Goal: Task Accomplishment & Management: Manage account settings

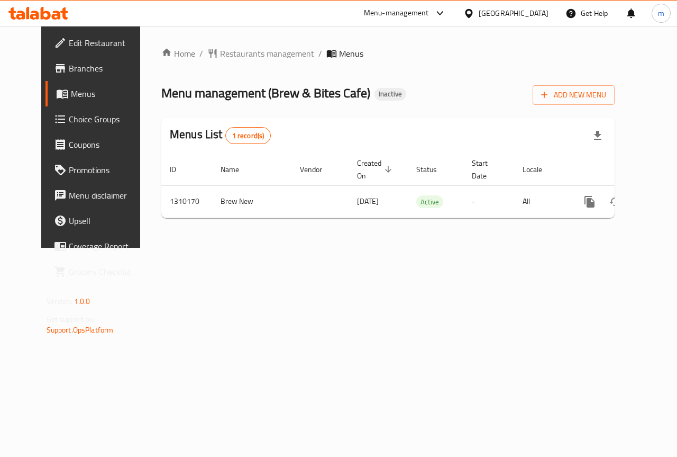
scroll to position [0, 4]
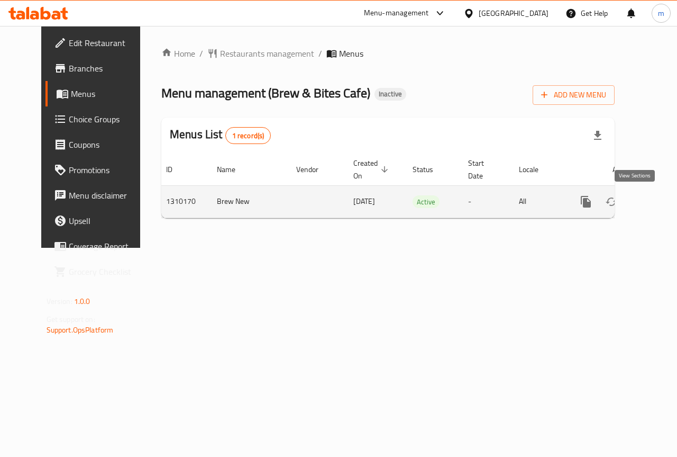
click at [650, 194] on link "enhanced table" at bounding box center [662, 201] width 25 height 25
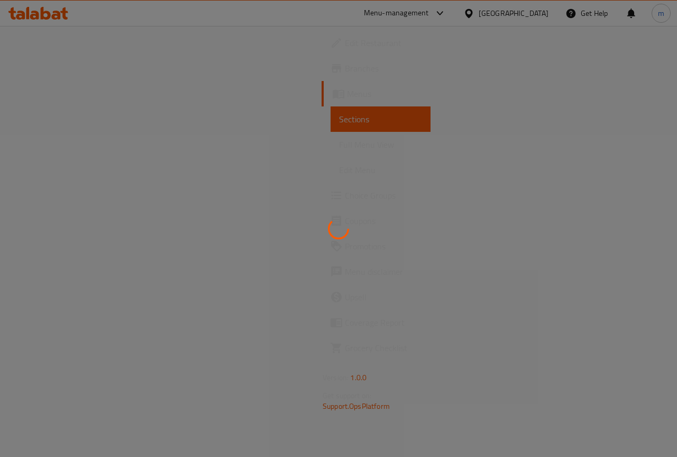
click at [366, 167] on div at bounding box center [338, 228] width 677 height 457
click at [328, 173] on div at bounding box center [338, 228] width 677 height 457
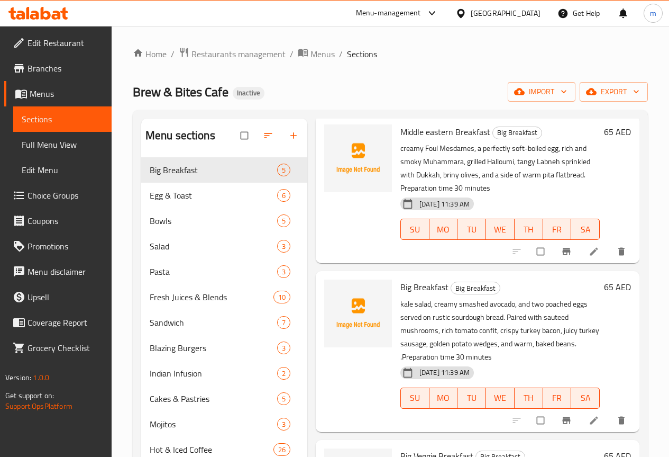
click at [63, 147] on span "Full Menu View" at bounding box center [63, 144] width 82 height 13
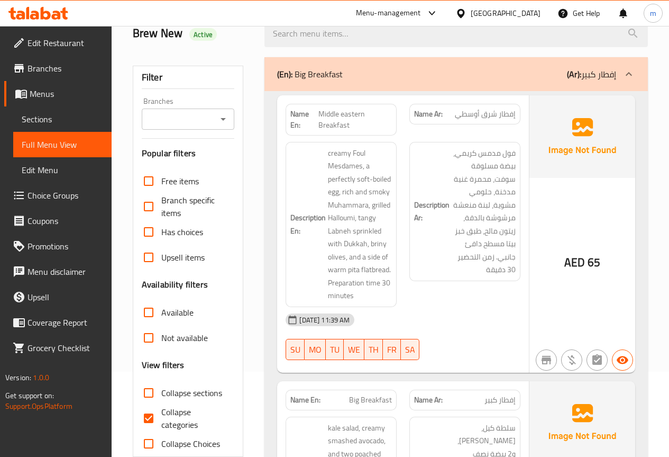
scroll to position [106, 0]
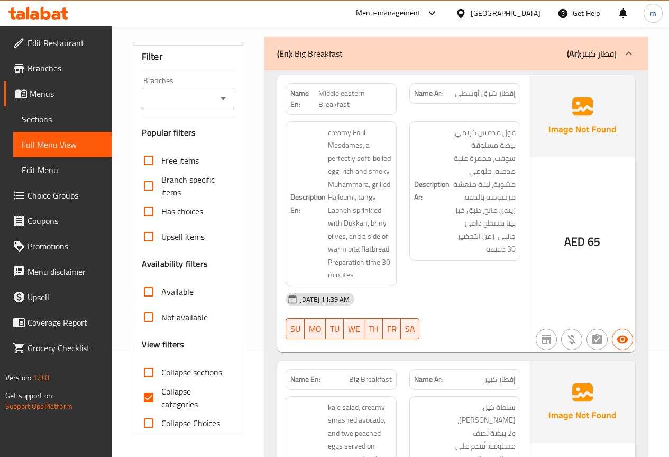
click at [156, 396] on input "Collapse categories" at bounding box center [148, 397] width 25 height 25
checkbox input "false"
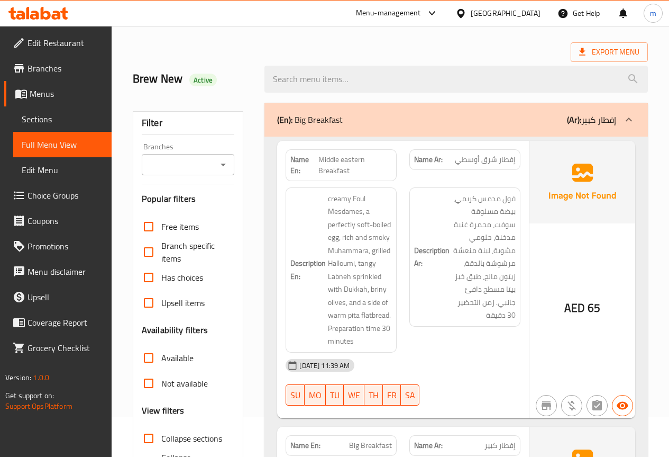
scroll to position [159, 0]
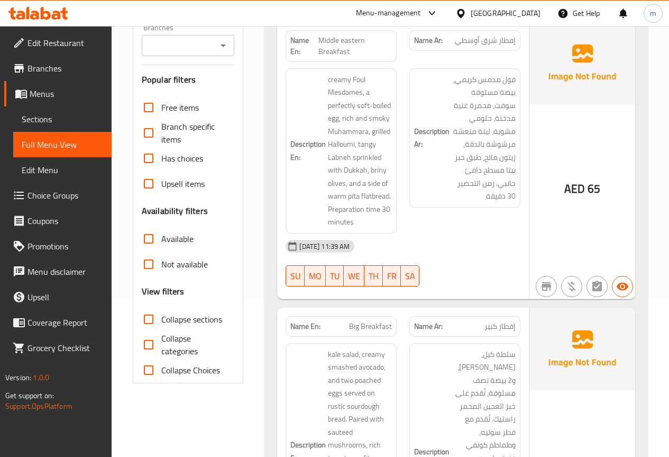
click at [50, 122] on span "Sections" at bounding box center [63, 119] width 82 height 13
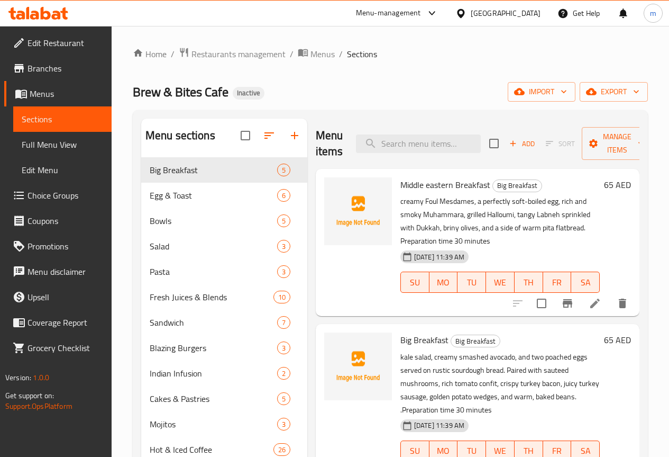
click at [46, 147] on span "Full Menu View" at bounding box center [63, 144] width 82 height 13
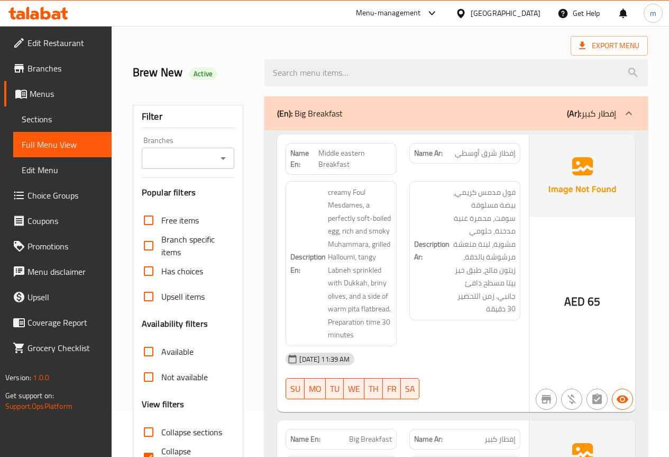
scroll to position [106, 0]
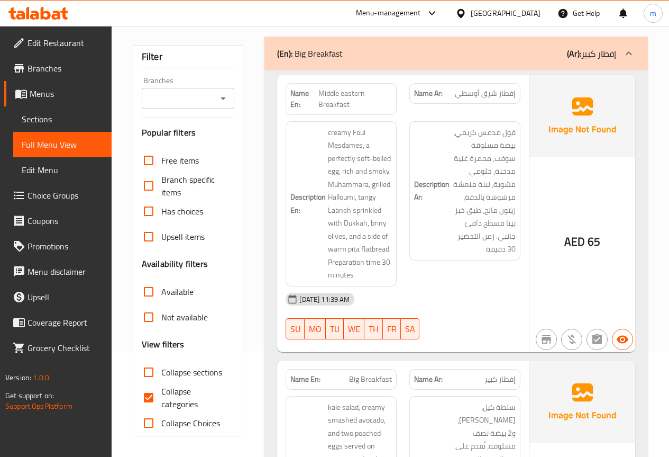
click at [148, 387] on input "Collapse categories" at bounding box center [148, 397] width 25 height 25
checkbox input "false"
click at [68, 43] on span "Edit Restaurant" at bounding box center [66, 43] width 76 height 13
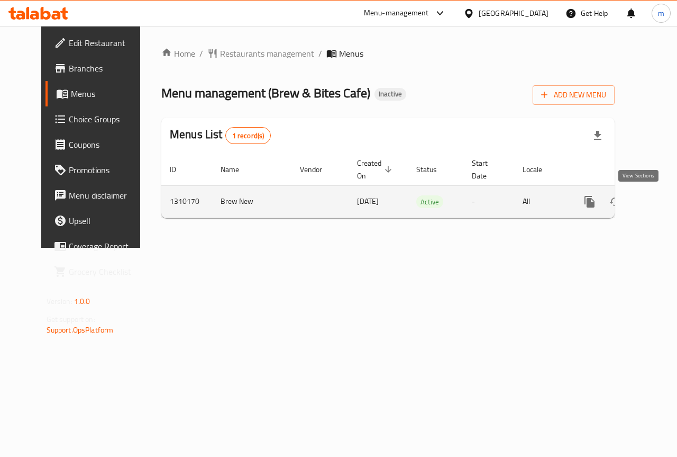
click at [662, 204] on icon "enhanced table" at bounding box center [667, 202] width 10 height 10
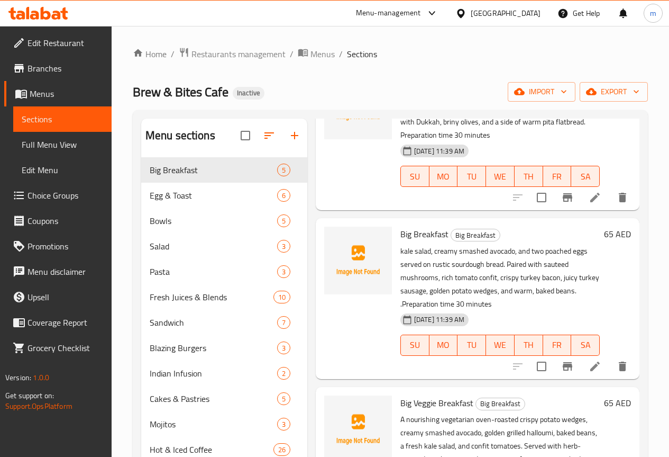
scroll to position [148, 0]
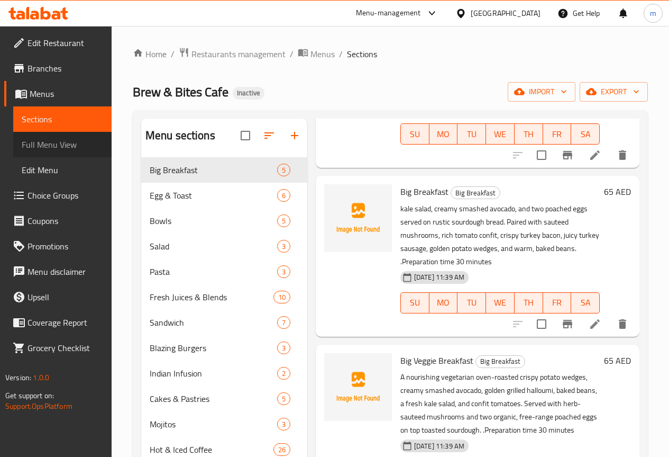
click at [67, 147] on span "Full Menu View" at bounding box center [63, 144] width 82 height 13
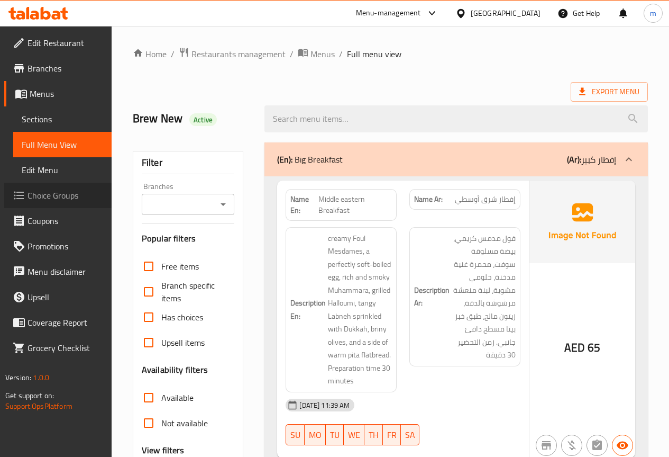
click at [56, 198] on span "Choice Groups" at bounding box center [66, 195] width 76 height 13
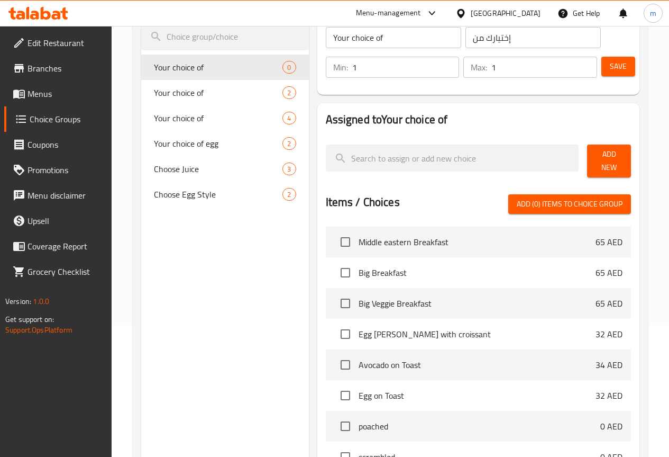
scroll to position [123, 0]
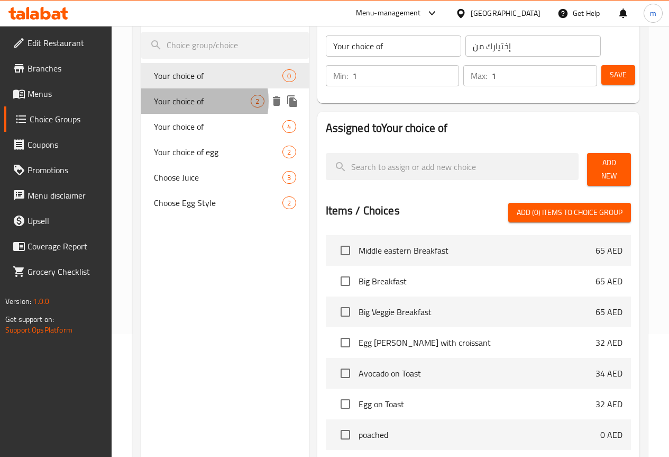
click at [185, 101] on span "Your choice of" at bounding box center [202, 101] width 97 height 13
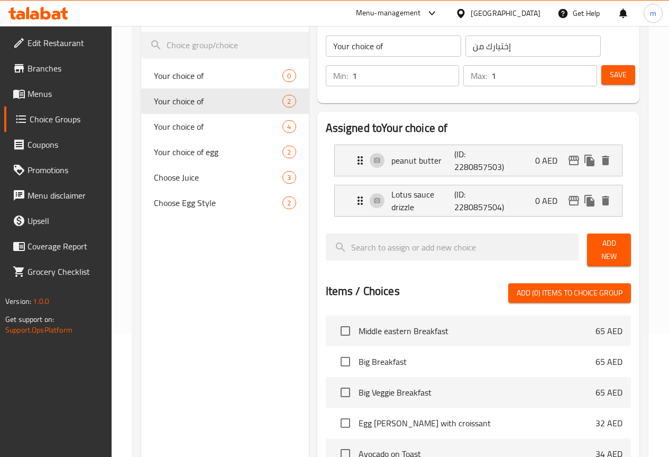
click at [60, 92] on span "Menus" at bounding box center [66, 93] width 76 height 13
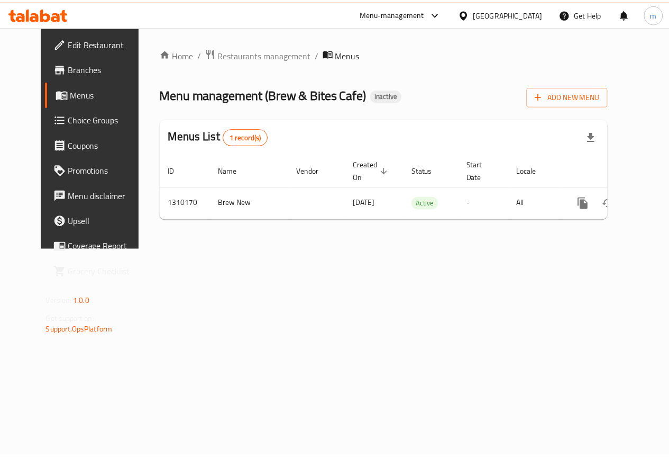
scroll to position [0, 4]
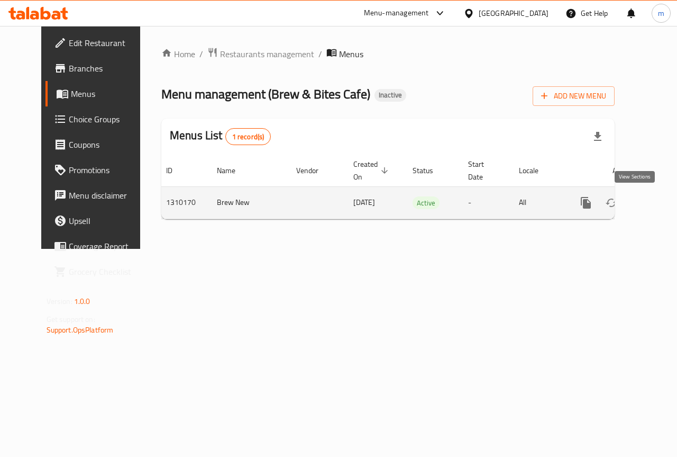
click at [650, 203] on link "enhanced table" at bounding box center [662, 202] width 25 height 25
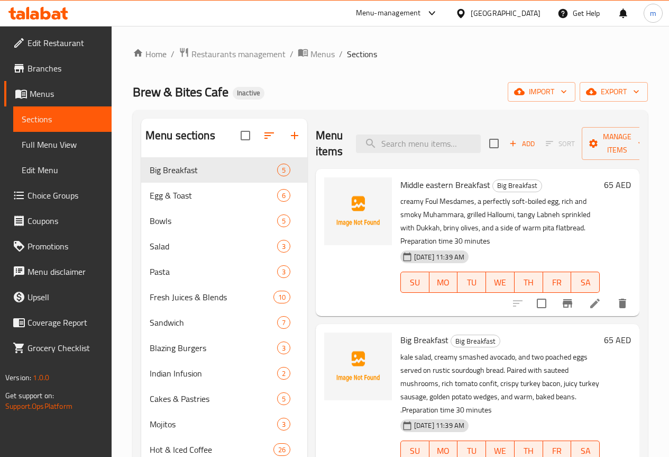
click at [67, 148] on span "Full Menu View" at bounding box center [63, 144] width 82 height 13
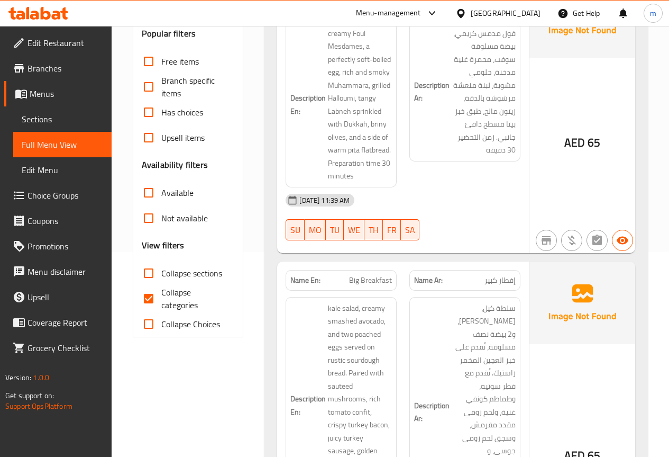
scroll to position [212, 0]
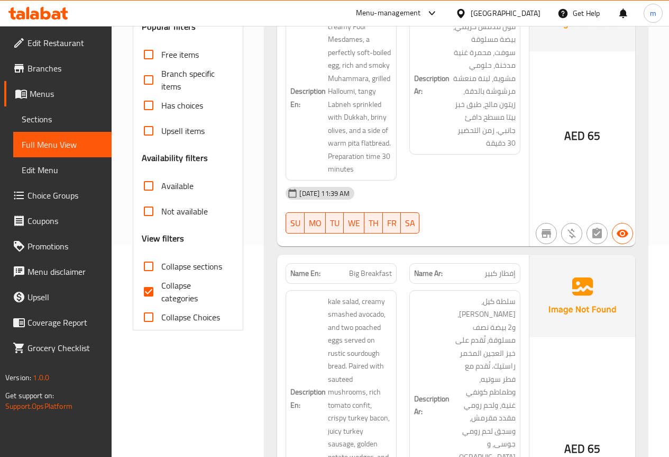
drag, startPoint x: 146, startPoint y: 294, endPoint x: 368, endPoint y: 182, distance: 249.2
click at [146, 294] on input "Collapse categories" at bounding box center [148, 291] width 25 height 25
checkbox input "false"
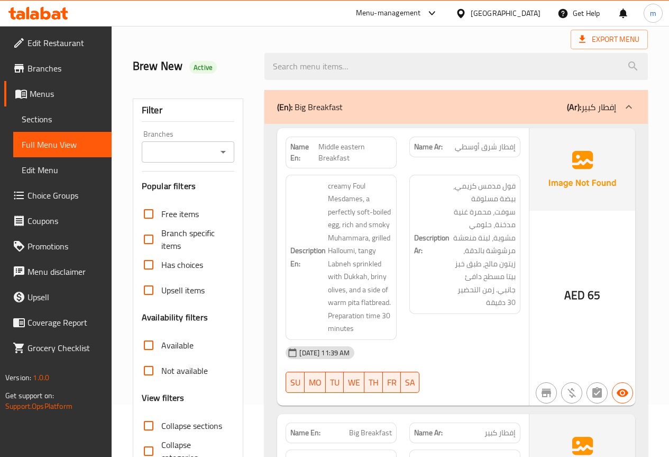
scroll to position [53, 0]
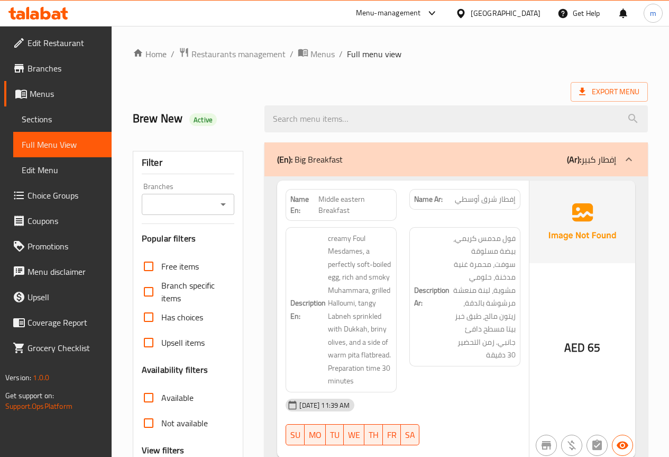
scroll to position [53, 0]
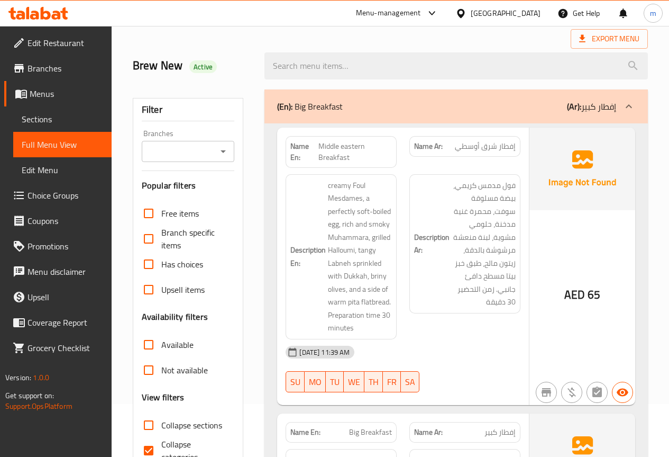
click at [58, 115] on span "Sections" at bounding box center [63, 119] width 82 height 13
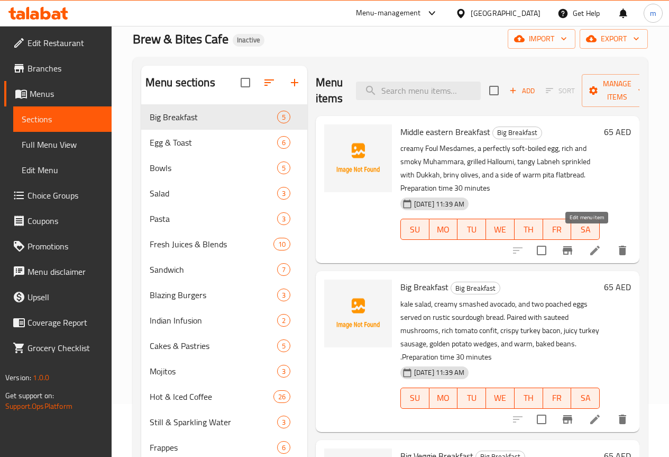
click at [589, 244] on icon at bounding box center [595, 250] width 13 height 13
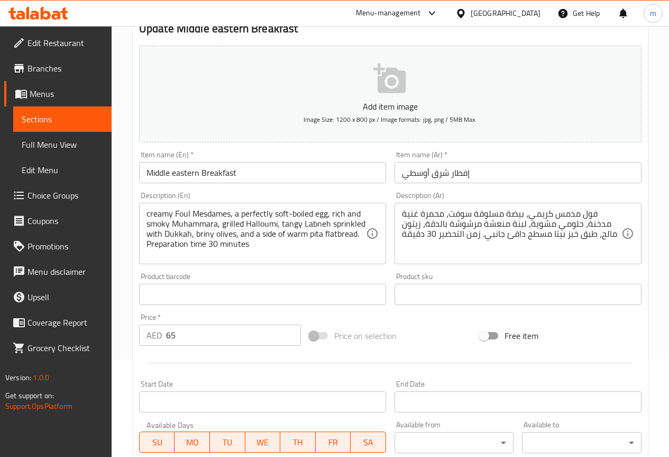
scroll to position [106, 0]
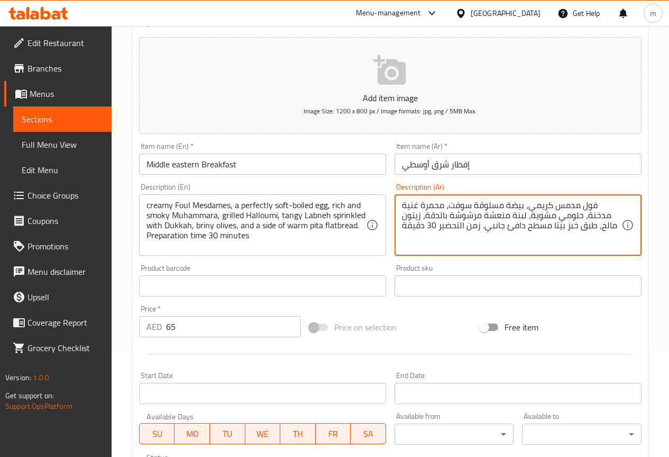
drag, startPoint x: 435, startPoint y: 225, endPoint x: 480, endPoint y: 229, distance: 45.7
type textarea "فول مدمس كريمي، بيضة مسلوقة سوفت، محمرة غنية مدخنة، حلومي مشوية، لبنة منعشة مرش…"
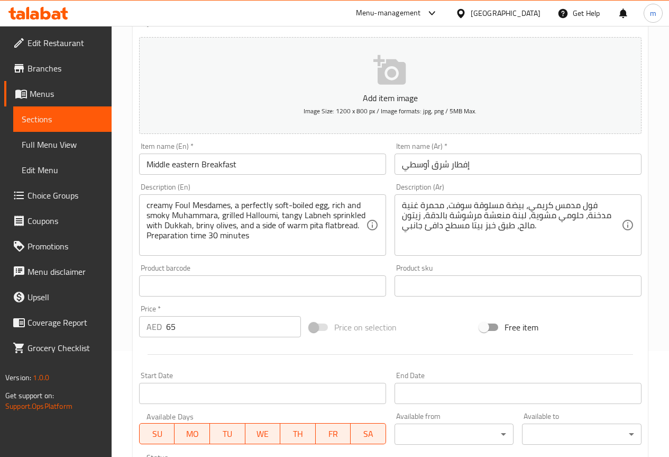
drag, startPoint x: 146, startPoint y: 236, endPoint x: 253, endPoint y: 236, distance: 107.4
click at [255, 236] on div "creamy Foul Mesdames, a perfectly soft-boiled egg, rich and smoky Muhammara, gr…" at bounding box center [262, 224] width 247 height 61
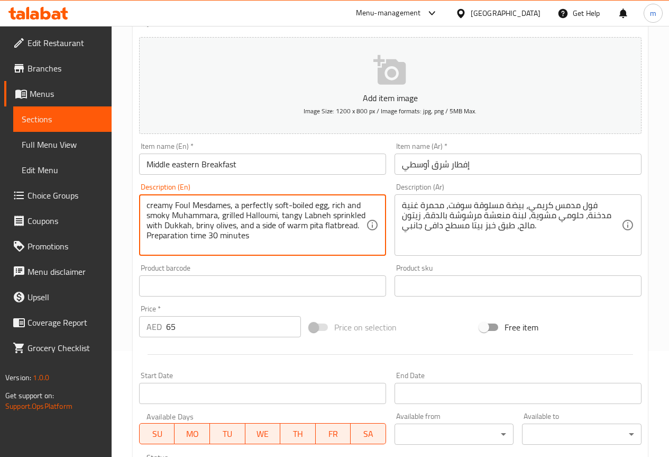
drag, startPoint x: 252, startPoint y: 236, endPoint x: 140, endPoint y: 237, distance: 112.2
click at [140, 237] on div "creamy Foul Mesdames, a perfectly soft-boiled egg, rich and smoky Muhammara, gr…" at bounding box center [262, 224] width 247 height 61
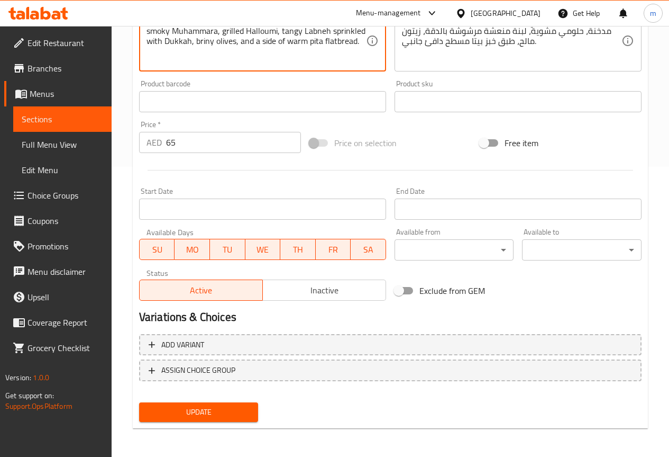
scroll to position [291, 0]
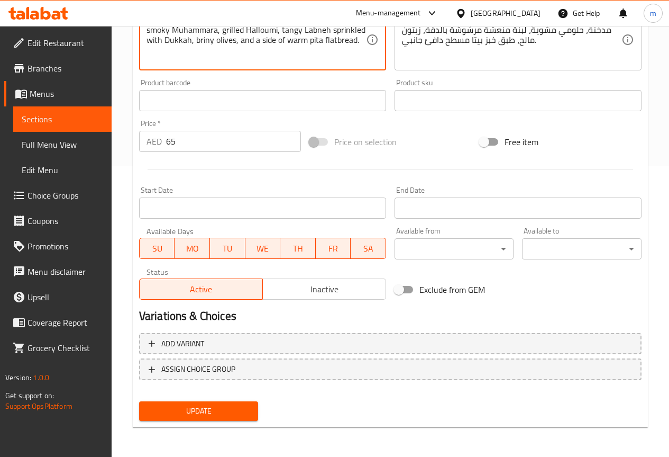
type textarea "creamy Foul Mesdames, a perfectly soft-boiled egg, rich and smoky Muhammara, gr…"
click at [216, 413] on span "Update" at bounding box center [199, 410] width 103 height 13
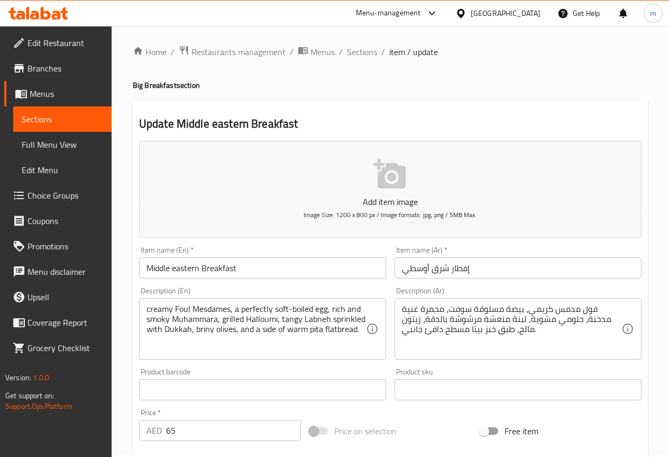
scroll to position [0, 0]
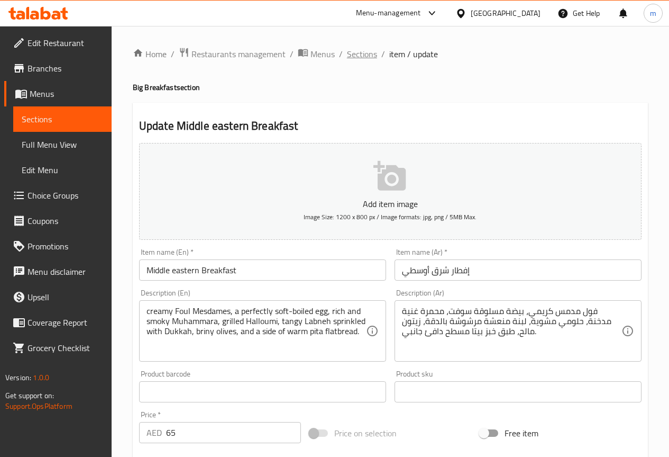
click at [366, 53] on span "Sections" at bounding box center [362, 54] width 30 height 13
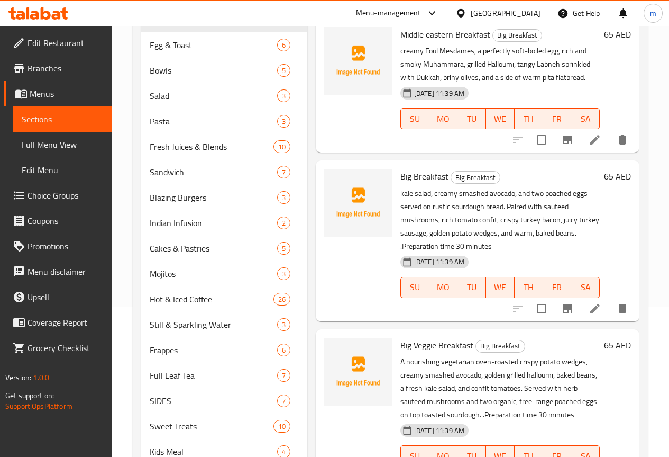
scroll to position [53, 0]
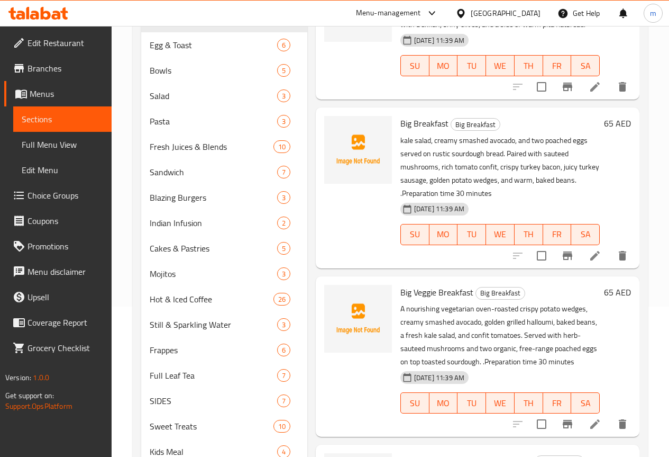
click at [590, 249] on icon at bounding box center [595, 255] width 13 height 13
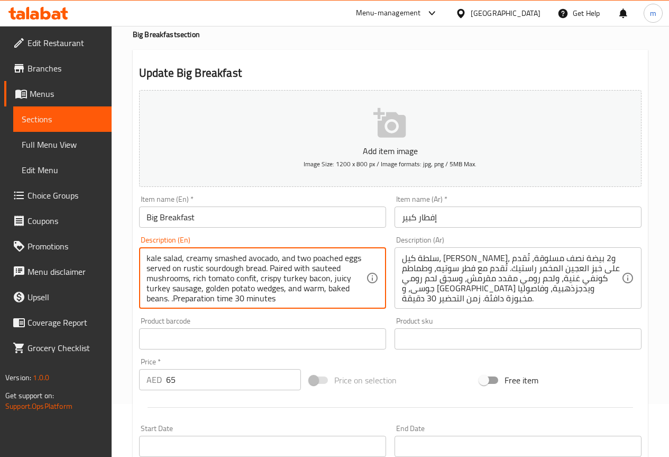
scroll to position [3, 0]
drag, startPoint x: 221, startPoint y: 298, endPoint x: 343, endPoint y: 304, distance: 122.4
type textarea "kale salad, creamy smashed avocado, and two poached eggs served on rustic sourd…"
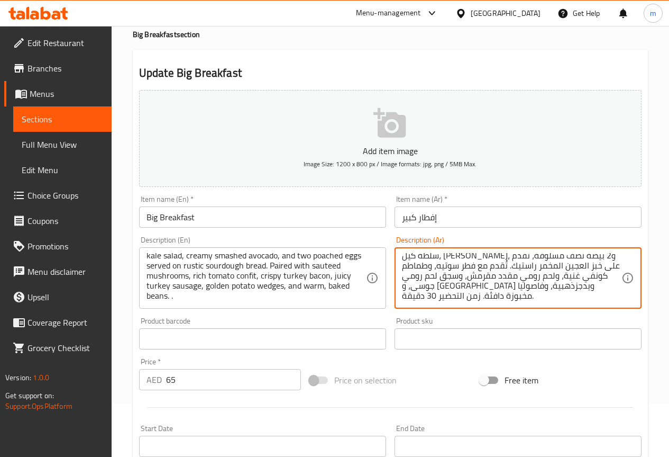
drag, startPoint x: 478, startPoint y: 298, endPoint x: 472, endPoint y: 298, distance: 6.9
click at [438, 301] on textarea "سلطة كيل، [PERSON_NAME]، و2 بيضة نصف مسلوقة، تُقدم على خبز العجين المخمر راستيك…" at bounding box center [512, 278] width 220 height 50
click at [480, 295] on textarea "سلطة كيل، [PERSON_NAME]، و2 بيضة نصف مسلوقة، تُقدم على خبز العجين المخمر راستيك…" at bounding box center [512, 278] width 220 height 50
drag, startPoint x: 478, startPoint y: 297, endPoint x: 396, endPoint y: 294, distance: 82.1
click at [396, 294] on div "سلطة كيل، أفوكادو مهروس كريمي، و2 بيضة نصف مسلوقة، تُقدم على خبز العجين المخمر …" at bounding box center [518, 277] width 247 height 61
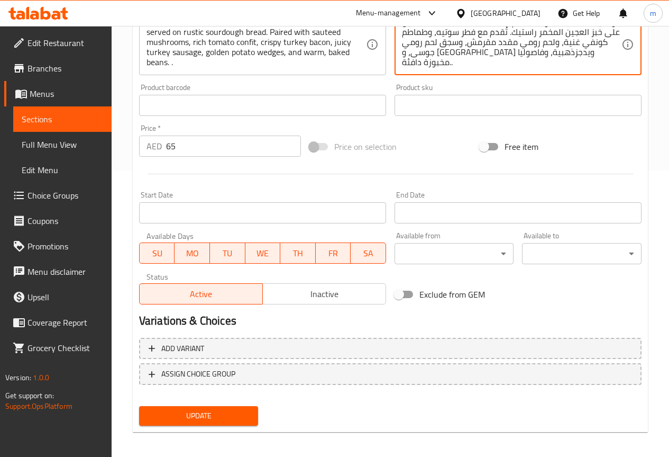
scroll to position [291, 0]
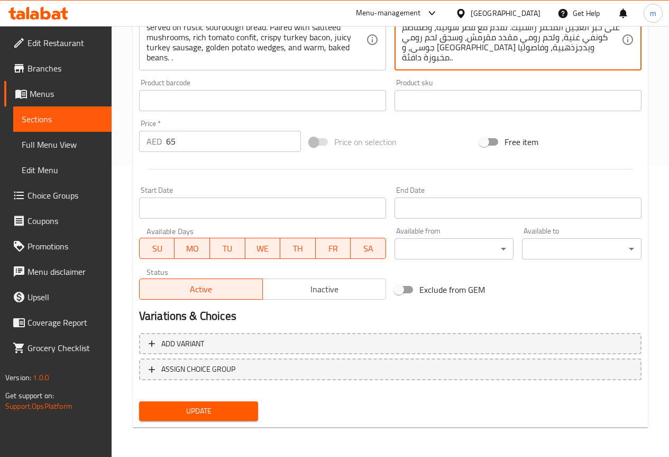
type textarea "سلطة كيل، أفوكادو مهروس كريمي، و2 بيضة نصف مسلوقة، تُقدم على خبز العجين المخمر …"
click at [237, 402] on button "Update" at bounding box center [199, 411] width 120 height 20
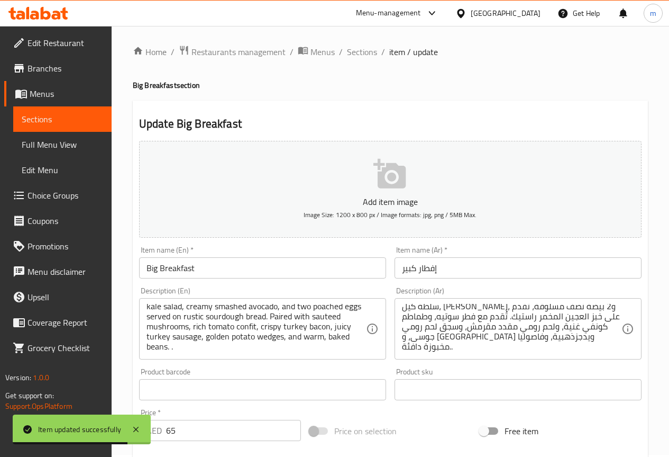
scroll to position [0, 0]
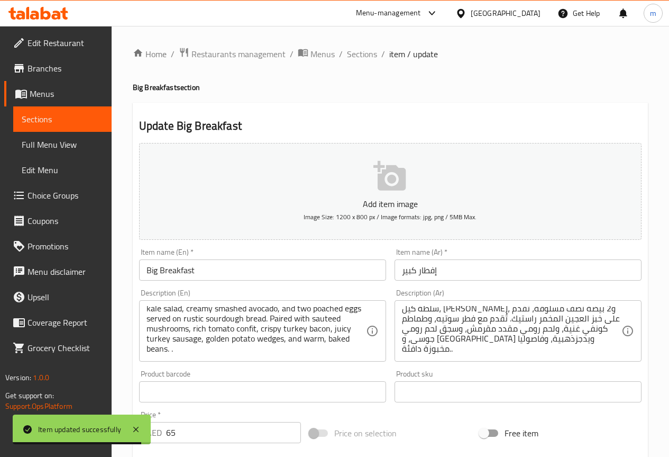
click at [395, 53] on span "item / update" at bounding box center [414, 54] width 49 height 13
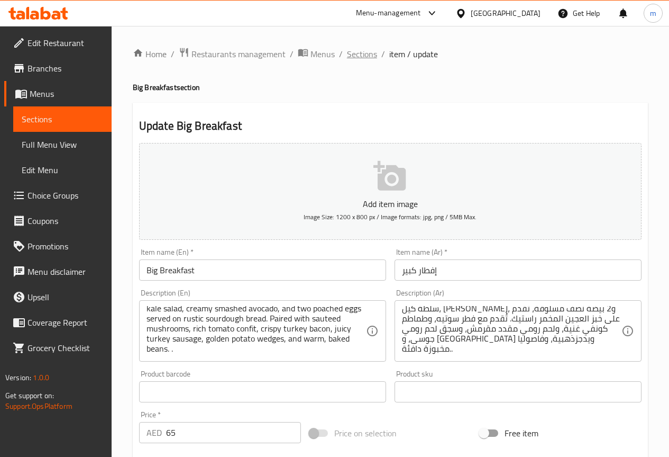
click at [358, 57] on span "Sections" at bounding box center [362, 54] width 30 height 13
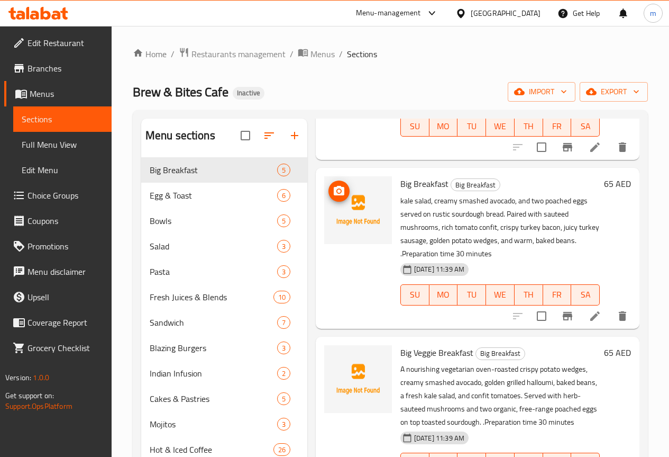
scroll to position [148, 0]
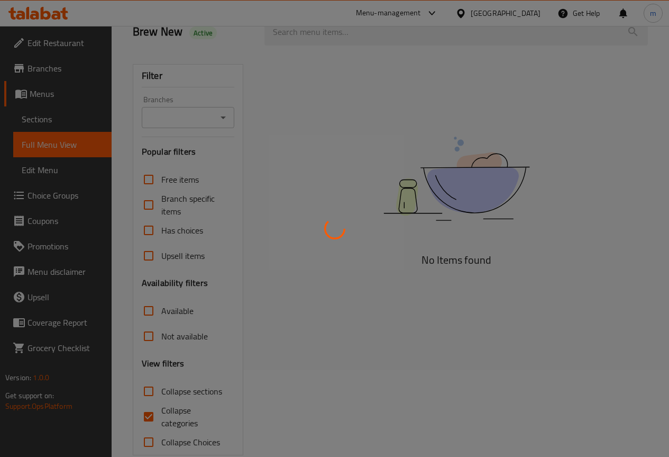
scroll to position [106, 0]
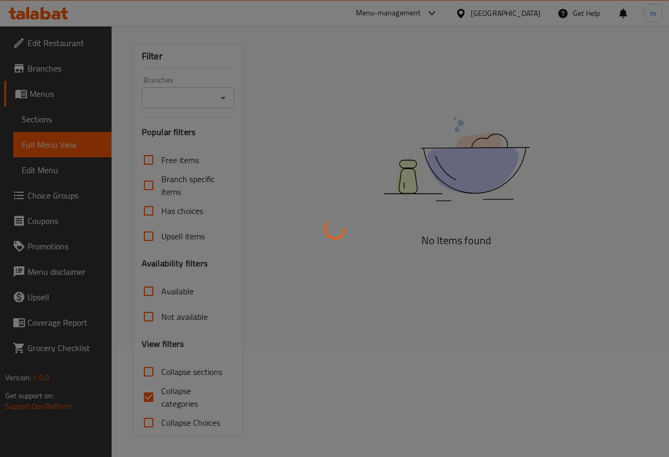
click at [147, 391] on div at bounding box center [334, 228] width 669 height 457
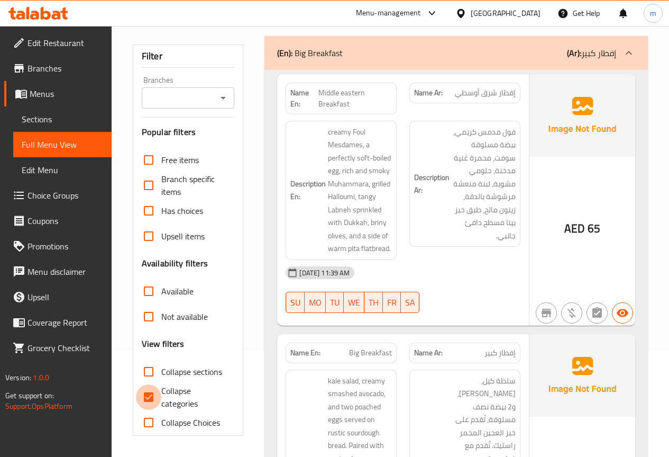
drag, startPoint x: 147, startPoint y: 399, endPoint x: 196, endPoint y: 339, distance: 77.8
click at [147, 399] on input "Collapse categories" at bounding box center [148, 396] width 25 height 25
checkbox input "false"
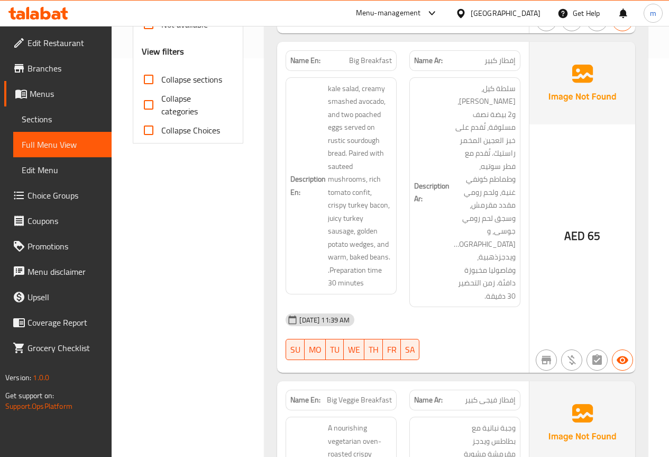
scroll to position [318, 0]
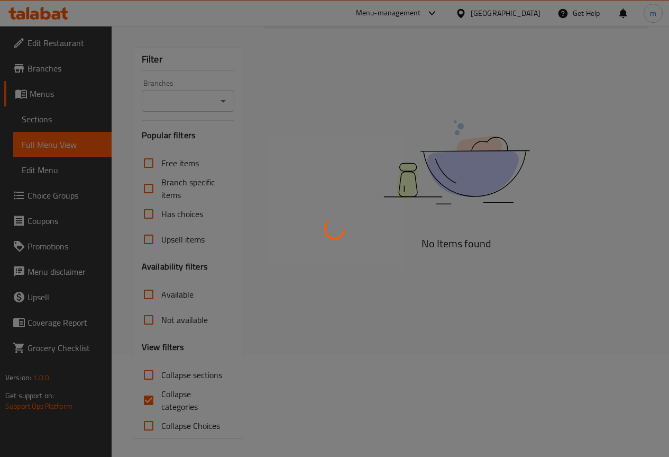
scroll to position [106, 0]
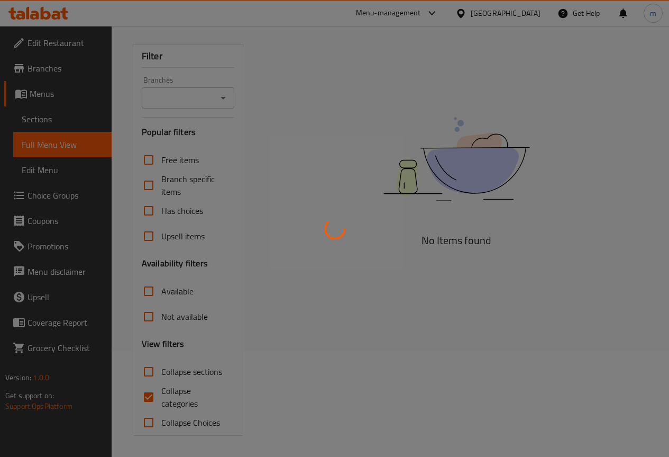
drag, startPoint x: 148, startPoint y: 392, endPoint x: 149, endPoint y: 365, distance: 27.0
click at [149, 391] on div at bounding box center [334, 228] width 669 height 457
click at [148, 393] on div at bounding box center [334, 228] width 669 height 457
click at [147, 394] on div at bounding box center [334, 228] width 669 height 457
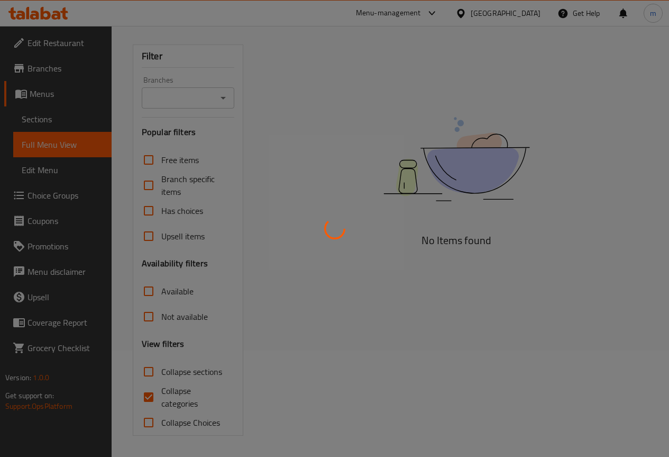
click at [167, 395] on div at bounding box center [334, 228] width 669 height 457
click at [181, 400] on div at bounding box center [334, 228] width 669 height 457
drag, startPoint x: 172, startPoint y: 400, endPoint x: 170, endPoint y: 393, distance: 7.2
click at [170, 393] on div at bounding box center [334, 228] width 669 height 457
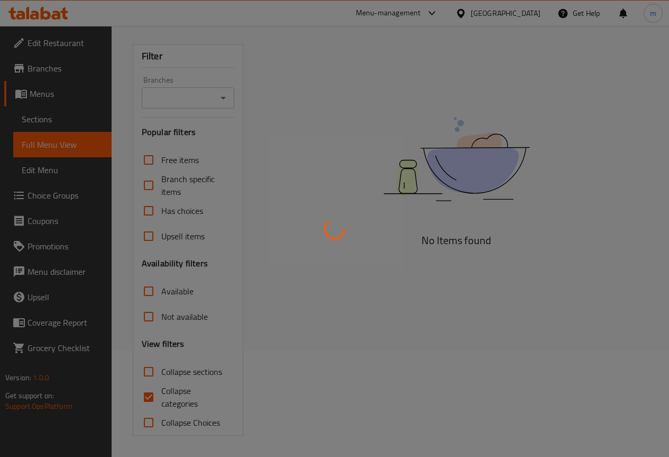
click at [205, 310] on div at bounding box center [334, 228] width 669 height 457
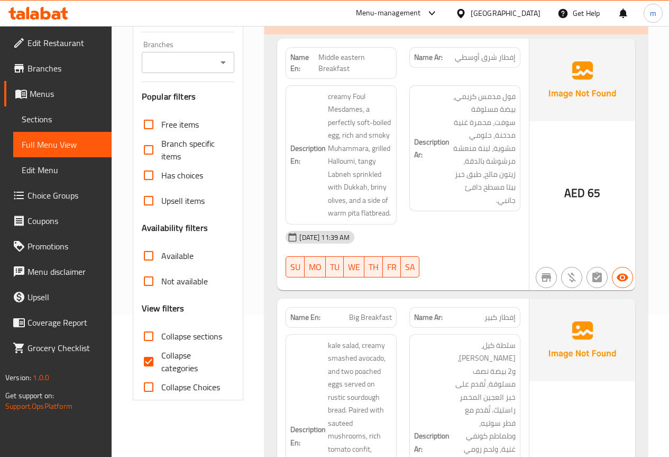
scroll to position [159, 0]
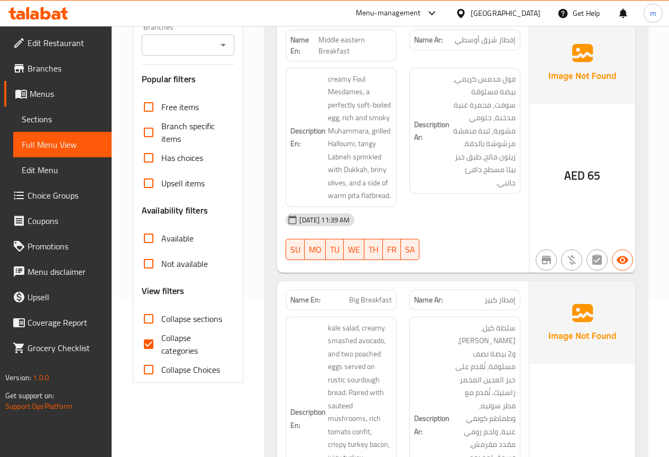
click at [152, 345] on input "Collapse categories" at bounding box center [148, 343] width 25 height 25
checkbox input "false"
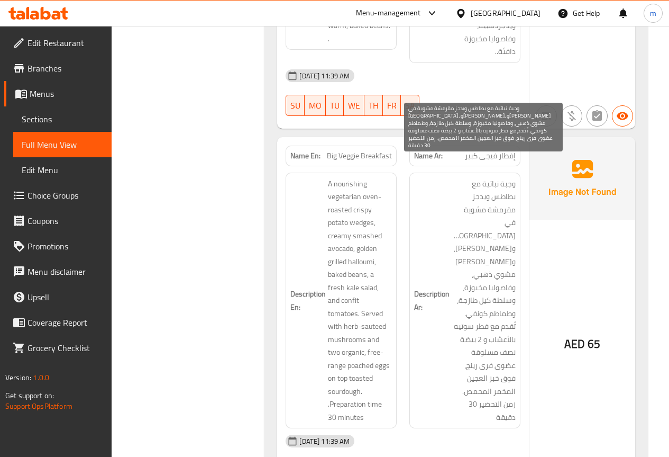
scroll to position [636, 0]
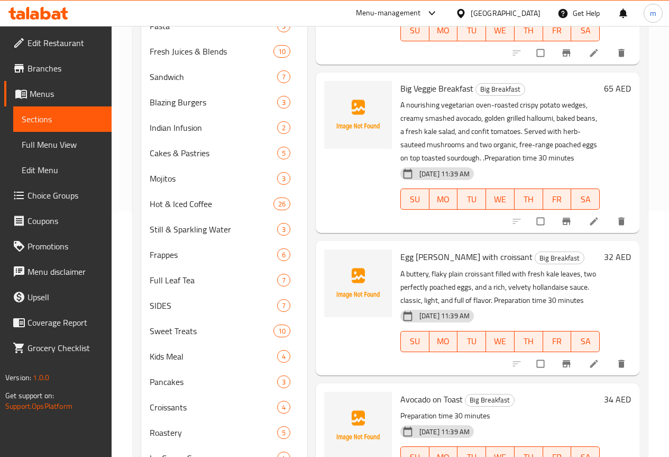
scroll to position [265, 0]
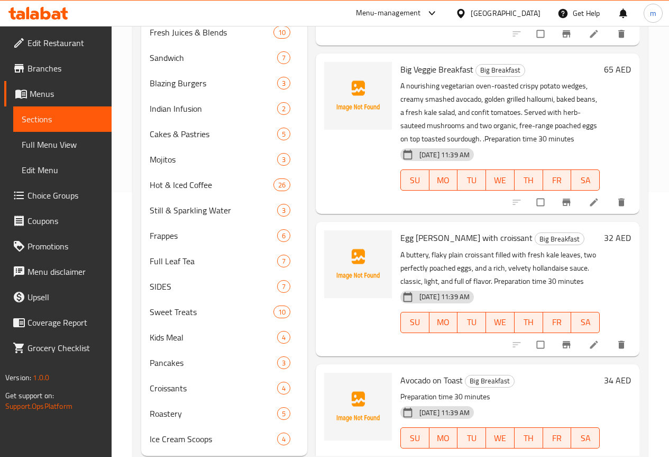
click at [581, 201] on li at bounding box center [596, 202] width 30 height 17
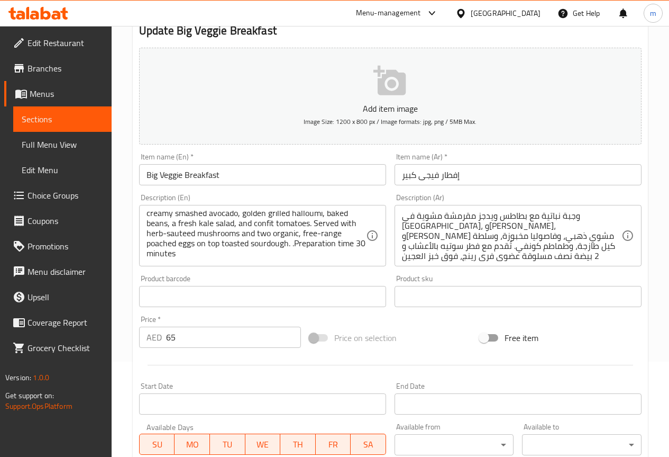
scroll to position [159, 0]
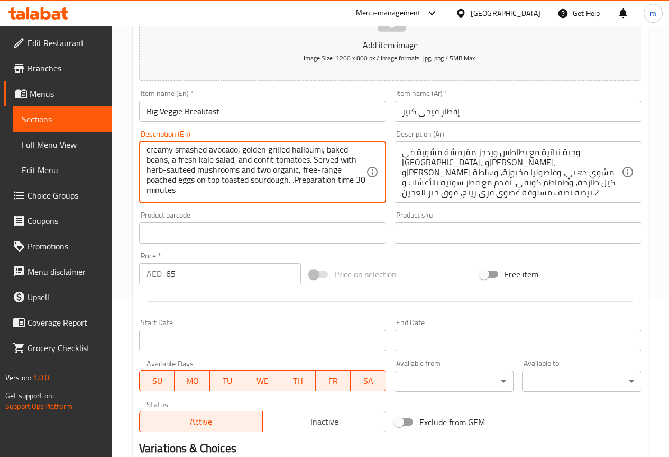
drag, startPoint x: 164, startPoint y: 190, endPoint x: 223, endPoint y: 193, distance: 59.3
drag, startPoint x: 148, startPoint y: 189, endPoint x: 257, endPoint y: 200, distance: 109.0
click at [257, 200] on div "A nourishing vegetarian oven-roasted crispy potato wedges, creamy smashed avoca…" at bounding box center [262, 171] width 247 height 61
type textarea "A nourishing vegetarian oven-roasted crispy potato wedges, creamy smashed avoca…"
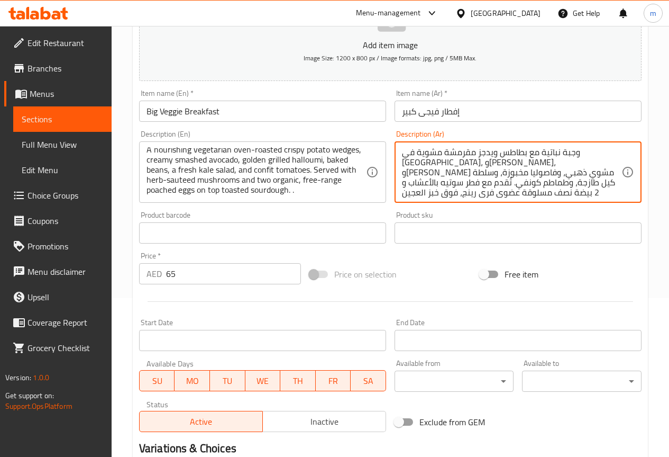
scroll to position [13, 0]
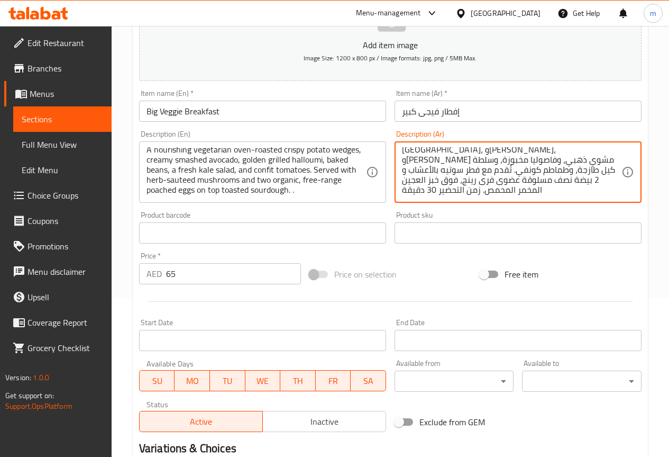
drag, startPoint x: 457, startPoint y: 194, endPoint x: 423, endPoint y: 190, distance: 34.1
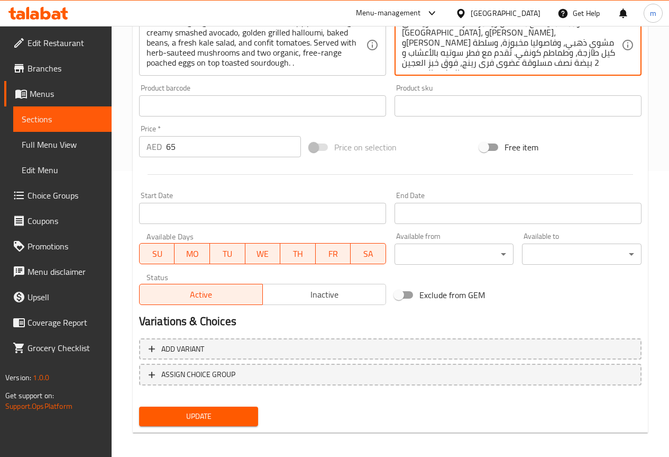
scroll to position [291, 0]
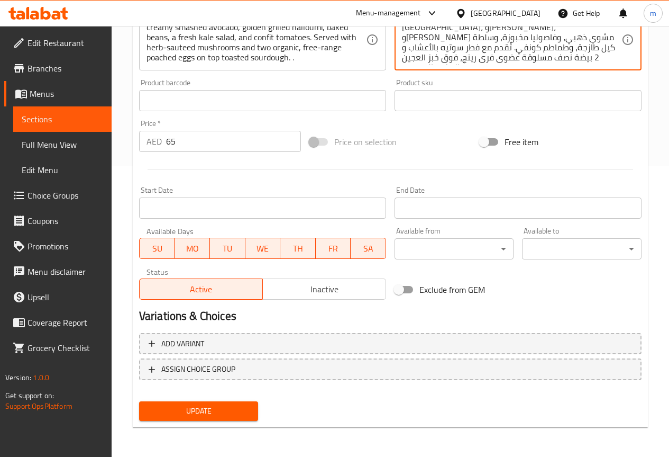
type textarea "وجبة نباتية مع بطاطس ويدجز مقرمشة مشوية في [GEOGRAPHIC_DATA]، و[PERSON_NAME]، و…"
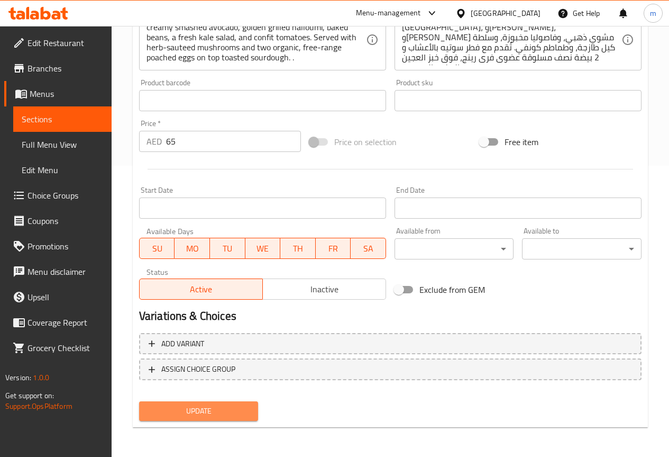
click at [200, 416] on span "Update" at bounding box center [199, 410] width 103 height 13
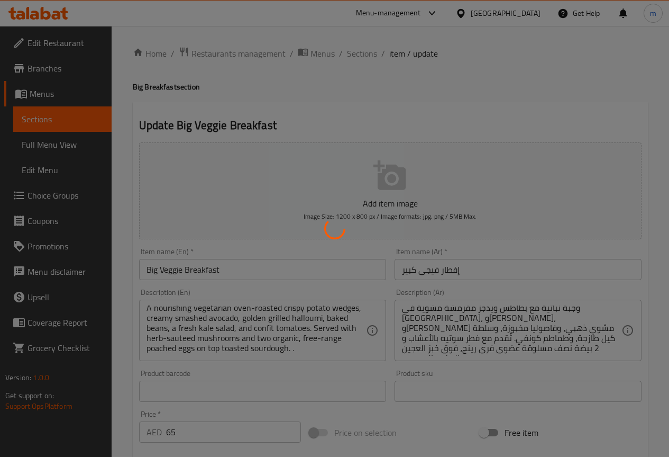
scroll to position [0, 0]
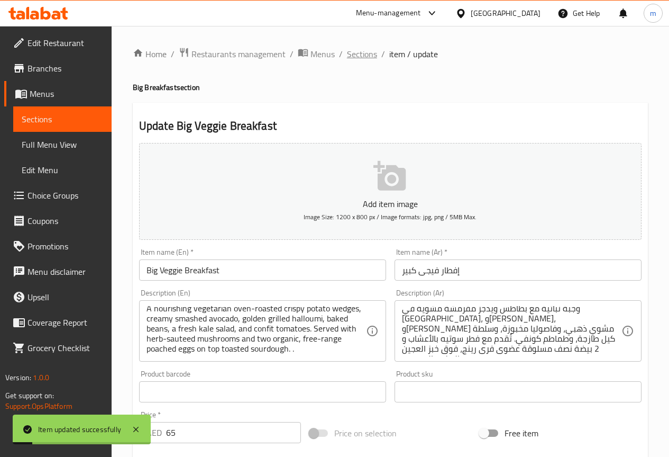
click at [366, 53] on span "Sections" at bounding box center [362, 54] width 30 height 13
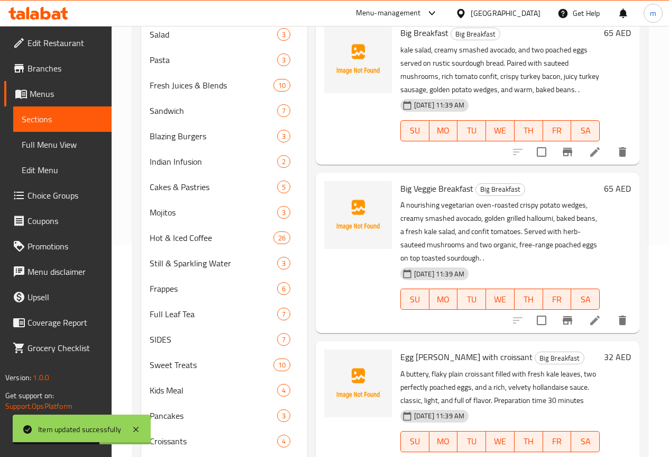
scroll to position [135, 0]
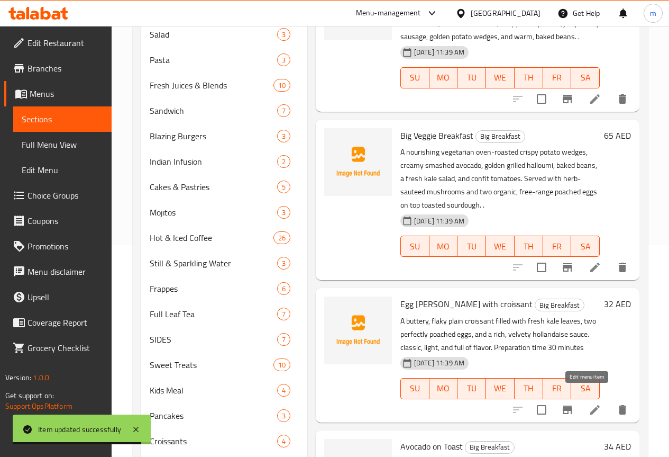
click at [589, 403] on icon at bounding box center [595, 409] width 13 height 13
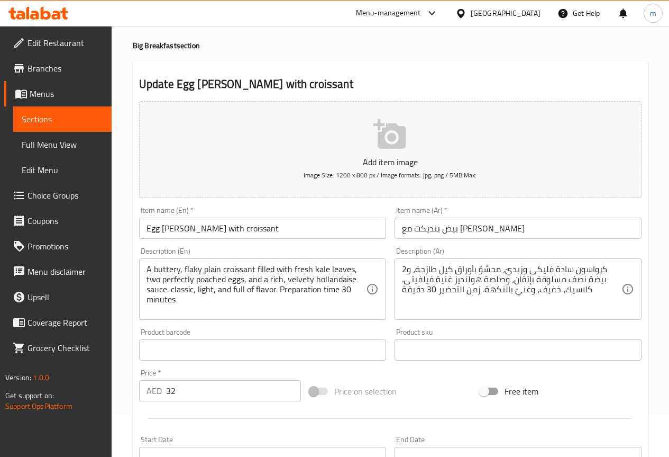
scroll to position [106, 0]
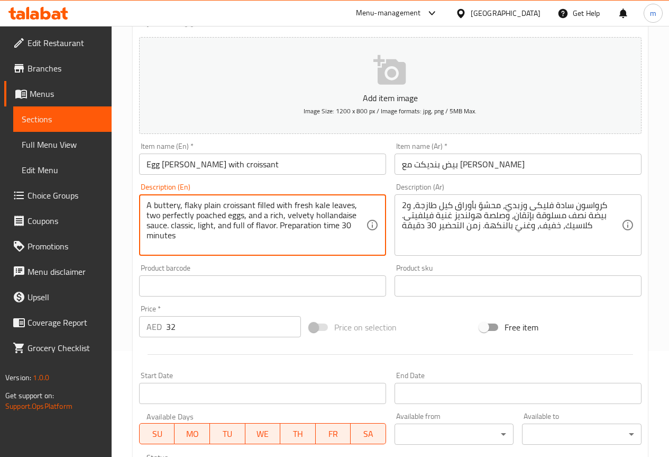
drag, startPoint x: 280, startPoint y: 225, endPoint x: 268, endPoint y: 245, distance: 23.1
type textarea "A buttery, flaky plain croissant filled with fresh kale leaves, two perfectly p…"
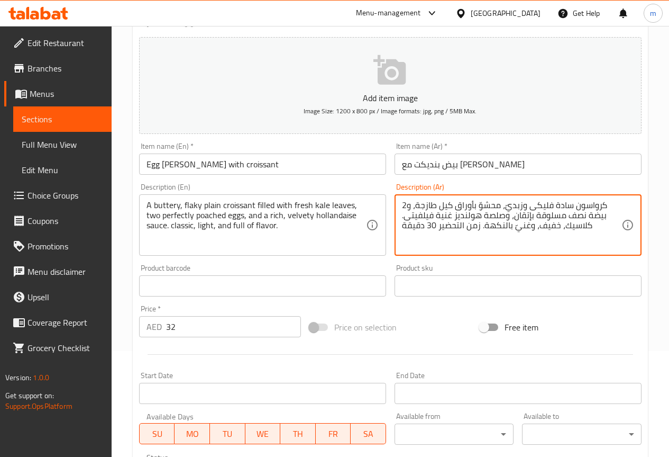
drag, startPoint x: 478, startPoint y: 228, endPoint x: 398, endPoint y: 231, distance: 80.5
drag, startPoint x: 406, startPoint y: 227, endPoint x: 400, endPoint y: 227, distance: 6.4
click at [400, 227] on div "كرواسون سادة فليكى وزبديّ، محشوّ بأوراق كيل طازجة، و2 بيضة نصف مسلوقة بإتقان، و…" at bounding box center [518, 224] width 247 height 61
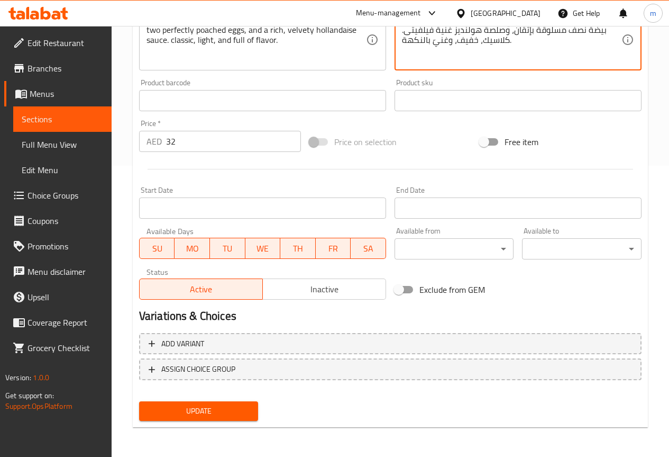
type textarea "كرواسون سادة فليكى وزبديّ، محشوّ بأوراق كيل طازجة، و2 بيضة نصف مسلوقة بإتقان، و…"
click at [224, 405] on span "Update" at bounding box center [199, 410] width 103 height 13
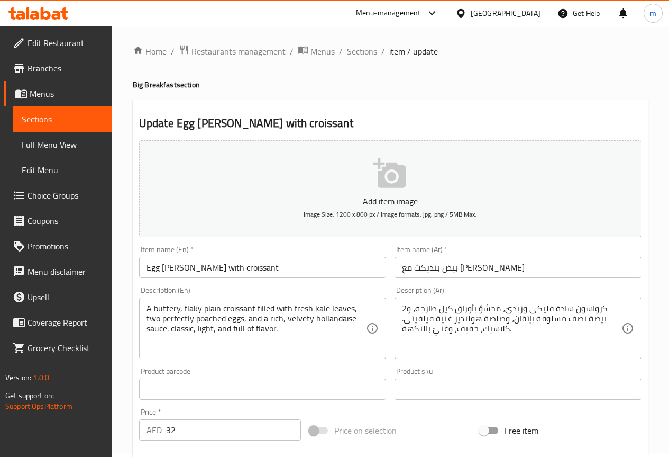
scroll to position [0, 0]
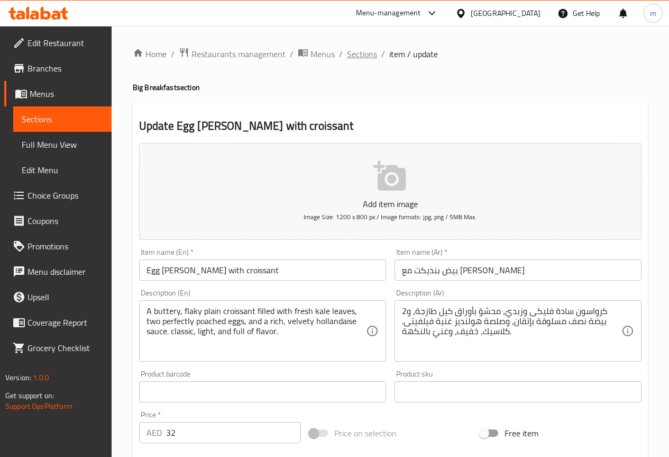
click at [359, 50] on span "Sections" at bounding box center [362, 54] width 30 height 13
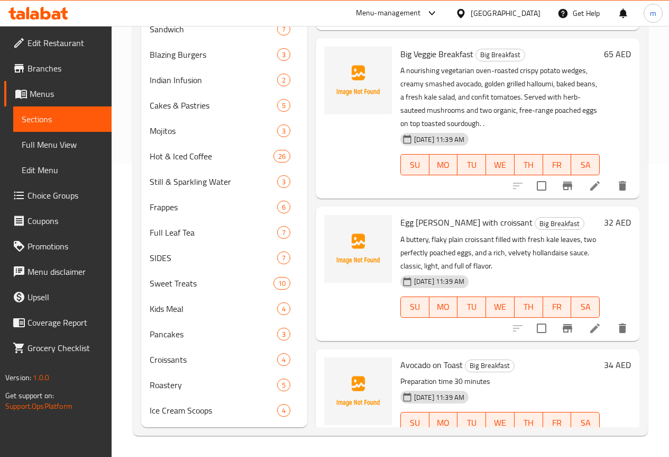
scroll to position [309, 0]
click at [592, 437] on icon at bounding box center [595, 443] width 13 height 13
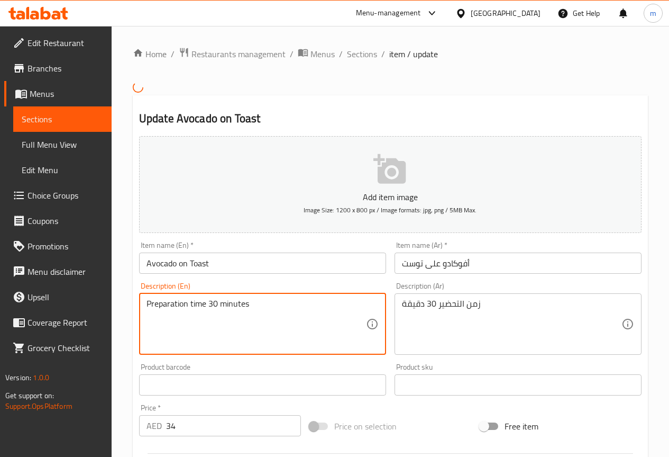
click at [275, 318] on textarea "Preparation time 30 minutes" at bounding box center [257, 323] width 220 height 50
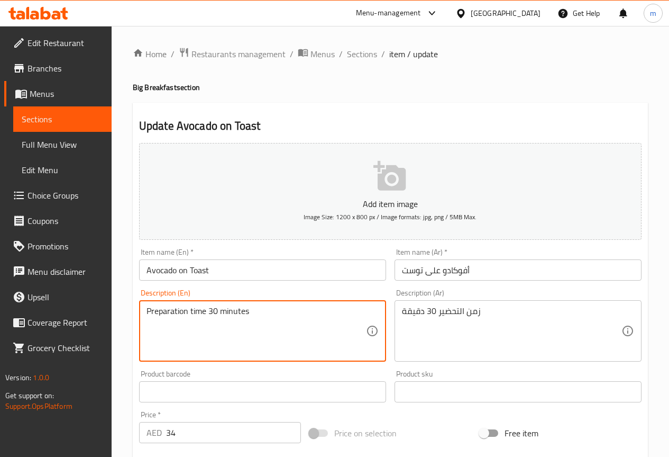
paste textarea "Smashed avocado seasoned with salt and pepper, spread on toasted bread, often t…"
click at [344, 329] on textarea "Smashed avocado seasoned with salt and pepper, spread on toasted bread, often t…" at bounding box center [257, 331] width 220 height 50
type textarea "Smashed avocado seasoned with salt and pepper, spread on toasted bread, often t…"
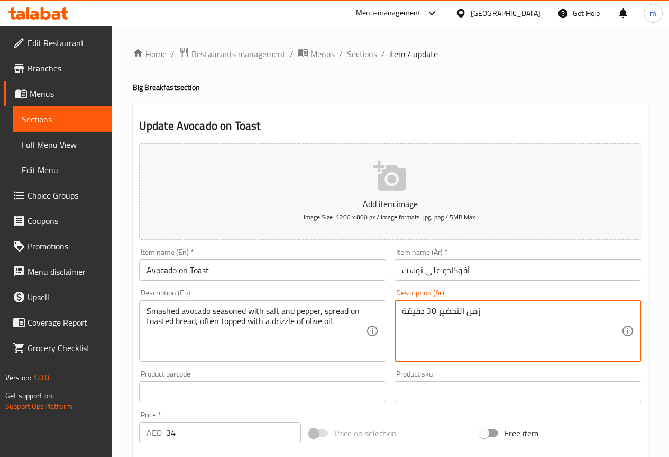
click at [460, 328] on textarea "زمن التحضير 30 دقيقة" at bounding box center [512, 331] width 220 height 50
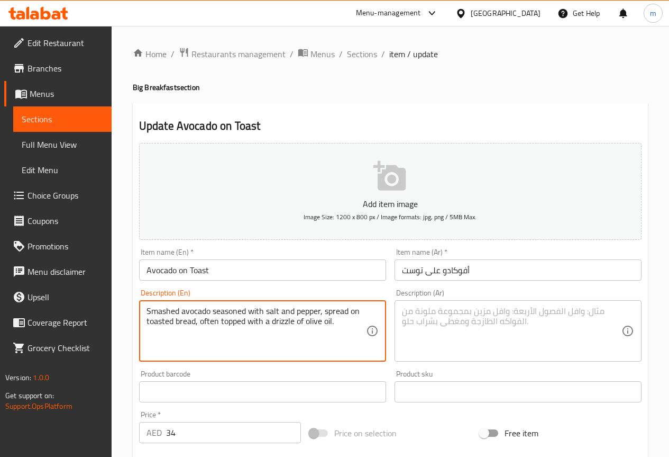
drag, startPoint x: 350, startPoint y: 332, endPoint x: 144, endPoint y: 311, distance: 206.9
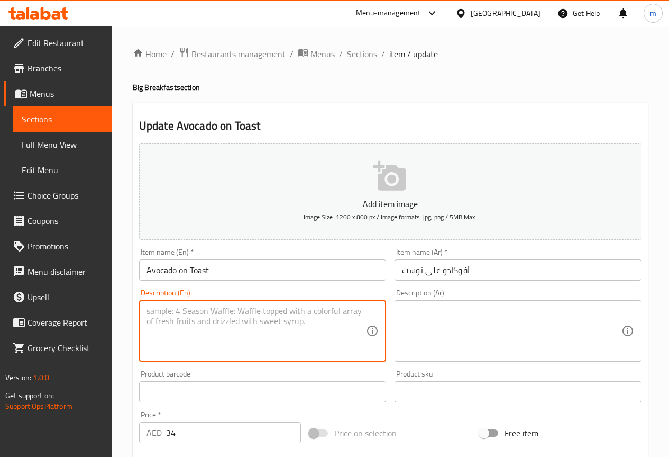
click at [207, 328] on textarea at bounding box center [257, 331] width 220 height 50
click at [227, 371] on div "Add item image Image Size: 1200 x 800 px / Image formats: jpg, png / 5MB Max. I…" at bounding box center [390, 367] width 511 height 456
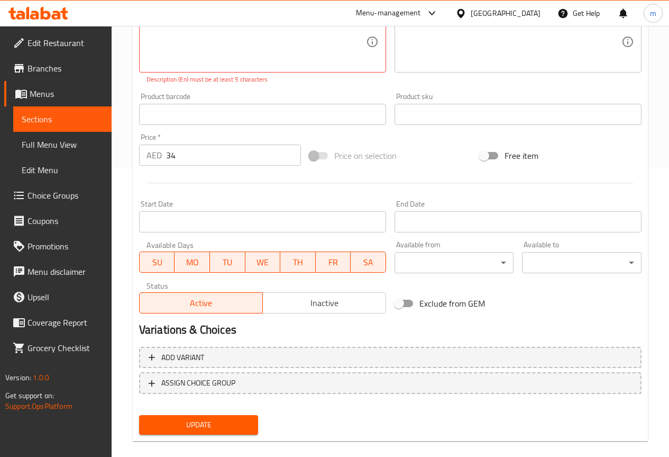
scroll to position [303, 0]
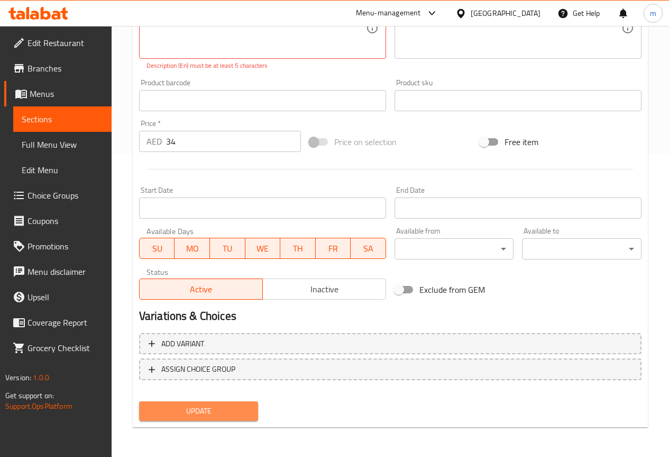
click at [208, 403] on button "Update" at bounding box center [199, 411] width 120 height 20
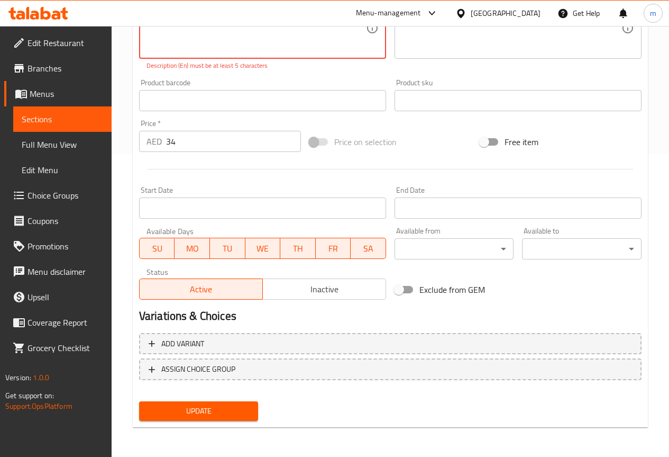
click at [216, 404] on button "Update" at bounding box center [199, 411] width 120 height 20
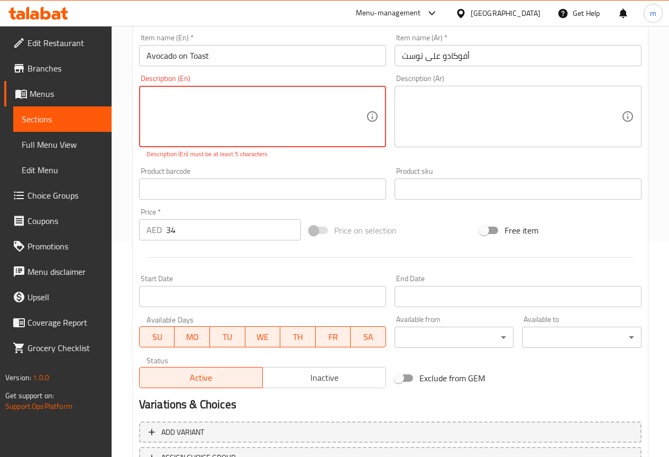
scroll to position [197, 0]
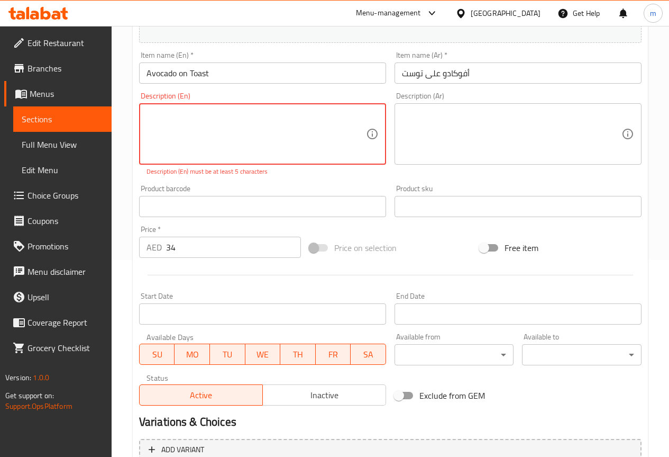
click at [274, 124] on textarea at bounding box center [257, 134] width 220 height 50
click at [413, 124] on textarea at bounding box center [512, 134] width 220 height 50
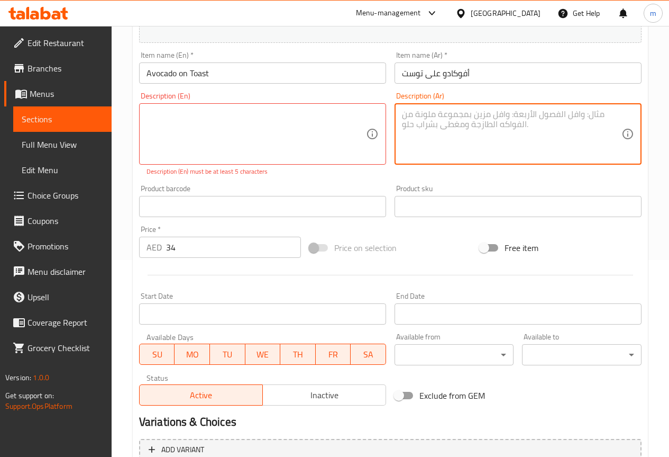
click at [417, 135] on textarea at bounding box center [512, 134] width 220 height 50
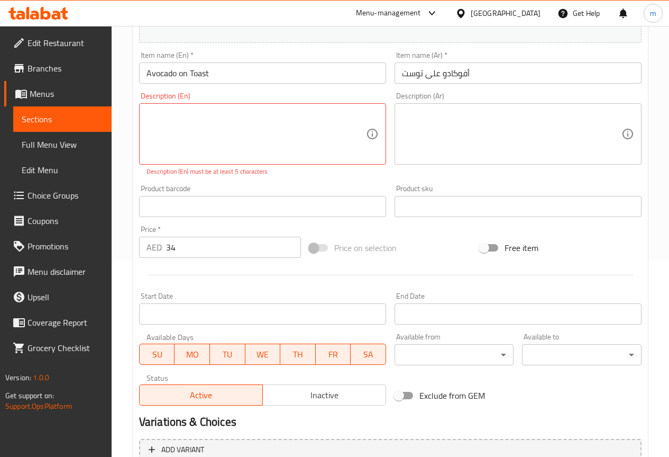
click at [313, 182] on div "Product barcode Product barcode" at bounding box center [263, 200] width 256 height 41
click at [315, 177] on div "Description (En) Description (En) Description (En) must be at least 5 characters" at bounding box center [263, 134] width 256 height 93
click at [316, 176] on p "Description (En) must be at least 5 characters" at bounding box center [263, 172] width 232 height 10
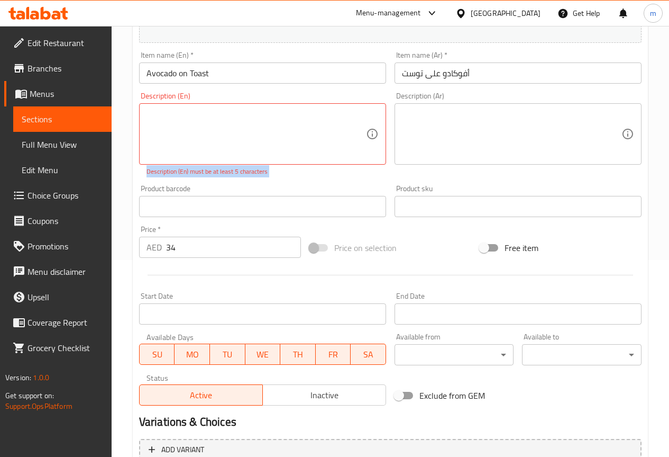
click at [317, 176] on p "Description (En) must be at least 5 characters" at bounding box center [263, 172] width 232 height 10
click at [319, 175] on p "Description (En) must be at least 5 characters" at bounding box center [263, 172] width 232 height 10
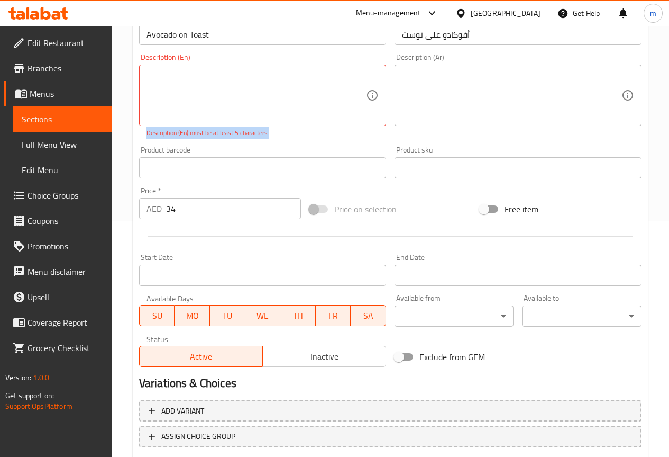
scroll to position [250, 0]
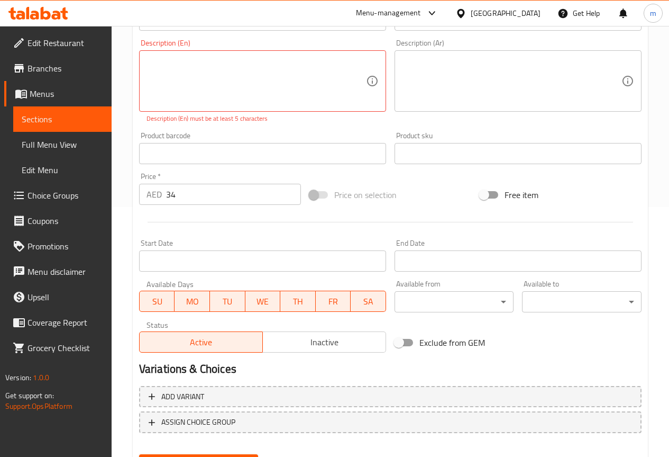
click at [318, 227] on div at bounding box center [390, 222] width 511 height 26
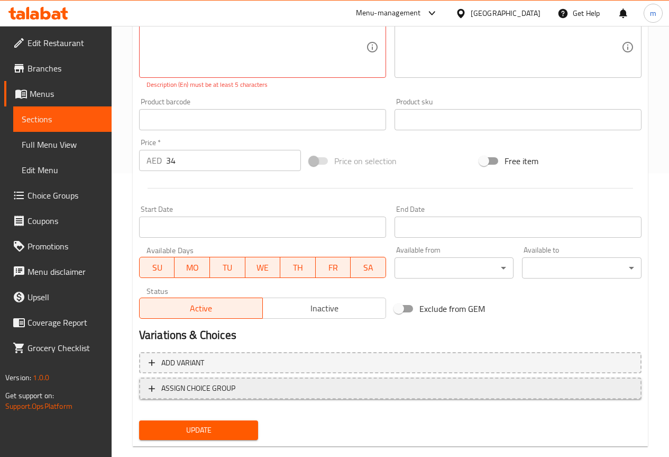
scroll to position [303, 0]
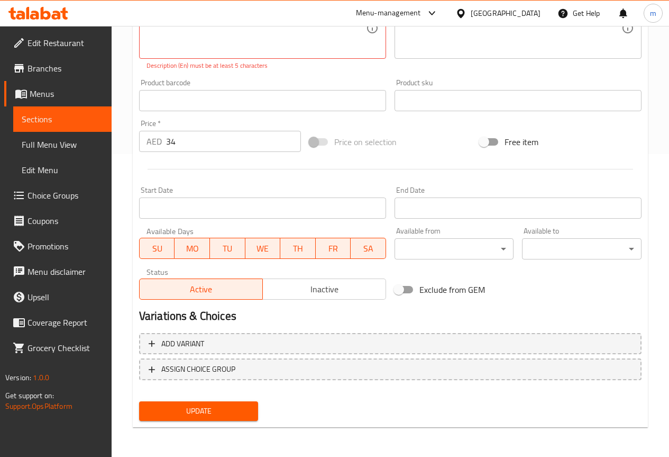
click at [241, 404] on span "Update" at bounding box center [199, 410] width 103 height 13
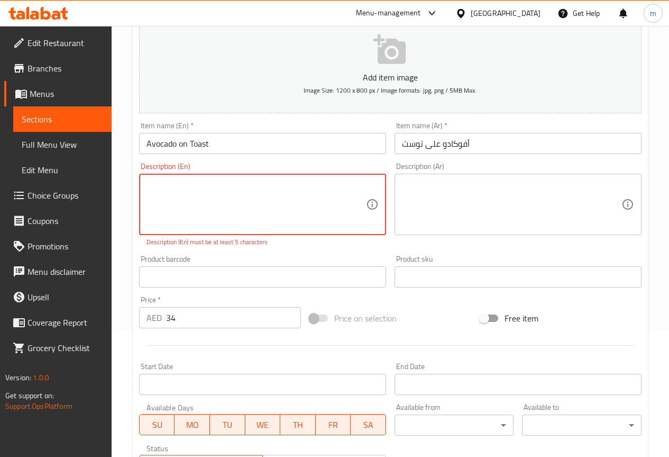
scroll to position [91, 0]
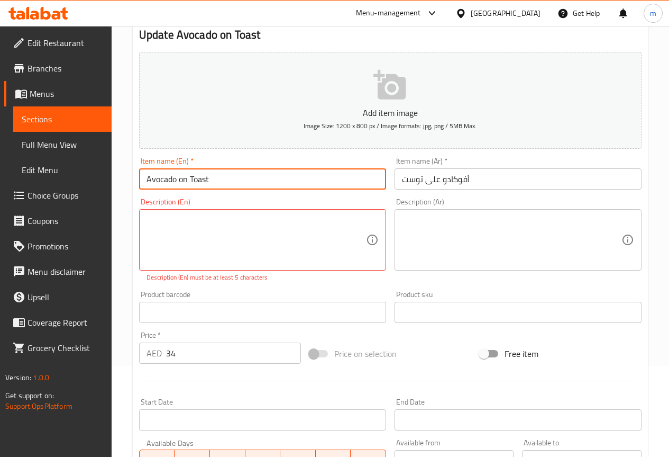
click at [357, 169] on input "Avocado on Toast" at bounding box center [262, 178] width 247 height 21
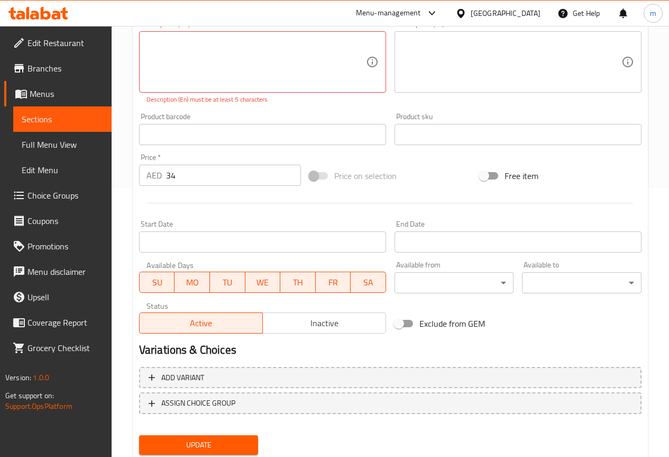
scroll to position [303, 0]
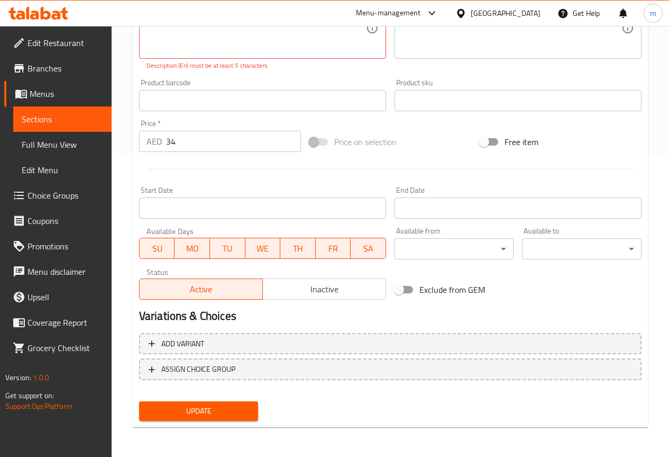
click at [233, 416] on span "Update" at bounding box center [199, 410] width 103 height 13
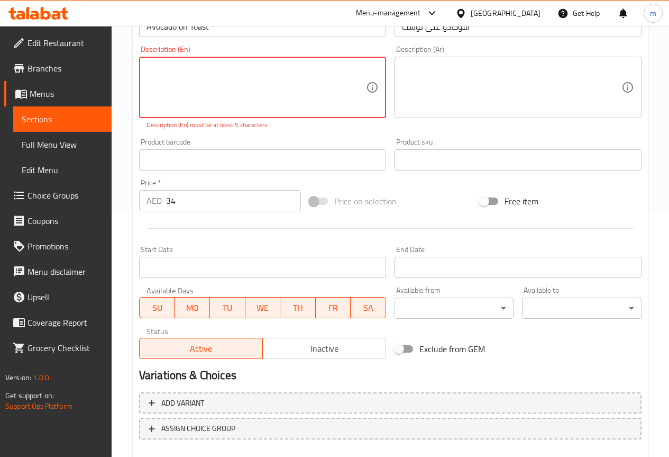
scroll to position [91, 0]
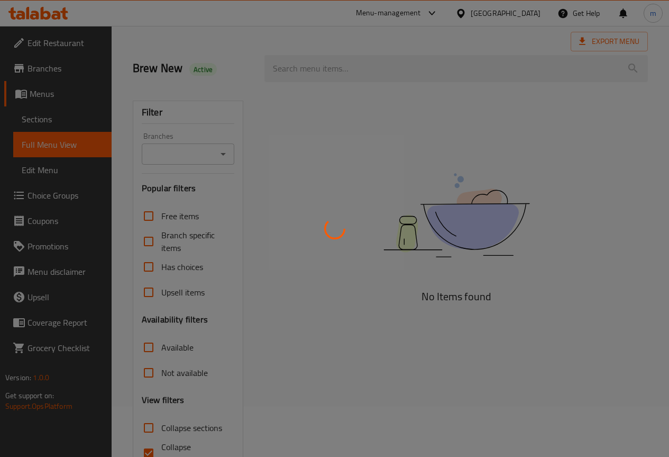
scroll to position [53, 0]
click at [46, 116] on div at bounding box center [334, 228] width 669 height 457
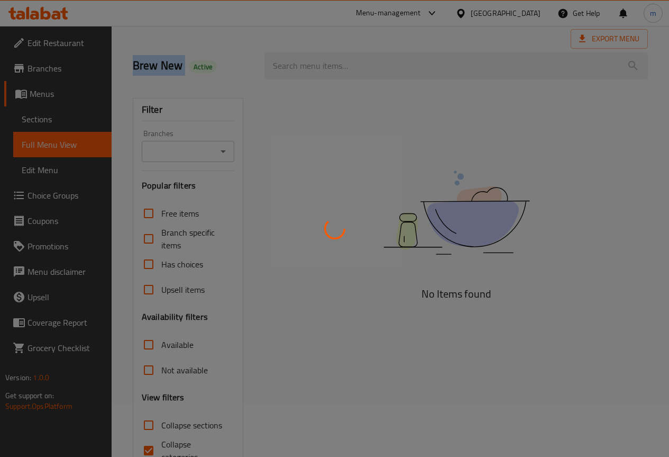
click at [413, 197] on div at bounding box center [334, 228] width 669 height 457
drag, startPoint x: 413, startPoint y: 197, endPoint x: 312, endPoint y: 146, distance: 112.7
click at [400, 186] on div at bounding box center [334, 228] width 669 height 457
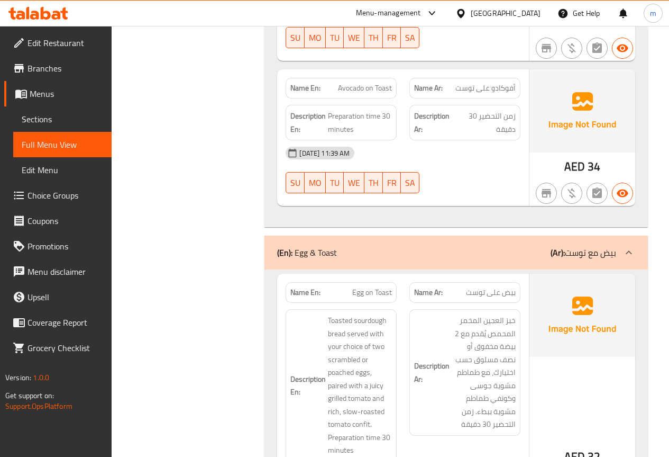
scroll to position [1270, 0]
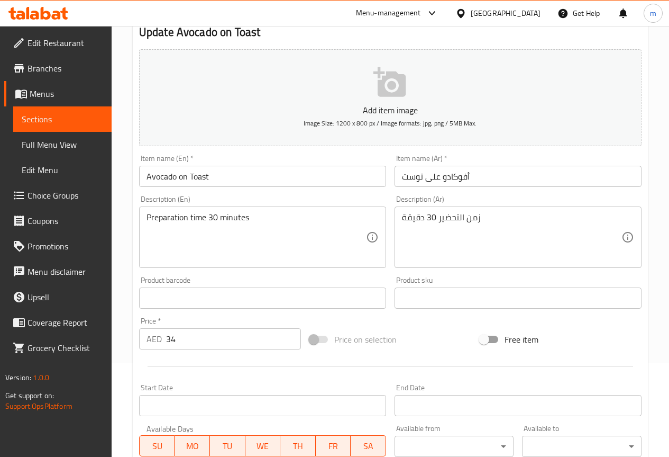
scroll to position [106, 0]
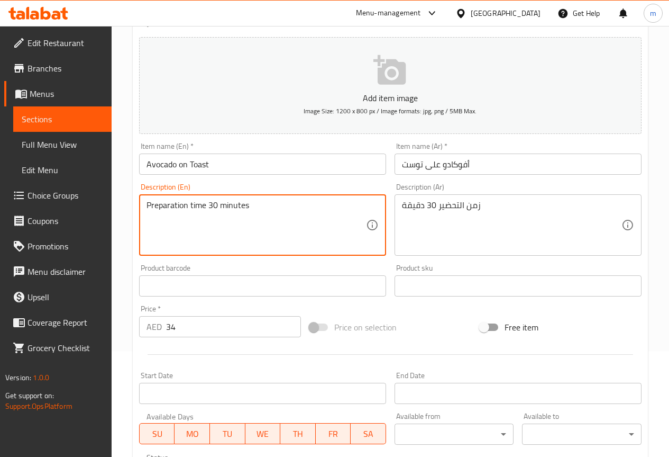
click at [213, 205] on textarea "Preparation time 30 minutes" at bounding box center [257, 225] width 220 height 50
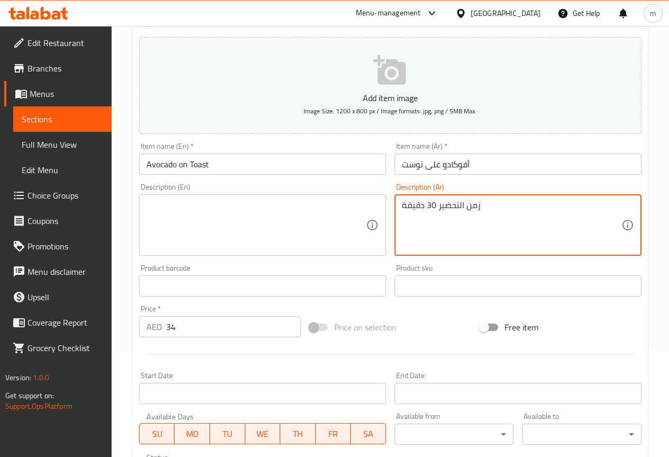
click at [457, 202] on textarea "زمن التحضير 30 دقيقة" at bounding box center [512, 225] width 220 height 50
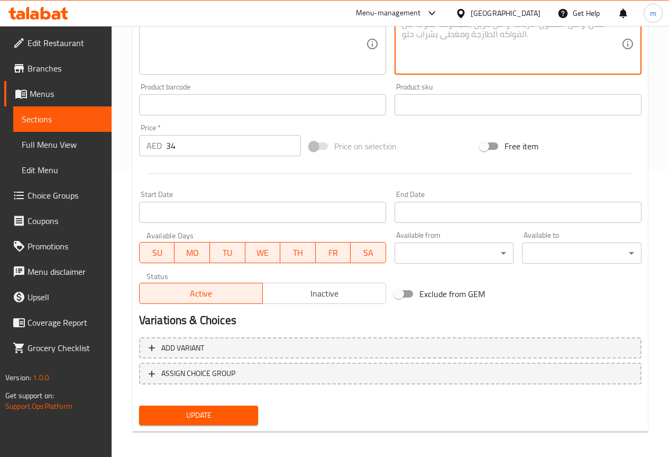
scroll to position [291, 0]
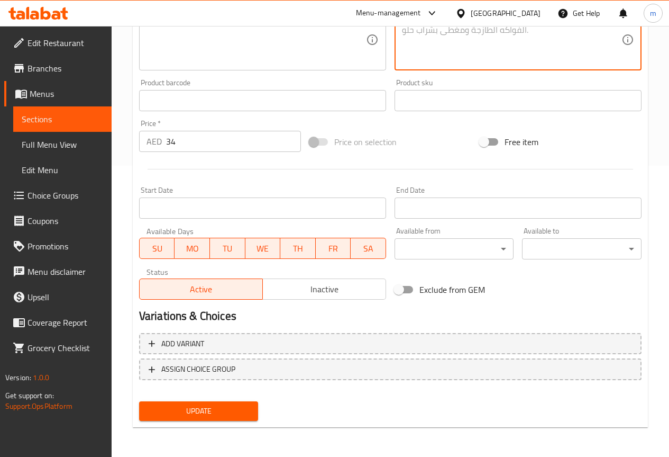
click at [219, 403] on button "Update" at bounding box center [199, 411] width 120 height 20
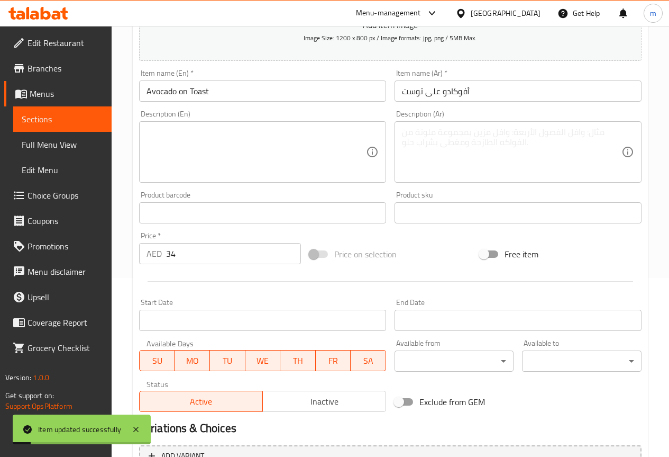
scroll to position [0, 0]
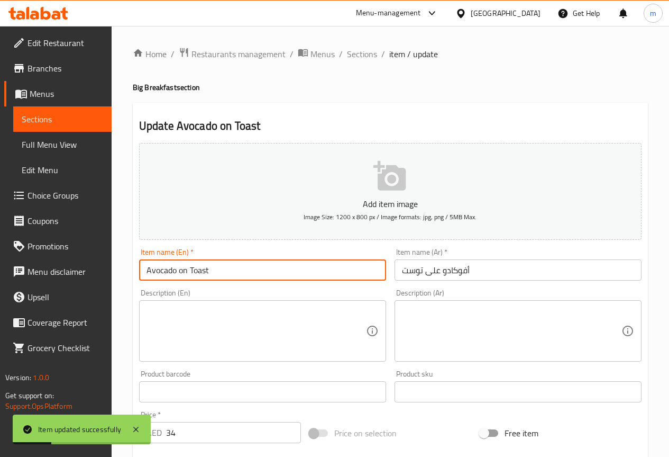
click at [164, 269] on input "Avocado on Toast" at bounding box center [262, 269] width 247 height 21
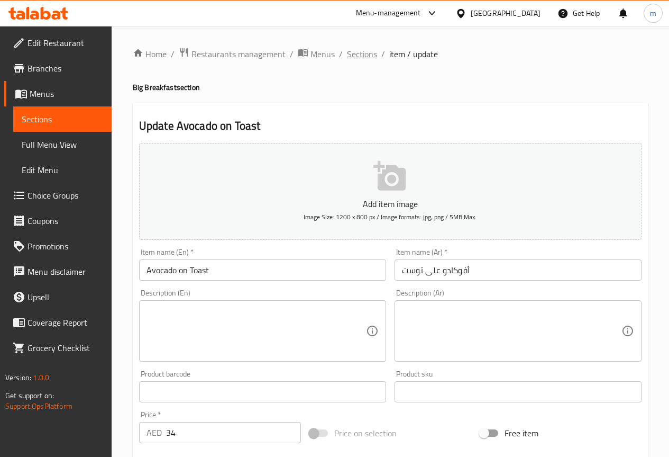
click at [352, 50] on span "Sections" at bounding box center [362, 54] width 30 height 13
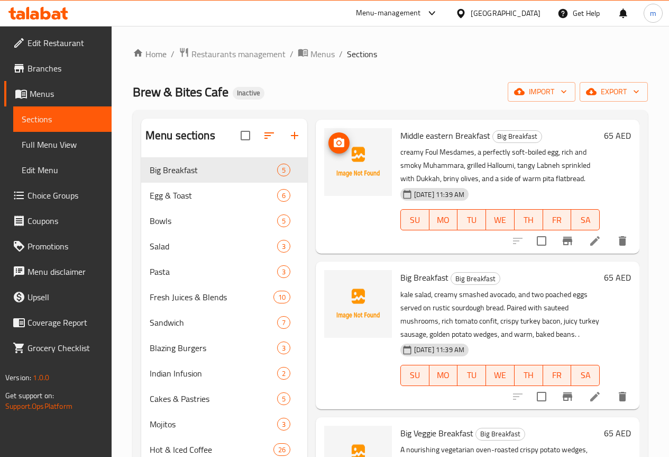
scroll to position [106, 0]
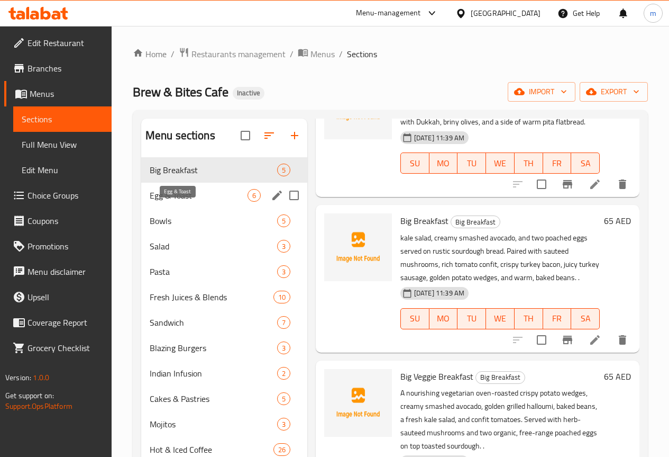
click at [185, 202] on span "Egg & Toast" at bounding box center [199, 195] width 98 height 13
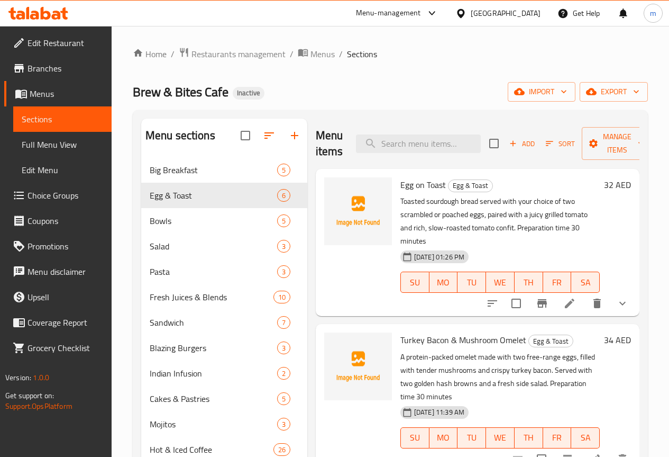
click at [555, 294] on li at bounding box center [570, 303] width 30 height 19
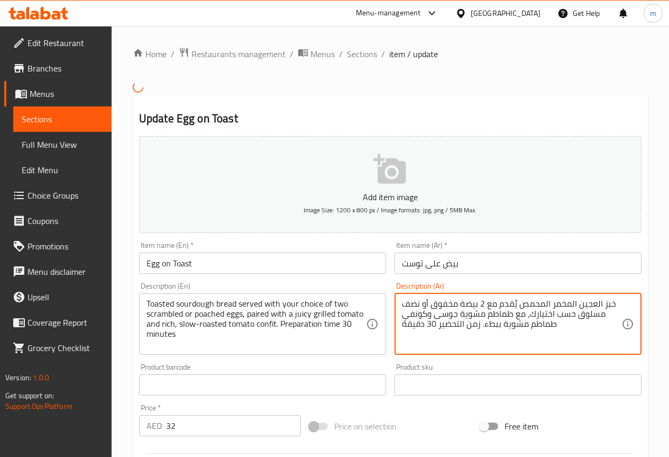
click at [458, 324] on textarea "خبز العجين المخمر المحمص يُقدم مع 2 بيضة مخفوق أو نصف مسلوق حسب اختيارك، مع طما…" at bounding box center [512, 323] width 220 height 50
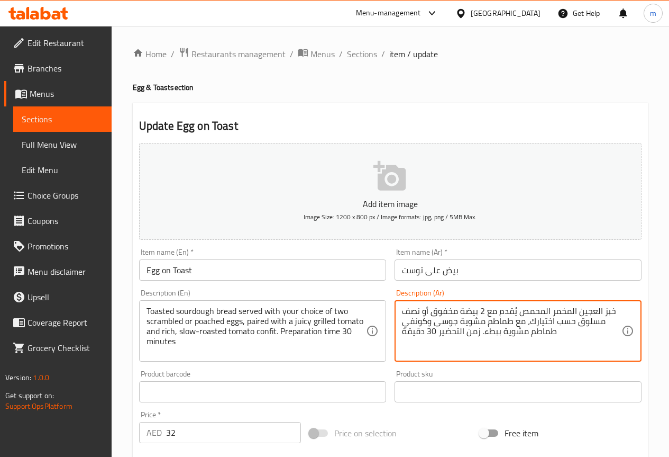
drag, startPoint x: 476, startPoint y: 322, endPoint x: 460, endPoint y: 327, distance: 16.1
click at [460, 327] on textarea "خبز العجين المخمر المحمص يُقدم مع 2 بيضة مخفوق أو نصف مسلوق حسب اختيارك، مع طما…" at bounding box center [512, 331] width 220 height 50
drag, startPoint x: 481, startPoint y: 337, endPoint x: 392, endPoint y: 343, distance: 88.7
click at [392, 343] on div "Description (Ar) خبز العجين المخمر المحمص يُقدم مع 2 بيضة مخفوق أو نصف مسلوق حس…" at bounding box center [519, 325] width 256 height 81
type textarea "خبز العجين المخمر المحمص يُقدم مع 2 بيضة مخفوق أو نصف مسلوق حسب اختيارك، مع طما…"
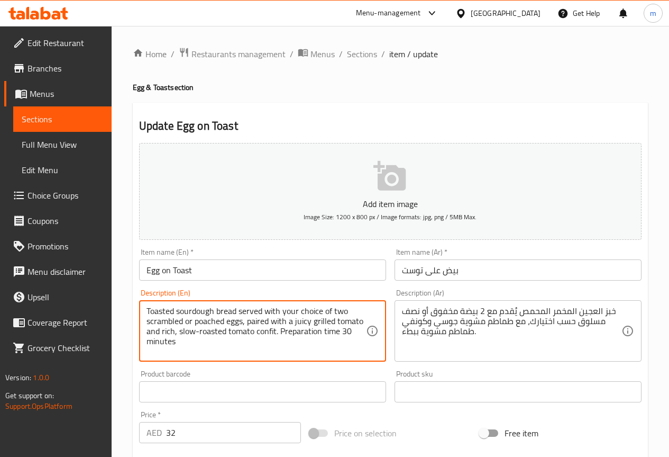
drag, startPoint x: 280, startPoint y: 331, endPoint x: 384, endPoint y: 329, distance: 104.3
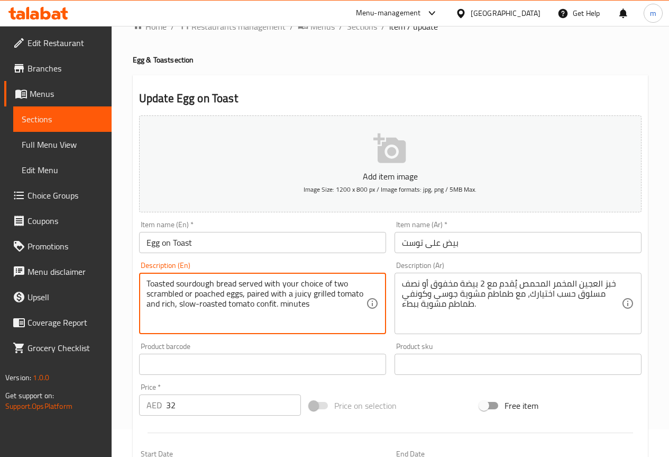
scroll to position [53, 0]
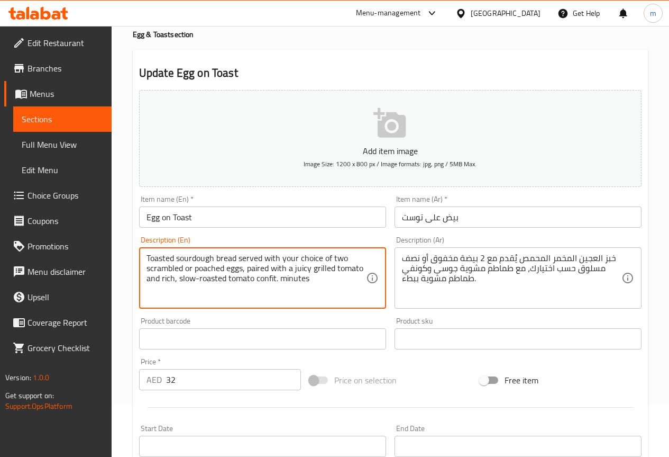
drag, startPoint x: 281, startPoint y: 278, endPoint x: 318, endPoint y: 279, distance: 36.5
click at [318, 279] on textarea "Toasted sourdough bread served with your choice of two scrambled or poached egg…" at bounding box center [257, 278] width 220 height 50
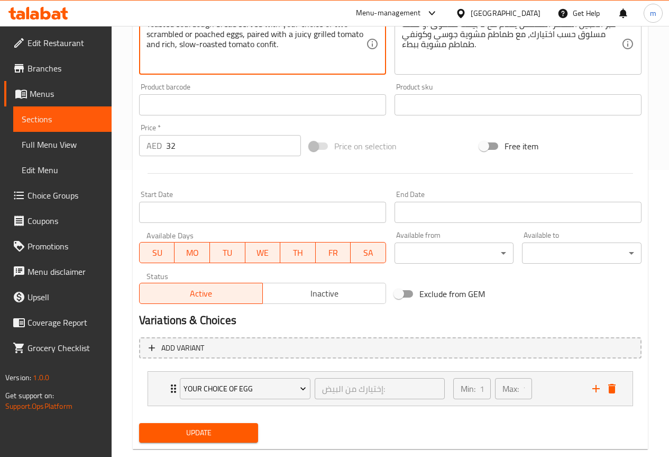
scroll to position [309, 0]
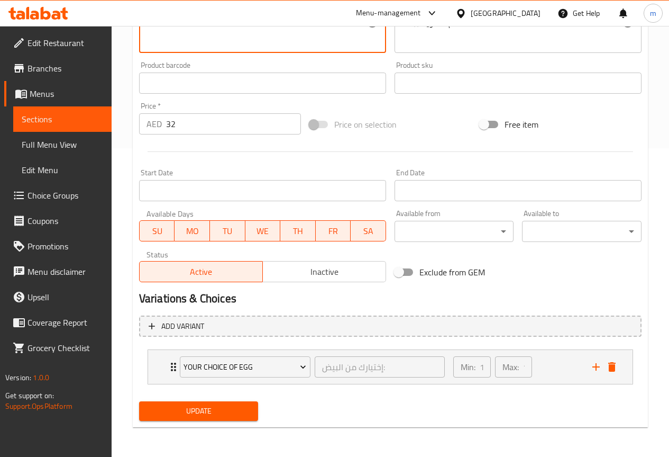
type textarea "Toasted sourdough bread served with your choice of two scrambled or poached egg…"
click at [228, 411] on span "Update" at bounding box center [199, 410] width 103 height 13
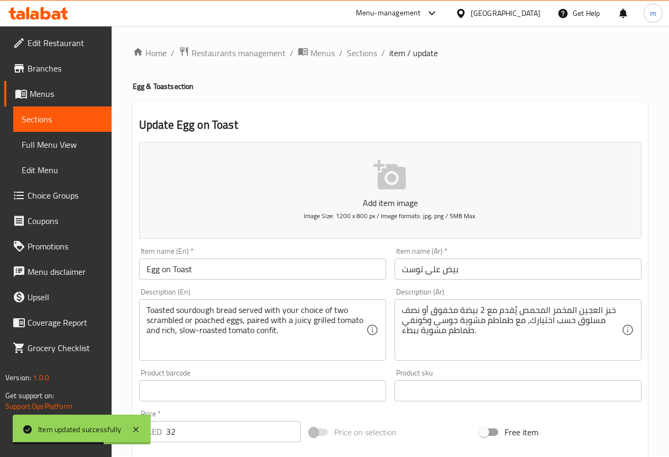
scroll to position [0, 0]
click at [356, 57] on span "Sections" at bounding box center [362, 54] width 30 height 13
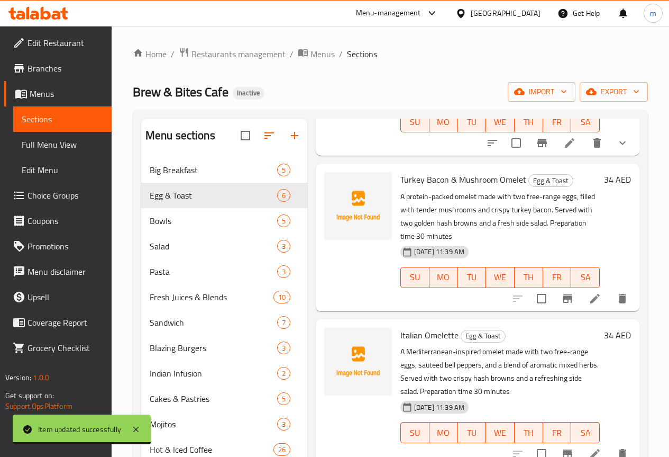
scroll to position [159, 0]
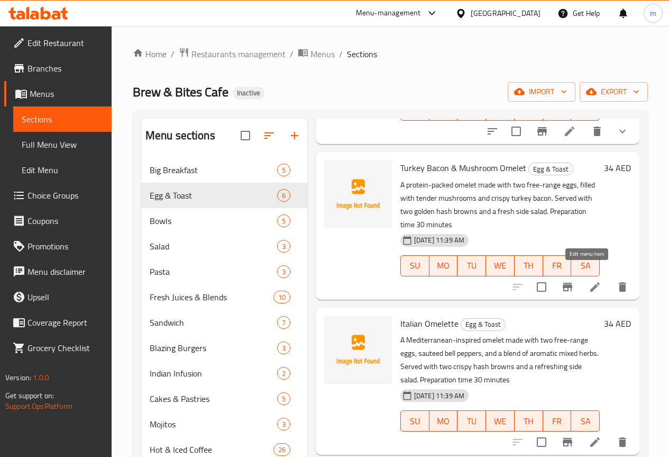
click at [589, 280] on icon at bounding box center [595, 286] width 13 height 13
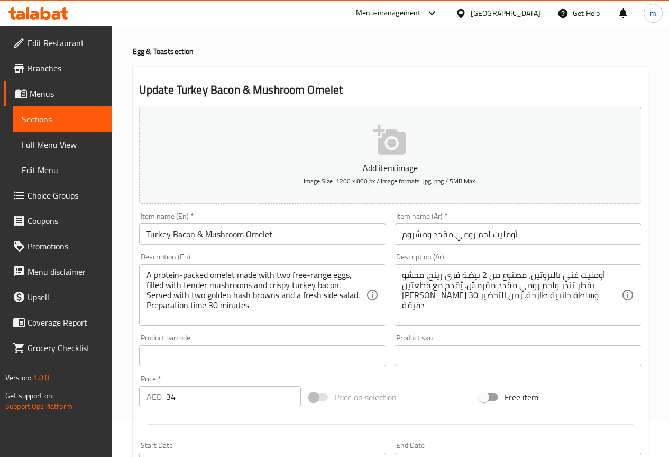
scroll to position [53, 0]
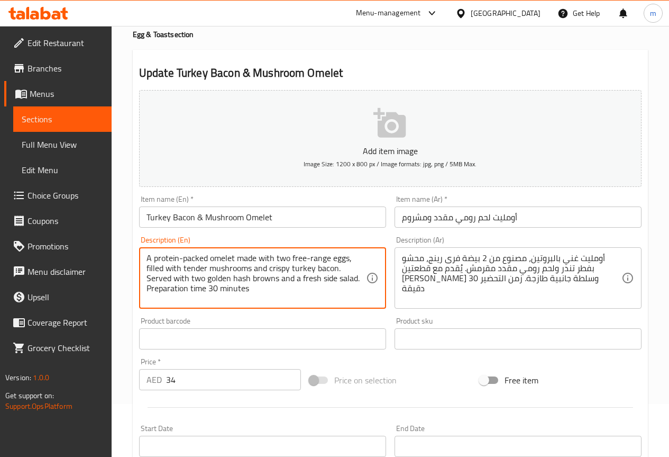
drag, startPoint x: 148, startPoint y: 289, endPoint x: 262, endPoint y: 305, distance: 115.4
type textarea "A protein-packed omelet made with two free-range eggs, filled with tender mushr…"
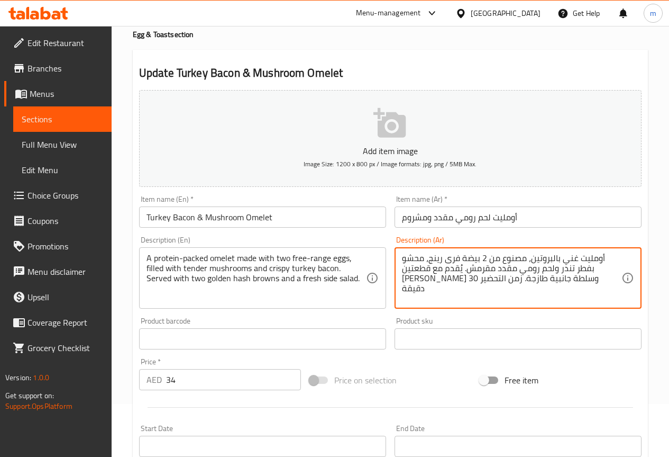
drag, startPoint x: 479, startPoint y: 281, endPoint x: 392, endPoint y: 283, distance: 87.9
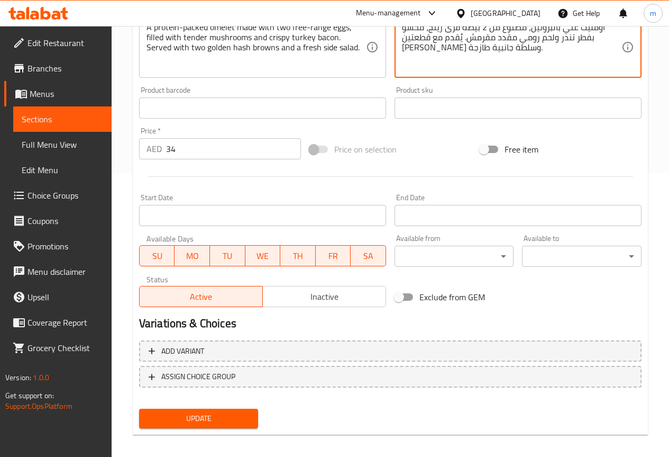
scroll to position [291, 0]
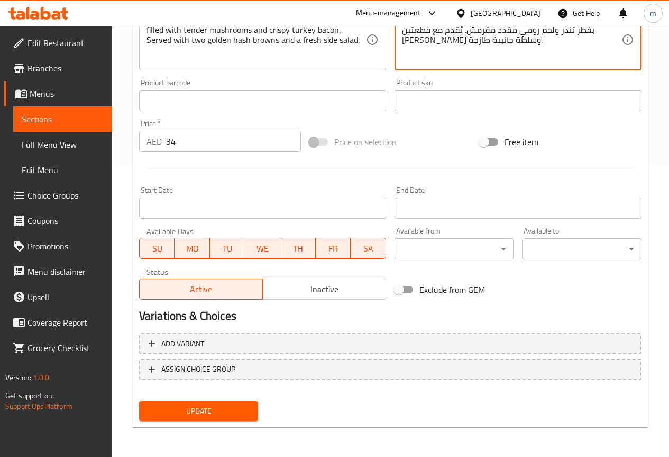
type textarea "أومليت غني بالبروتين، مصنوع من 2 بيضة فرى رينج، محشو بفطر تندر ولحم رومي مقدد م…"
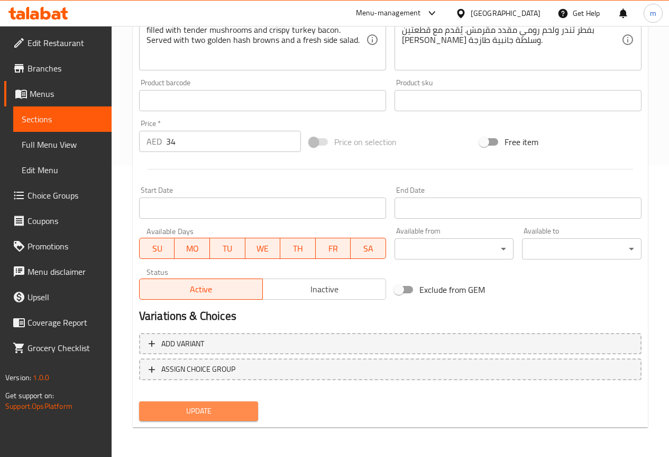
click at [209, 411] on span "Update" at bounding box center [199, 410] width 103 height 13
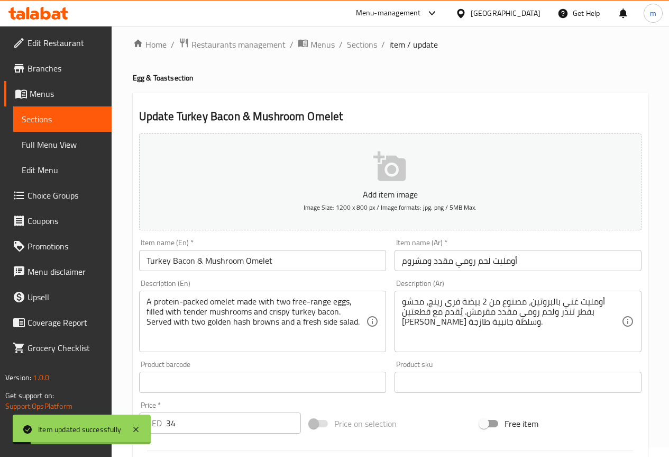
scroll to position [0, 0]
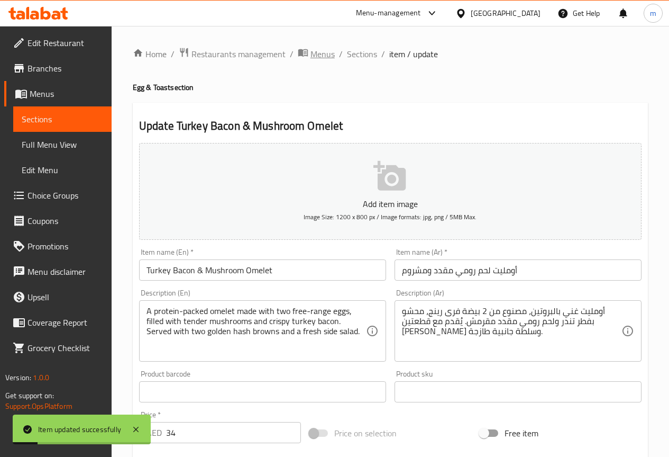
click at [325, 52] on span "Menus" at bounding box center [323, 54] width 24 height 13
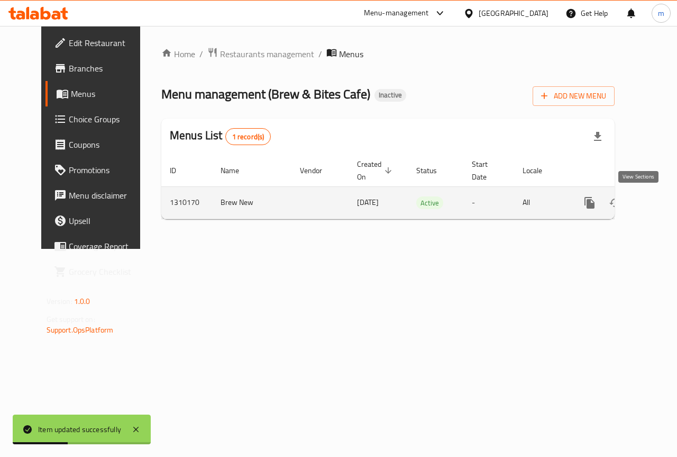
click at [660, 200] on icon "enhanced table" at bounding box center [666, 202] width 13 height 13
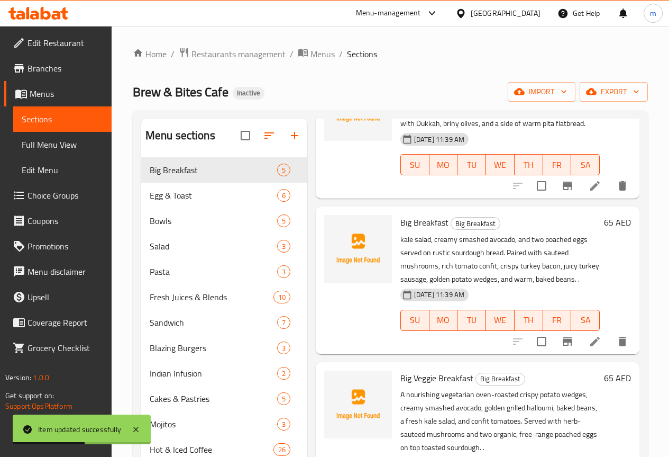
scroll to position [119, 0]
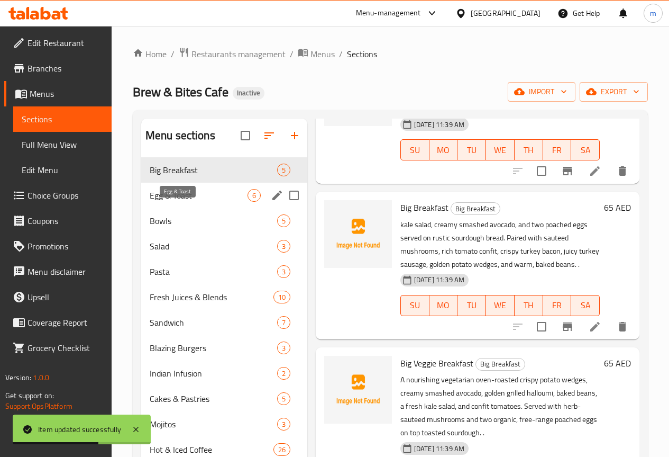
click at [184, 202] on span "Egg & Toast" at bounding box center [199, 195] width 98 height 13
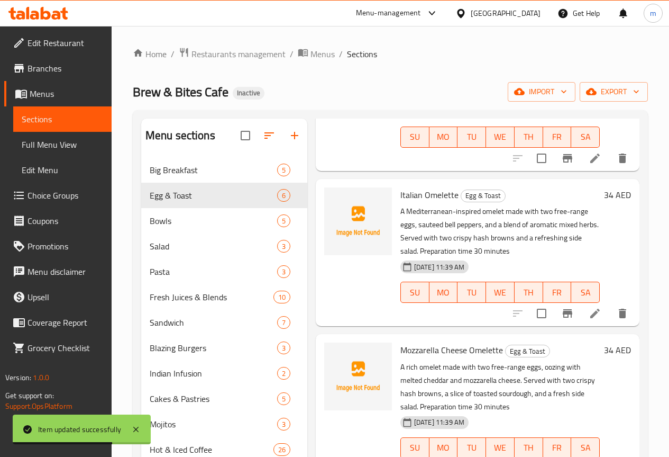
scroll to position [277, 0]
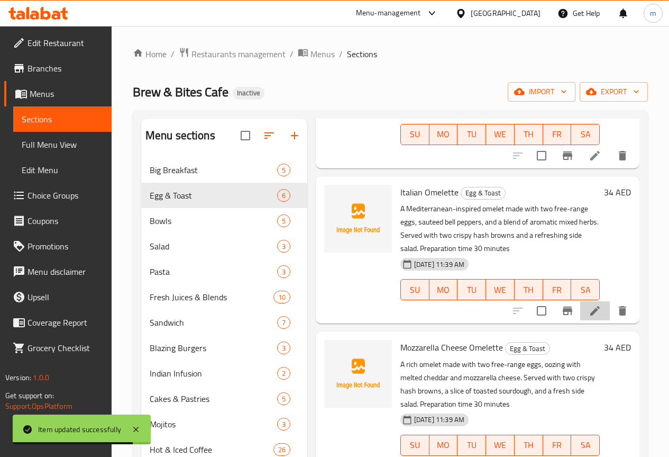
click at [581, 301] on li at bounding box center [596, 310] width 30 height 19
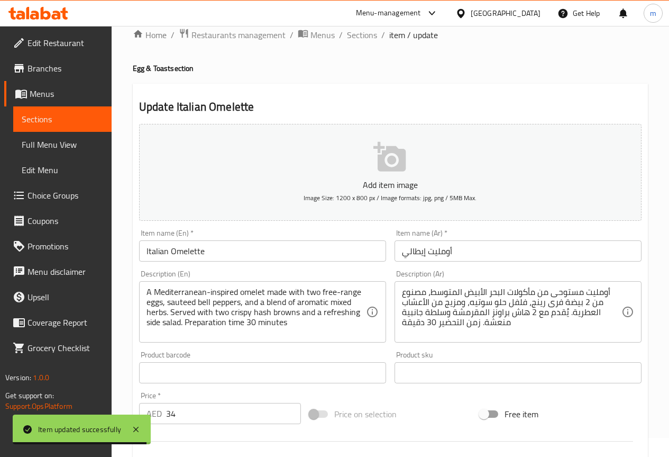
scroll to position [53, 0]
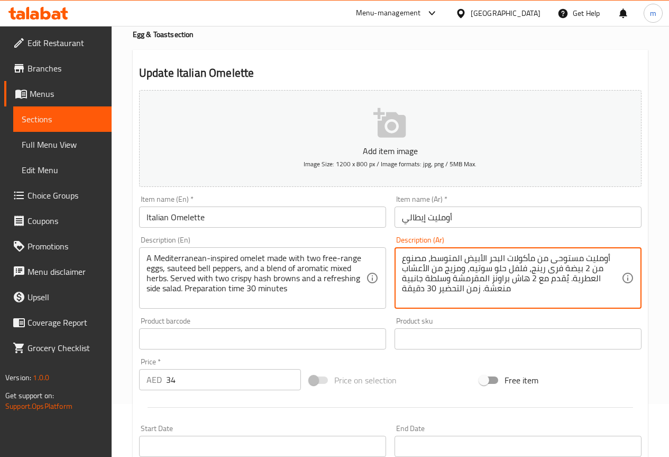
drag, startPoint x: 479, startPoint y: 289, endPoint x: 392, endPoint y: 287, distance: 86.8
type textarea "أومليت مستوحى من مأكولات البحر الأبيض المتوسط، مصنوع من 2 بيضة فرى رينج، فلفل ح…"
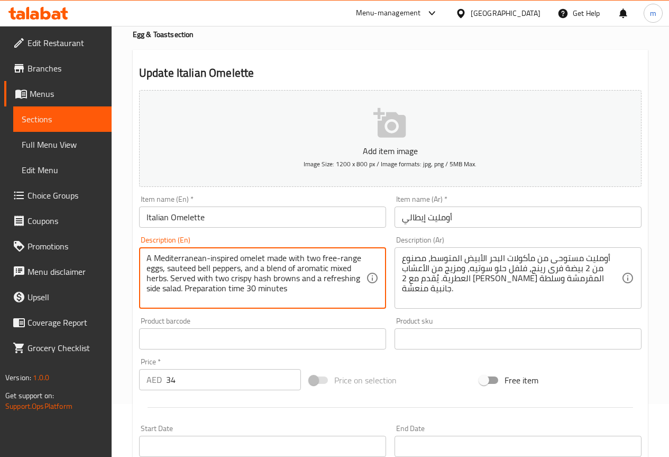
drag, startPoint x: 186, startPoint y: 287, endPoint x: 333, endPoint y: 296, distance: 146.9
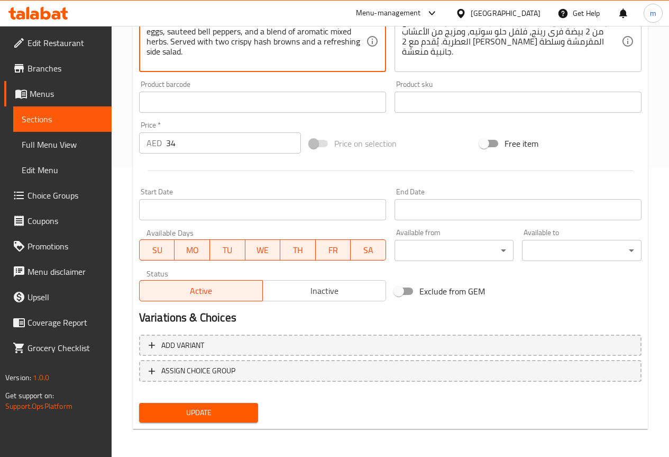
scroll to position [291, 0]
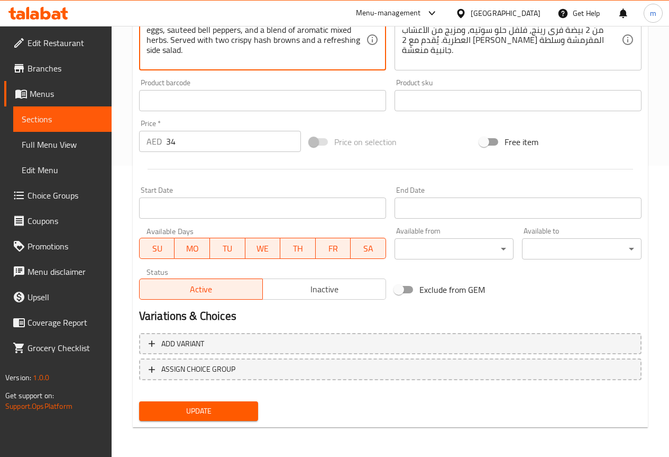
type textarea "A Mediterranean-inspired omelet made with two free-range eggs, sauteed bell pep…"
click at [230, 403] on button "Update" at bounding box center [199, 411] width 120 height 20
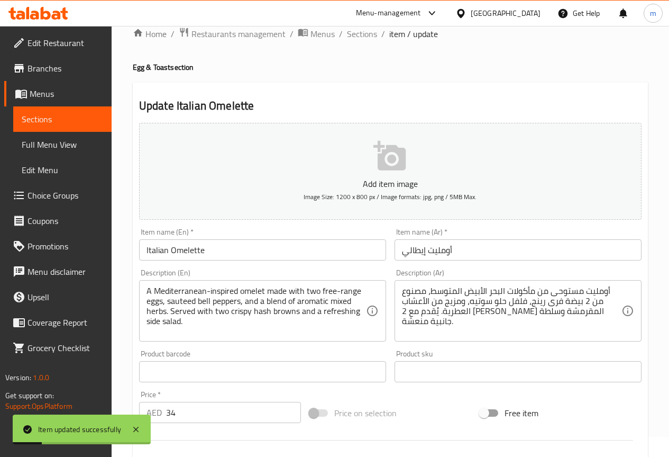
scroll to position [0, 0]
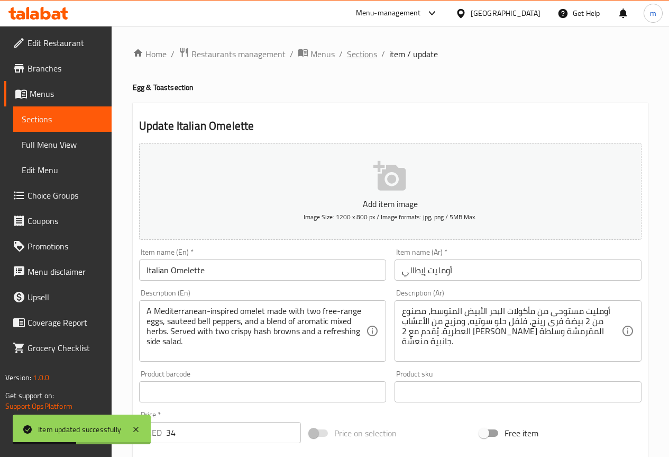
click at [349, 58] on span "Sections" at bounding box center [362, 54] width 30 height 13
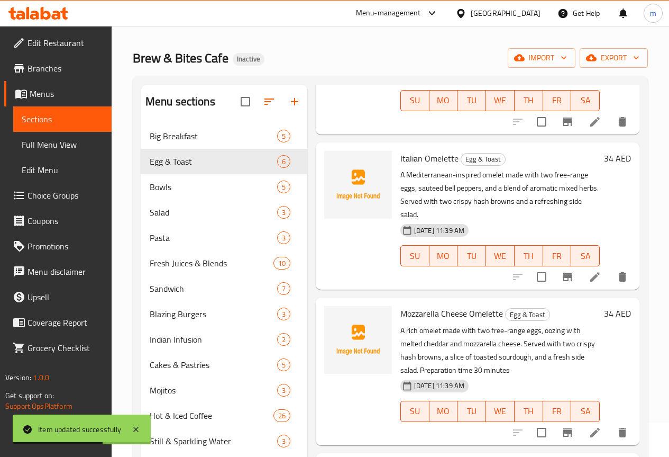
scroll to position [53, 0]
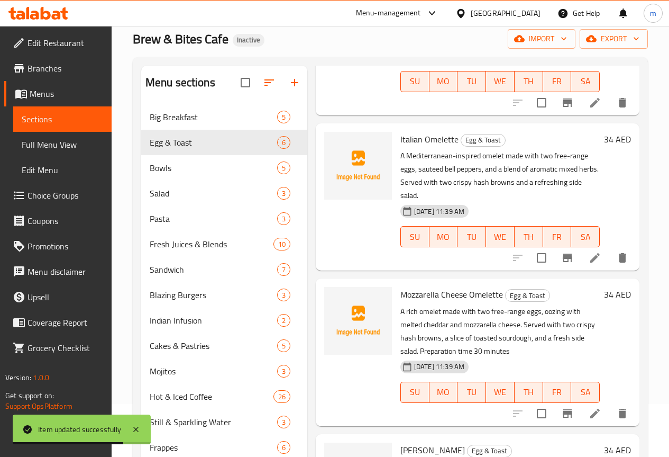
click at [589, 407] on icon at bounding box center [595, 413] width 13 height 13
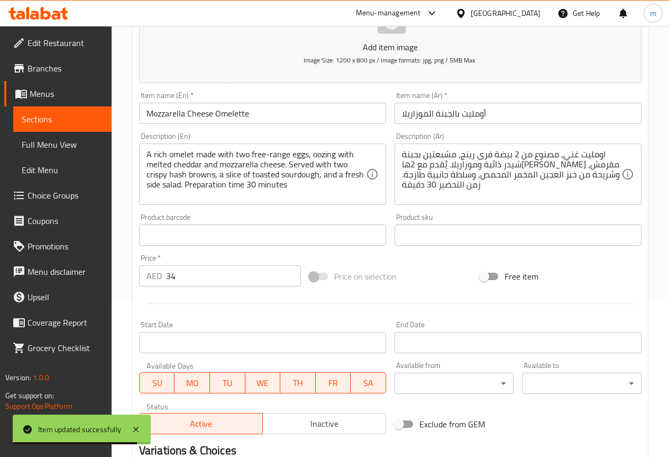
scroll to position [159, 0]
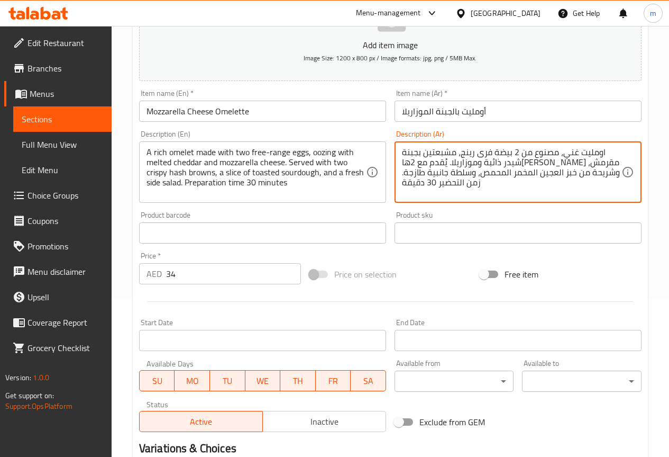
drag, startPoint x: 470, startPoint y: 185, endPoint x: 381, endPoint y: 185, distance: 88.9
type textarea "اومليت غني، مصنوع من 2 بيضة فرى رينج، مشبعتين بجبنة شيدر ذائبة وموزاريلا. يُقدم…"
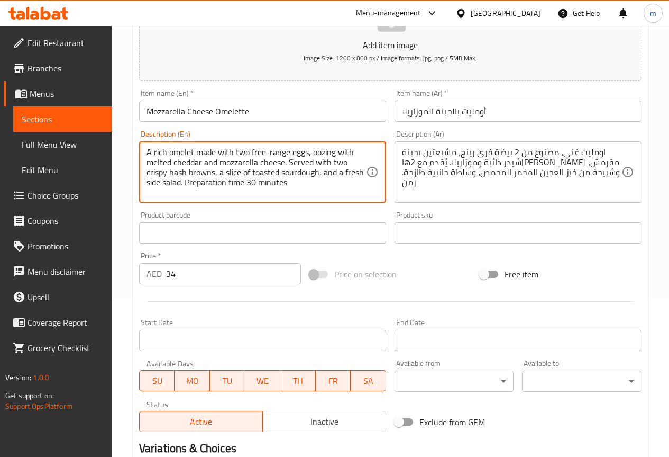
drag, startPoint x: 185, startPoint y: 182, endPoint x: 356, endPoint y: 198, distance: 171.3
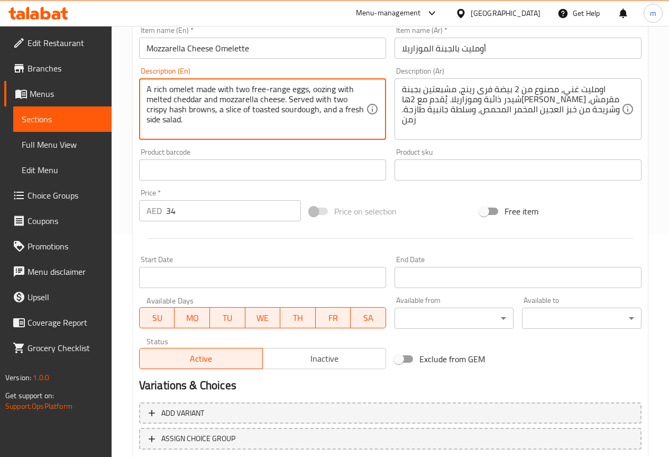
scroll to position [291, 0]
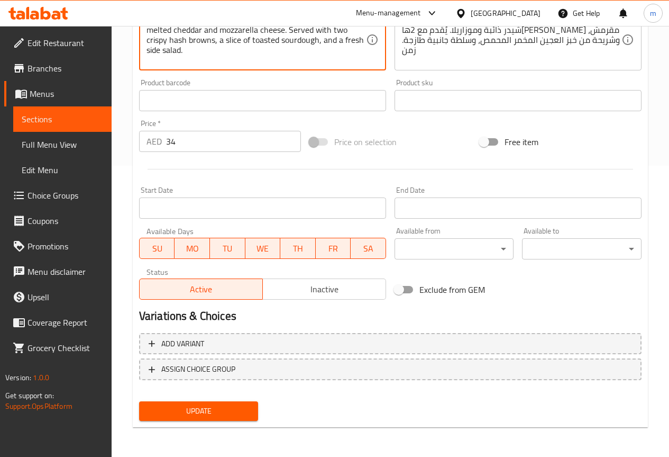
type textarea "A rich omelet made with two free-range eggs, oozing with melted cheddar and moz…"
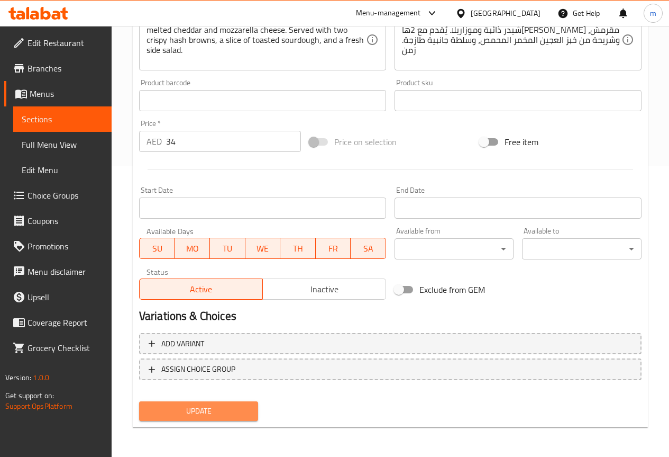
click at [196, 413] on span "Update" at bounding box center [199, 410] width 103 height 13
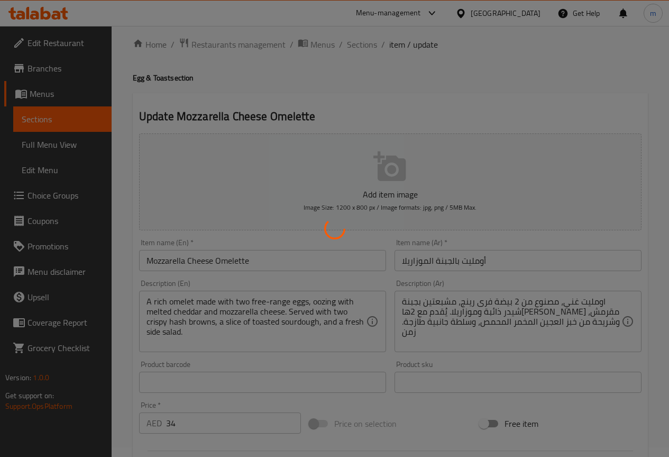
scroll to position [0, 0]
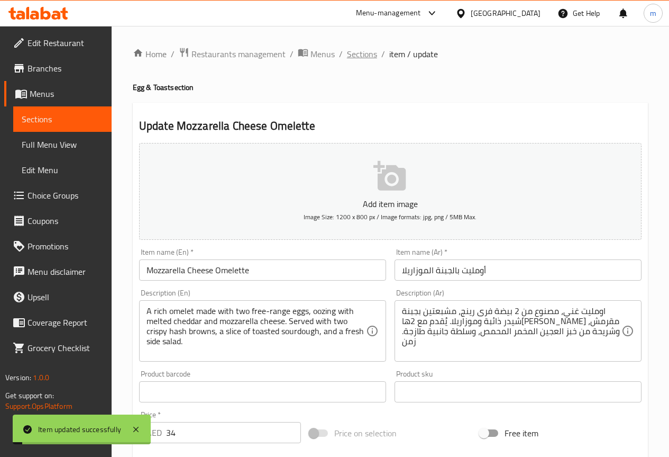
click at [367, 57] on span "Sections" at bounding box center [362, 54] width 30 height 13
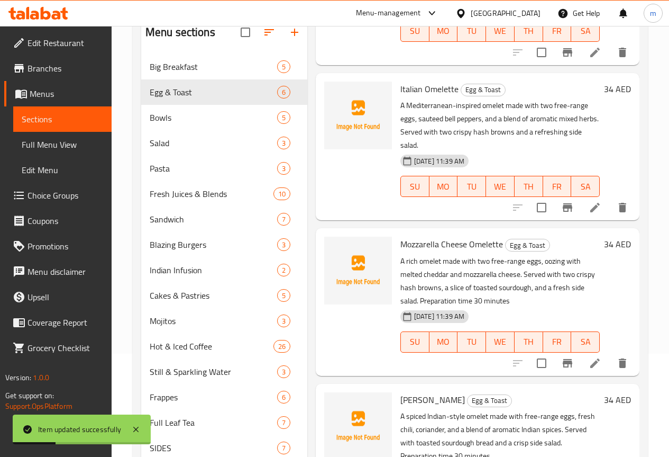
scroll to position [106, 0]
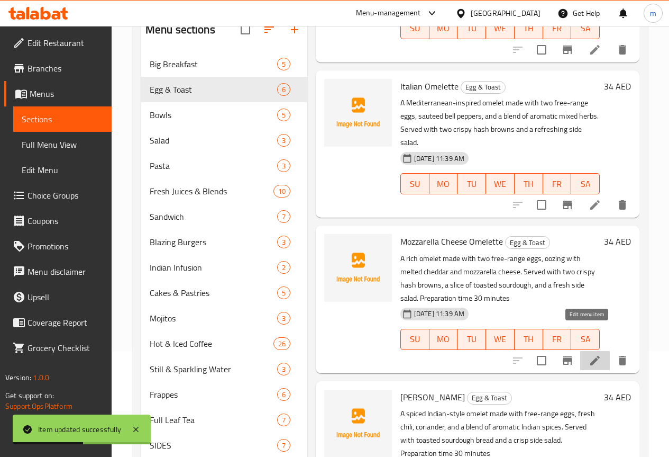
click at [589, 354] on icon at bounding box center [595, 360] width 13 height 13
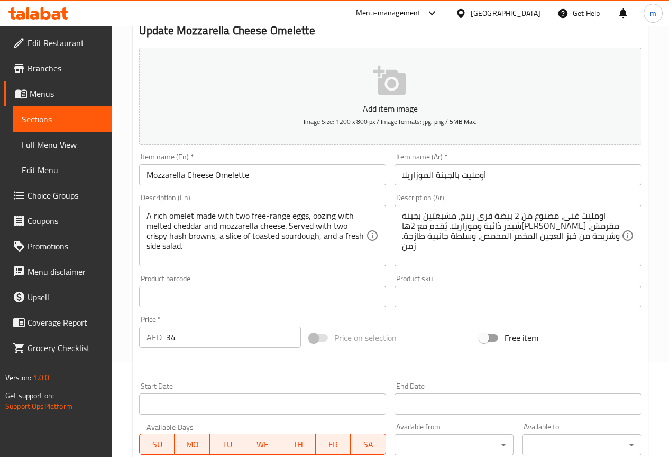
scroll to position [106, 0]
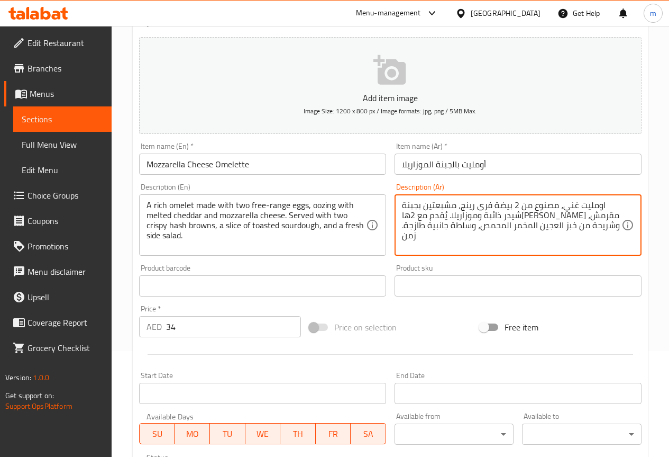
drag, startPoint x: 417, startPoint y: 227, endPoint x: 394, endPoint y: 227, distance: 22.2
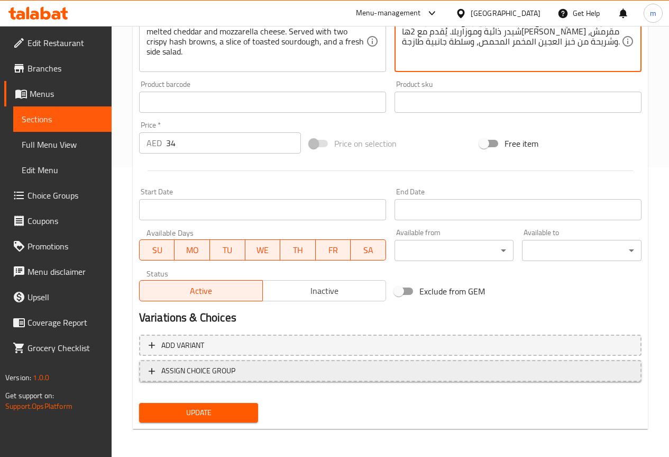
scroll to position [291, 0]
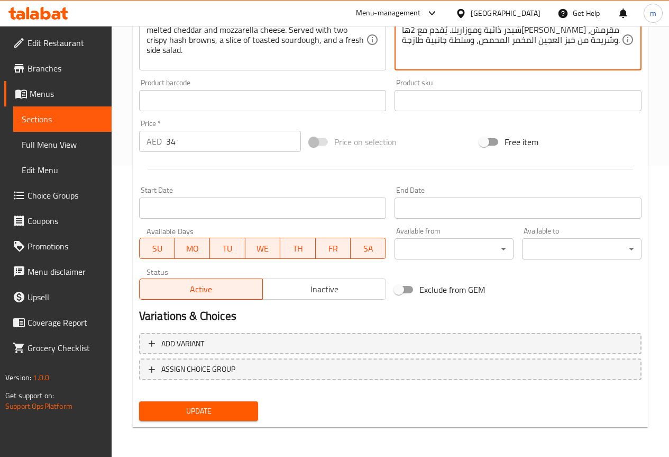
type textarea "اومليت غني، مصنوع من 2 بيضة فرى رينج، مشبعتين بجبنة شيدر ذائبة وموزاريلا. يُقدم…"
click at [215, 406] on span "Update" at bounding box center [199, 410] width 103 height 13
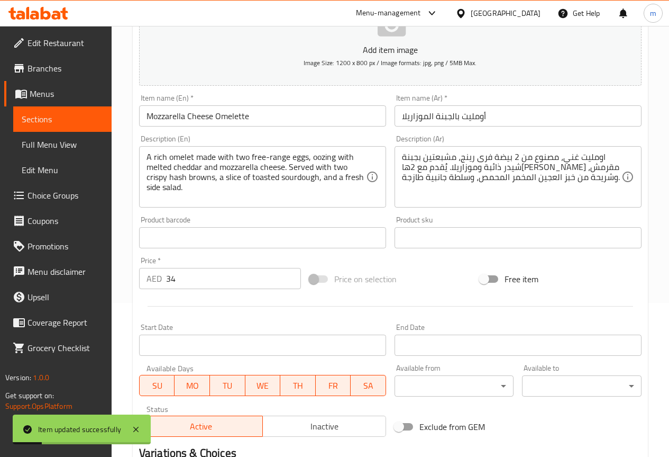
scroll to position [0, 0]
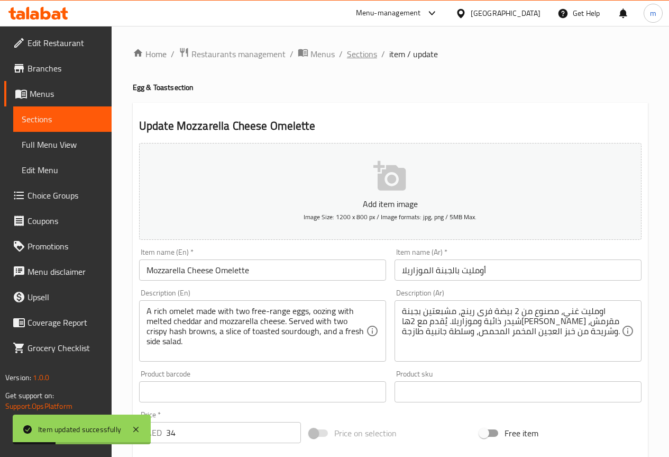
click at [365, 57] on span "Sections" at bounding box center [362, 54] width 30 height 13
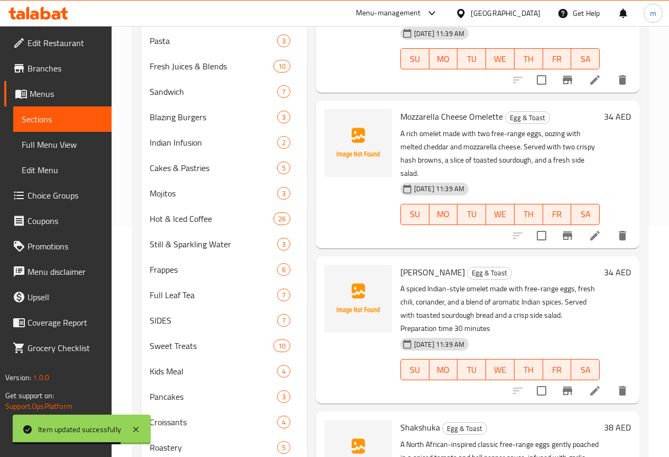
scroll to position [265, 0]
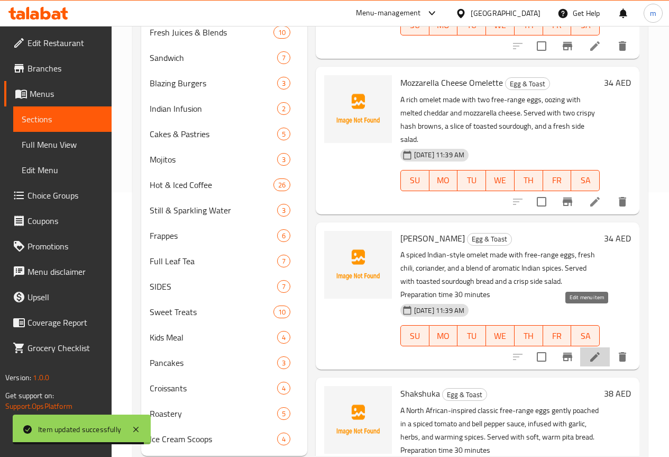
click at [592, 350] on icon at bounding box center [595, 356] width 13 height 13
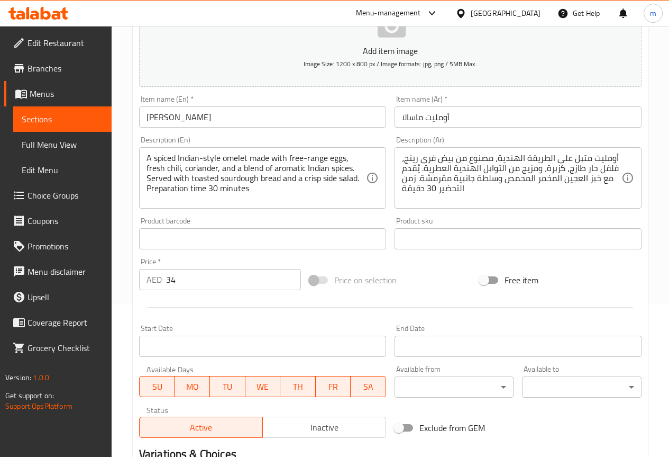
scroll to position [159, 0]
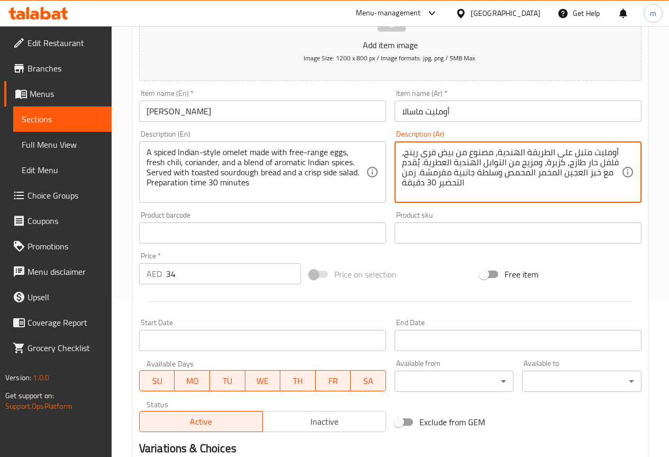
drag, startPoint x: 414, startPoint y: 173, endPoint x: 404, endPoint y: 187, distance: 17.5
drag, startPoint x: 417, startPoint y: 173, endPoint x: 408, endPoint y: 180, distance: 12.0
click at [408, 180] on textarea "أومليت متبل على الطريقة الهندية، مصنوع من بيض فرى رينج، فلفل حار طازج، كزبرة، و…" at bounding box center [512, 172] width 220 height 50
click at [402, 173] on textarea "أومليت متبل على الطريقة الهندية، مصنوع من بيض فرى رينج، فلفل حار طازج، كزبرة، و…" at bounding box center [512, 172] width 220 height 50
type textarea "أومليت متبل على الطريقة الهندية، مصنوع من بيض فرى رينج، فلفل حار طازج، كزبرة، و…"
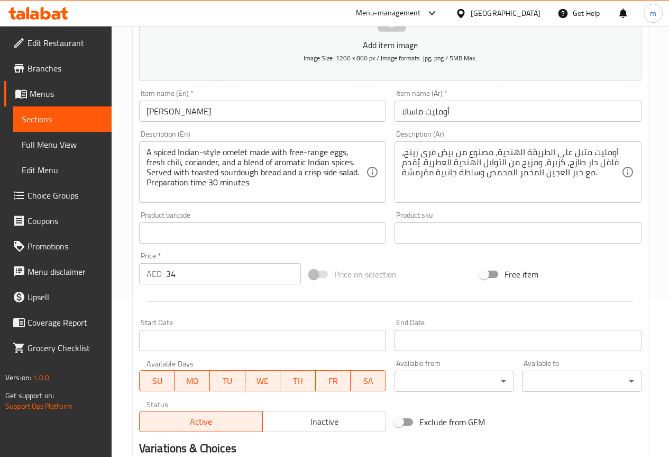
drag, startPoint x: 146, startPoint y: 182, endPoint x: 241, endPoint y: 189, distance: 95.5
click at [241, 189] on div "A spiced Indian-style omelet made with free-range eggs, fresh chili, coriander,…" at bounding box center [262, 171] width 247 height 61
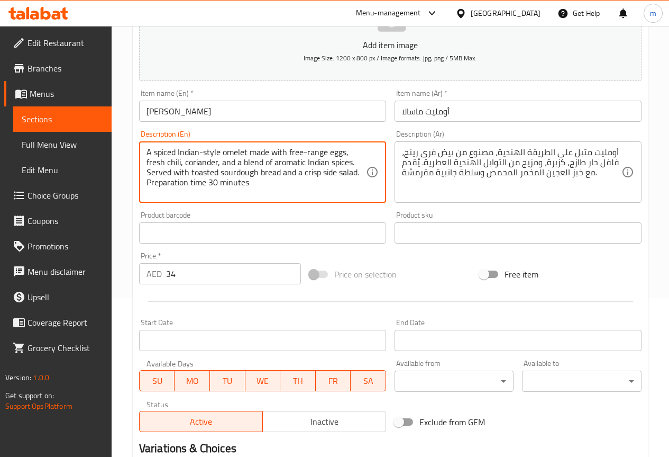
drag, startPoint x: 254, startPoint y: 183, endPoint x: 116, endPoint y: 181, distance: 137.6
click at [116, 181] on div "Home / Restaurants management / Menus / Sections / item / update Egg & Toast se…" at bounding box center [391, 228] width 558 height 722
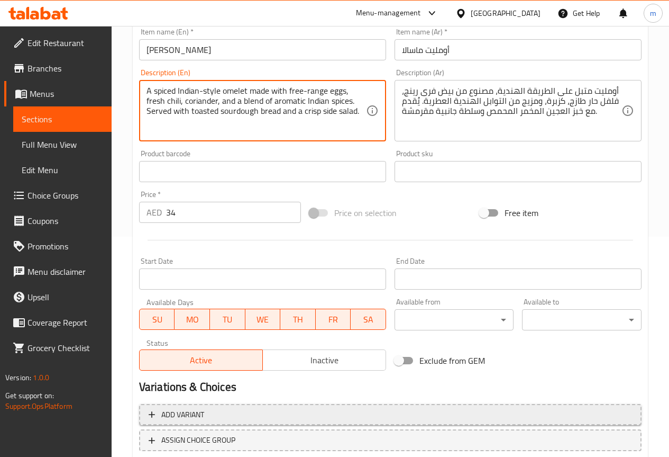
scroll to position [291, 0]
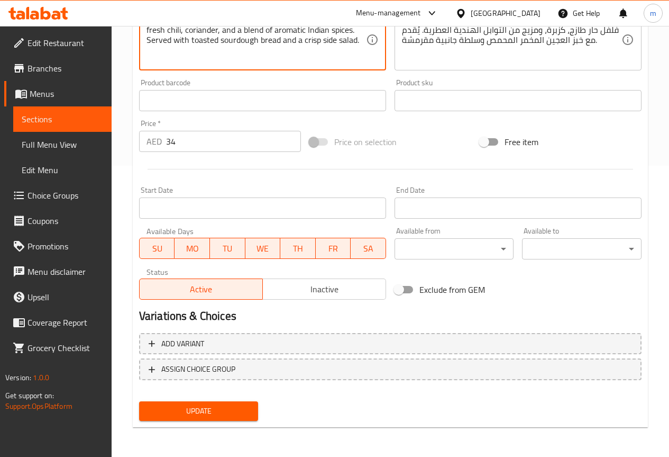
type textarea "A spiced Indian-style omelet made with free-range eggs, fresh chili, coriander,…"
click at [228, 405] on span "Update" at bounding box center [199, 410] width 103 height 13
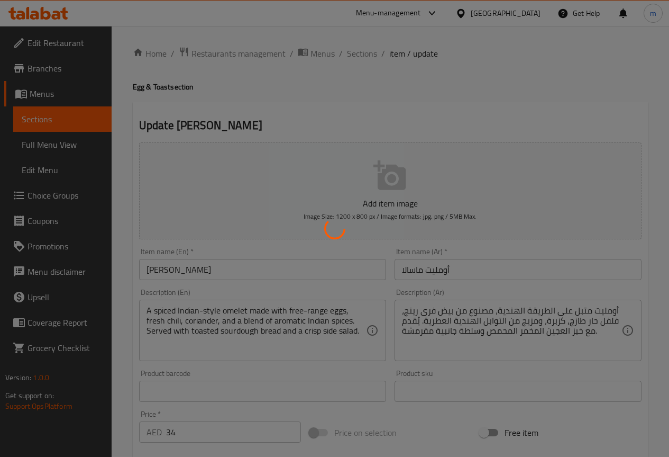
scroll to position [0, 0]
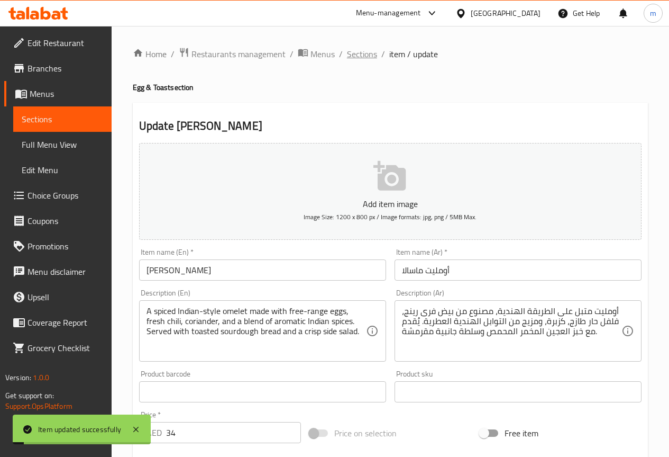
click at [370, 51] on span "Sections" at bounding box center [362, 54] width 30 height 13
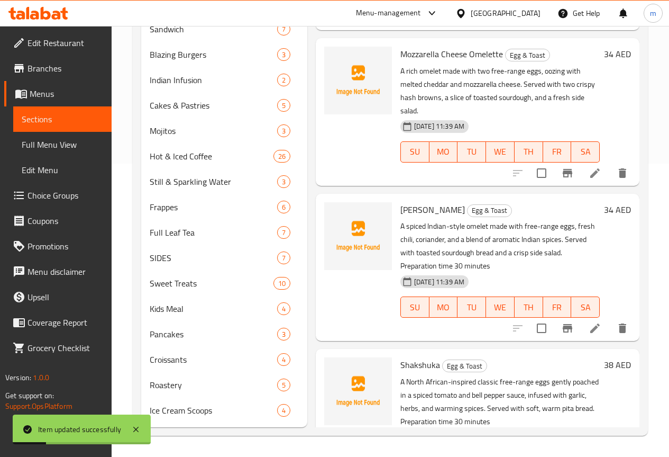
scroll to position [309, 0]
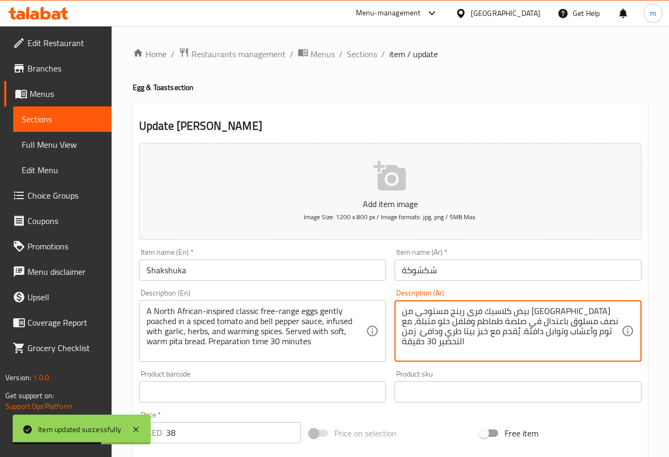
drag, startPoint x: 468, startPoint y: 345, endPoint x: 384, endPoint y: 346, distance: 84.7
drag, startPoint x: 415, startPoint y: 332, endPoint x: 398, endPoint y: 335, distance: 17.7
click at [398, 335] on div "بيض كلاسيك فرى رينج مستوحى من شمال أفريقيا نصف مسلوق باعتدال في صلصة طماطم وفلف…" at bounding box center [518, 330] width 247 height 61
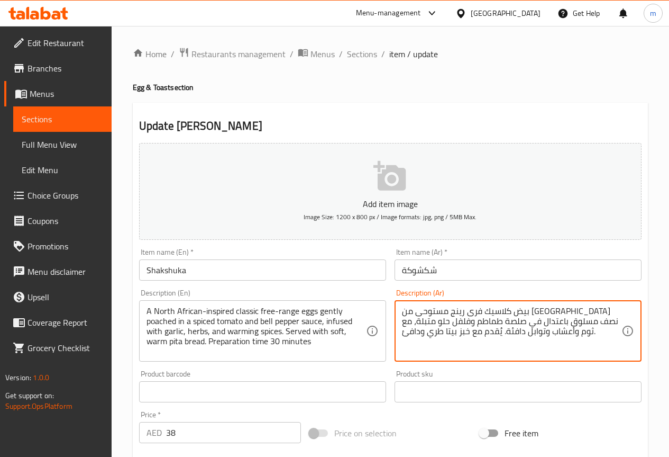
type textarea "بيض كلاسيك فرى رينج مستوحى من [GEOGRAPHIC_DATA] نصف مسلوق باعتدال في صلصة طماطم…"
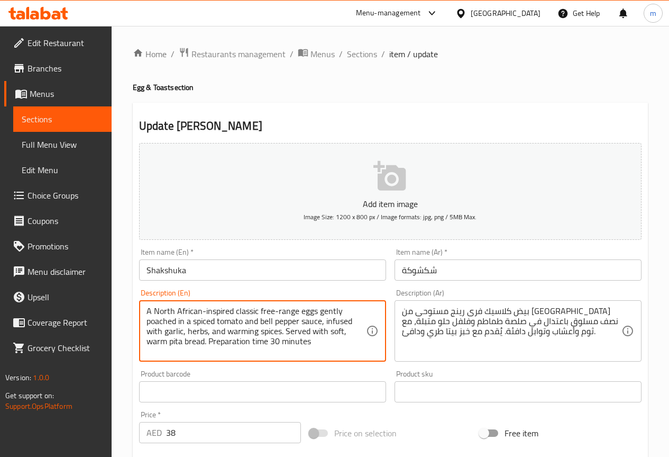
drag, startPoint x: 209, startPoint y: 339, endPoint x: 331, endPoint y: 340, distance: 121.7
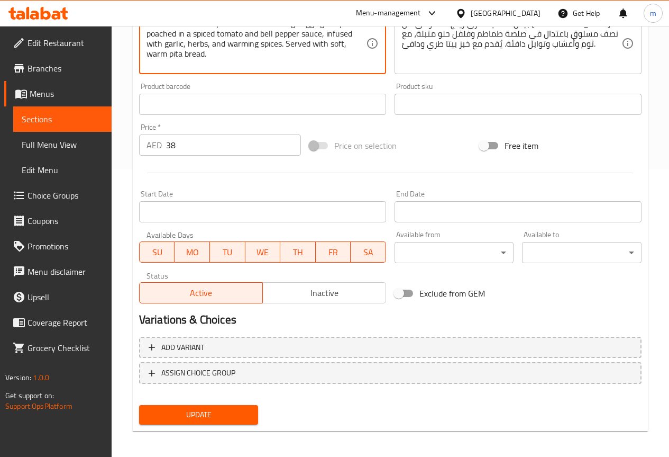
scroll to position [291, 0]
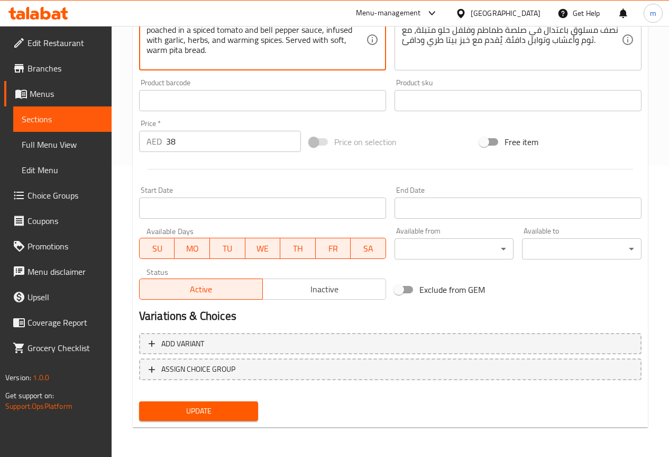
type textarea "A North African-inspired classic free-range eggs gently poached in a spiced tom…"
click at [209, 410] on span "Update" at bounding box center [199, 410] width 103 height 13
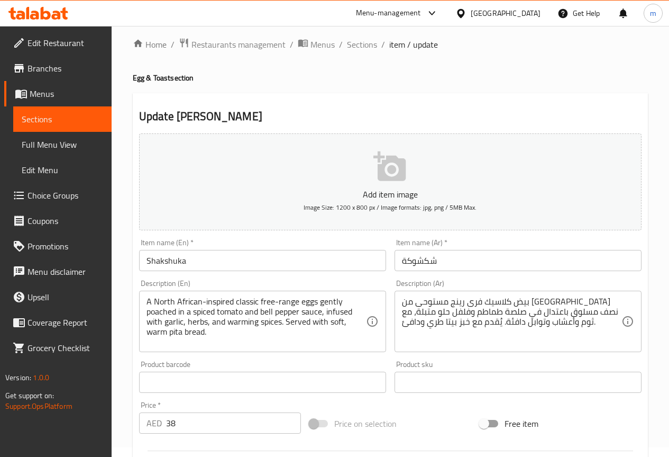
scroll to position [0, 0]
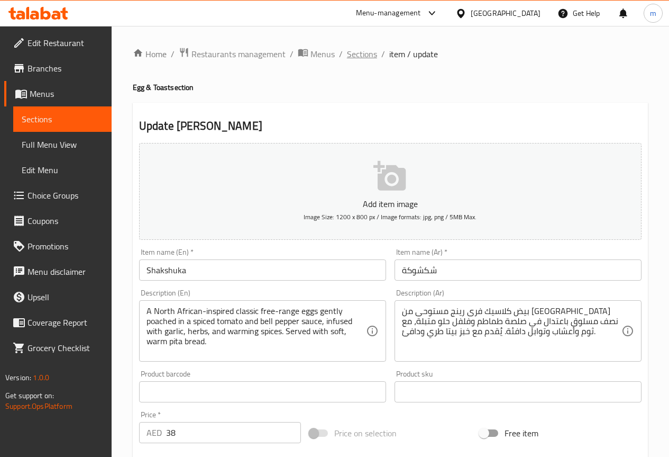
click at [351, 53] on span "Sections" at bounding box center [362, 54] width 30 height 13
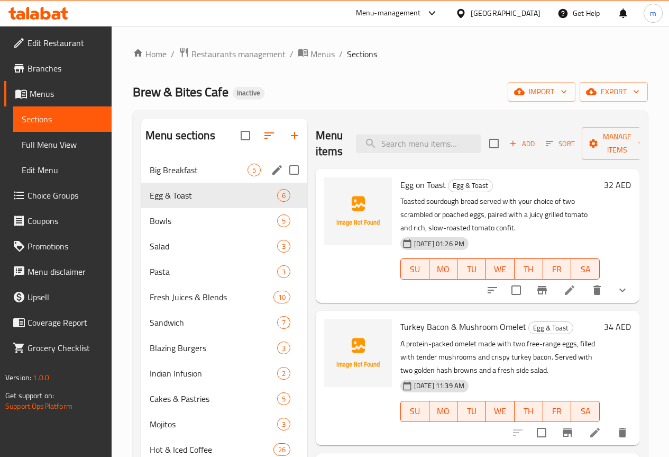
scroll to position [53, 0]
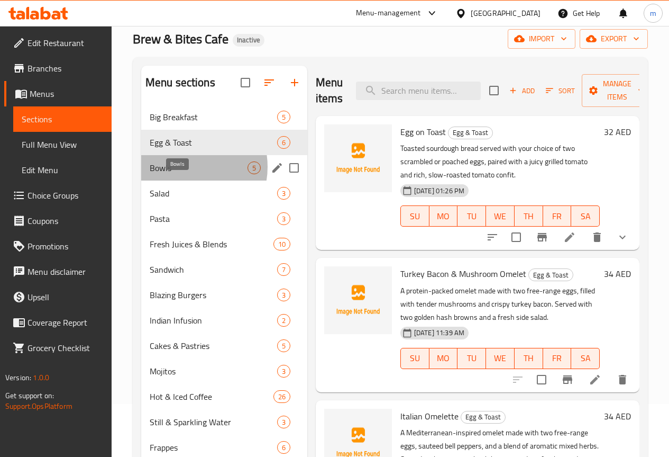
click at [183, 174] on span "Bowls" at bounding box center [199, 167] width 98 height 13
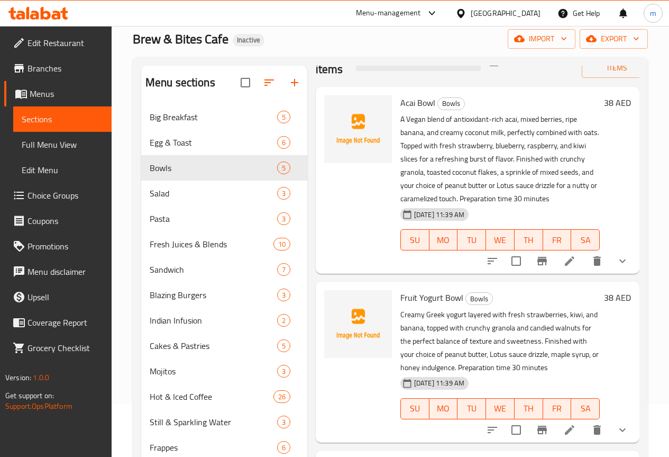
scroll to position [53, 0]
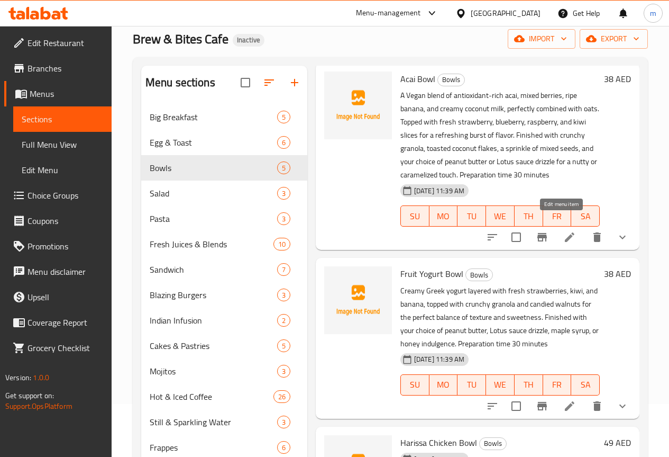
click at [564, 231] on icon at bounding box center [570, 237] width 13 height 13
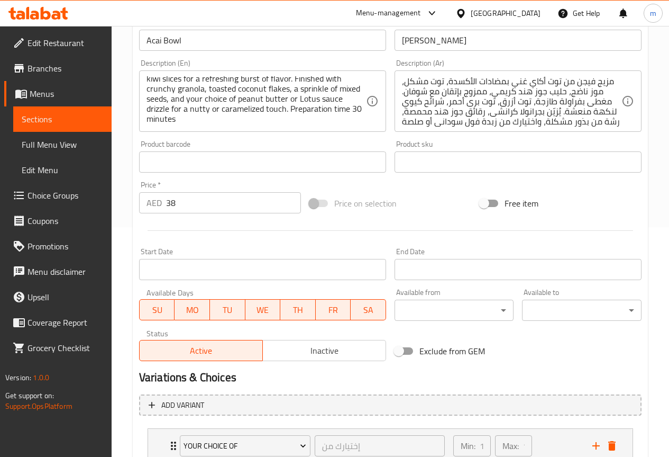
scroll to position [212, 0]
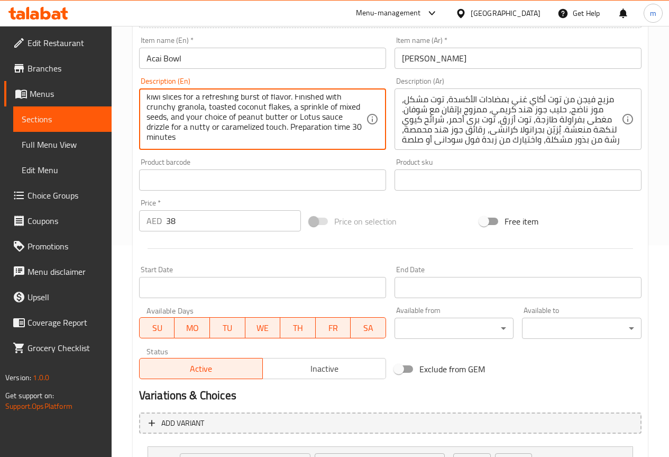
drag, startPoint x: 288, startPoint y: 124, endPoint x: 366, endPoint y: 143, distance: 80.1
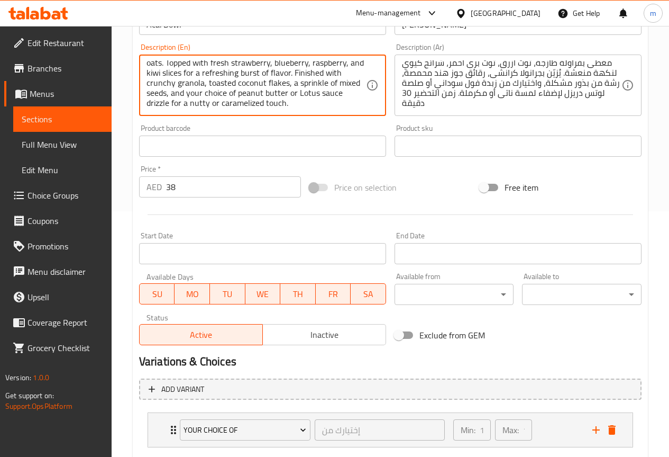
scroll to position [265, 0]
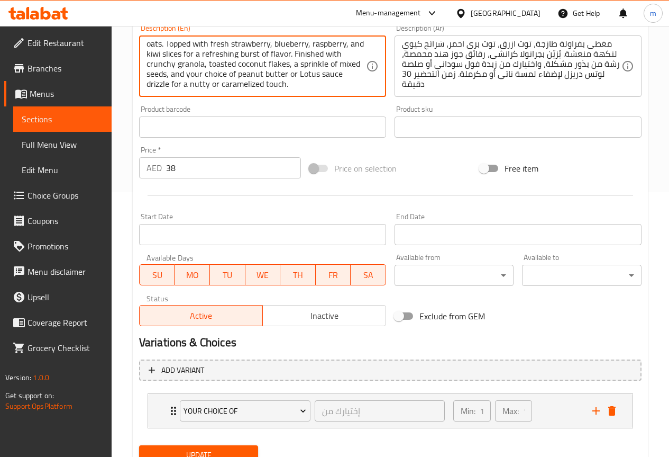
type textarea "A Vegan blend of antioxidant-rich acai, mixed berries, ripe banana, and creamy …"
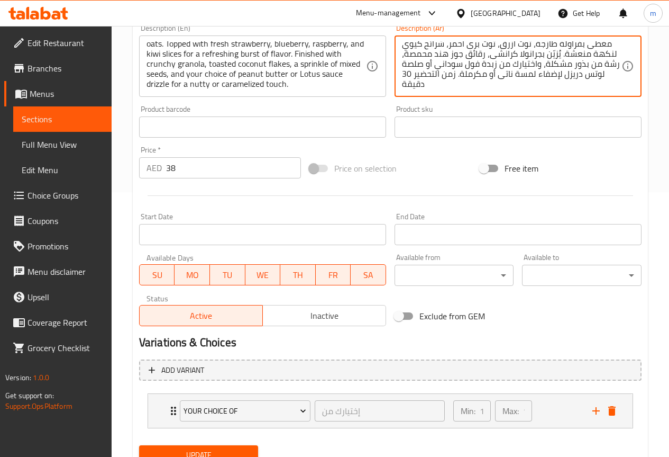
drag, startPoint x: 491, startPoint y: 88, endPoint x: 391, endPoint y: 91, distance: 99.5
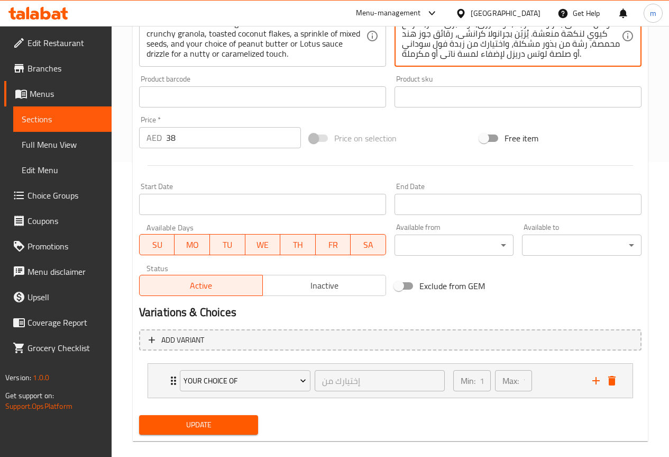
scroll to position [309, 0]
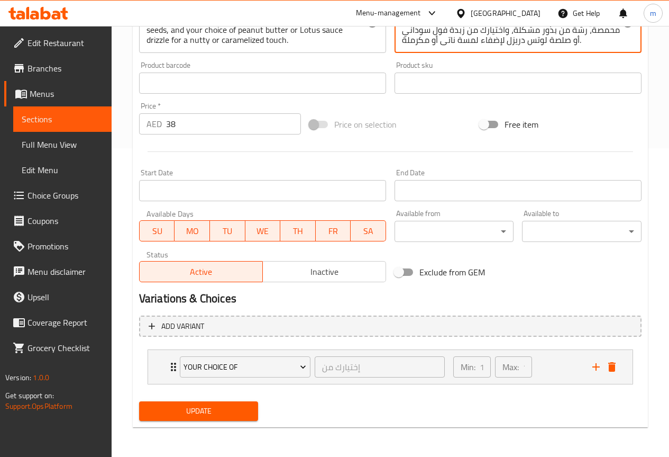
type textarea "مزيج فيجن من توت أكاي غني بمضادات الأكسدة، توت مشكل، موز ناضج، حليب جوز [PERSON…"
click at [214, 410] on span "Update" at bounding box center [199, 410] width 103 height 13
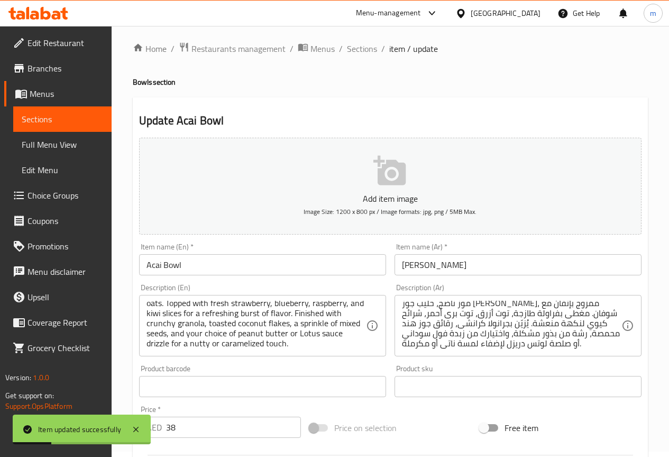
scroll to position [0, 0]
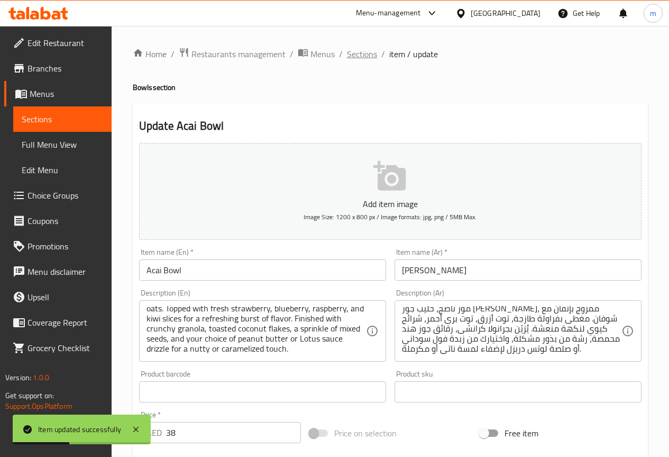
click at [360, 51] on span "Sections" at bounding box center [362, 54] width 30 height 13
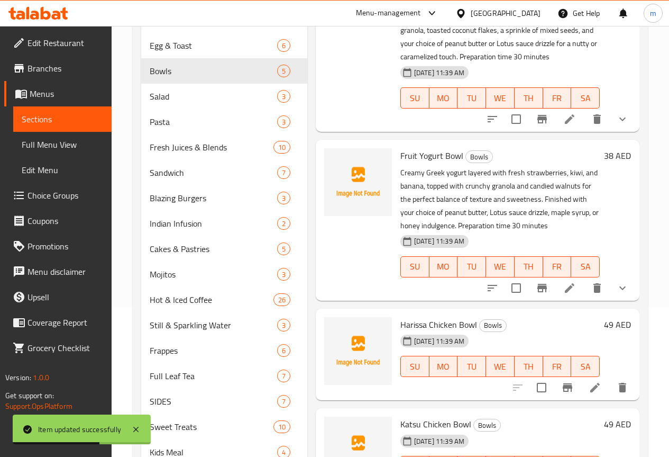
scroll to position [159, 0]
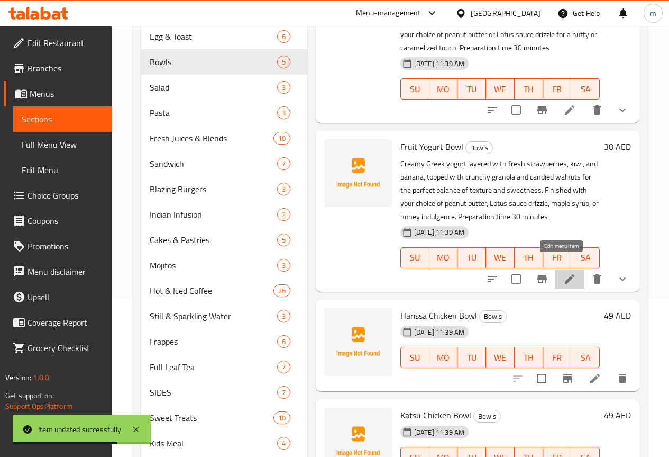
click at [564, 273] on icon at bounding box center [570, 279] width 13 height 13
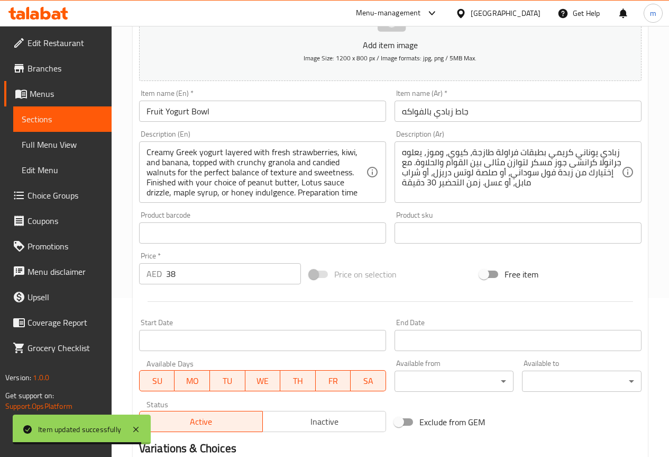
scroll to position [13, 0]
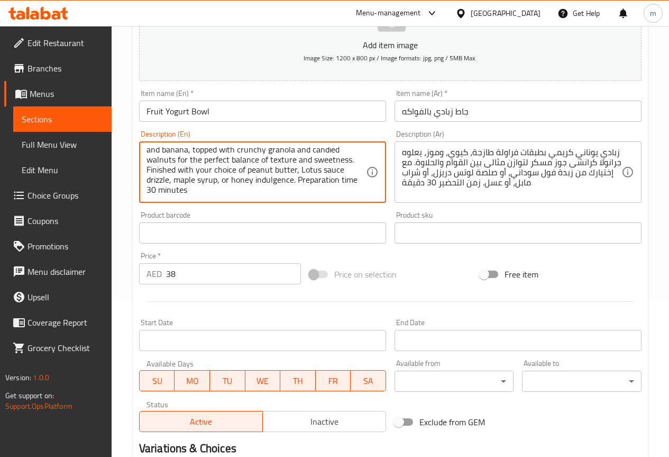
drag, startPoint x: 293, startPoint y: 178, endPoint x: 297, endPoint y: 187, distance: 9.5
click at [299, 180] on textarea "Creamy Greek yogurt layered with fresh strawberries, kiwi, and banana, topped w…" at bounding box center [257, 172] width 220 height 50
click at [296, 180] on textarea "Creamy Greek yogurt layered with fresh strawberries, kiwi, and banana, topped w…" at bounding box center [257, 172] width 220 height 50
drag, startPoint x: 296, startPoint y: 180, endPoint x: 324, endPoint y: 195, distance: 31.0
click at [324, 195] on textarea "Creamy Greek yogurt layered with fresh strawberries, kiwi, and banana, topped w…" at bounding box center [257, 172] width 220 height 50
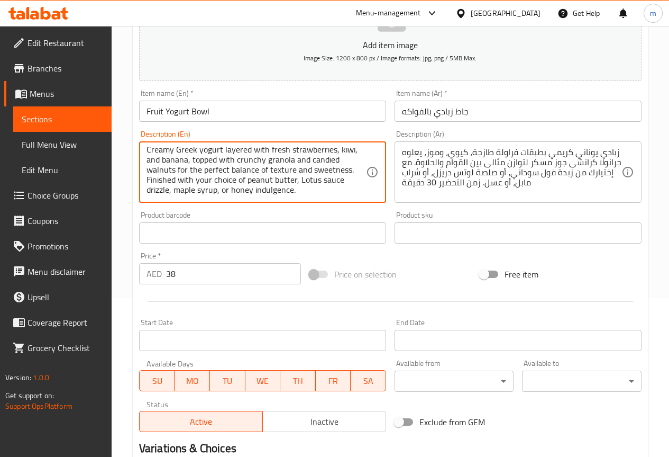
scroll to position [3, 0]
type textarea "Creamy Greek yogurt layered with fresh strawberries, kiwi, and banana, topped w…"
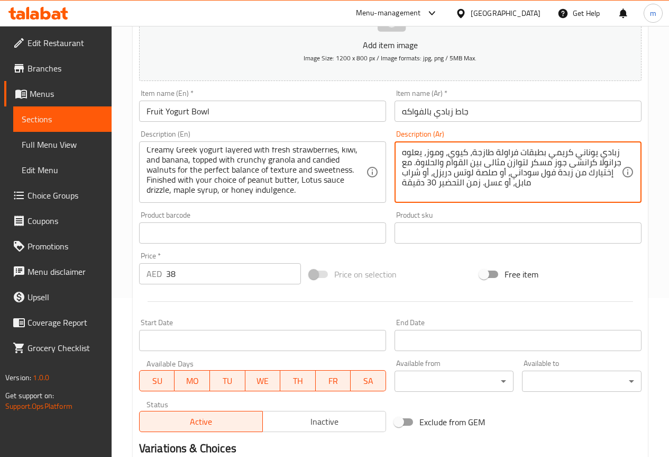
drag, startPoint x: 479, startPoint y: 183, endPoint x: 386, endPoint y: 186, distance: 93.2
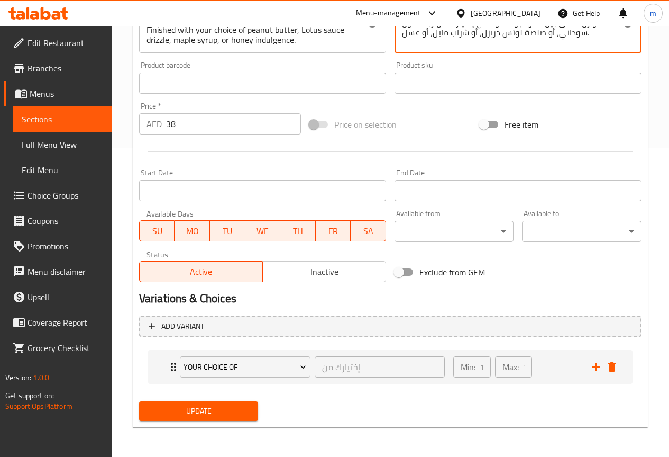
type textarea "زبادي [PERSON_NAME] بطبقات فراولة طازجة، [PERSON_NAME]، وموز، يعلوه جرانولا كرا…"
click at [240, 404] on button "Update" at bounding box center [199, 411] width 120 height 20
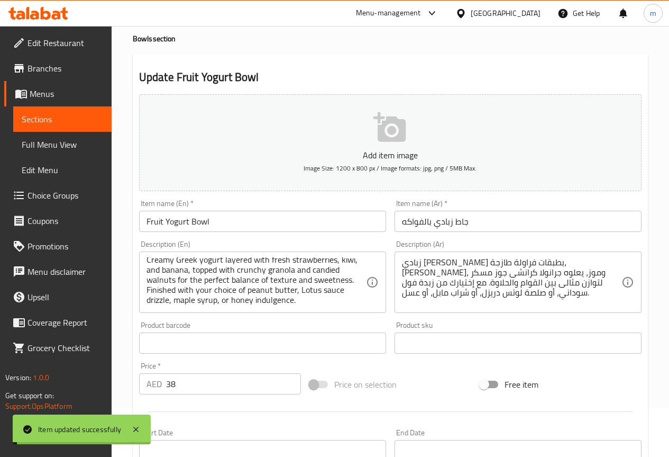
scroll to position [0, 0]
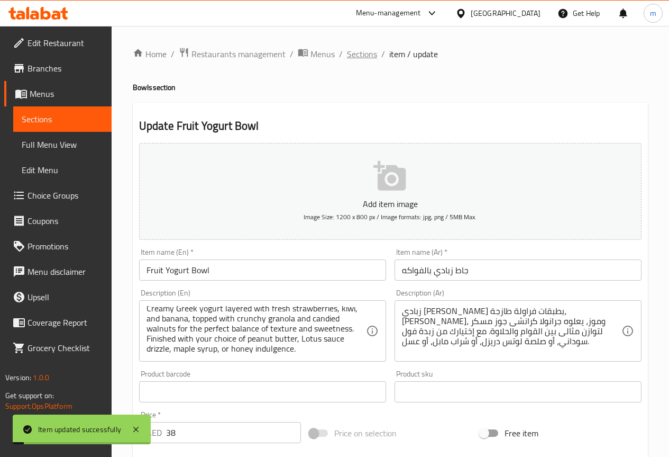
click at [355, 56] on span "Sections" at bounding box center [362, 54] width 30 height 13
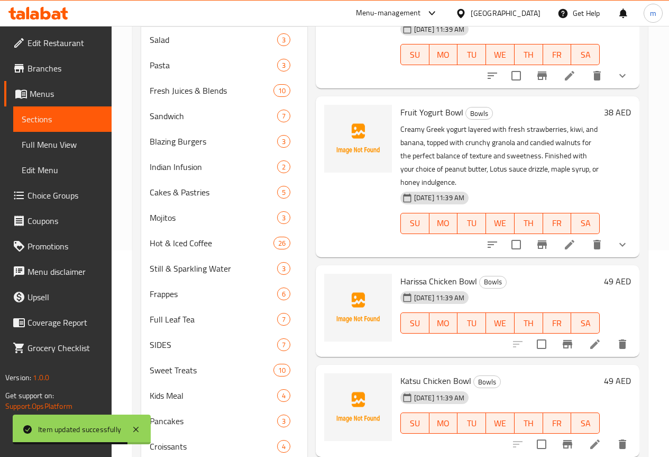
scroll to position [256, 0]
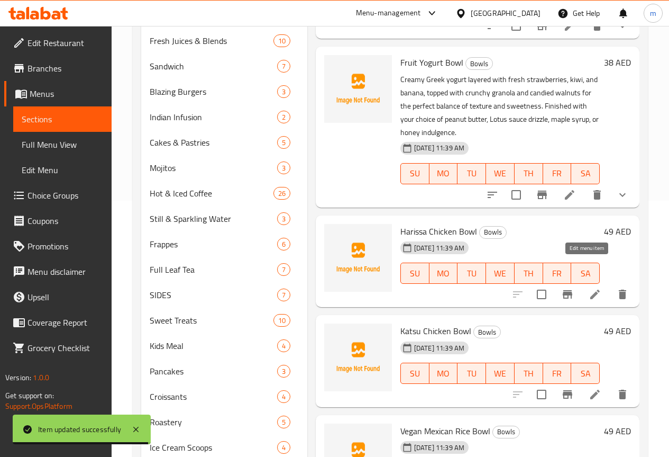
click at [591, 289] on icon at bounding box center [596, 294] width 10 height 10
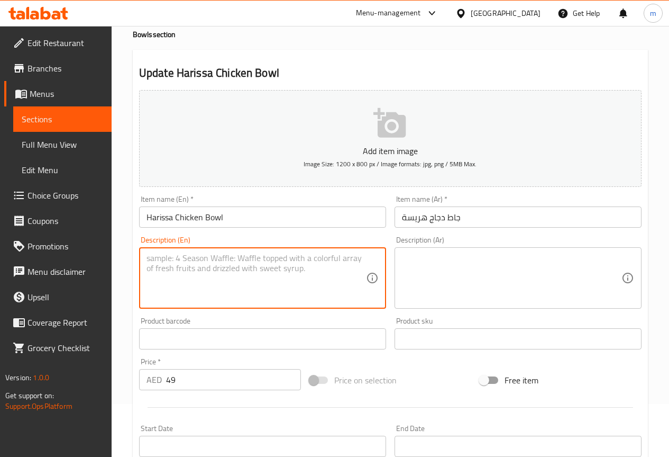
click at [206, 278] on textarea at bounding box center [257, 278] width 220 height 50
paste textarea "A bowl with rice and grilled chicken marinated in a spicy harissa sauce."
type textarea "A bowl with rice and grilled chicken marinated in a spicy harissa sauce."
click at [472, 285] on textarea at bounding box center [512, 278] width 220 height 50
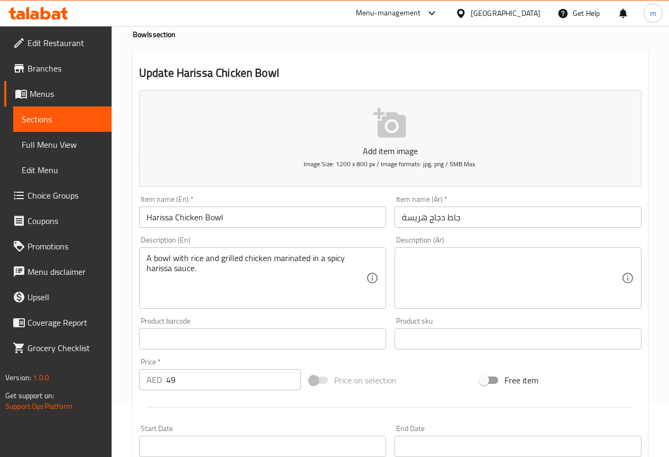
click at [454, 223] on input "جاط دجاج هريسة" at bounding box center [518, 216] width 247 height 21
drag, startPoint x: 206, startPoint y: 214, endPoint x: 213, endPoint y: 216, distance: 7.2
click at [210, 214] on input "Harissa Chicken Bowl" at bounding box center [262, 216] width 247 height 21
click at [213, 216] on input "Harissa Chicken Bowl" at bounding box center [262, 216] width 247 height 21
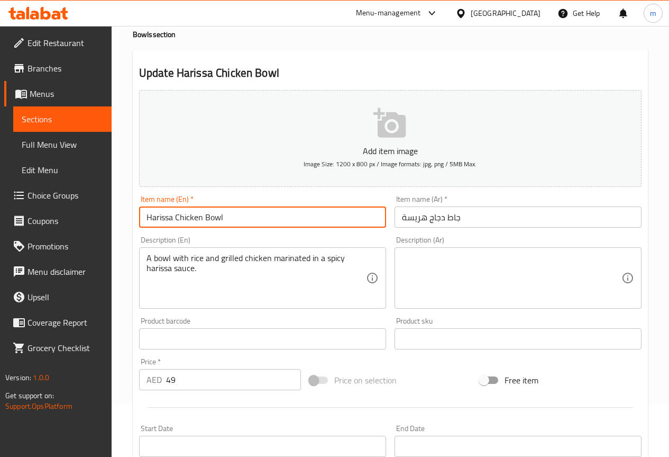
click at [213, 216] on input "Harissa Chicken Bowl" at bounding box center [262, 216] width 247 height 21
click at [459, 217] on input "جاط دجاج هريسة" at bounding box center [518, 216] width 247 height 21
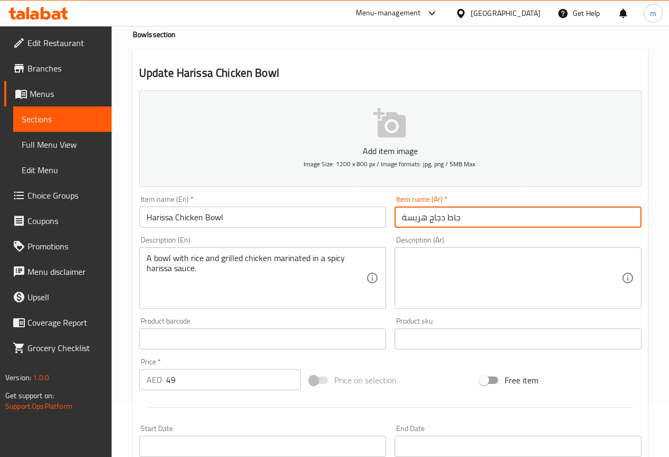
click at [459, 217] on input "جاط دجاج هريسة" at bounding box center [518, 216] width 247 height 21
click at [451, 217] on input "جاط دجاج هريسة" at bounding box center [518, 216] width 247 height 21
click at [509, 267] on textarea at bounding box center [512, 278] width 220 height 50
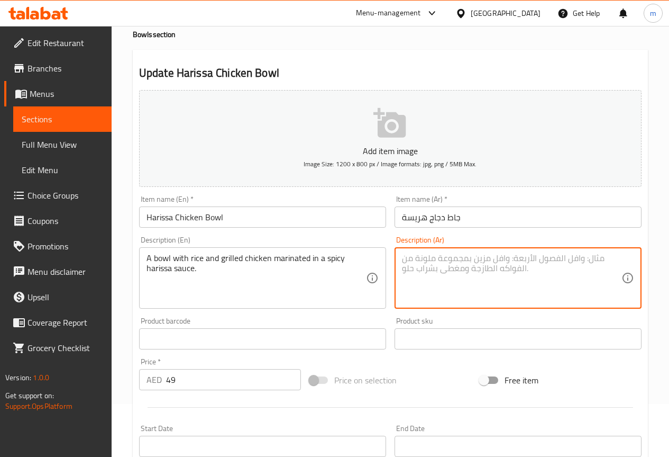
paste textarea "جاط"
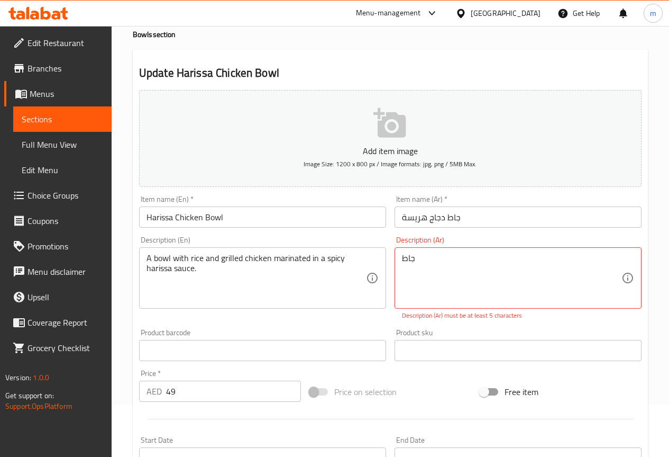
click at [400, 259] on div "جاط Description (Ar)" at bounding box center [518, 277] width 247 height 61
paste textarea "A bowl with rice and grilled chicken marinated in a spicy harissa sauce."
type textarea "جاط A bowl with rice and grilled chicken marinated in a spicy harissa sauce."
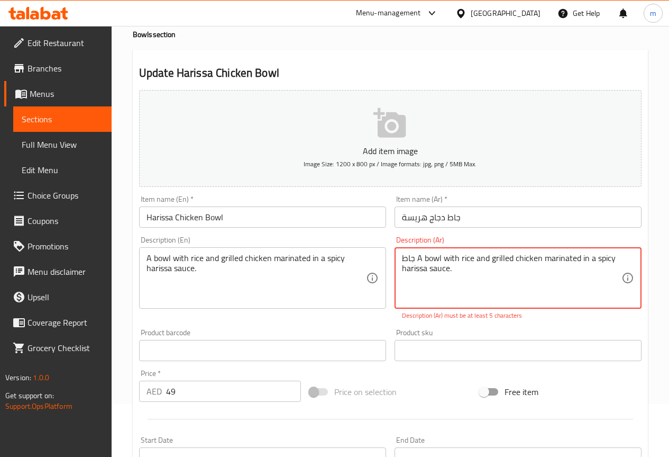
click at [426, 263] on textarea "جاط A bowl with rice and grilled chicken marinated in a spicy harissa sauce." at bounding box center [512, 278] width 220 height 50
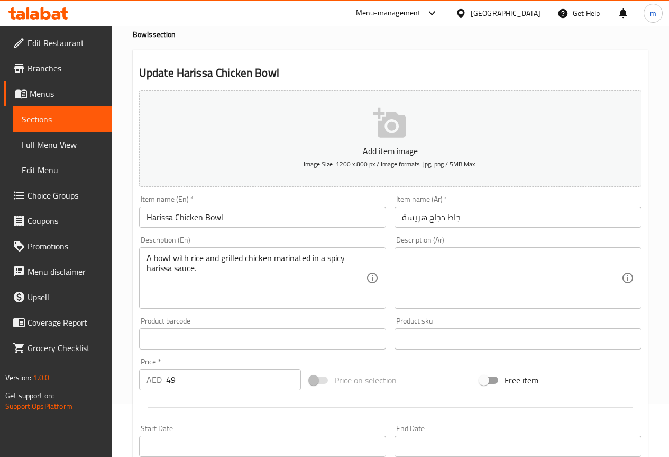
click at [463, 267] on textarea at bounding box center [512, 278] width 220 height 50
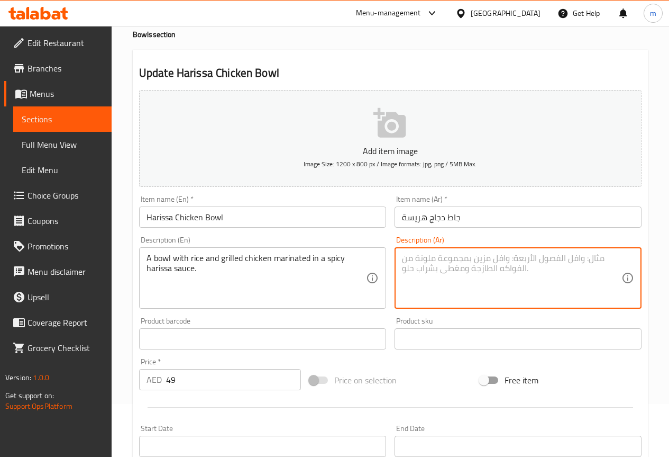
paste textarea "وعاء يحتوي على الأرز والدجاج المشوي المتبل بصلصة الهريسة الحارة."
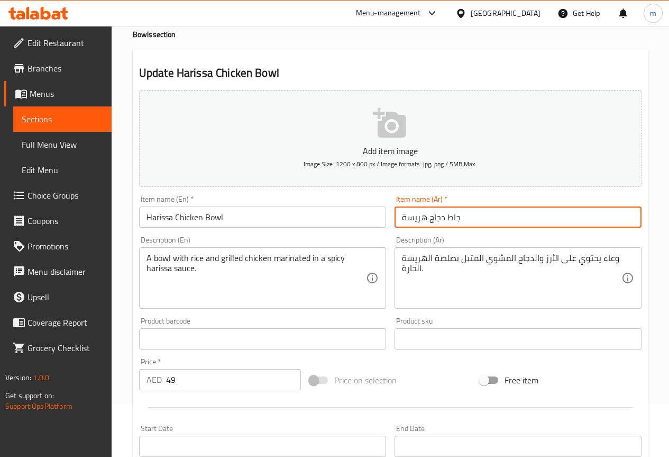
drag, startPoint x: 445, startPoint y: 216, endPoint x: 460, endPoint y: 219, distance: 16.1
click at [460, 219] on input "جاط دجاج هريسة" at bounding box center [518, 216] width 247 height 21
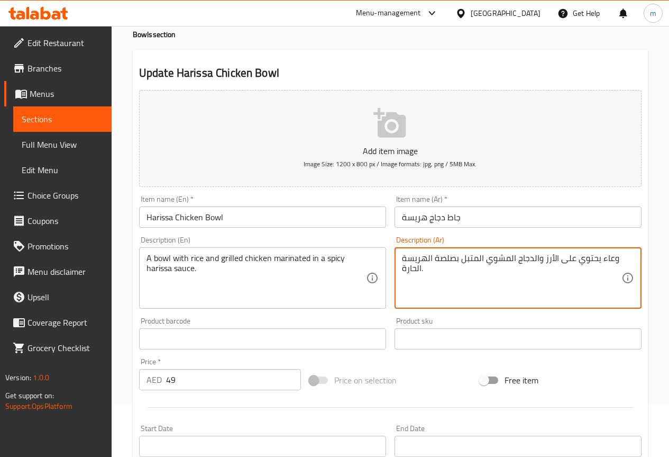
drag, startPoint x: 598, startPoint y: 256, endPoint x: 622, endPoint y: 261, distance: 24.8
click at [620, 261] on div "وعاء يحتوي على الأرز والدجاج المشوي المتبل بصلصة الهريسة الحارة. Description (A…" at bounding box center [518, 277] width 247 height 61
drag, startPoint x: 600, startPoint y: 257, endPoint x: 616, endPoint y: 259, distance: 15.6
click at [616, 259] on textarea "وعاء يحتوي على الأرز والدجاج المشوي المتبل بصلصة الهريسة الحارة." at bounding box center [512, 278] width 220 height 50
paste textarea "جاط"
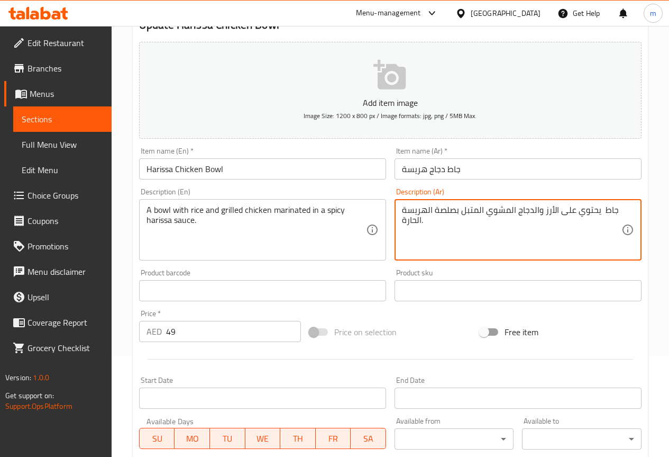
scroll to position [159, 0]
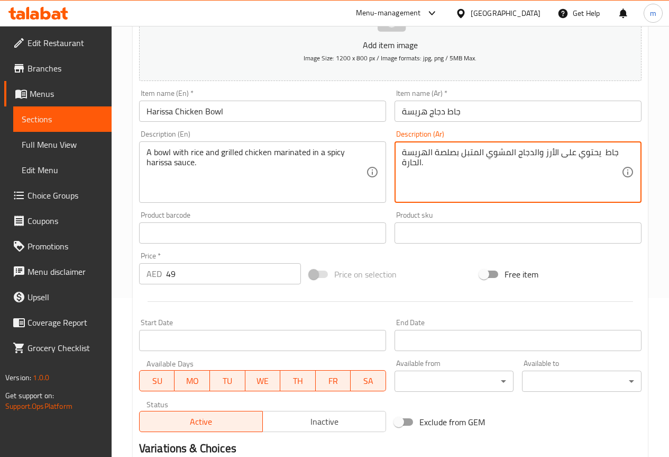
type textarea "جاط يحتوي على الأرز والدجاج المشوي المتبل بصلصة الهريسة الحارة."
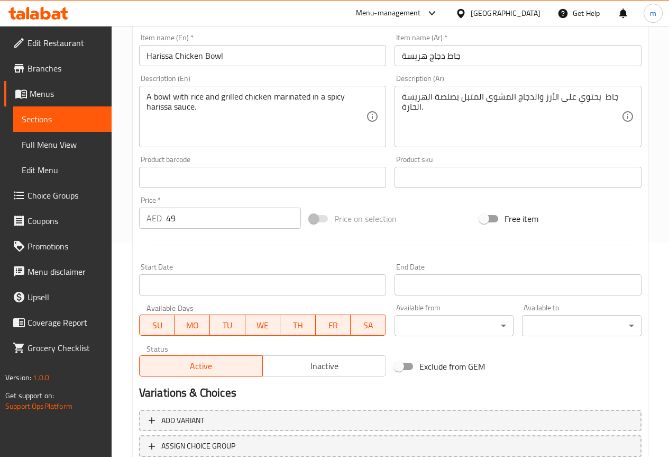
scroll to position [291, 0]
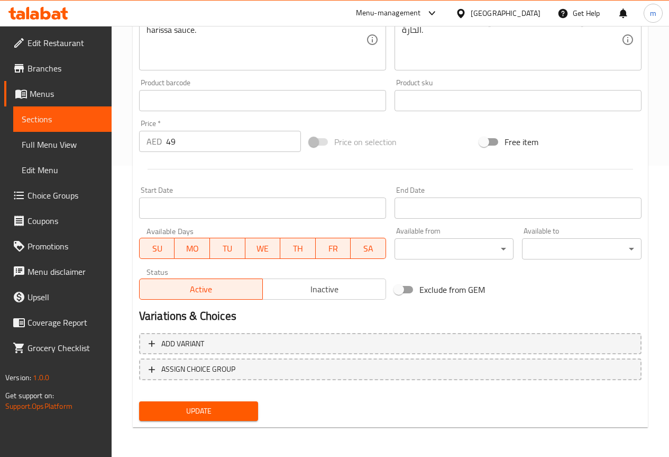
click at [224, 401] on div "Update" at bounding box center [199, 411] width 128 height 28
click at [223, 417] on span "Update" at bounding box center [199, 410] width 103 height 13
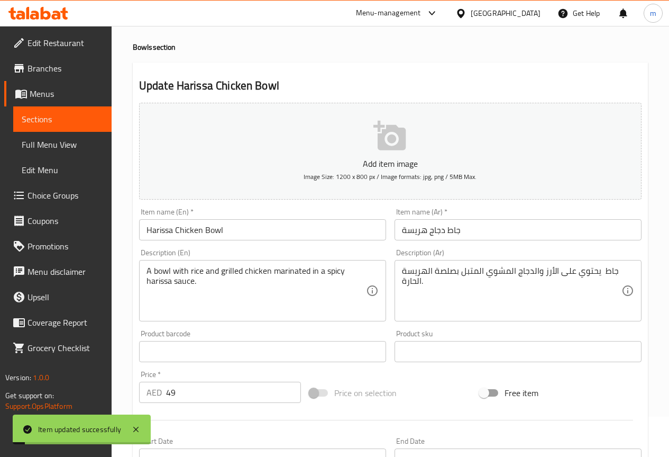
scroll to position [0, 0]
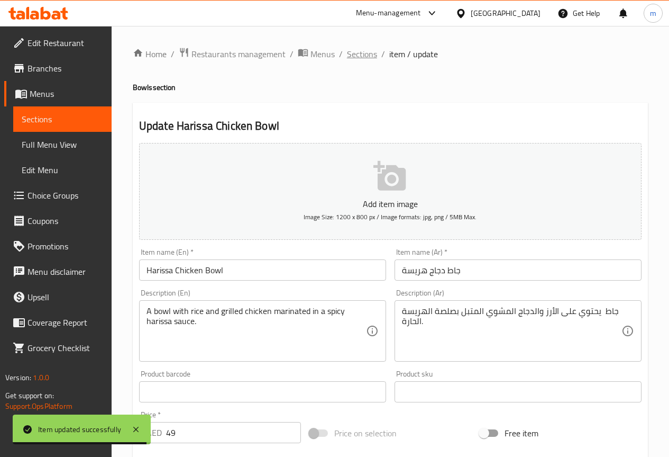
click at [348, 56] on span "Sections" at bounding box center [362, 54] width 30 height 13
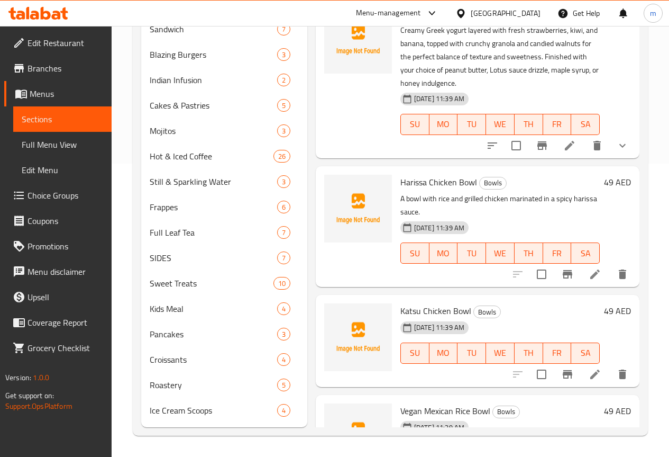
scroll to position [77, 0]
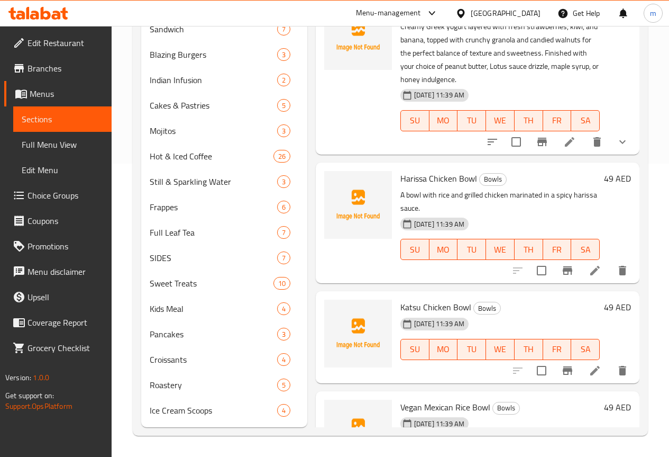
click at [589, 364] on icon at bounding box center [595, 370] width 13 height 13
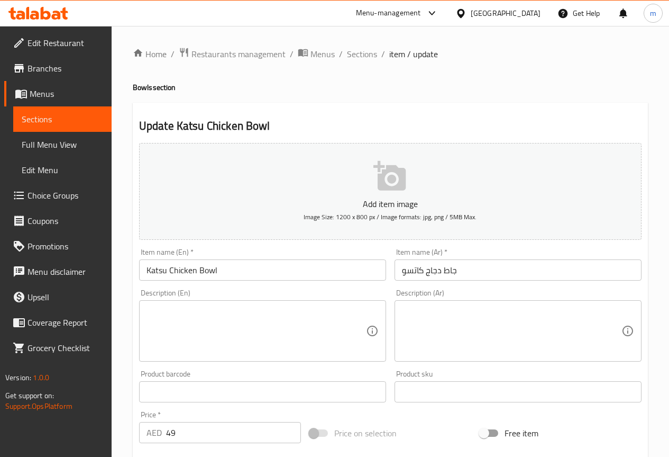
scroll to position [53, 0]
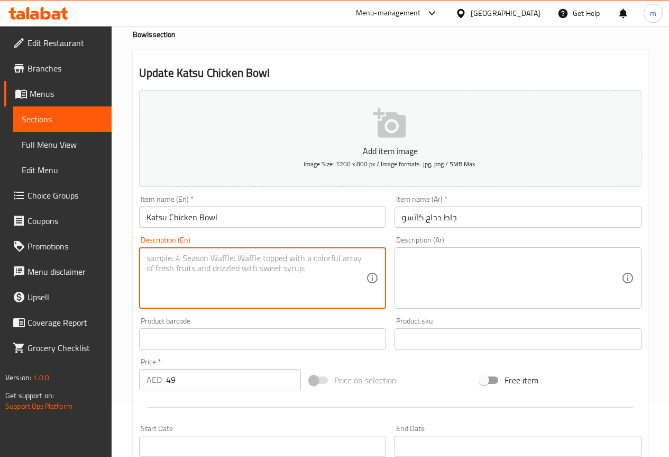
click at [240, 282] on textarea at bounding box center [257, 278] width 220 height 50
paste textarea "A bowl with rice topped with crispy, breaded chicken cutlets and a savory sauce."
drag, startPoint x: 151, startPoint y: 259, endPoint x: 247, endPoint y: 283, distance: 98.6
click at [247, 283] on textarea "A bowl with rice topped with crispy, breaded chicken cutlets and a savory sauce." at bounding box center [257, 278] width 220 height 50
type textarea "A bowl with rice topped with crispy, breaded chicken cutlets and a savory sauce."
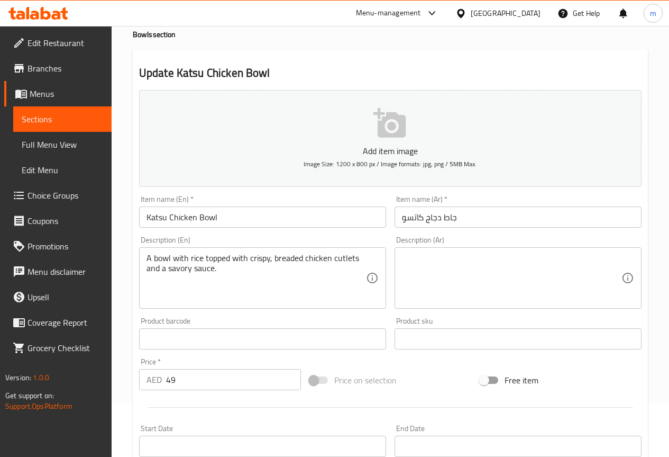
click at [490, 275] on textarea at bounding box center [512, 278] width 220 height 50
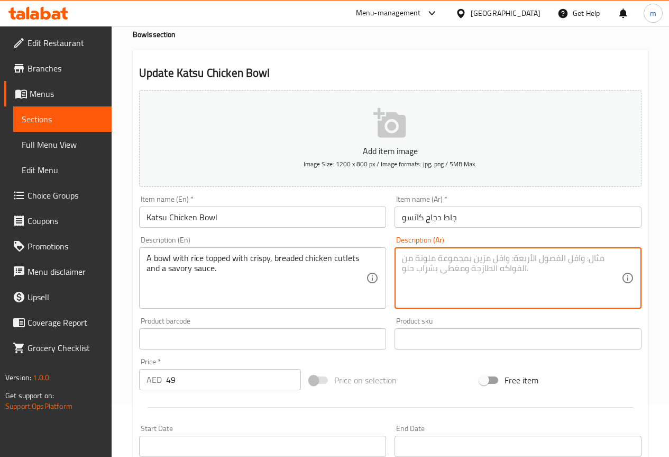
paste textarea "وعاء من الأرز مغطى بشرائح الدجاج المقرمشة والمقلية وصلصة لذيذة."
click at [602, 256] on textarea "وعاء من الأرز مغطى بشرائح الدجاج المقرمشة والمقلية وصلصة لذيذة." at bounding box center [512, 278] width 220 height 50
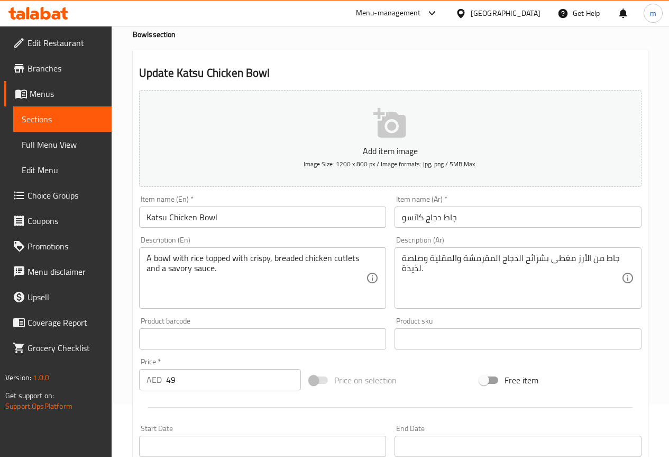
drag, startPoint x: 401, startPoint y: 270, endPoint x: 418, endPoint y: 271, distance: 16.4
click at [418, 271] on div "جاط من الأرز مغطى بشرائح الدجاج المقرمشة والمقلية وصلصة لذيذة. Description (Ar)" at bounding box center [518, 277] width 247 height 61
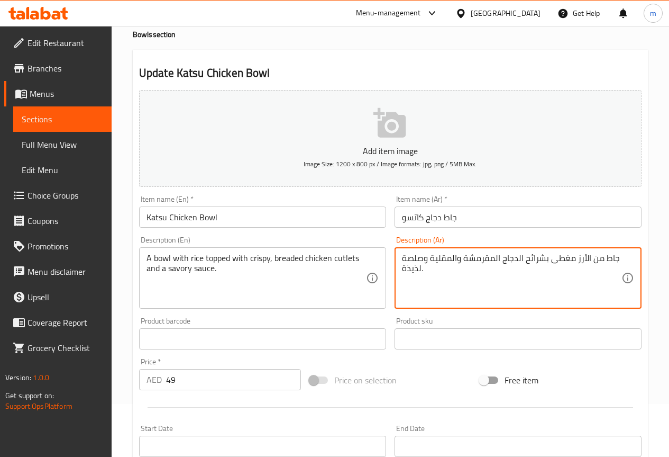
click at [418, 271] on textarea "جاط من الأرز مغطى بشرائح الدجاج المقرمشة والمقلية وصلصة لذيذة." at bounding box center [512, 278] width 220 height 50
click at [417, 271] on textarea "جاط من الأرز مغطى بشرائح الدجاج المقرمشة والمقلية وصلصة لذيذة." at bounding box center [512, 278] width 220 height 50
click at [440, 284] on textarea "جاط من الأرز مغطى بشرائح الدجاج المقرمشة وال[GEOGRAPHIC_DATA] وصلصة مالحة." at bounding box center [512, 278] width 220 height 50
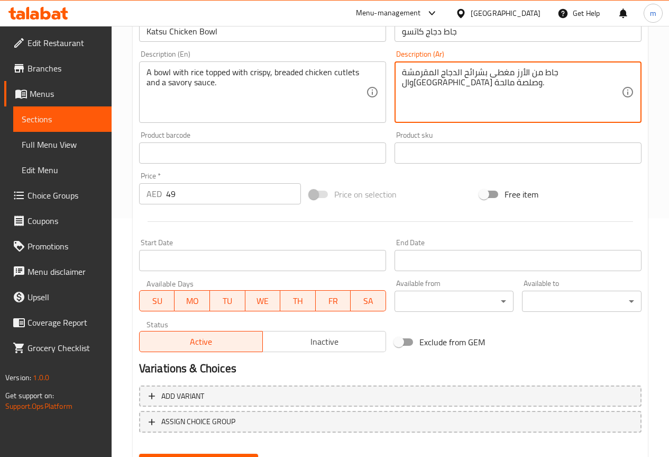
scroll to position [265, 0]
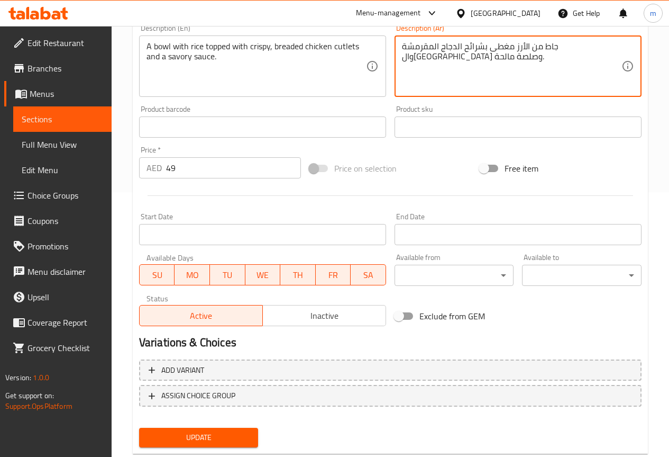
type textarea "جاط من الأرز مغطى بشرائح الدجاج المقرمشة وال[GEOGRAPHIC_DATA] وصلصة مالحة."
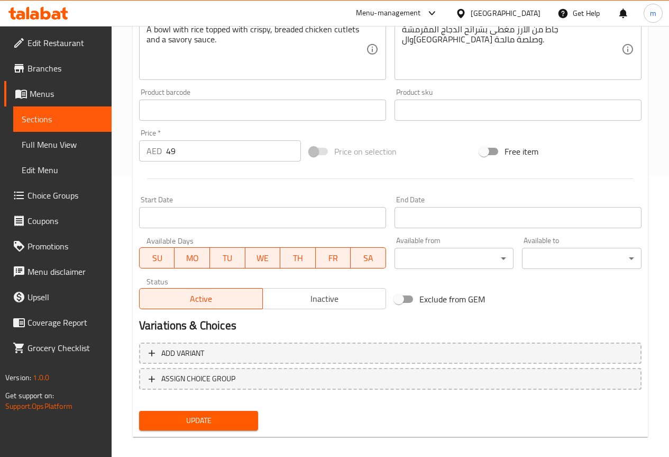
scroll to position [291, 0]
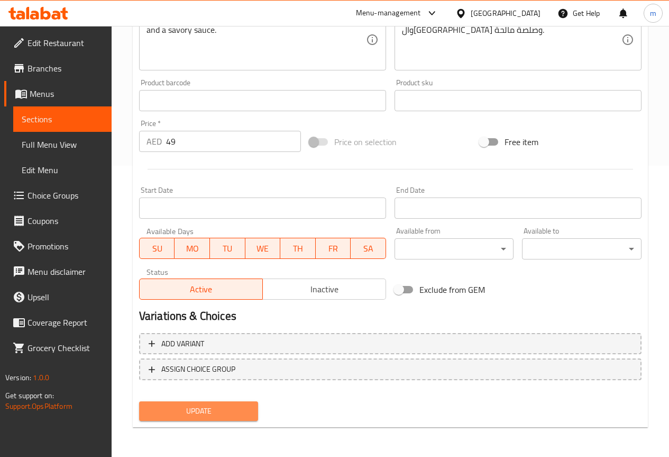
click at [239, 406] on span "Update" at bounding box center [199, 410] width 103 height 13
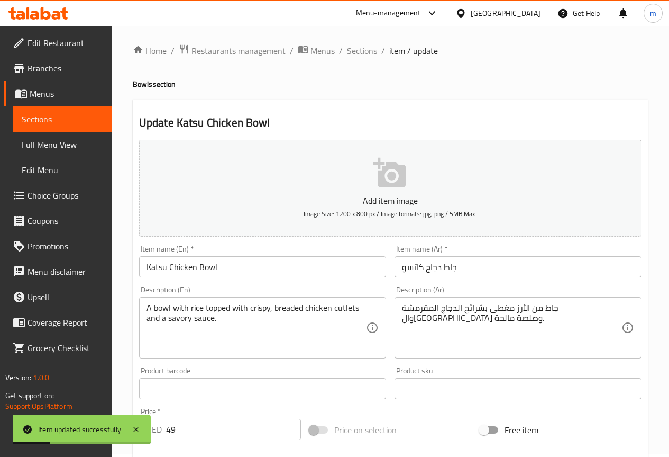
scroll to position [0, 0]
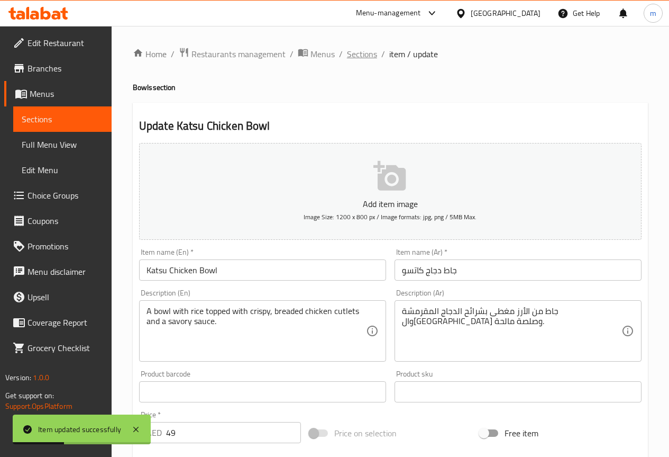
click at [360, 54] on span "Sections" at bounding box center [362, 54] width 30 height 13
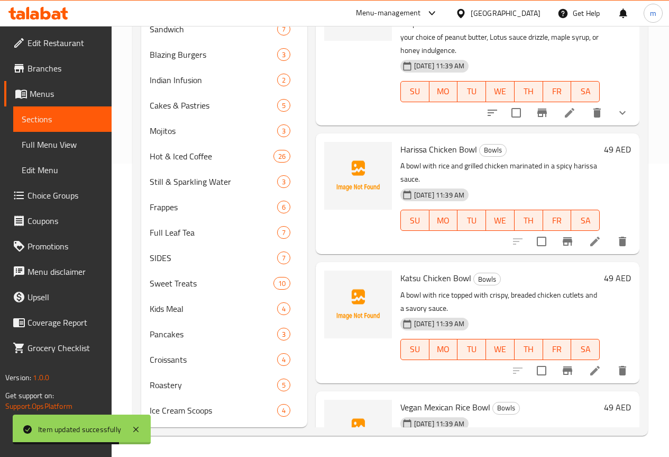
scroll to position [309, 0]
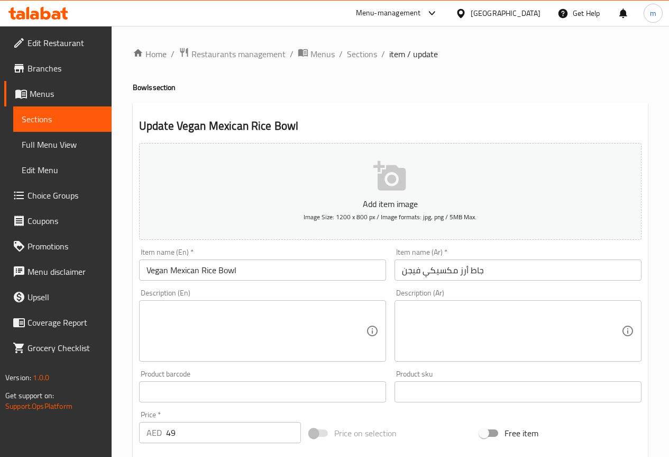
click at [200, 318] on textarea at bounding box center [257, 331] width 220 height 50
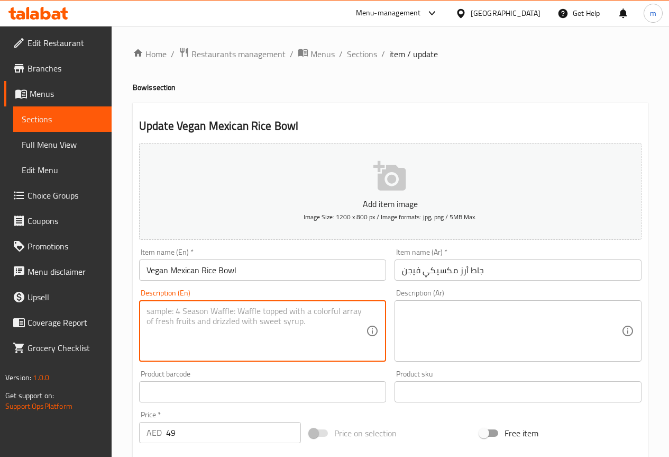
paste textarea "A bowl with rice, black beans, corn, salsa, and other toppings in a vegan style."
type textarea "A bowl with rice, black beans, corn, salsa, and other toppings in a vegan style."
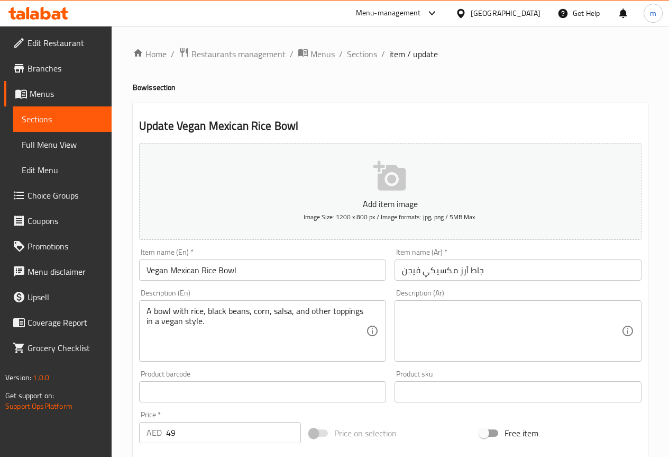
click at [446, 342] on textarea at bounding box center [512, 331] width 220 height 50
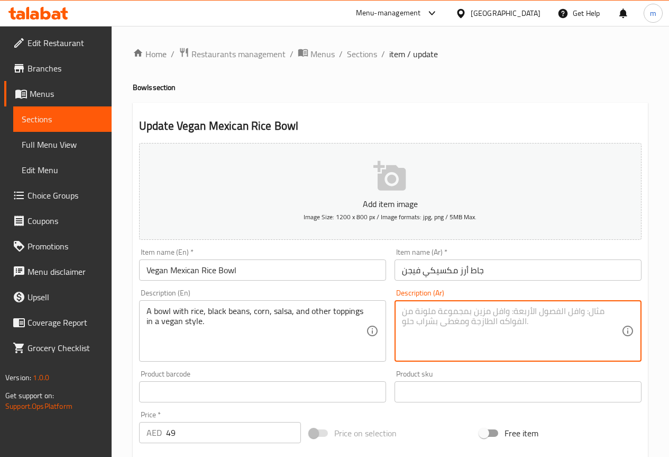
paste textarea "A bowl with rice, black beans, corn, salsa, and other toppings in a vegan style."
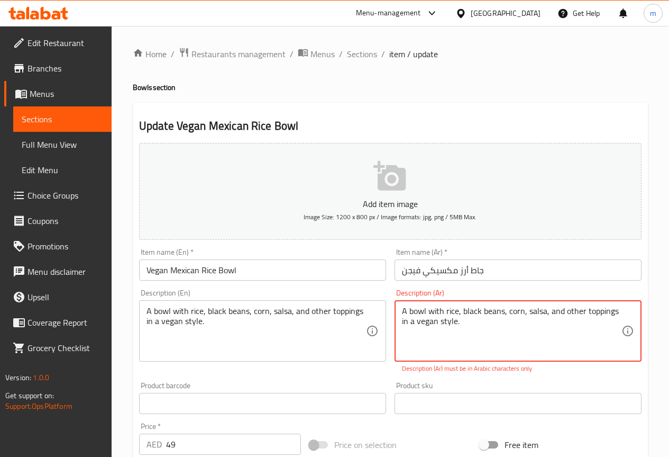
click at [404, 312] on textarea "A bowl with rice, black beans, corn, salsa, and other toppings in a vegan style." at bounding box center [512, 331] width 220 height 50
paste textarea "وعاء يحتوي على الأرز والفاصوليا السوداء والذرة والصلصة وغيرها من الإضافات على ا…"
drag, startPoint x: 580, startPoint y: 313, endPoint x: 645, endPoint y: 323, distance: 65.3
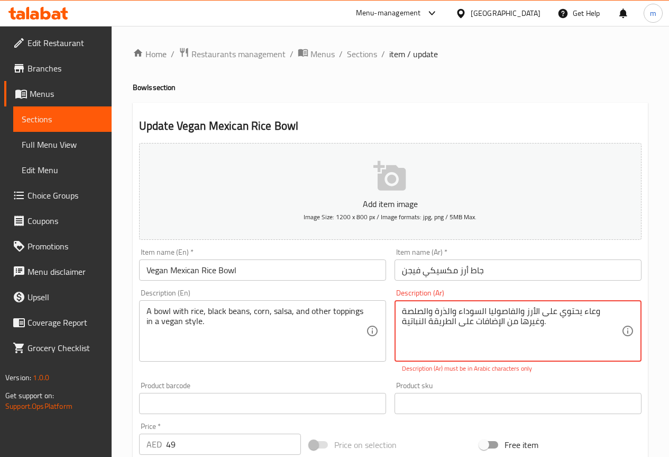
click at [645, 323] on div "Description (Ar) وعاء يحتوي على الأرز والفاصوليا السوداء والذرة والصلصة وغيرها …" at bounding box center [519, 331] width 256 height 93
click at [577, 316] on textarea "وعاء يحتوي على الأرز والفاصوليا السوداء والذرة والصلصة وغيرها من الإضافات على ا…" at bounding box center [512, 331] width 220 height 50
click at [584, 311] on textarea "وعاء يحتوي على الأرز والفاصوليا السوداء والذرة والصلصة وغيرها من الإضافات على ا…" at bounding box center [512, 331] width 220 height 50
click at [533, 332] on textarea "جاط يحتوي على الأرز والفاصوليا السوداء والذرة والصلصة وغيرها من الإضافات على ال…" at bounding box center [512, 331] width 220 height 50
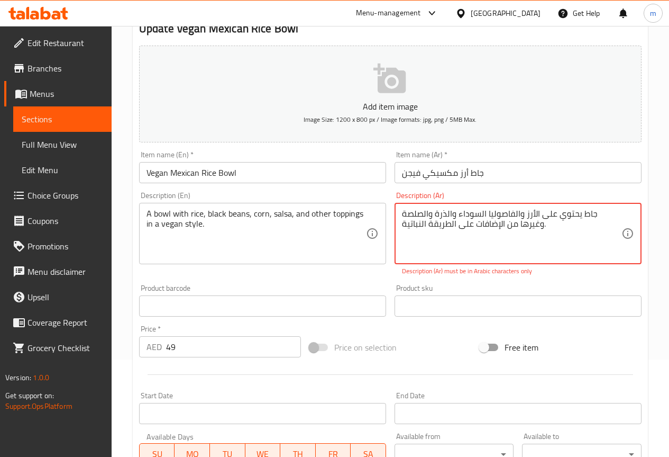
scroll to position [106, 0]
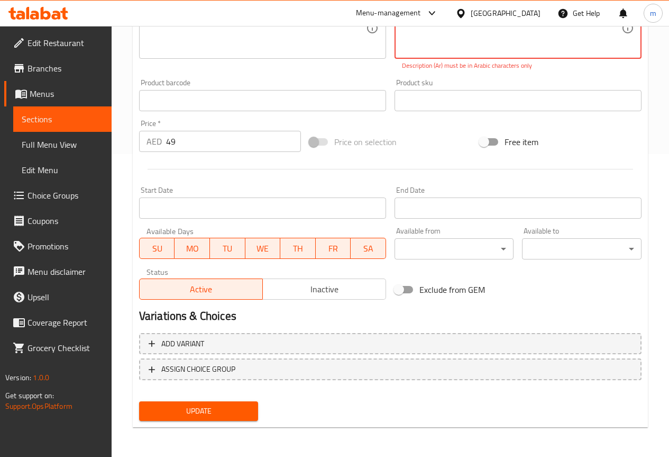
type textarea "جاط يحتوي على الأرز والفاصوليا السوداء والذرة والصلصة وغيرها من الإضافات على ال…"
click at [225, 403] on button "Update" at bounding box center [199, 411] width 120 height 20
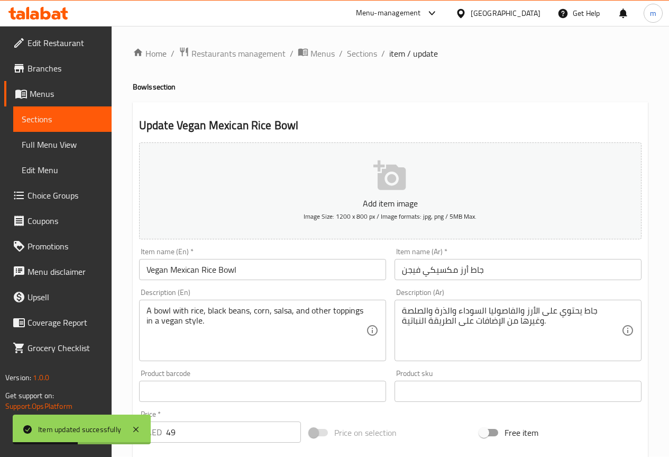
scroll to position [0, 0]
click at [364, 51] on span "Sections" at bounding box center [362, 54] width 30 height 13
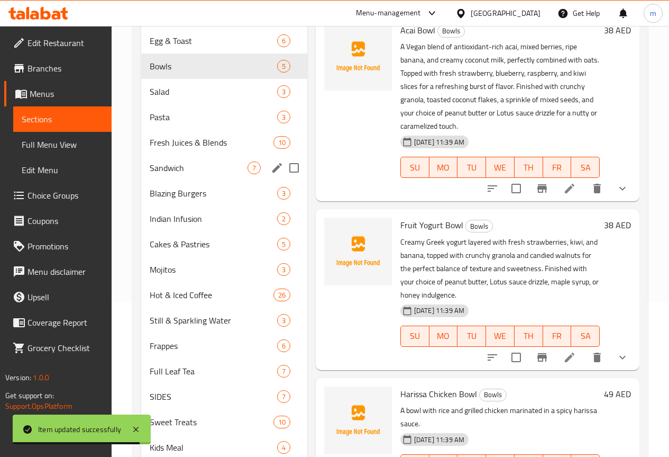
scroll to position [150, 0]
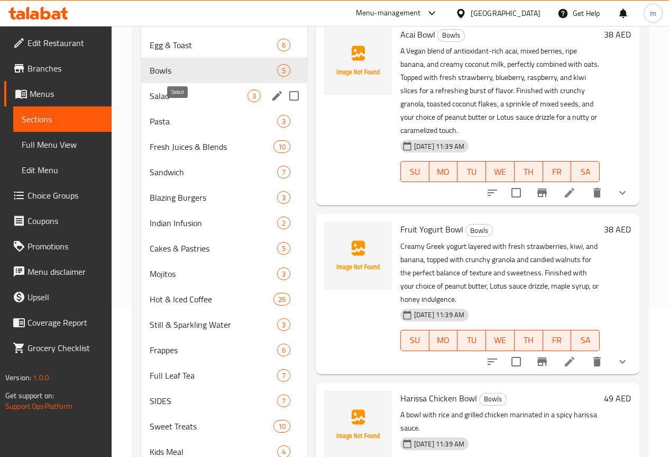
click at [189, 102] on span "Salad" at bounding box center [199, 95] width 98 height 13
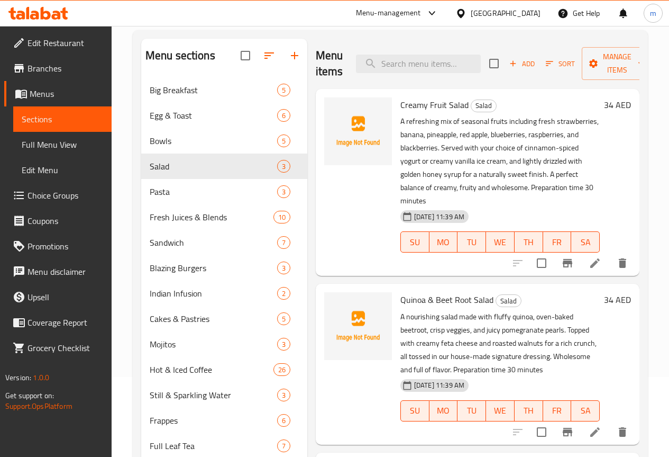
scroll to position [44, 0]
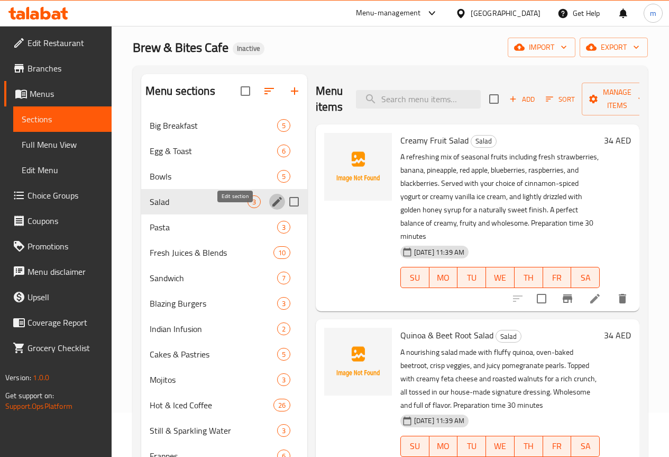
click at [273, 206] on icon "edit" at bounding box center [278, 202] width 10 height 10
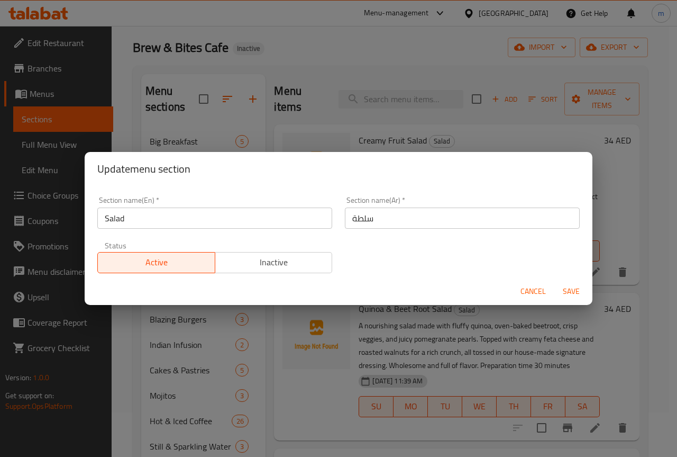
click at [274, 94] on div "Update menu section Section name(En)   * Salad Section name(En) * Section name(…" at bounding box center [338, 228] width 677 height 457
click at [519, 293] on button "Cancel" at bounding box center [534, 292] width 34 height 20
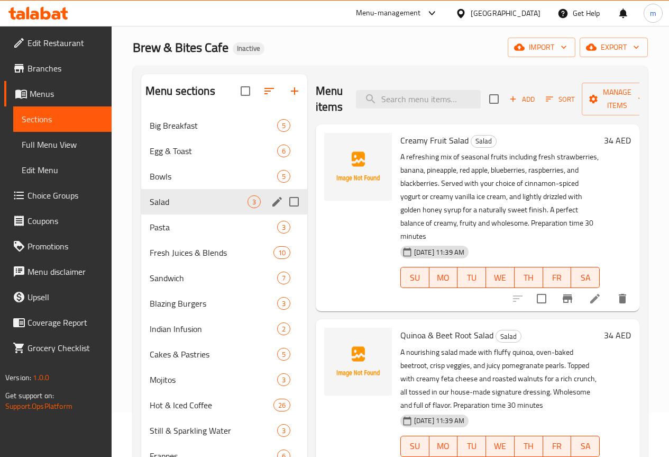
click at [596, 289] on li at bounding box center [596, 298] width 30 height 19
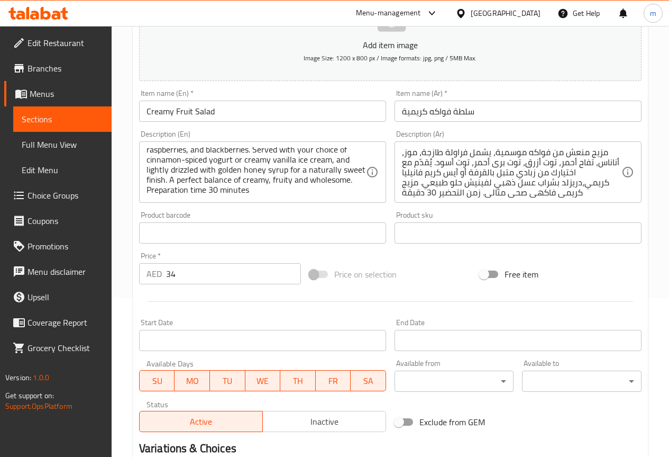
scroll to position [212, 0]
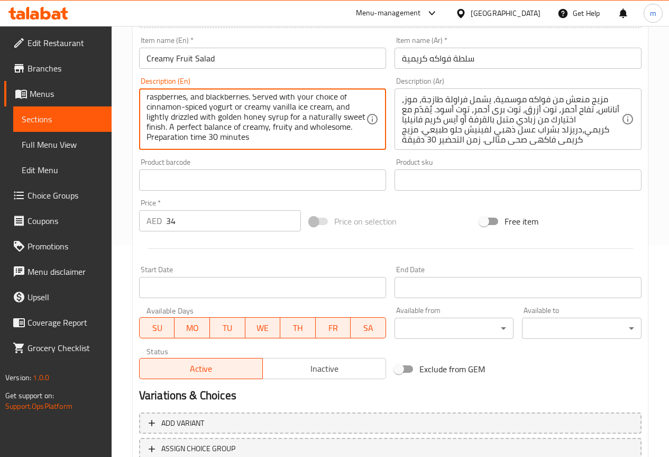
drag, startPoint x: 193, startPoint y: 136, endPoint x: 315, endPoint y: 142, distance: 122.9
type textarea "A refreshing mix of seasonal fruits including fresh strawberries, banana, pinea…"
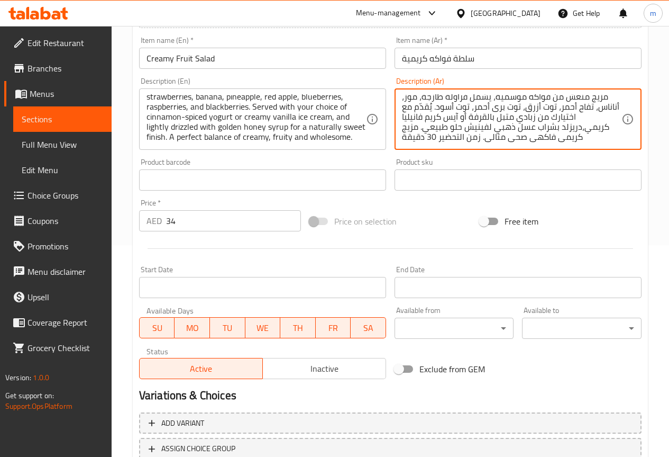
drag, startPoint x: 480, startPoint y: 140, endPoint x: 404, endPoint y: 140, distance: 76.2
type textarea "مزيج منعش من فواكه موسمية، يشمل فراولة طازجة، موز، أناناس، تفاح أحمر، توت أزرق،…"
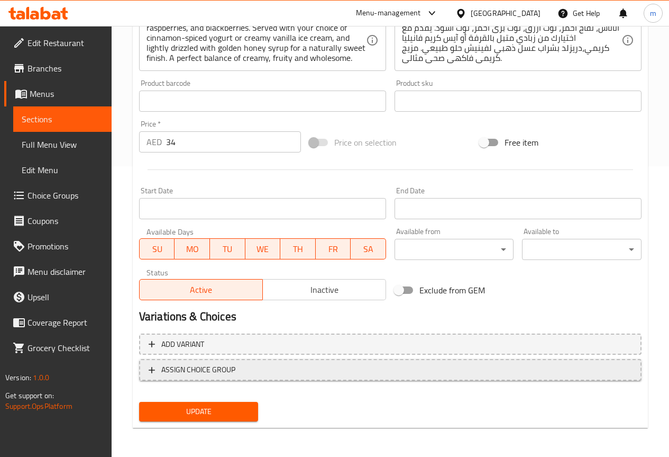
scroll to position [291, 0]
click at [201, 367] on span "ASSIGN CHOICE GROUP" at bounding box center [198, 369] width 74 height 13
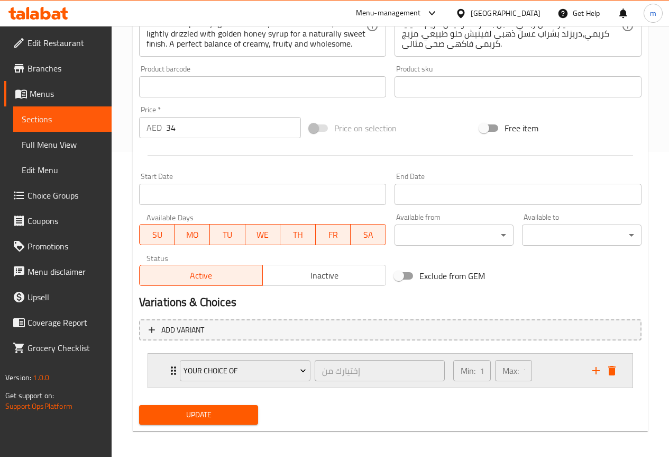
scroll to position [309, 0]
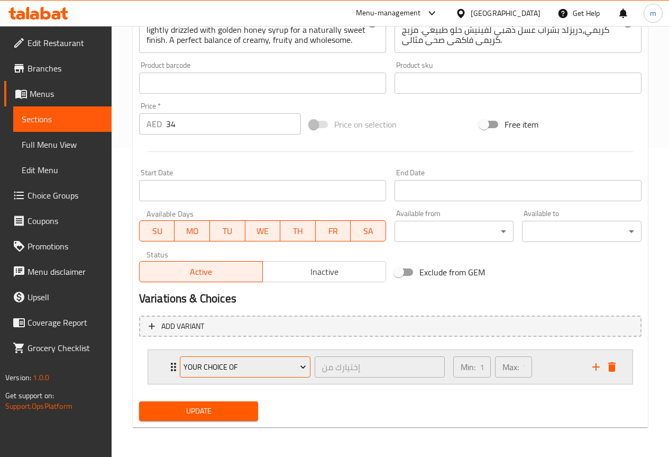
click at [297, 367] on span "Your choice of" at bounding box center [245, 366] width 123 height 13
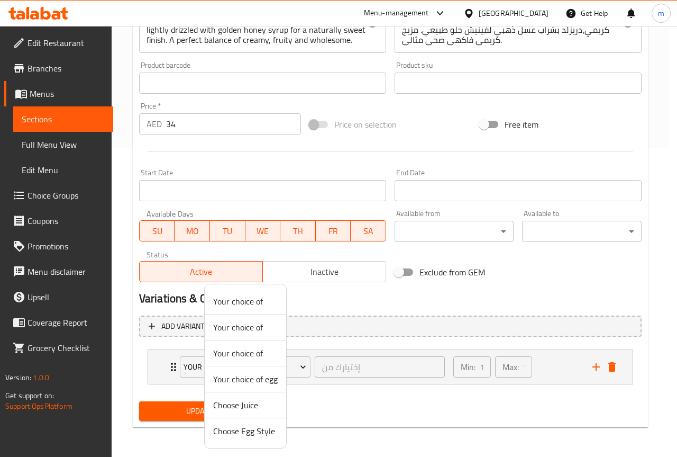
click at [301, 366] on div at bounding box center [338, 228] width 677 height 457
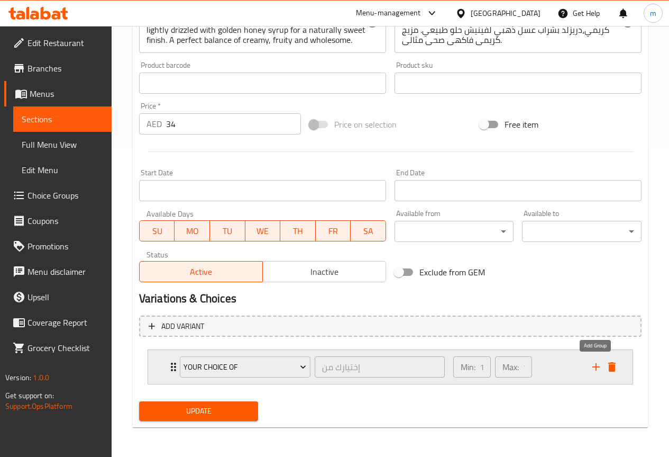
click at [593, 361] on icon "add" at bounding box center [596, 366] width 13 height 13
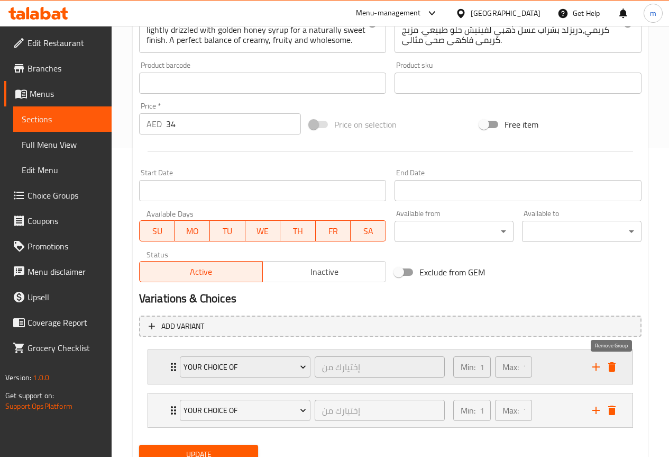
click at [614, 364] on icon "delete" at bounding box center [612, 366] width 13 height 13
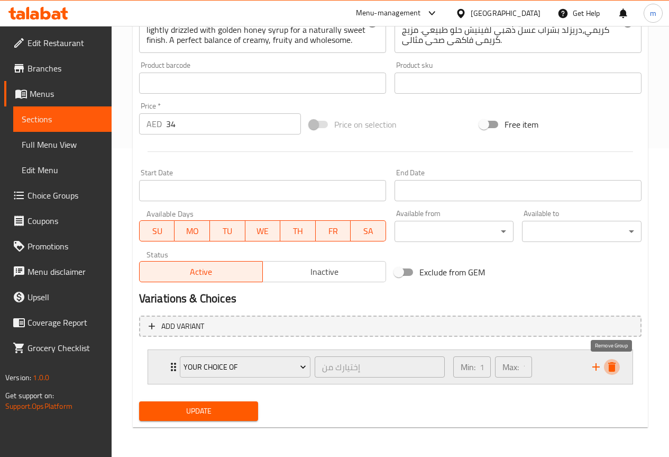
click at [614, 364] on icon "delete" at bounding box center [612, 366] width 13 height 13
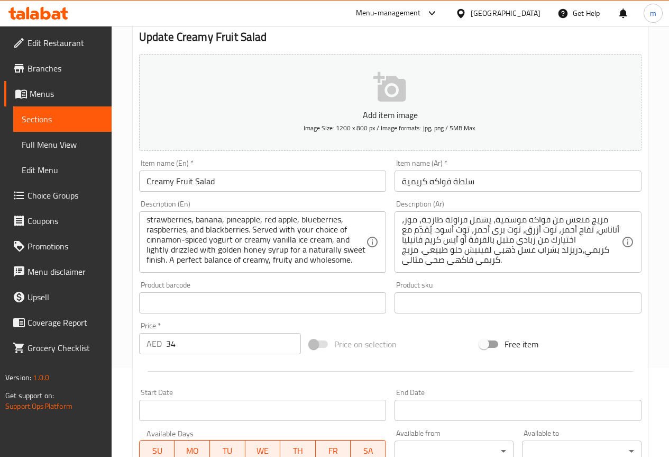
scroll to position [79, 0]
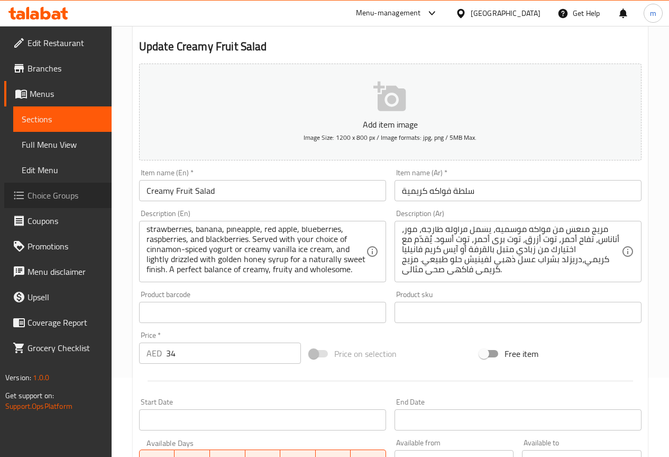
click at [50, 201] on span "Choice Groups" at bounding box center [66, 195] width 76 height 13
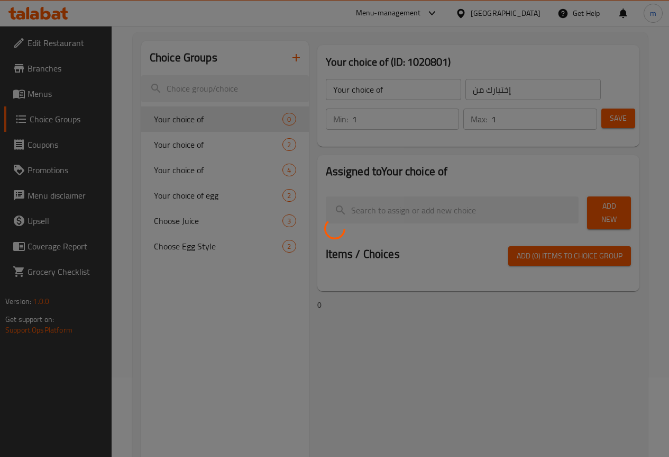
click at [247, 93] on div at bounding box center [334, 228] width 669 height 457
click at [227, 67] on div at bounding box center [334, 228] width 669 height 457
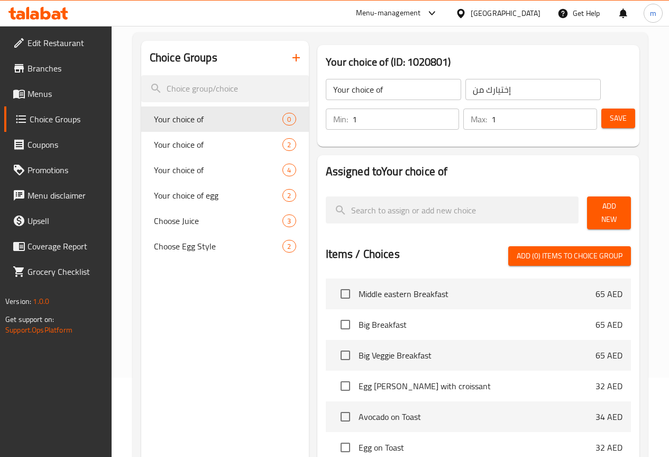
click at [290, 60] on icon "button" at bounding box center [296, 57] width 13 height 13
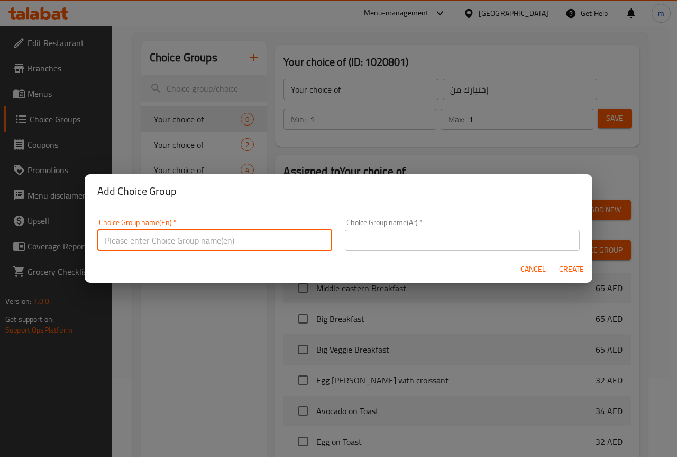
click at [229, 239] on input "text" at bounding box center [214, 240] width 235 height 21
type input "your choice of :"
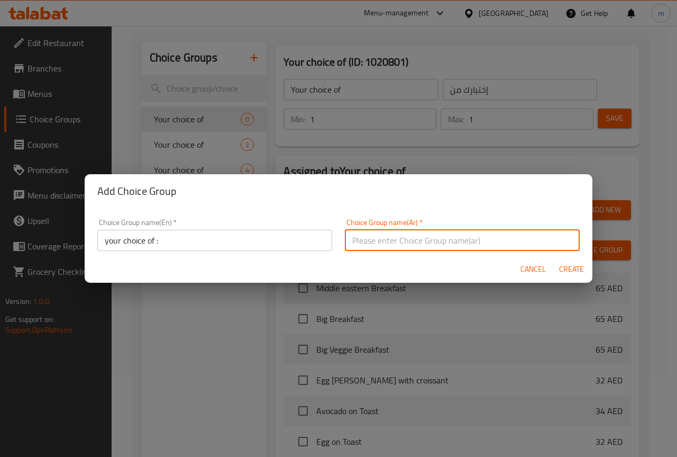
click at [388, 239] on input "text" at bounding box center [462, 240] width 235 height 21
type input "اختيارك من :"
click at [574, 274] on span "Create" at bounding box center [571, 269] width 25 height 13
type input "your choice of :"
type input "اختيارك من :"
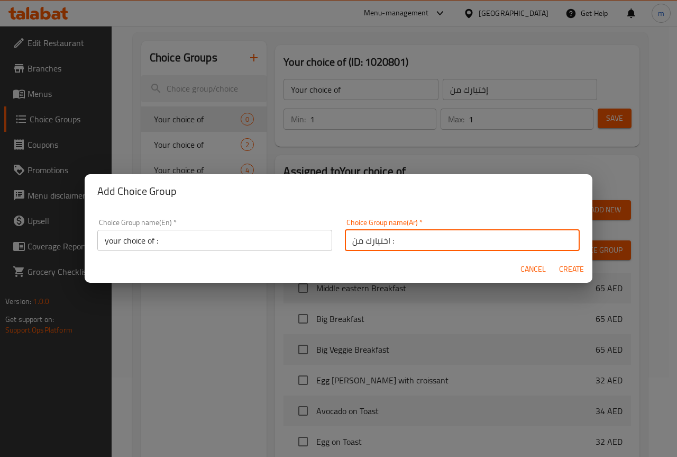
type input "0"
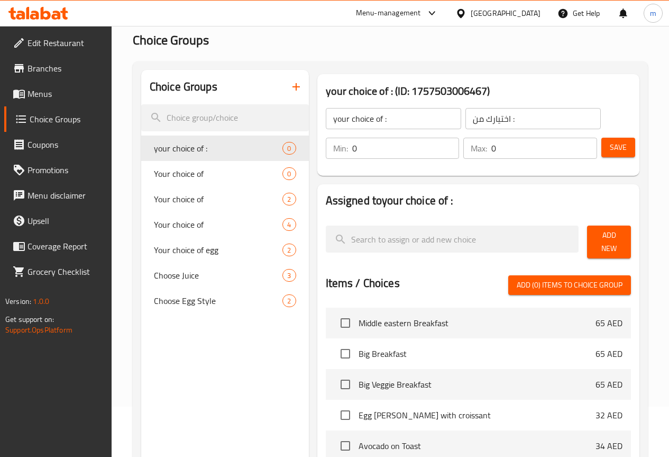
scroll to position [26, 0]
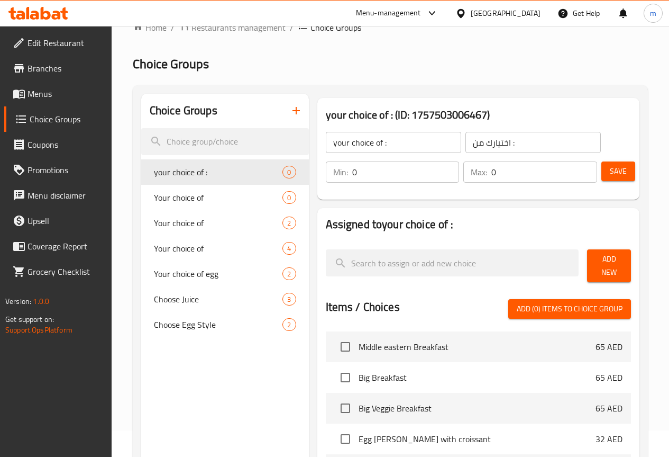
click at [377, 174] on input "0" at bounding box center [405, 171] width 107 height 21
type input "1"
click at [425, 166] on input "1" at bounding box center [405, 171] width 107 height 21
click at [519, 174] on input "0" at bounding box center [545, 171] width 106 height 21
type input "1"
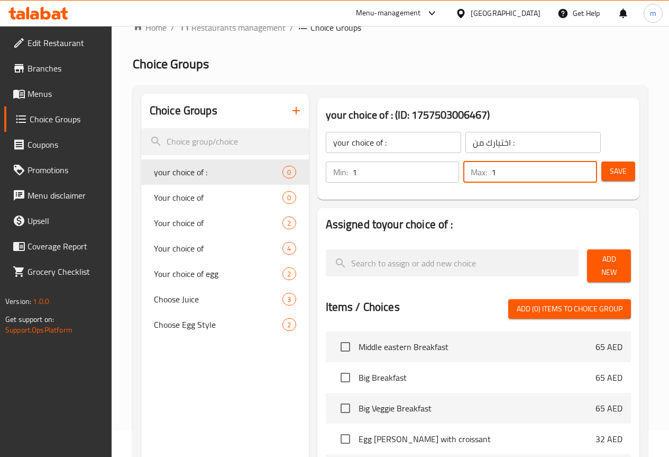
click at [583, 166] on input "1" at bounding box center [545, 171] width 106 height 21
click at [599, 263] on span "Add New" at bounding box center [609, 265] width 27 height 26
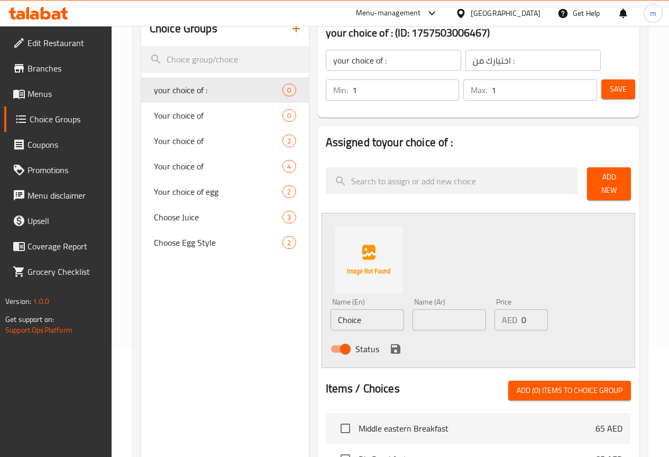
scroll to position [132, 0]
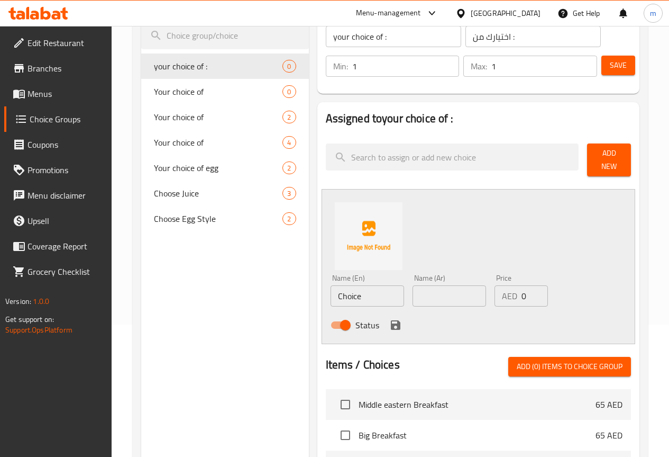
click at [336, 285] on input "Choice" at bounding box center [368, 295] width 74 height 21
click at [440, 288] on input "text" at bounding box center [450, 295] width 74 height 21
click at [331, 287] on input "text" at bounding box center [368, 295] width 74 height 21
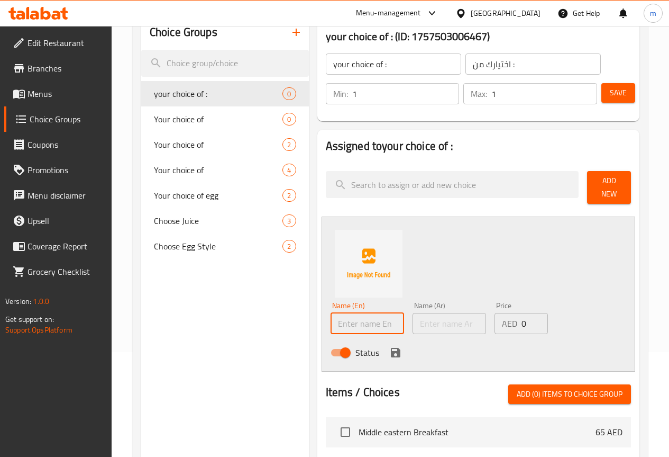
scroll to position [79, 0]
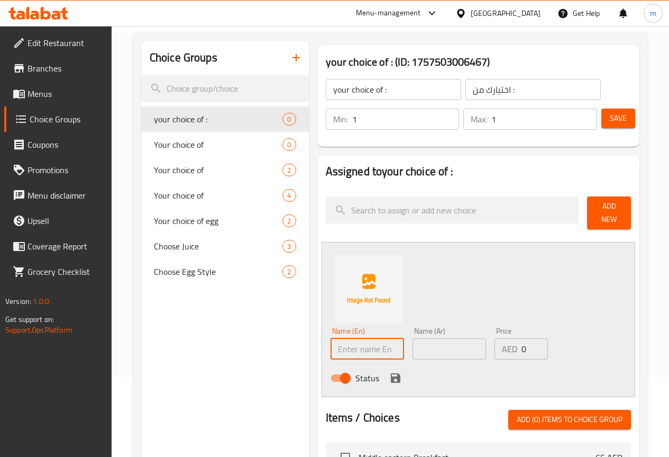
click at [600, 212] on span "Add New" at bounding box center [609, 213] width 27 height 26
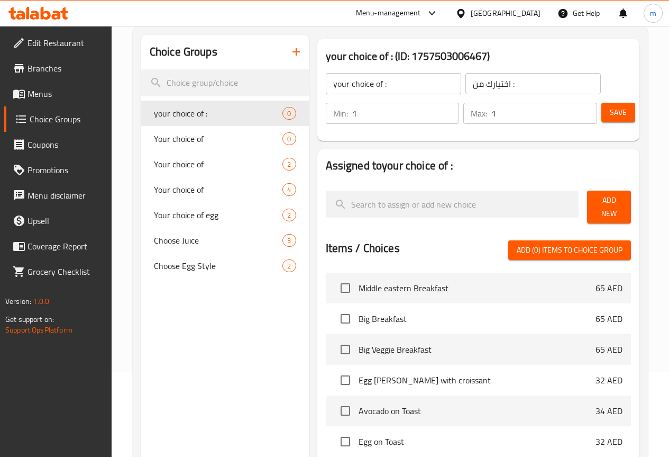
scroll to position [70, 0]
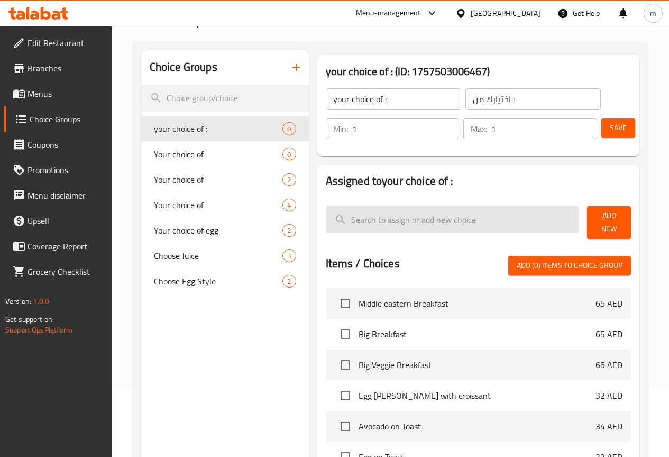
click at [337, 222] on input "search" at bounding box center [453, 219] width 254 height 27
click at [378, 218] on input "search" at bounding box center [453, 219] width 254 height 27
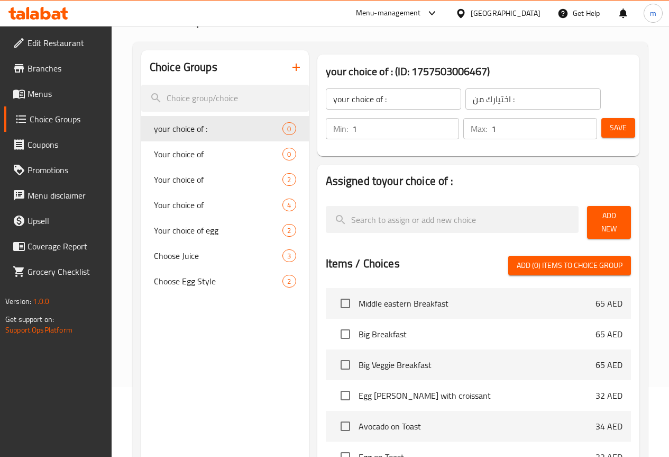
click at [598, 220] on span "Add New" at bounding box center [609, 222] width 27 height 26
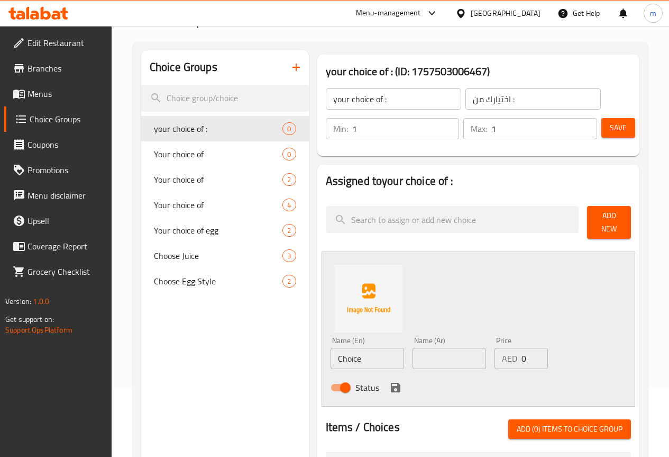
click at [620, 124] on span "Save" at bounding box center [618, 127] width 17 height 13
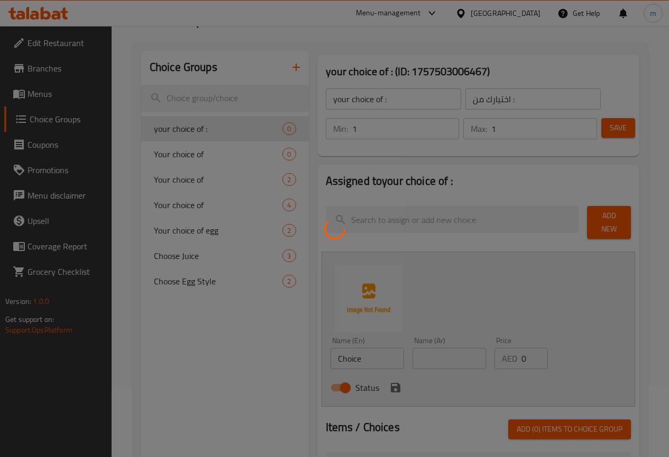
click at [594, 116] on div at bounding box center [334, 228] width 669 height 457
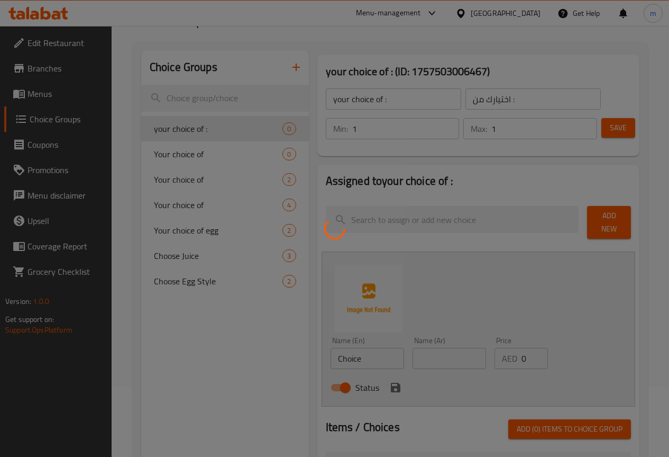
drag, startPoint x: 642, startPoint y: 149, endPoint x: 629, endPoint y: 139, distance: 16.6
click at [636, 145] on div at bounding box center [334, 228] width 669 height 457
click at [616, 123] on div at bounding box center [334, 228] width 669 height 457
click at [614, 120] on div at bounding box center [334, 228] width 669 height 457
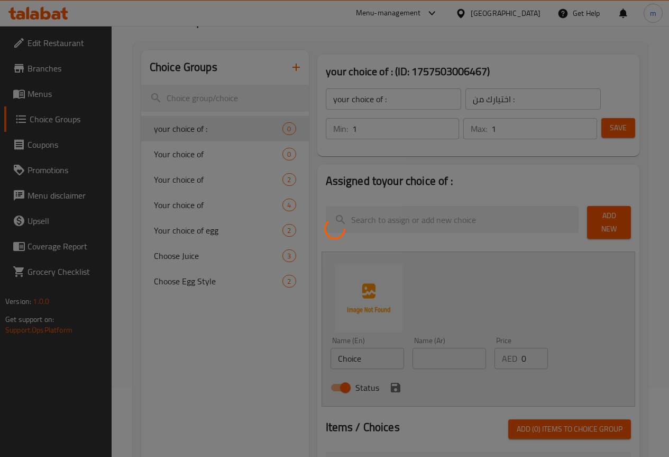
click at [614, 120] on div at bounding box center [334, 228] width 669 height 457
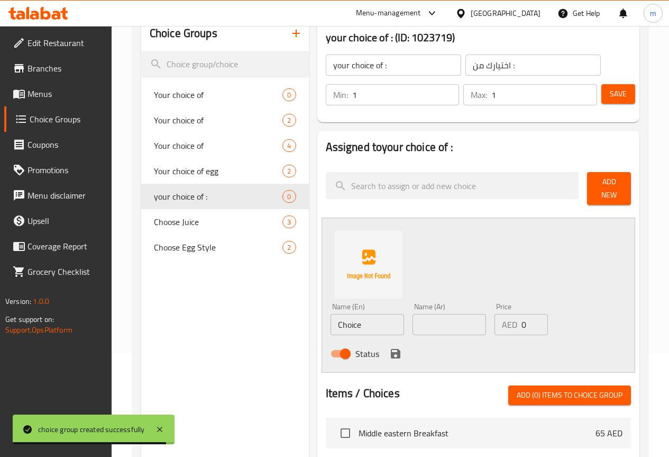
scroll to position [123, 0]
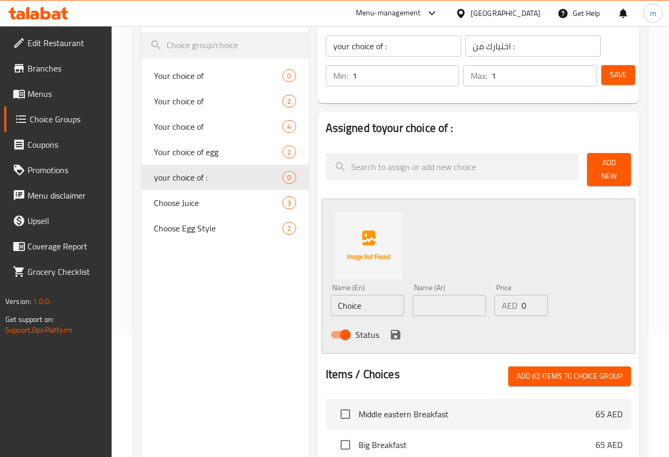
click at [343, 305] on input "Choice" at bounding box center [368, 305] width 74 height 21
drag, startPoint x: 342, startPoint y: 298, endPoint x: 277, endPoint y: 303, distance: 65.3
click at [318, 303] on div "Assigned to your choice of : Add New Name (En) Choice Name (En) Name (Ar) Name …" at bounding box center [479, 394] width 322 height 565
click at [343, 300] on input "text" at bounding box center [368, 305] width 74 height 21
paste input "cinnamon-spiced yogurt"
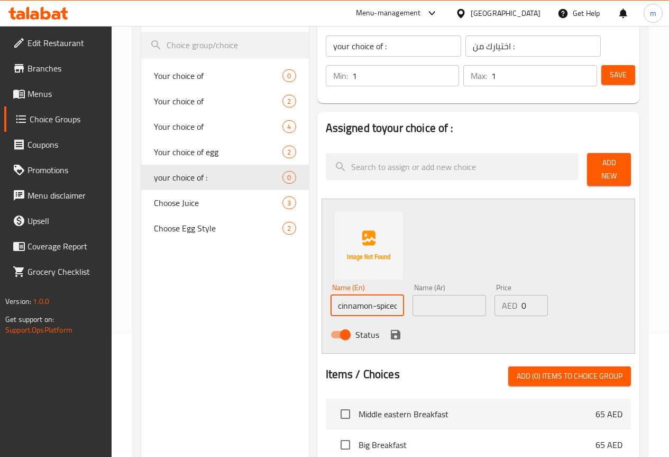
scroll to position [0, 16]
type input "cinnamon-spiced yogurt"
click at [445, 301] on input "text" at bounding box center [450, 305] width 74 height 21
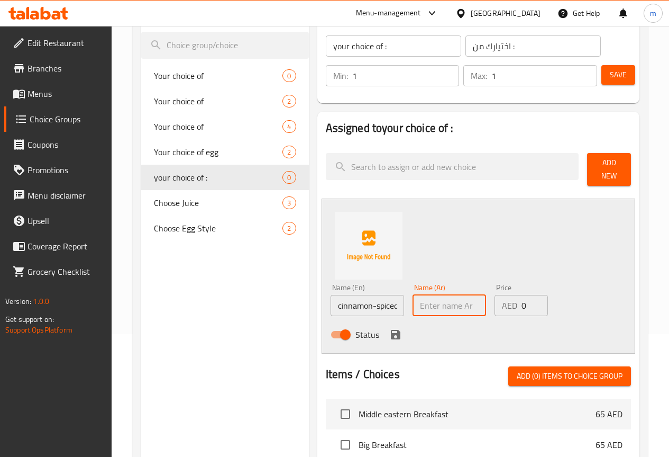
type input "ر"
paste input "زبادي بنكهة القرفة"
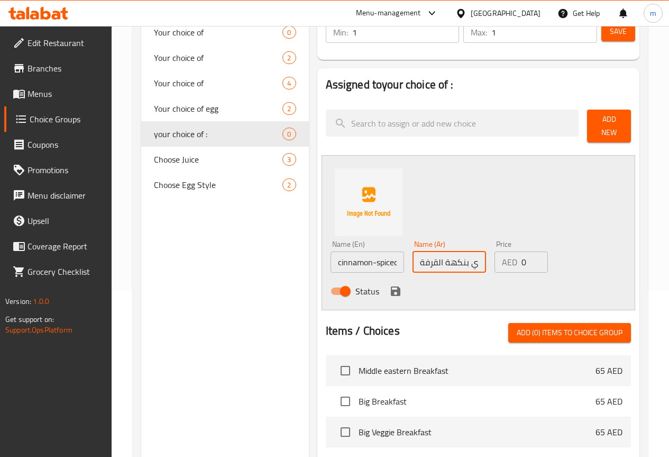
scroll to position [176, 0]
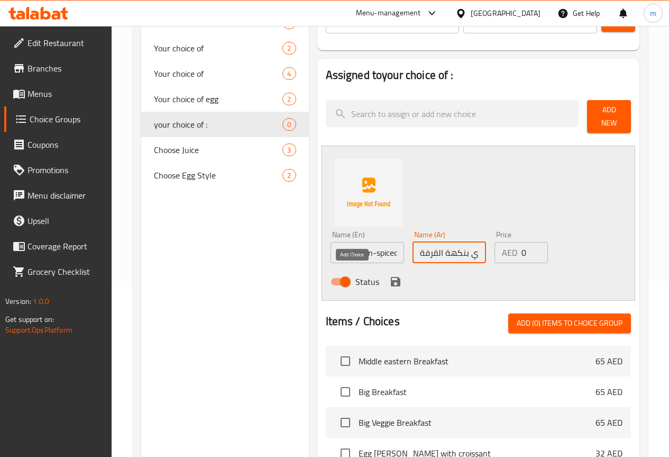
type input "زبادي بنكهة القرفة"
click at [391, 278] on icon "save" at bounding box center [396, 282] width 10 height 10
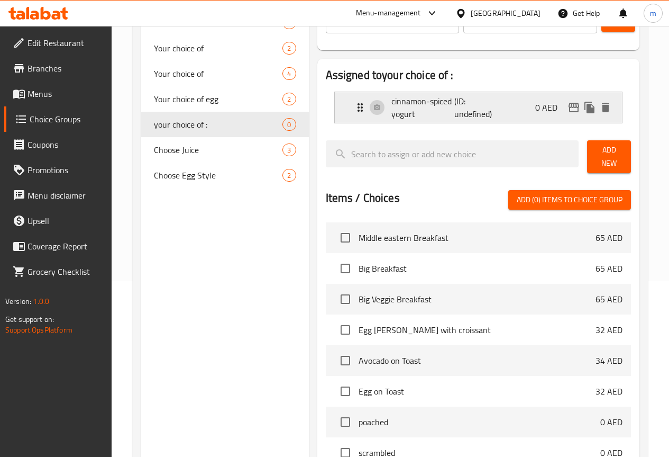
click at [504, 99] on div "cinnamon-spiced yogurt (ID: undefined) 0 AED" at bounding box center [482, 107] width 256 height 31
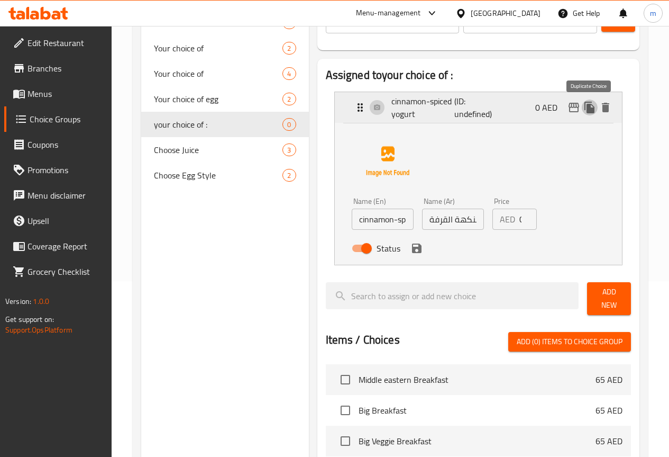
click at [590, 104] on icon "duplicate" at bounding box center [590, 108] width 10 height 12
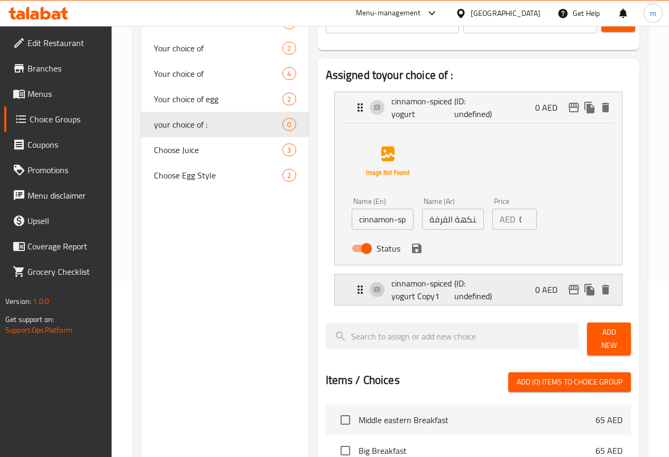
click at [468, 295] on p "(ID: undefined)" at bounding box center [476, 289] width 42 height 25
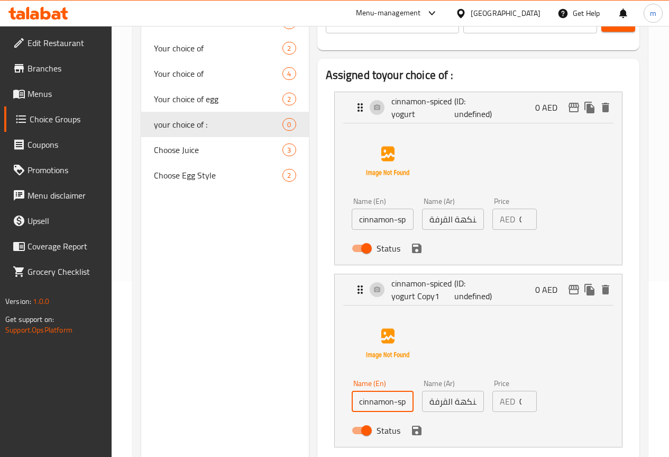
click at [373, 405] on input "cinnamon-spiced yogurt Copy1" at bounding box center [383, 401] width 62 height 21
click at [365, 401] on input "text" at bounding box center [383, 401] width 62 height 21
paste input "creamy vanilla ice cream"
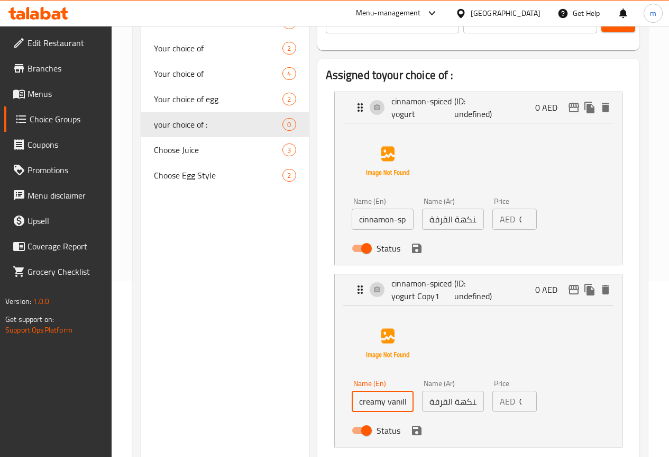
scroll to position [0, 28]
type input "creamy vanilla ice cream"
click at [422, 406] on input "زبادي بنكهة القرفة" at bounding box center [453, 401] width 62 height 21
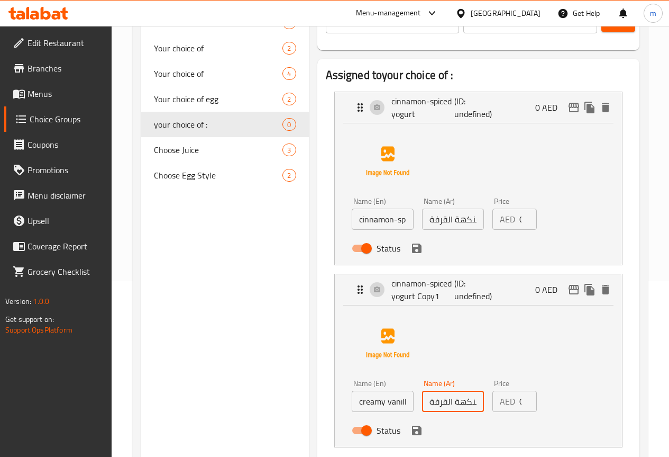
click at [422, 406] on input "زبادي بنكهة القرفة" at bounding box center [453, 401] width 62 height 21
type input "h"
type input "ايس كريم فانيلا كيرمي"
click at [422, 405] on input "ايس كريم فانيلا كيرمي" at bounding box center [453, 401] width 62 height 21
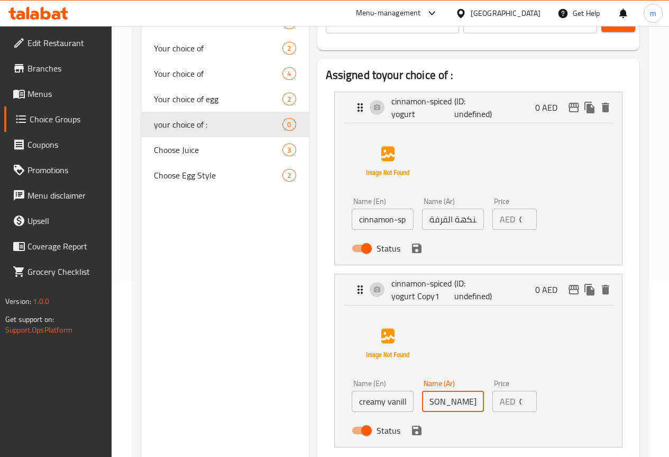
drag, startPoint x: 401, startPoint y: 403, endPoint x: 461, endPoint y: 410, distance: 61.3
click at [461, 410] on input "ايس كريم فانيلا كيرمي" at bounding box center [453, 401] width 62 height 21
click at [422, 401] on input "ايس كريم فانيلا كيرمي" at bounding box center [453, 401] width 62 height 21
click at [422, 403] on input "ايس كريم فانيلا كيرمي" at bounding box center [453, 401] width 62 height 21
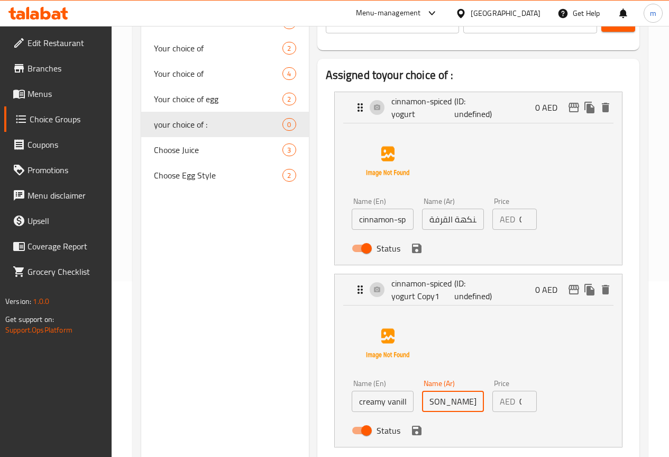
click at [422, 403] on input "ايس كريم فانيلا كيرمي" at bounding box center [453, 401] width 62 height 21
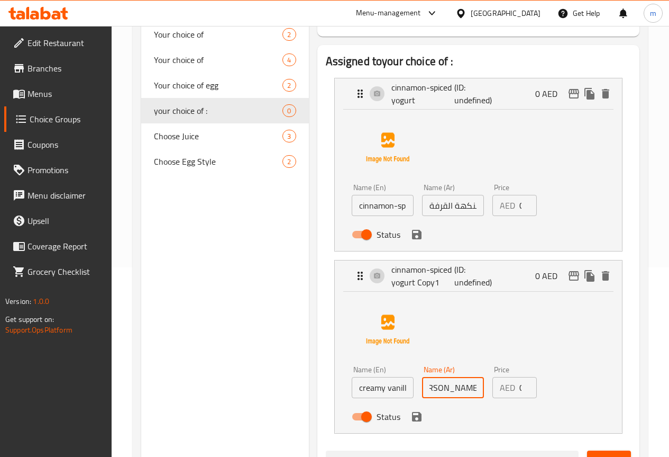
scroll to position [229, 0]
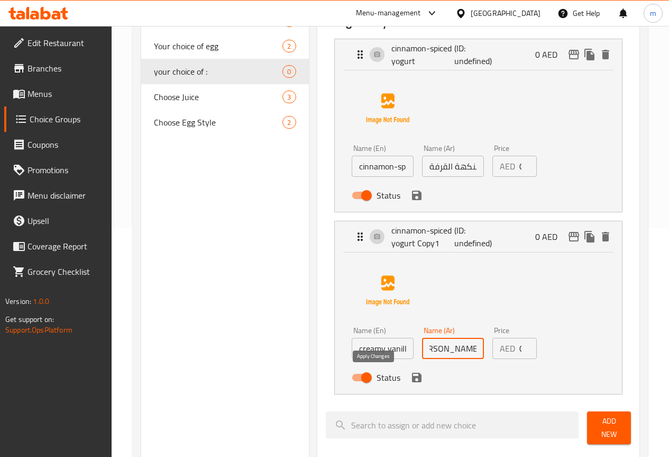
click at [412, 382] on icon "save" at bounding box center [417, 378] width 10 height 10
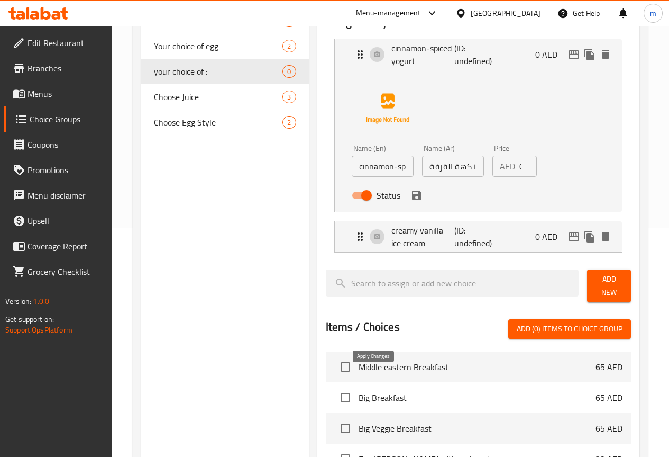
type input "ايس [PERSON_NAME]"
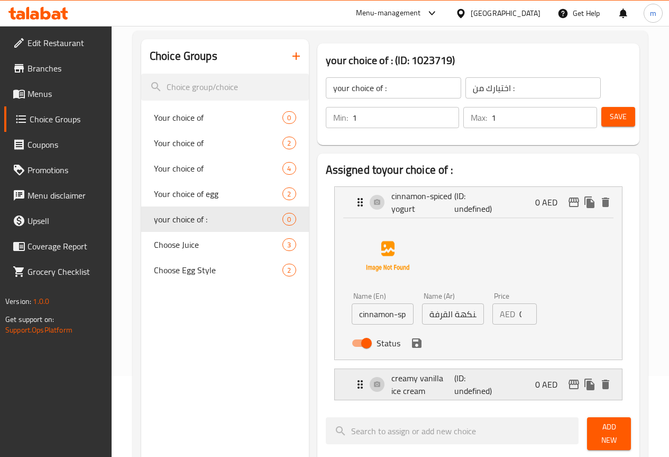
scroll to position [70, 0]
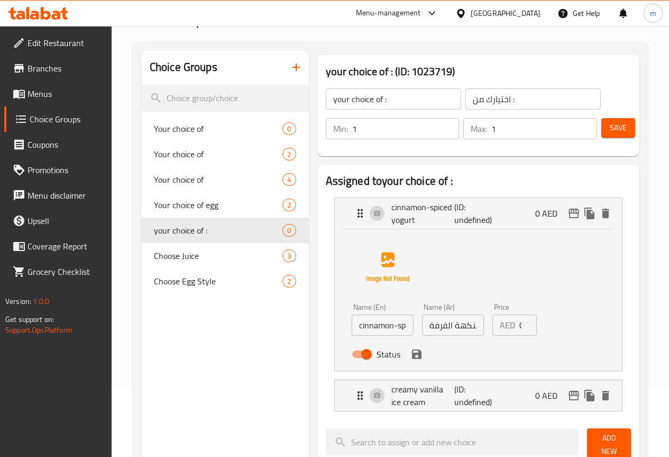
click at [610, 127] on span "Save" at bounding box center [618, 127] width 17 height 13
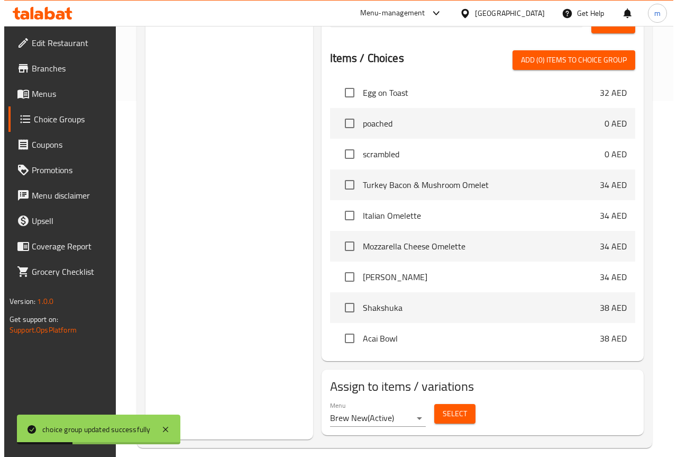
scroll to position [362, 0]
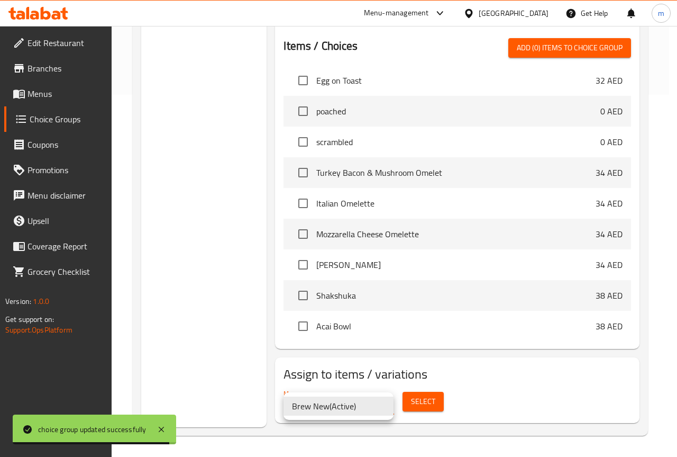
click at [417, 405] on div at bounding box center [338, 228] width 677 height 457
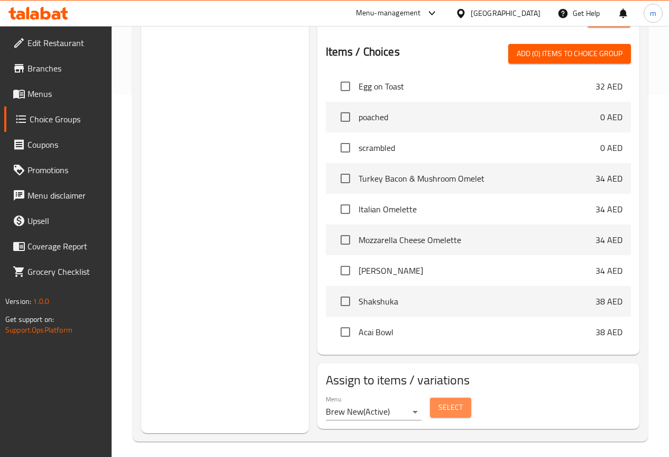
click at [439, 404] on span "Select" at bounding box center [451, 407] width 24 height 13
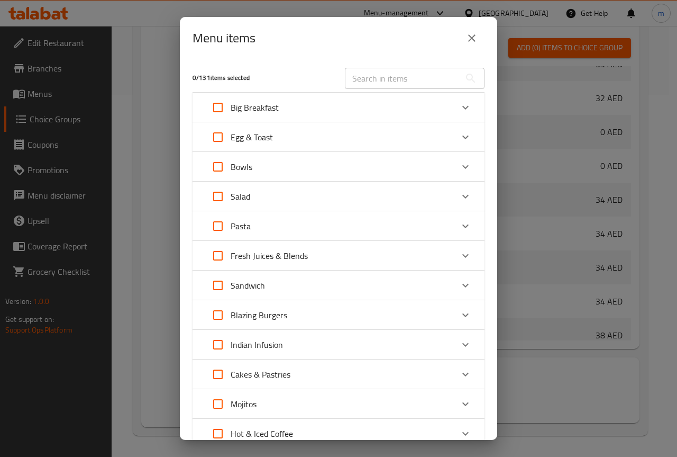
click at [462, 197] on icon "Expand" at bounding box center [465, 196] width 13 height 13
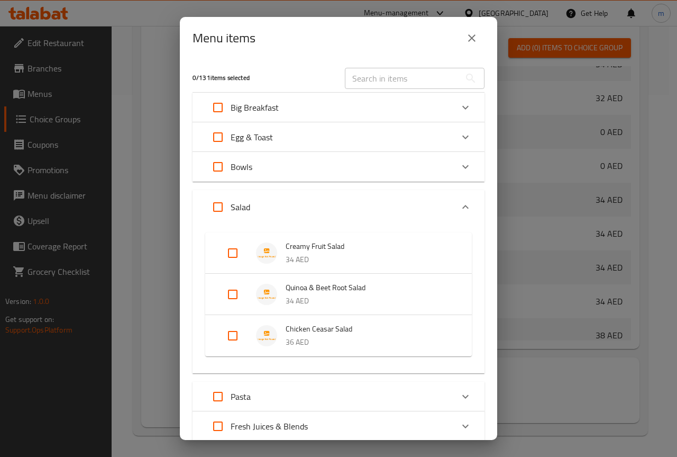
click at [234, 255] on input "Expand" at bounding box center [232, 252] width 25 height 25
checkbox input "true"
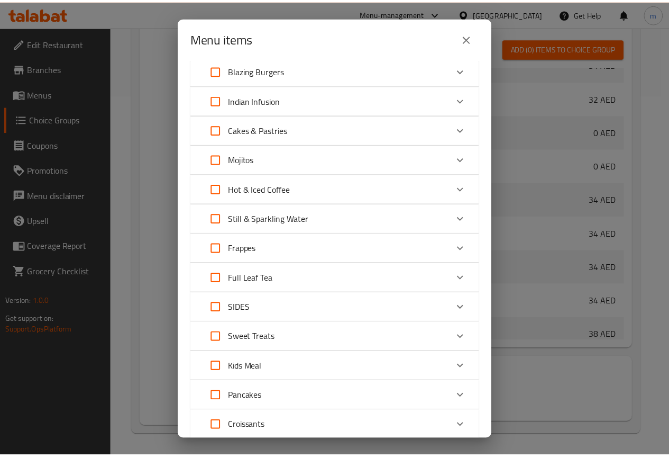
scroll to position [557, 0]
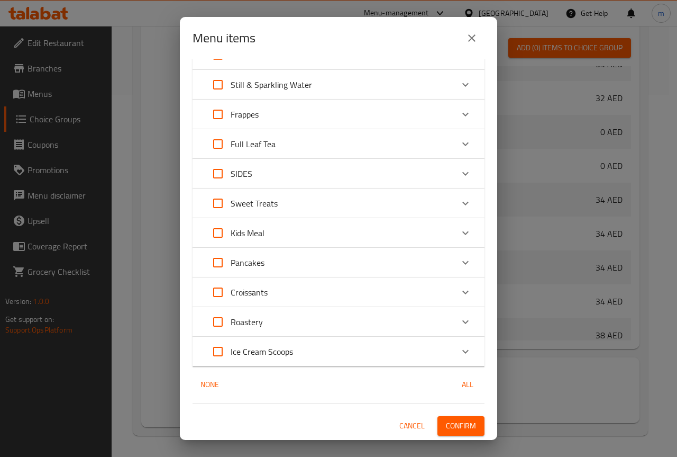
click at [446, 420] on span "Confirm" at bounding box center [461, 425] width 30 height 13
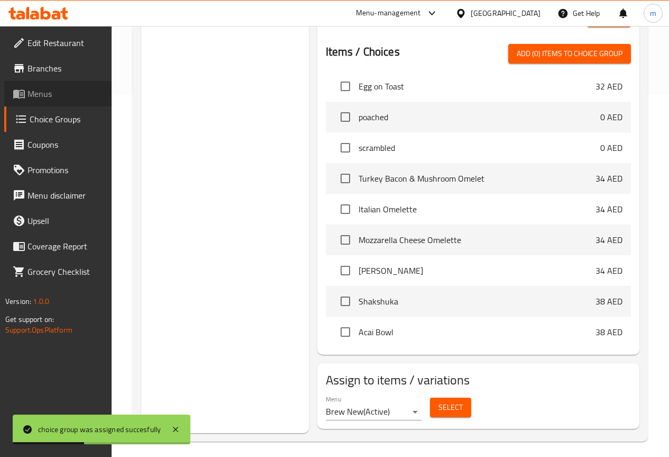
click at [58, 94] on span "Menus" at bounding box center [66, 93] width 76 height 13
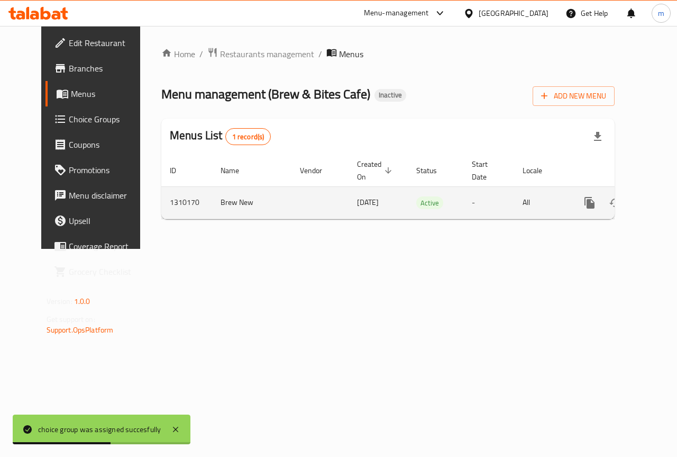
click at [654, 200] on link "enhanced table" at bounding box center [666, 202] width 25 height 25
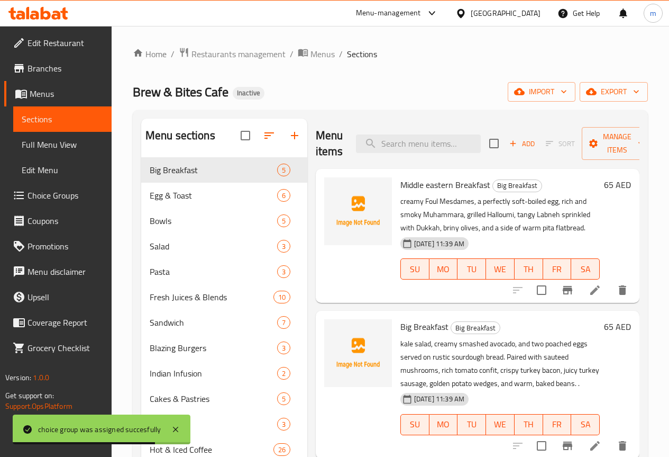
scroll to position [53, 0]
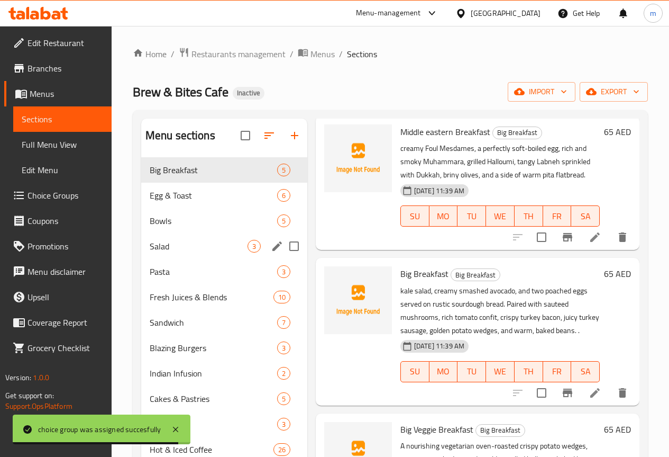
click at [178, 252] on div "Salad 3" at bounding box center [224, 245] width 166 height 25
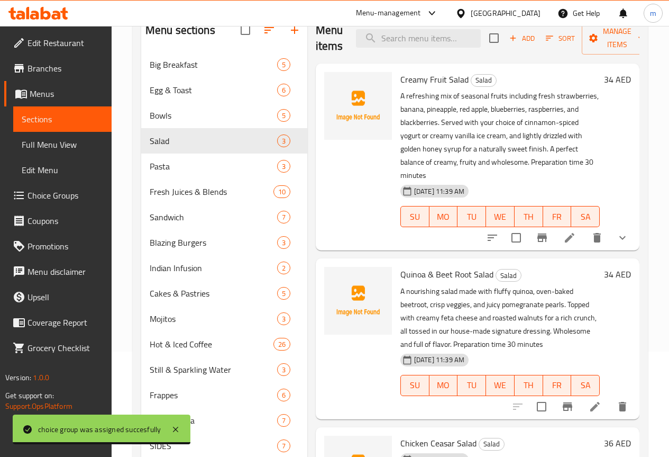
scroll to position [106, 0]
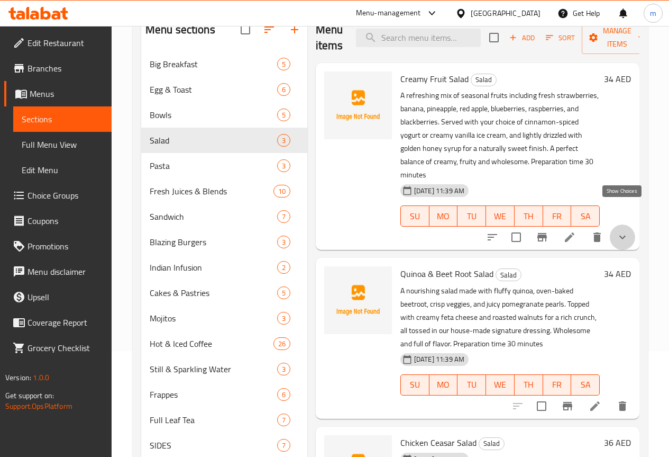
click at [622, 236] on icon "show more" at bounding box center [623, 238] width 6 height 4
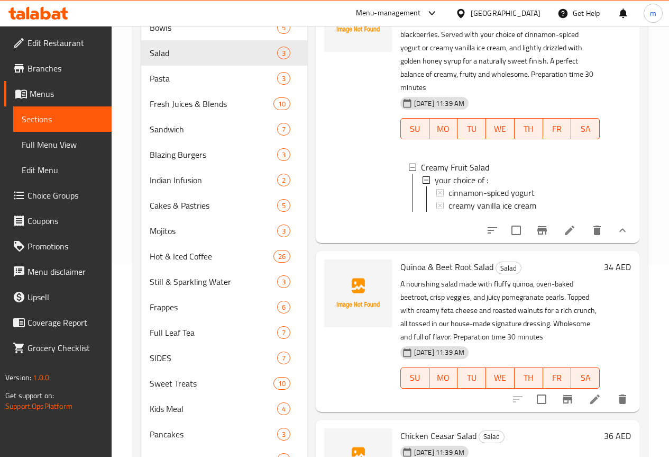
scroll to position [212, 0]
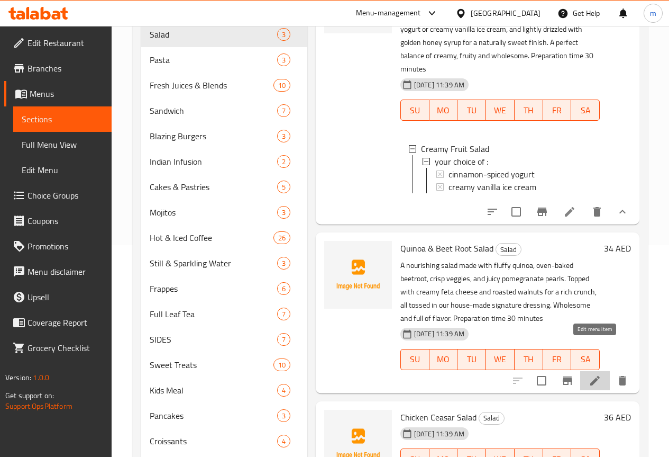
click at [598, 374] on icon at bounding box center [595, 380] width 13 height 13
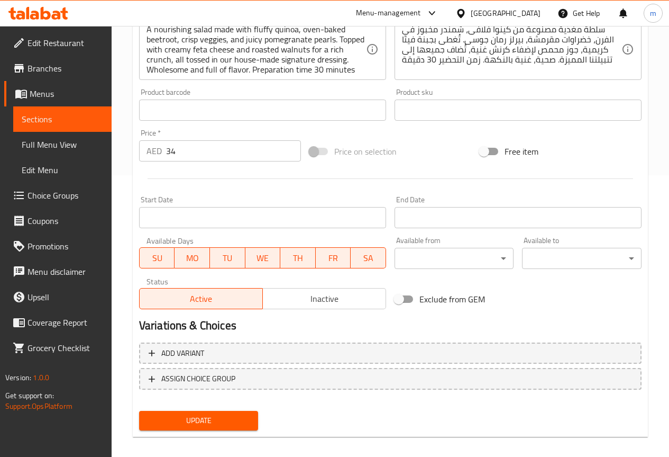
scroll to position [291, 0]
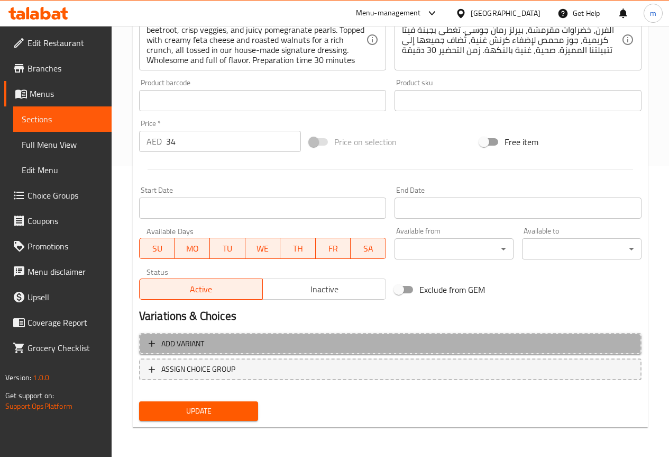
click at [226, 343] on span "Add variant" at bounding box center [391, 343] width 484 height 13
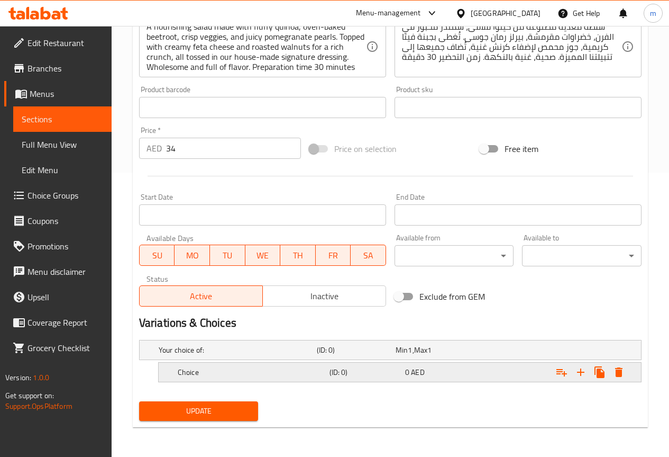
click at [401, 371] on h5 "(ID: 0)" at bounding box center [365, 372] width 71 height 11
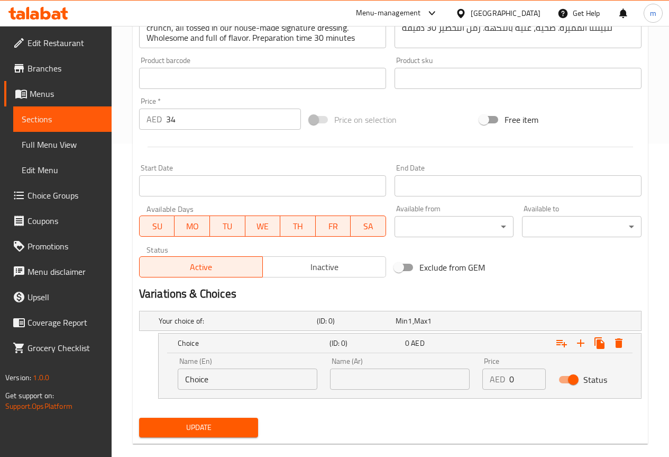
scroll to position [330, 0]
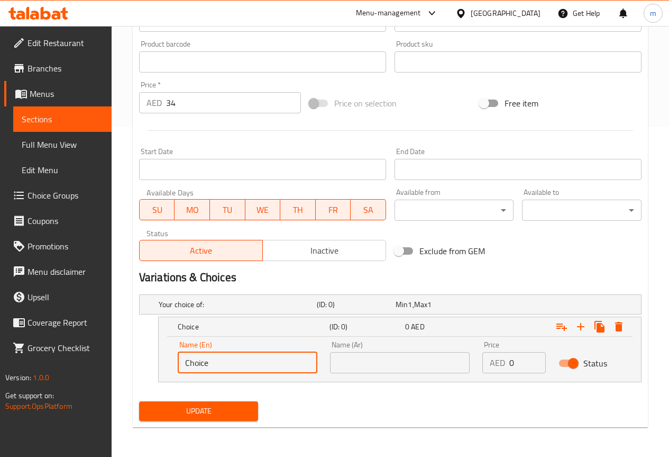
click at [274, 362] on input "Choice" at bounding box center [248, 362] width 140 height 21
type input "C"
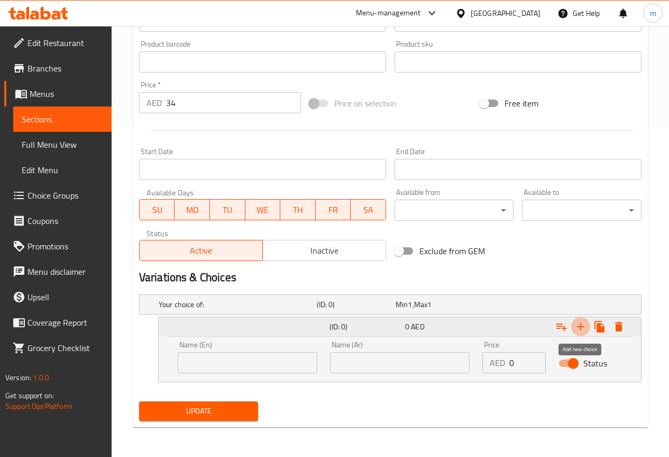
click at [585, 327] on icon "Expand" at bounding box center [581, 326] width 13 height 13
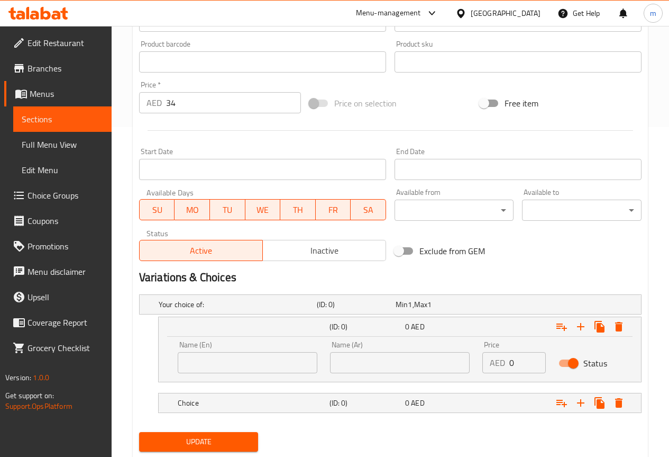
drag, startPoint x: 377, startPoint y: 397, endPoint x: 355, endPoint y: 446, distance: 54.0
click at [376, 404] on h5 "(ID: 0)" at bounding box center [365, 402] width 71 height 11
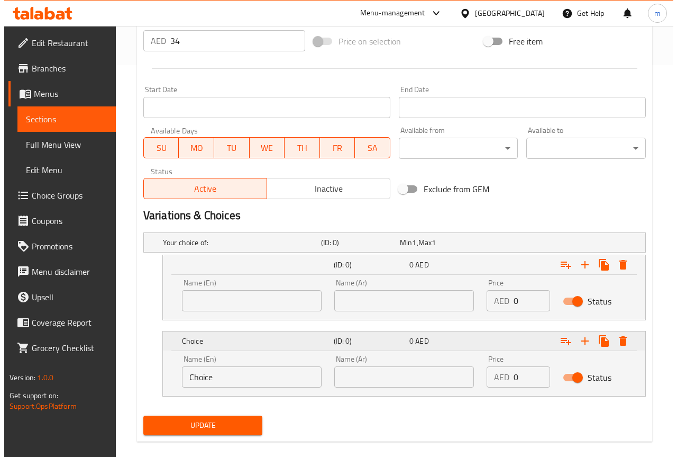
scroll to position [406, 0]
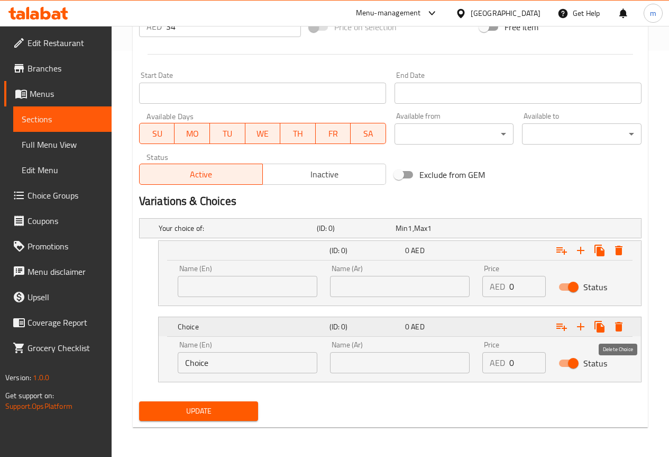
click at [620, 328] on icon "Expand" at bounding box center [619, 327] width 7 height 10
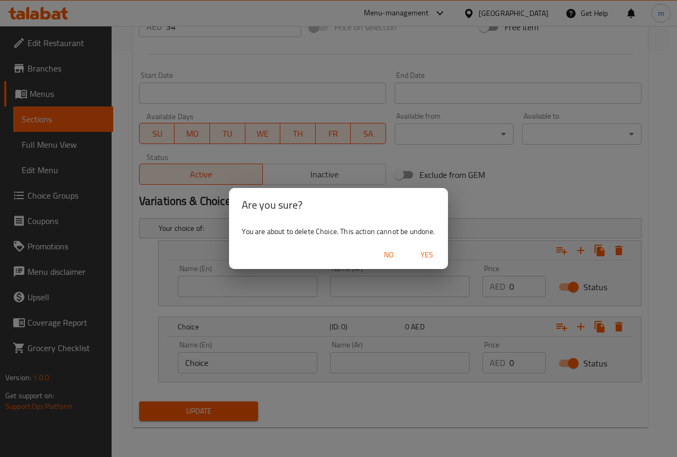
click at [428, 252] on span "Yes" at bounding box center [426, 254] width 25 height 13
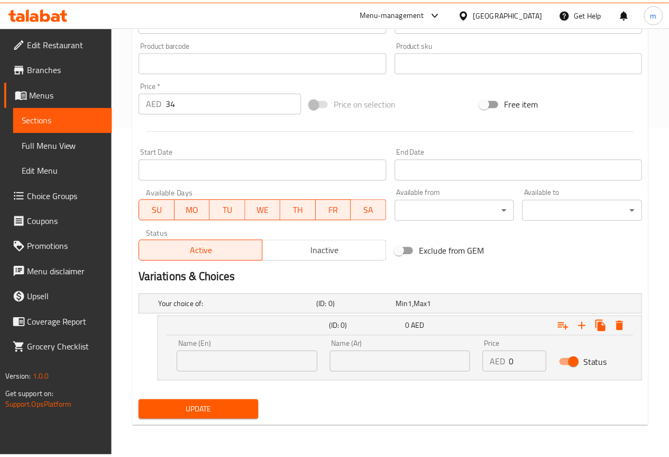
scroll to position [330, 0]
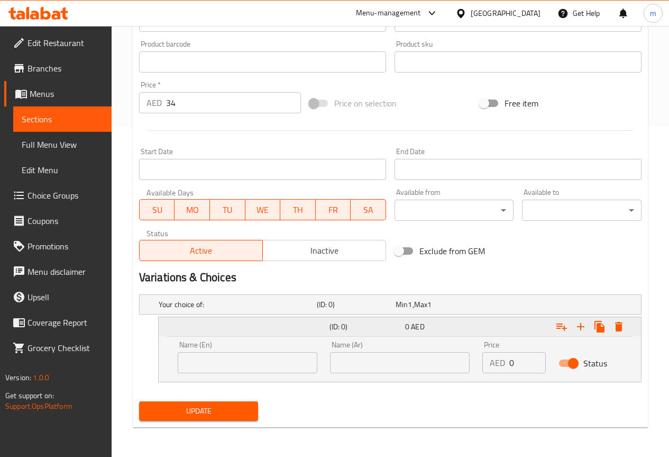
click at [629, 330] on div "Expand" at bounding box center [555, 326] width 152 height 23
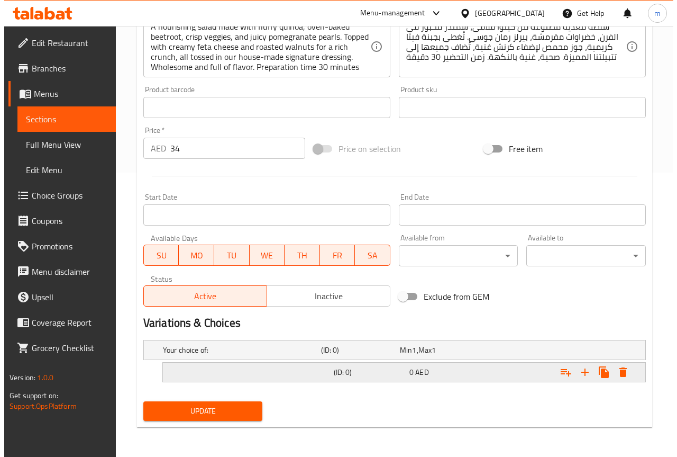
scroll to position [284, 0]
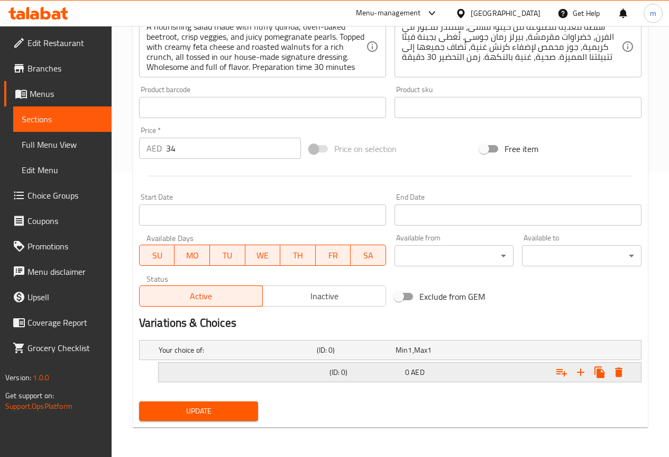
click at [626, 372] on button "Expand" at bounding box center [619, 372] width 19 height 19
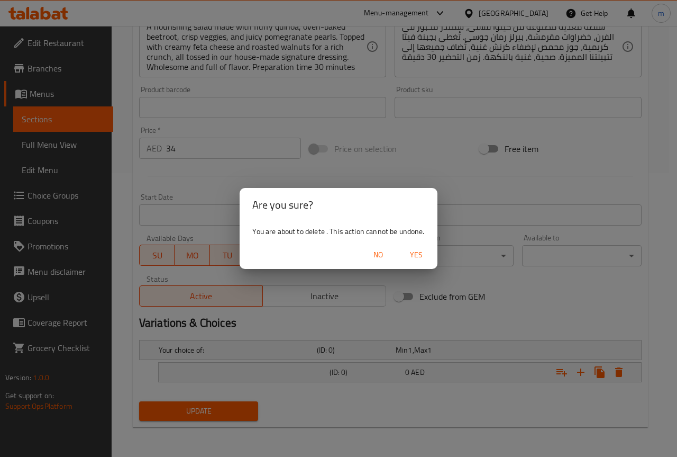
click at [423, 257] on span "Yes" at bounding box center [416, 254] width 25 height 13
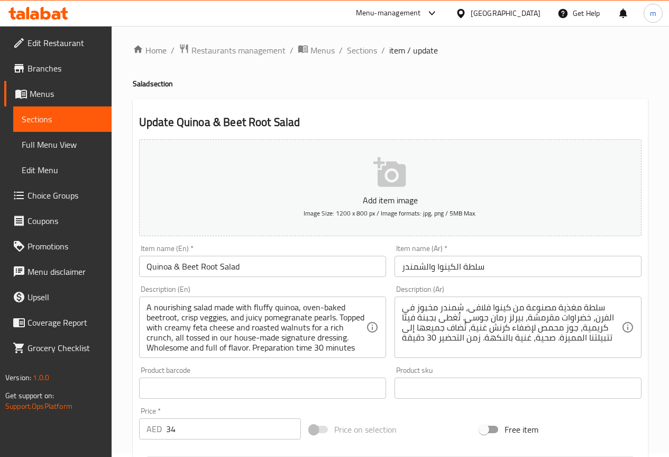
scroll to position [0, 0]
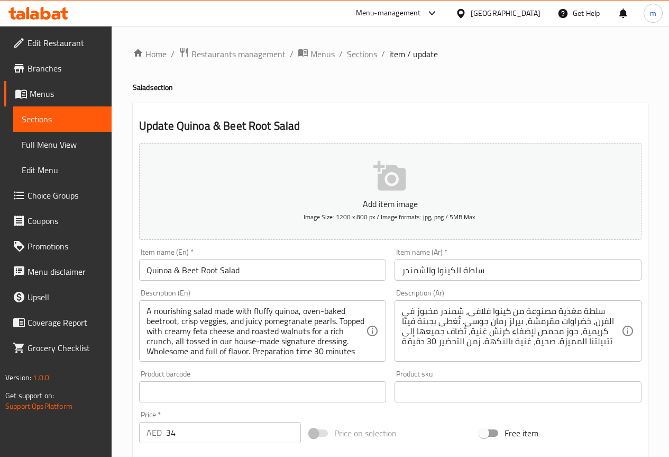
click at [358, 53] on span "Sections" at bounding box center [362, 54] width 30 height 13
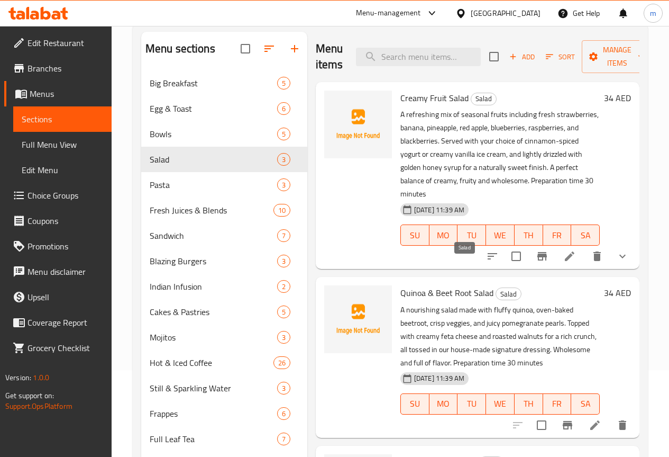
scroll to position [106, 0]
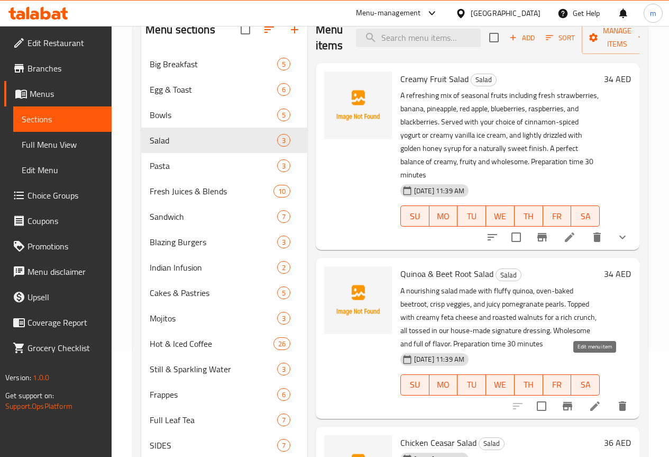
click at [600, 400] on icon at bounding box center [595, 406] width 13 height 13
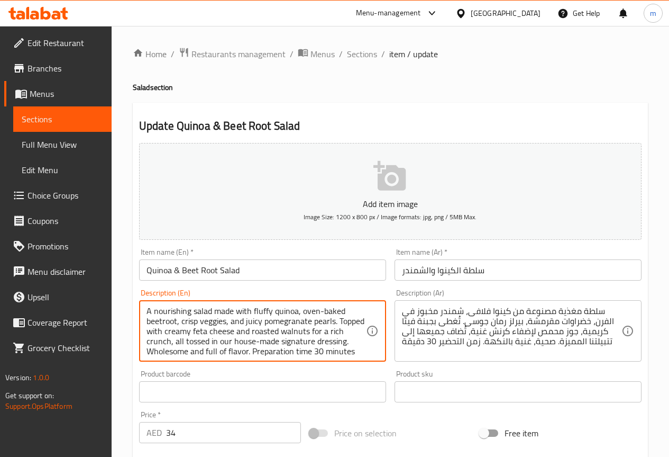
scroll to position [13, 0]
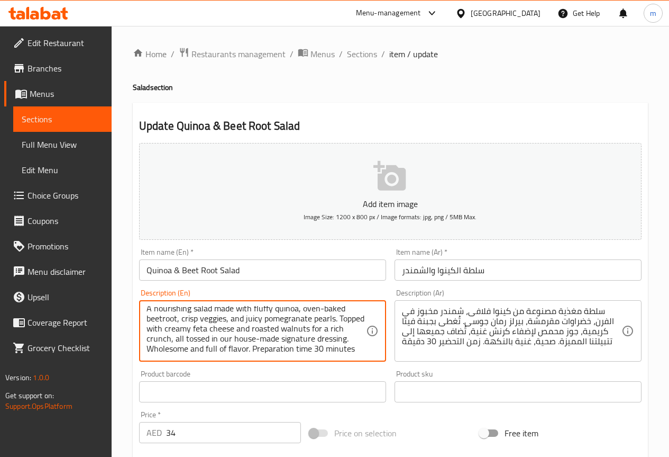
drag, startPoint x: 286, startPoint y: 351, endPoint x: 378, endPoint y: 354, distance: 92.7
type textarea "A nourishing salad made with fluffy quinoa, oven-baked beetroot, crisp veggies,…"
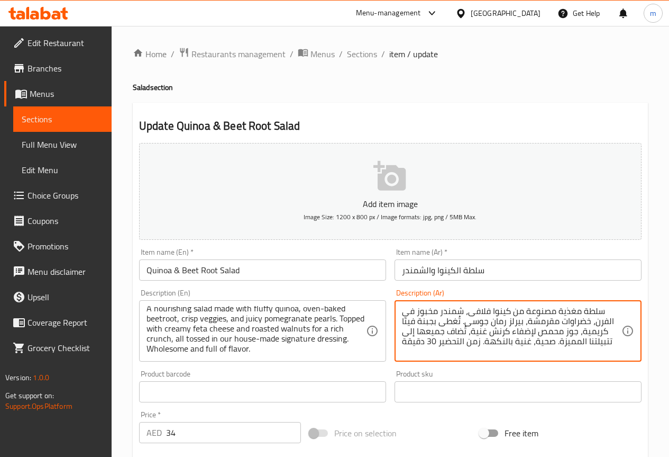
drag, startPoint x: 480, startPoint y: 342, endPoint x: 403, endPoint y: 351, distance: 77.9
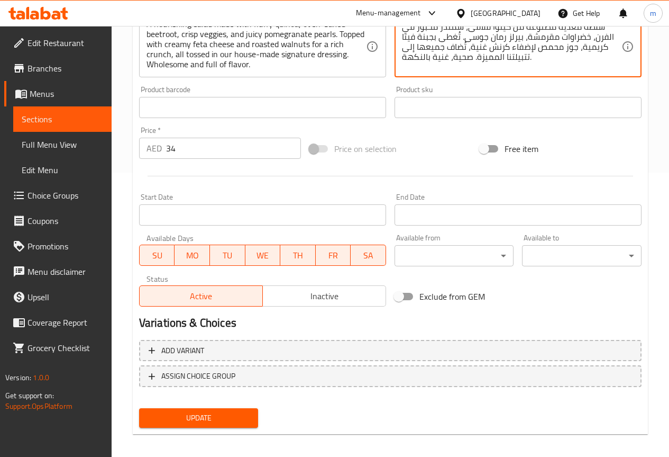
scroll to position [291, 0]
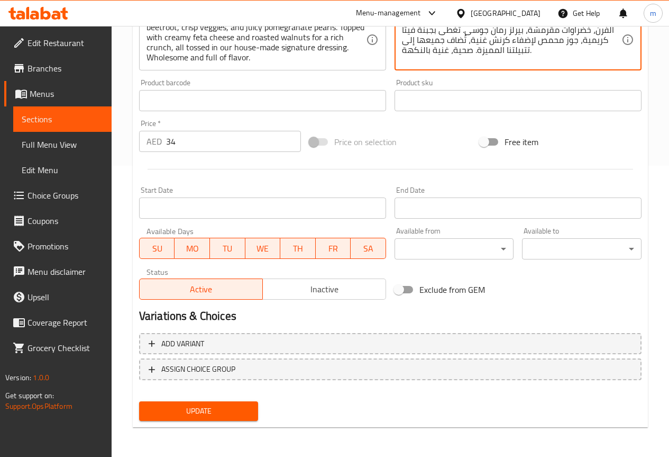
type textarea "سلطة مغذية مصنوعة من كينوا فلافى، شمندر مخبوز في الفرن، خضراوات مقرمشة، بيرلز ر…"
click at [218, 412] on span "Update" at bounding box center [199, 410] width 103 height 13
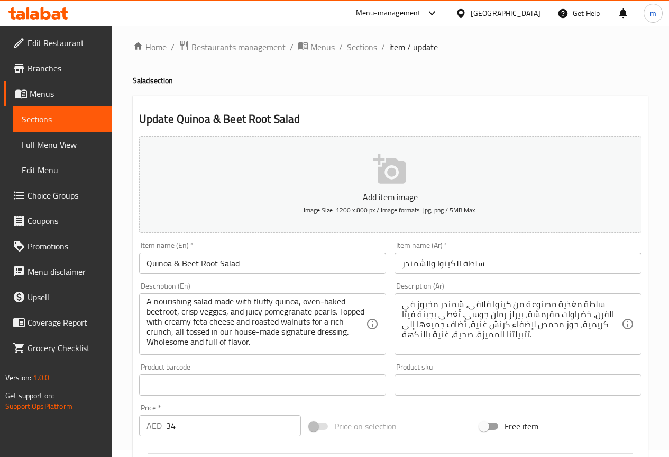
scroll to position [0, 0]
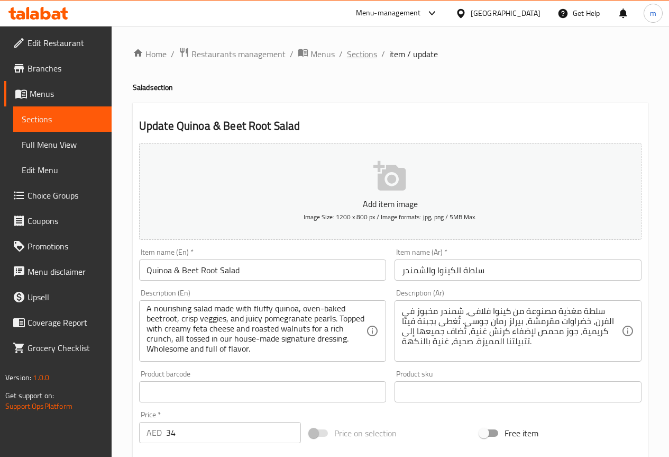
click at [368, 56] on span "Sections" at bounding box center [362, 54] width 30 height 13
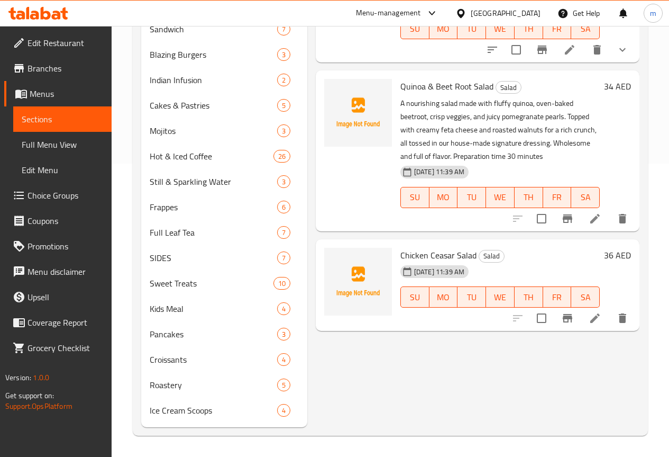
scroll to position [309, 0]
click at [595, 312] on icon at bounding box center [595, 318] width 13 height 13
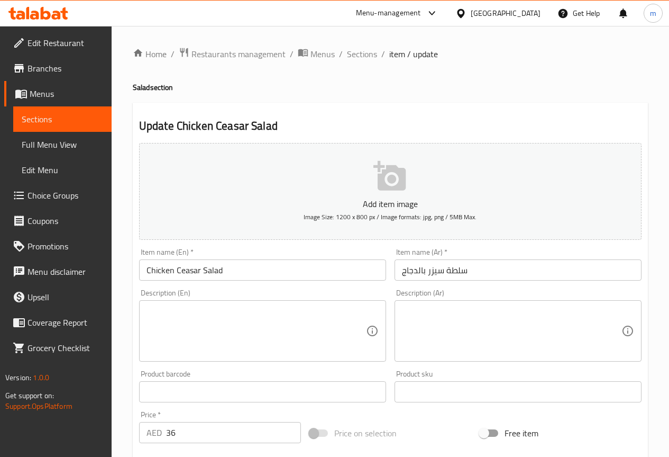
click at [236, 339] on textarea at bounding box center [257, 331] width 220 height 50
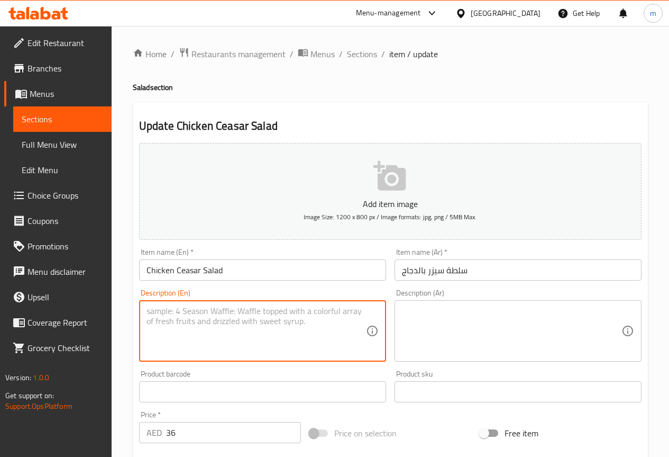
paste textarea "A salad with grilled chicken, romaine lettuce, croutons, and Parmesan cheese, a…"
type textarea "A salad with grilled chicken, romaine lettuce, croutons, and Parmesan cheese, a…"
click at [470, 340] on textarea at bounding box center [512, 331] width 220 height 50
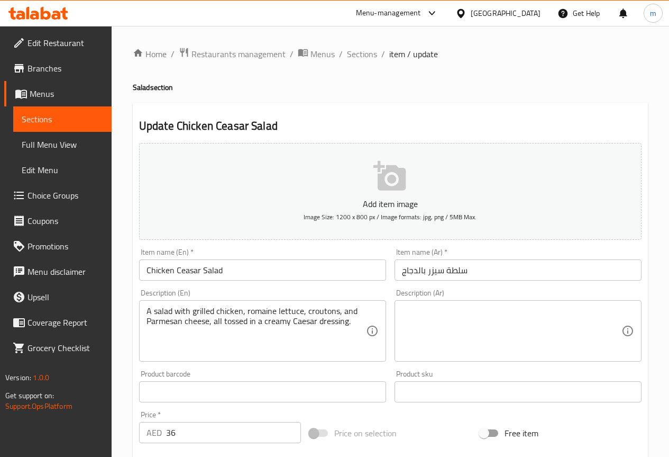
click at [412, 329] on textarea at bounding box center [512, 331] width 220 height 50
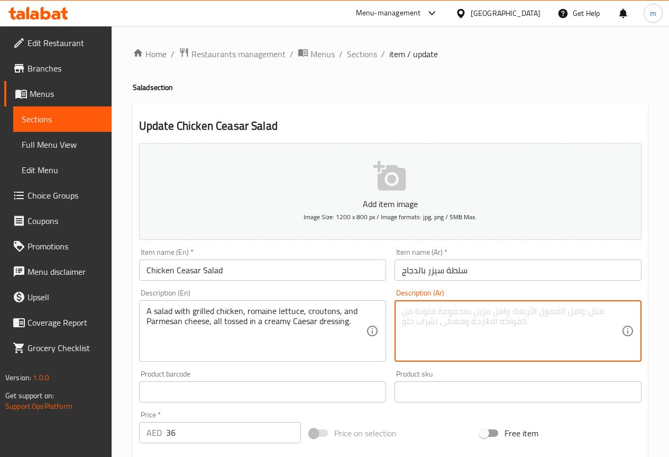
paste textarea "سلطة تحتوي على دجاج مشوي، خس روماني، قطع خبز محمص، وجبن بارميزان، كلها ممزوجة ب…"
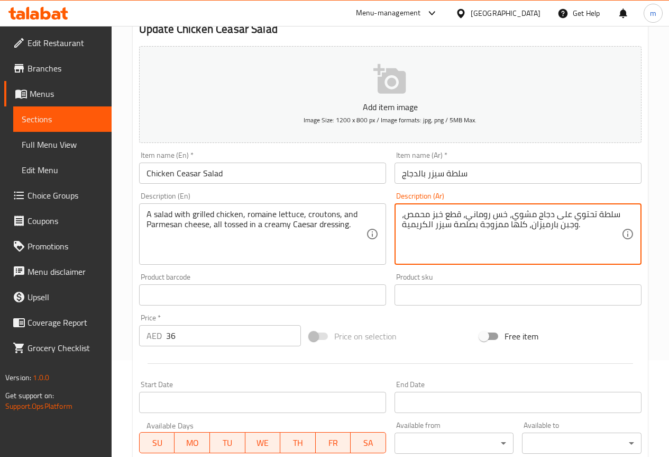
scroll to position [106, 0]
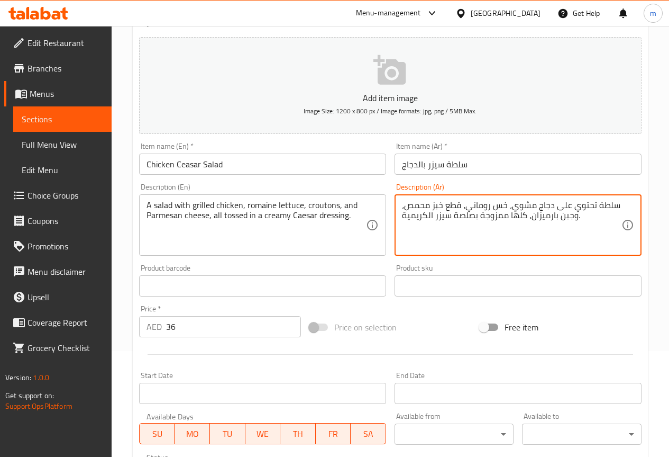
type textarea "سلطة تحتوي على دجاج مشوي، خس روماني، قطع خبز محمص، وجبن بارميزان، كلها ممزوجة ب…"
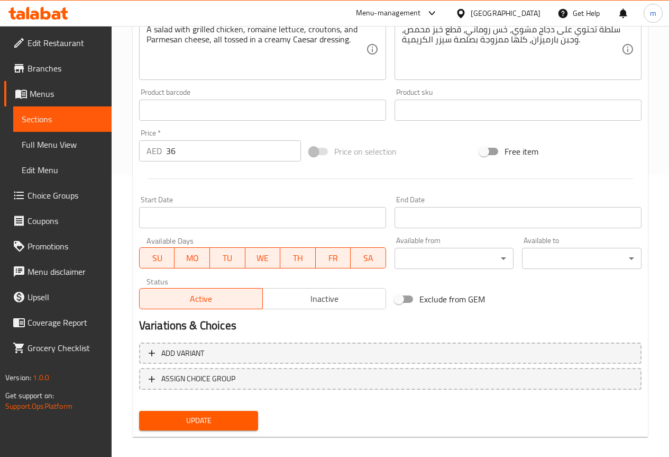
scroll to position [291, 0]
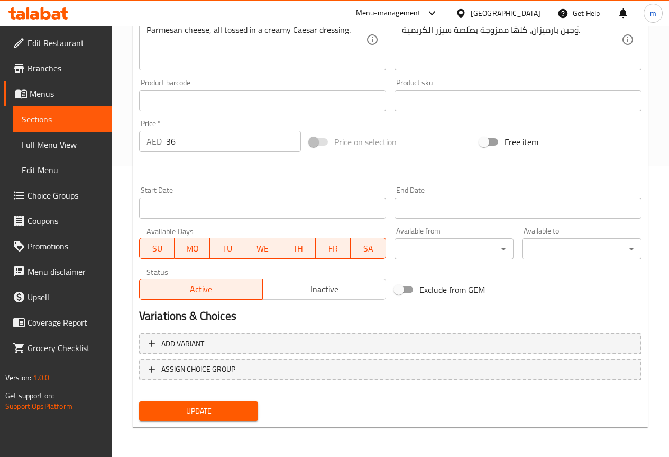
click at [219, 404] on span "Update" at bounding box center [199, 410] width 103 height 13
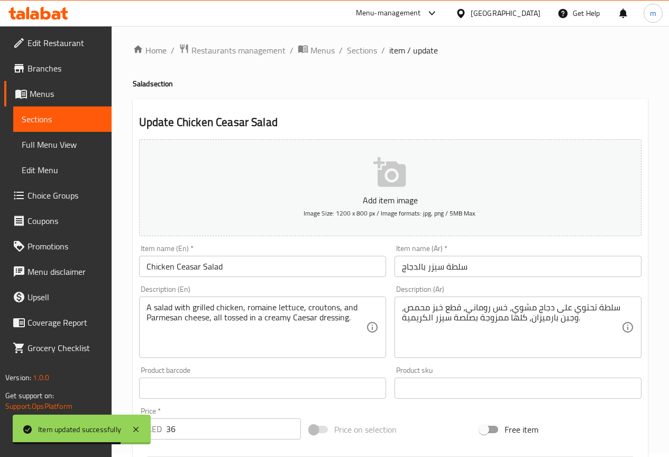
scroll to position [0, 0]
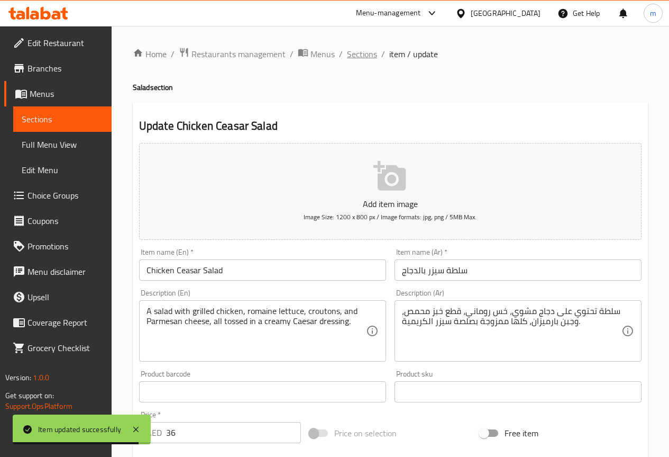
click at [361, 56] on span "Sections" at bounding box center [362, 54] width 30 height 13
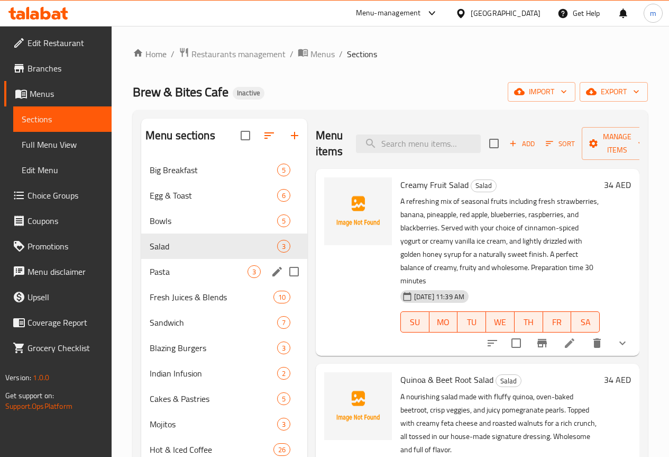
click at [190, 278] on span "Pasta" at bounding box center [199, 271] width 98 height 13
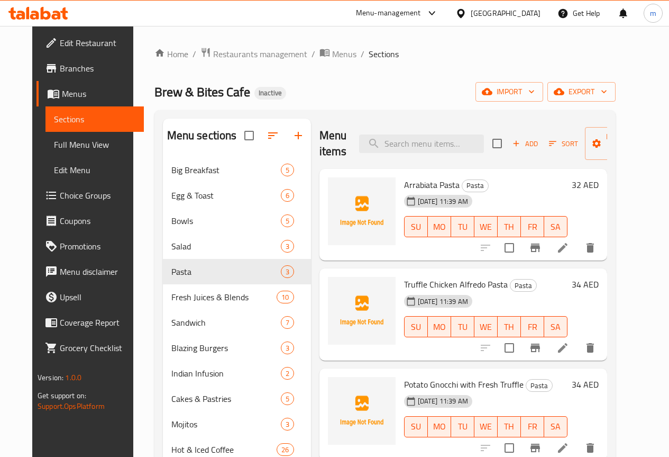
scroll to position [53, 0]
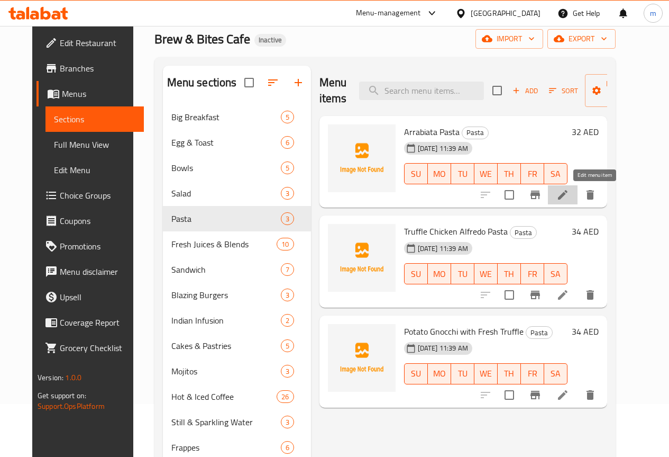
click at [569, 191] on icon at bounding box center [563, 194] width 13 height 13
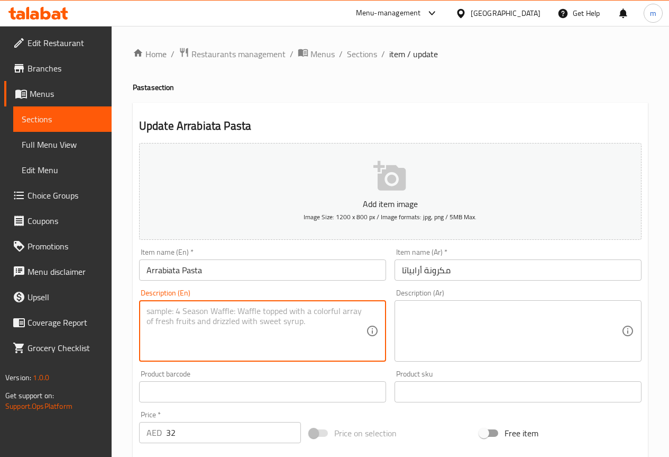
click at [203, 342] on textarea at bounding box center [257, 331] width 220 height 50
paste textarea "Pasta tossed in a spicy sauce made with tomatoes, garlic, and red chili peppers."
type textarea "Pasta tossed in a spicy sauce made with tomatoes, garlic, and red chili peppers."
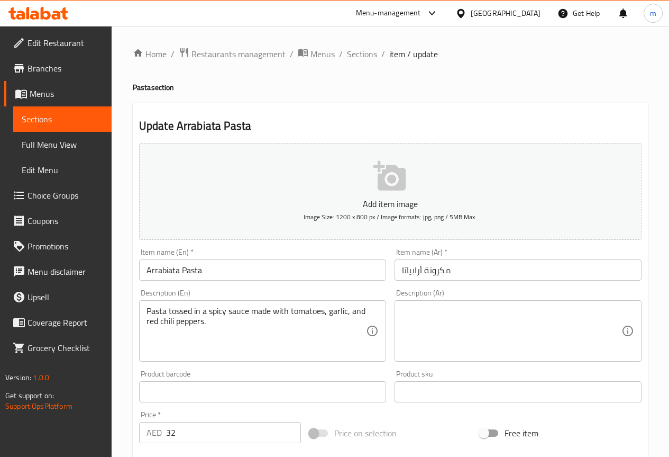
click at [451, 323] on textarea at bounding box center [512, 331] width 220 height 50
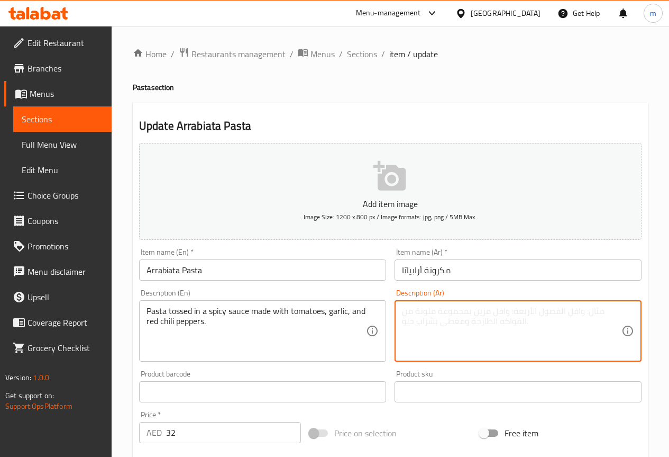
paste textarea "معكرونة مطهوة في صلصة حارة مصنوعة من الطماطم والثوم والفلفل الأحمر الحار."
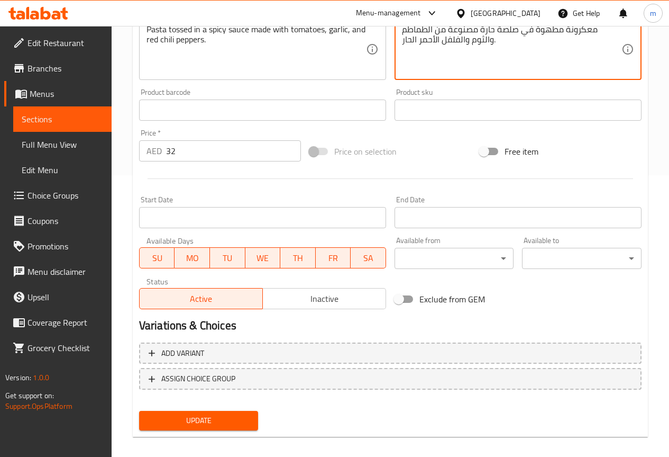
scroll to position [291, 0]
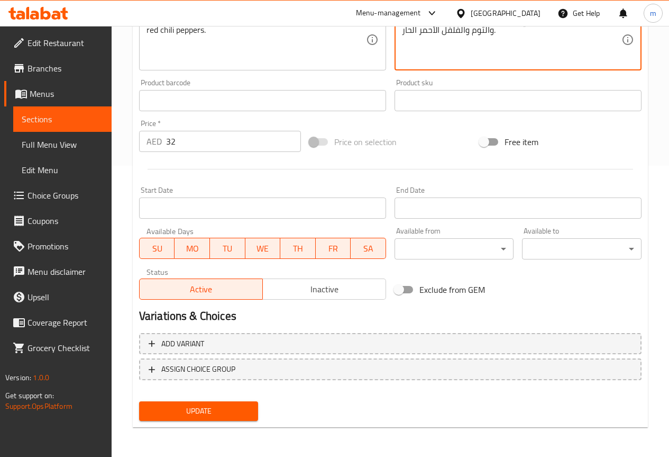
type textarea "معكرونة مطهوة في صلصة حارة مصنوعة من الطماطم والثوم والفلفل الأحمر الحار."
click at [242, 412] on span "Update" at bounding box center [199, 410] width 103 height 13
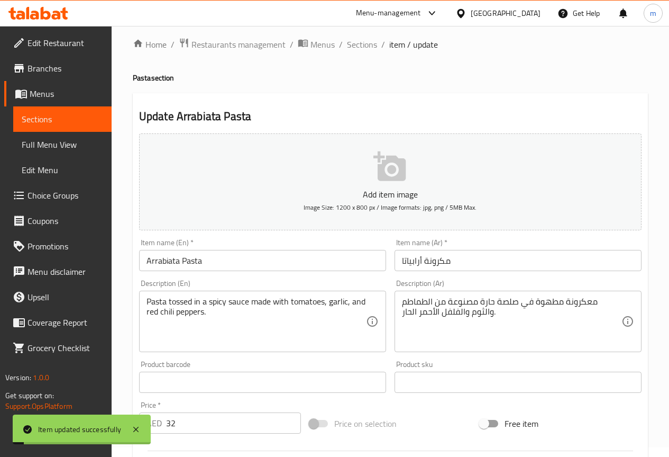
scroll to position [0, 0]
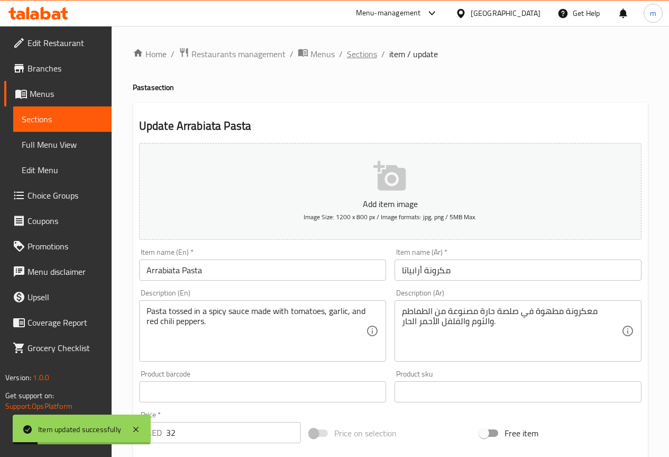
click at [365, 51] on span "Sections" at bounding box center [362, 54] width 30 height 13
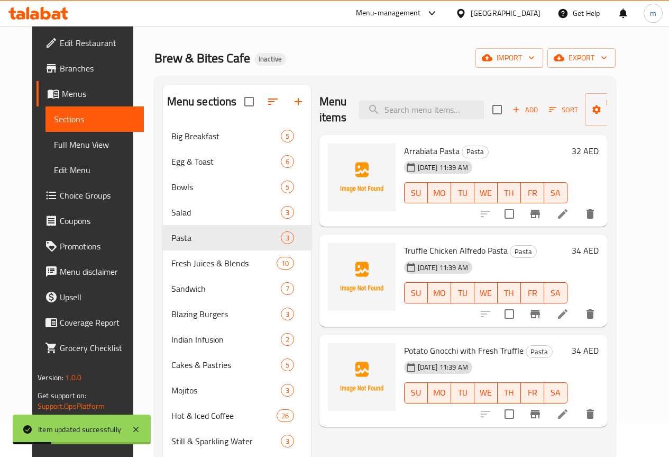
scroll to position [53, 0]
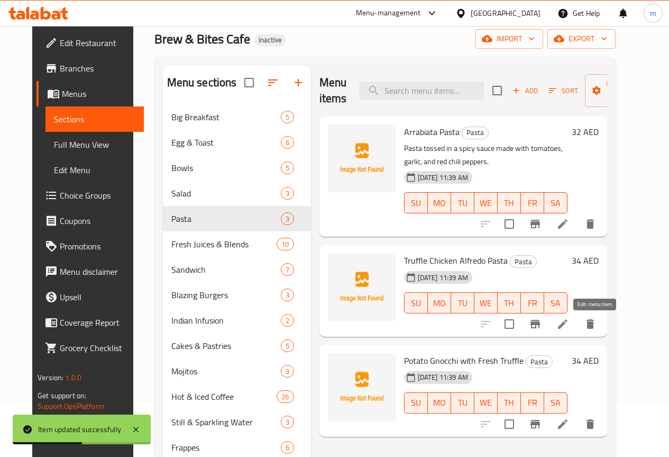
click at [569, 329] on icon at bounding box center [563, 324] width 13 height 13
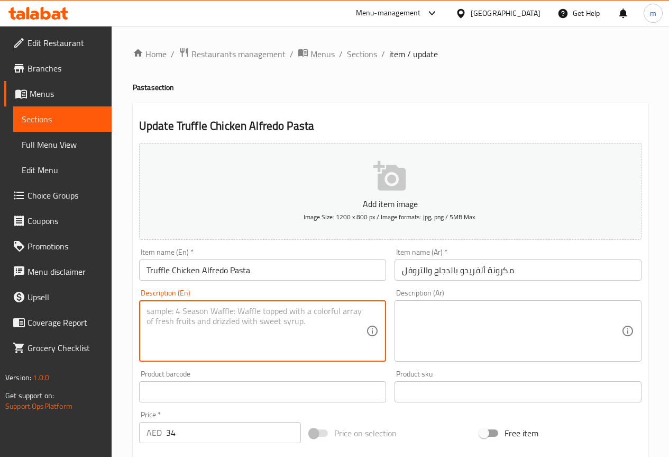
click at [255, 311] on textarea at bounding box center [257, 331] width 220 height 50
paste textarea "Pasta and grilled chicken in a creamy Alfredo sauce with a hint of truffle."
type textarea "Pasta and grilled chicken in a creamy Alfredo sauce with a hint of truffle."
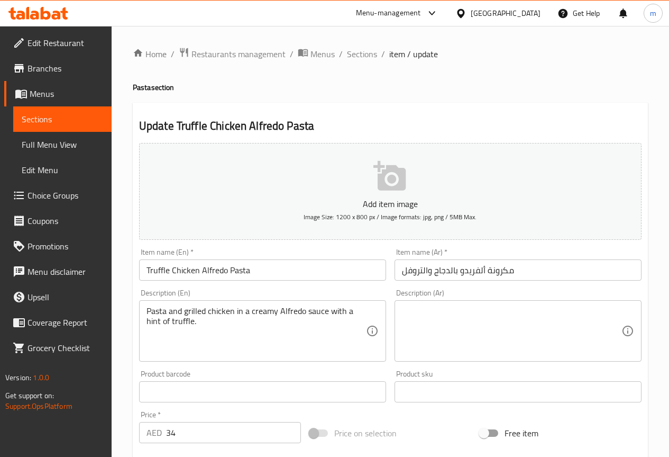
click at [440, 327] on textarea at bounding box center [512, 331] width 220 height 50
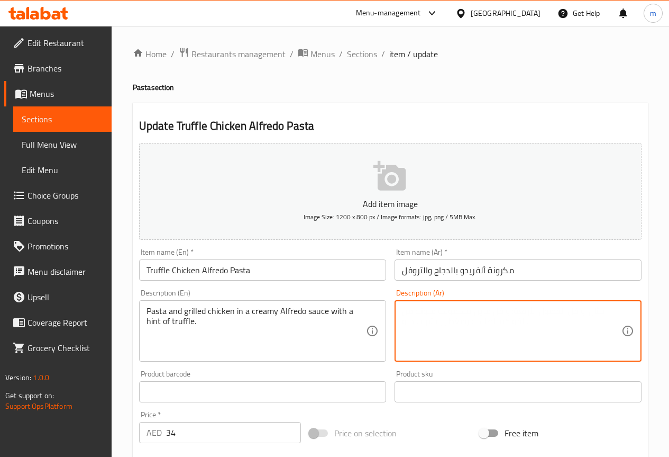
paste textarea "المعكرونة والدجاج المشوي في صلصة ألفريدو الكريمية مع لمسة من الكمأة."
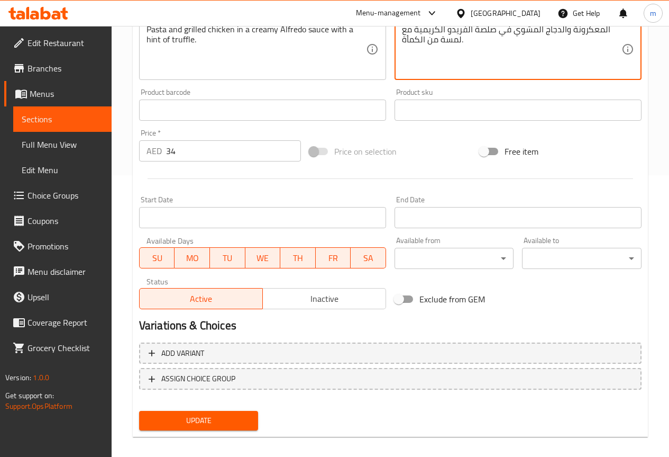
scroll to position [291, 0]
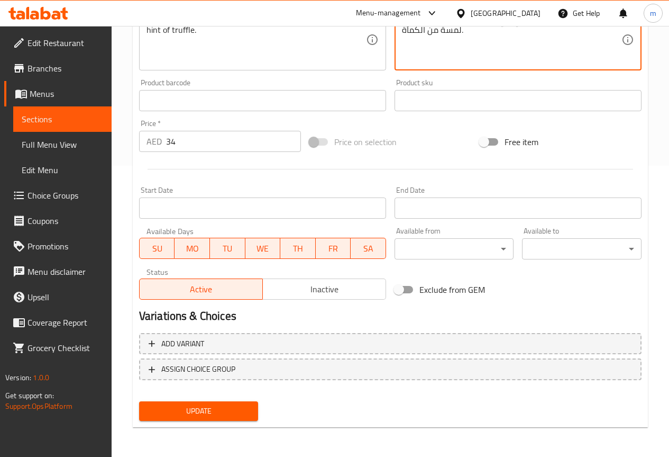
type textarea "المعكرونة والدجاج المشوي في صلصة ألفريدو الكريمية مع لمسة من الكمأة."
click at [221, 405] on span "Update" at bounding box center [199, 410] width 103 height 13
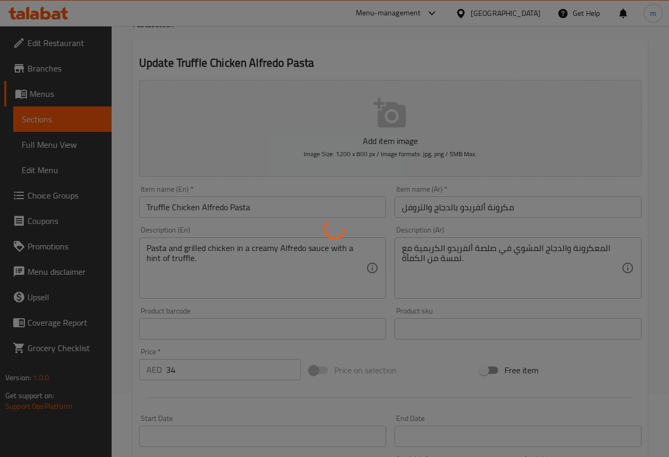
scroll to position [0, 0]
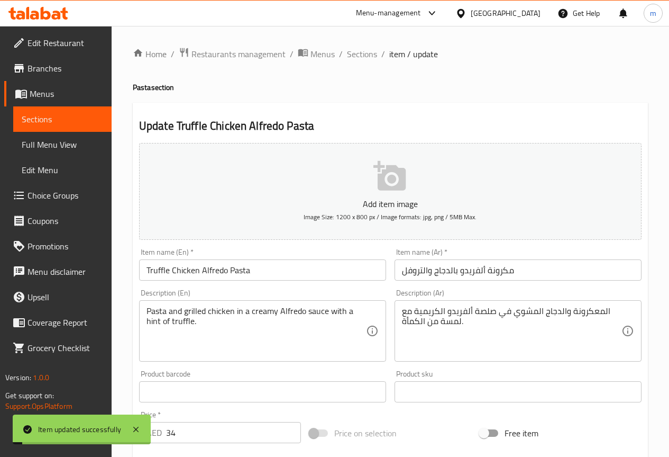
click at [360, 53] on span "Sections" at bounding box center [362, 54] width 30 height 13
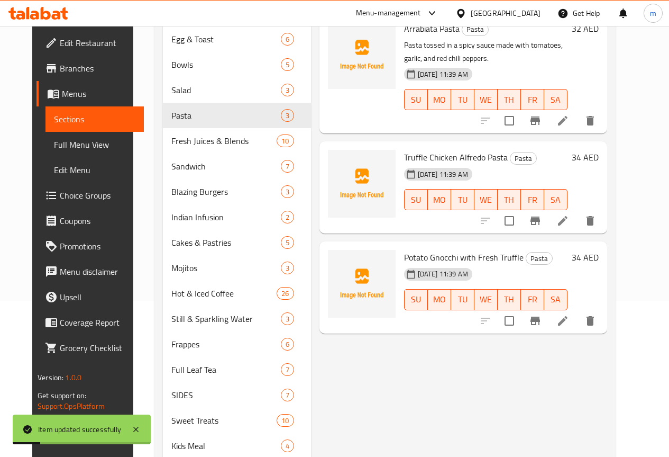
scroll to position [159, 0]
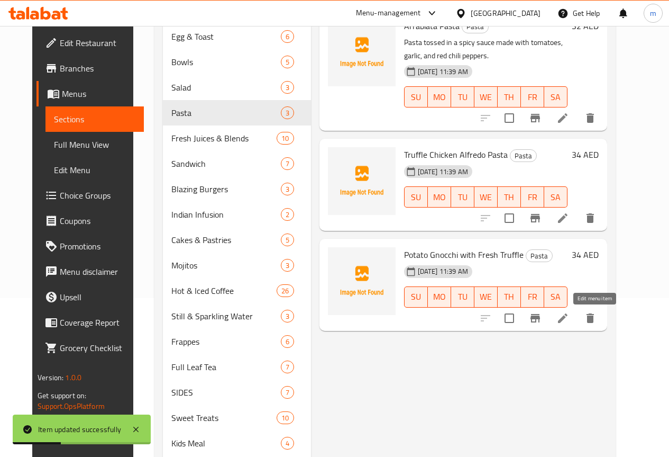
click at [569, 322] on icon at bounding box center [563, 318] width 13 height 13
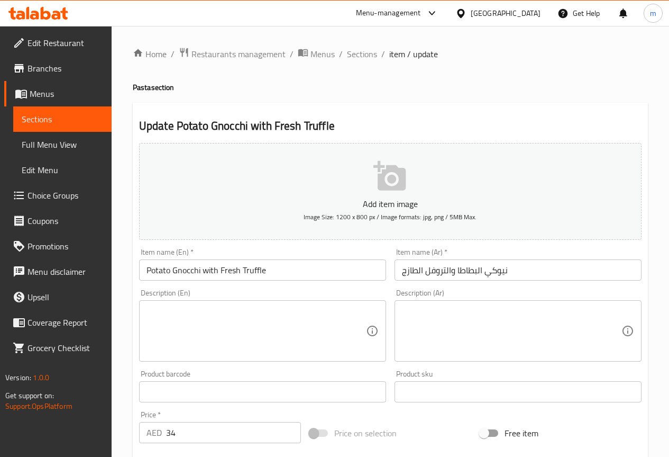
click at [216, 342] on textarea at bounding box center [257, 331] width 220 height 50
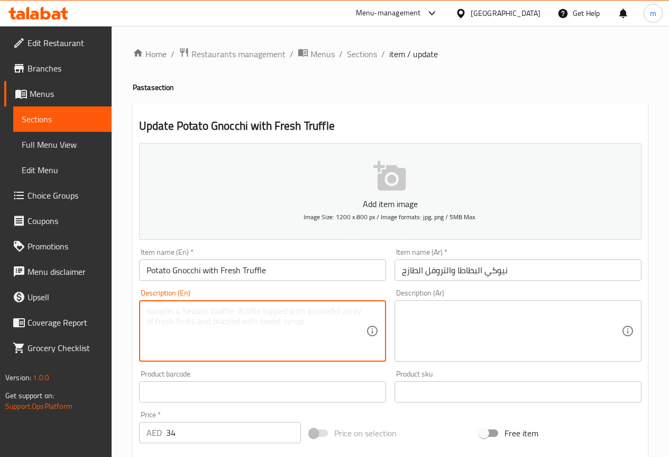
paste textarea "Soft potato dumplings served in a sauce with fresh truffle shavings."
type textarea "Soft potato dumplings served in a sauce with fresh truffle shavings."
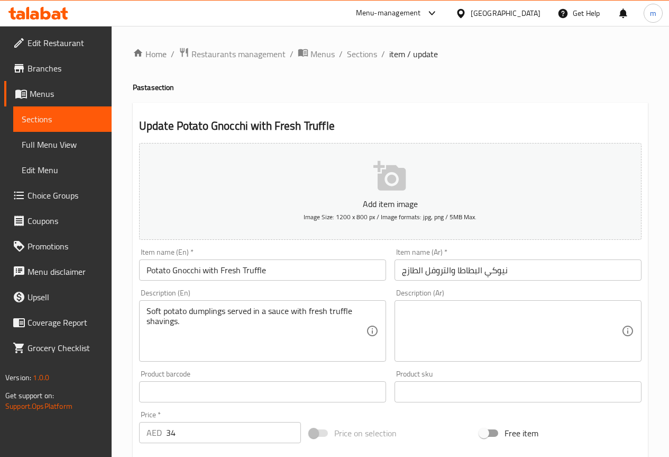
click at [546, 333] on textarea at bounding box center [512, 331] width 220 height 50
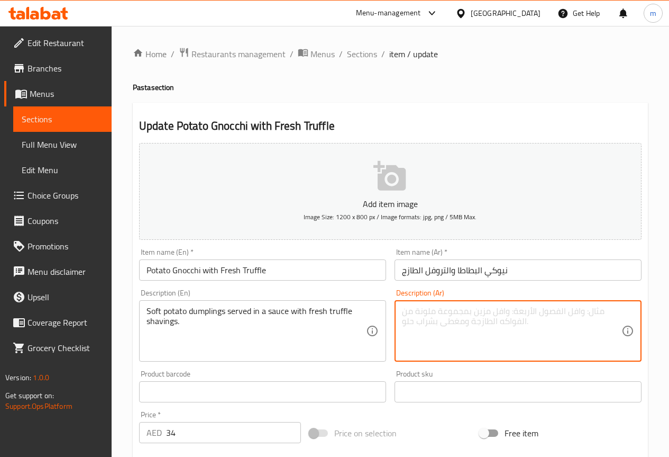
paste textarea "دامبلينج"
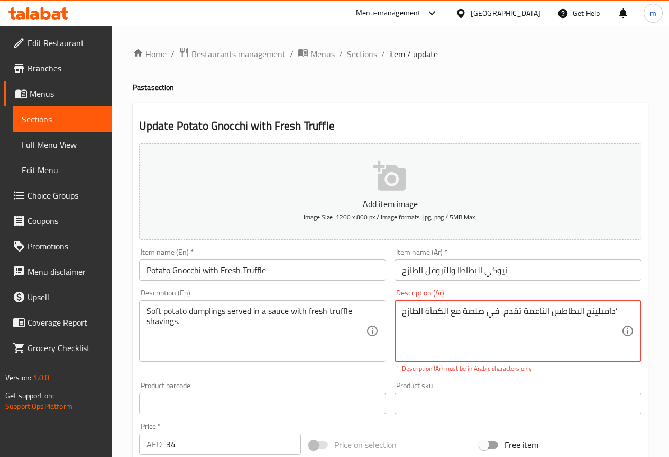
click at [450, 310] on textarea "دامبلينج البطاطس الناعمة تقدم في صلصة مع الكمأة الطازج’" at bounding box center [512, 331] width 220 height 50
click at [424, 322] on textarea "دامبلينج البطاطس الناعمة تقدم في صلصة مع رقائق الكمأة الطازج’" at bounding box center [512, 331] width 220 height 50
drag, startPoint x: 423, startPoint y: 321, endPoint x: 431, endPoint y: 323, distance: 7.6
click at [430, 322] on textarea "دامبلينج البطاطس الناعمة تقدم في صلصة مع رقائق الكمأة الطازج’" at bounding box center [512, 331] width 220 height 50
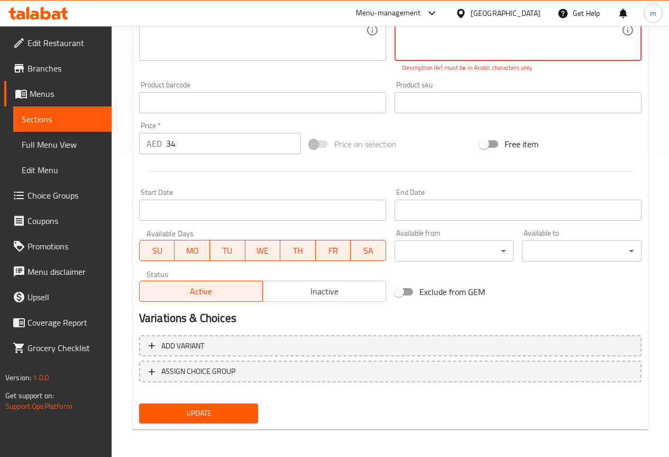
scroll to position [303, 0]
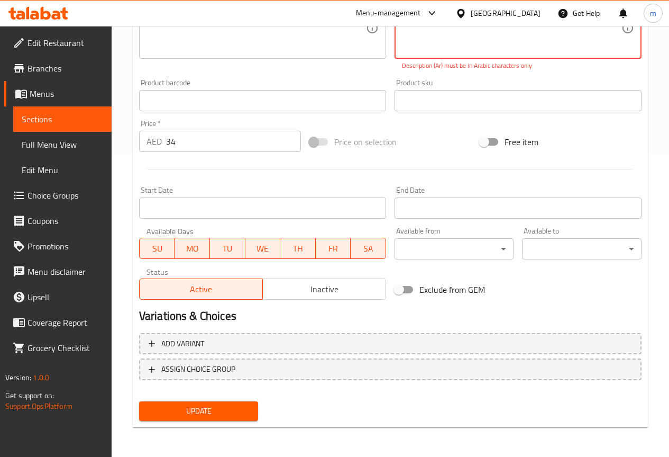
type textarea "دامبلينج البطاطس الناعمة تقدم في صلصة مع رقائق الكمأة الطازج"
click at [221, 403] on button "Update" at bounding box center [199, 411] width 120 height 20
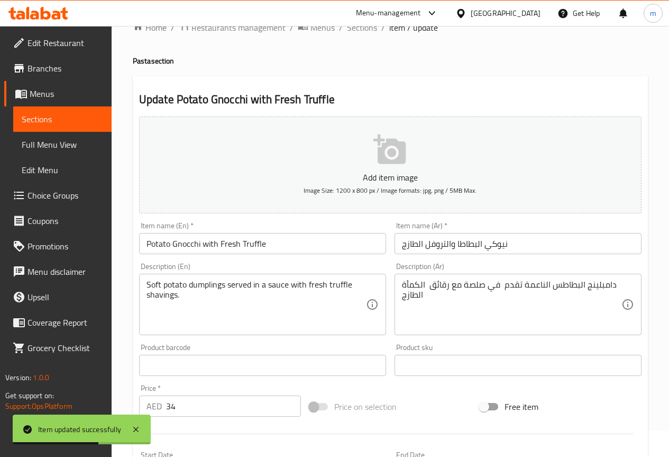
scroll to position [0, 0]
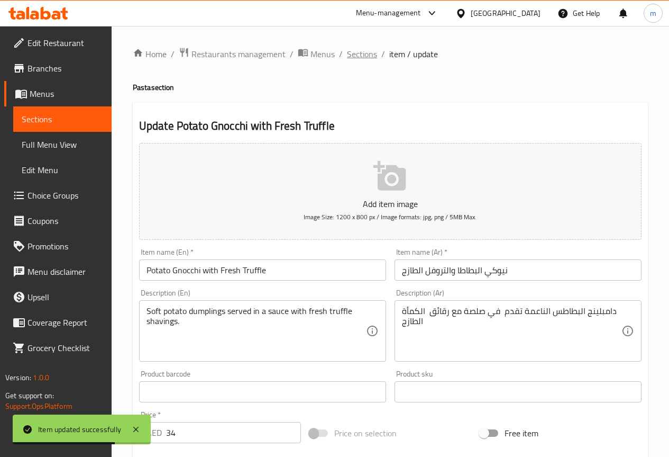
click at [353, 54] on span "Sections" at bounding box center [362, 54] width 30 height 13
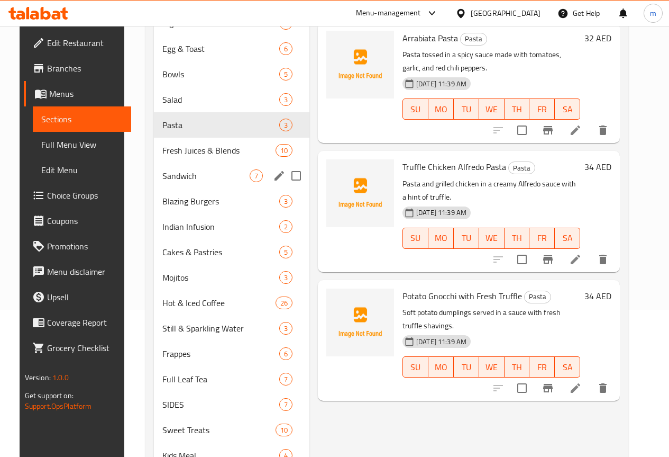
scroll to position [106, 0]
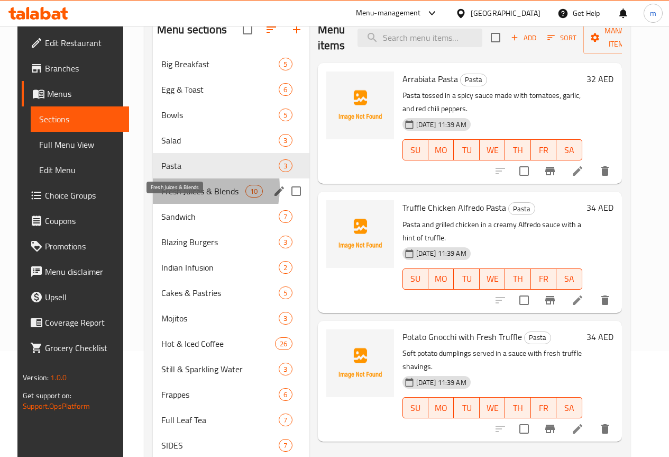
click at [172, 197] on span "Fresh Juices & Blends" at bounding box center [203, 191] width 84 height 13
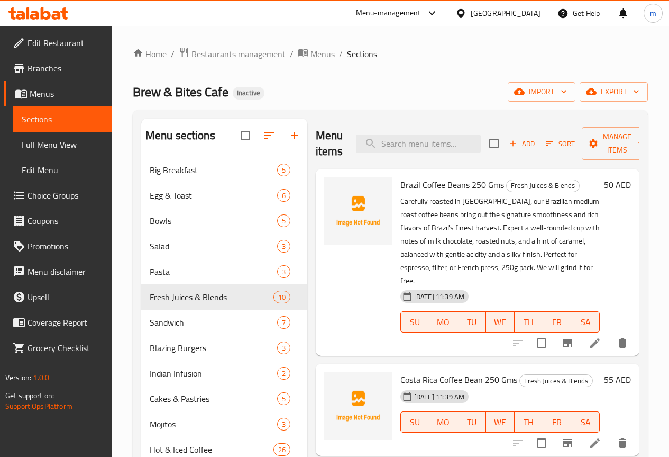
drag, startPoint x: 188, startPoint y: 210, endPoint x: 133, endPoint y: 210, distance: 54.5
click at [133, 210] on div "Menu sections Big Breakfast 5 Egg & Toast 6 Bowls 5 Salad 3 Pasta 3 Fresh Juice…" at bounding box center [390, 419] width 515 height 619
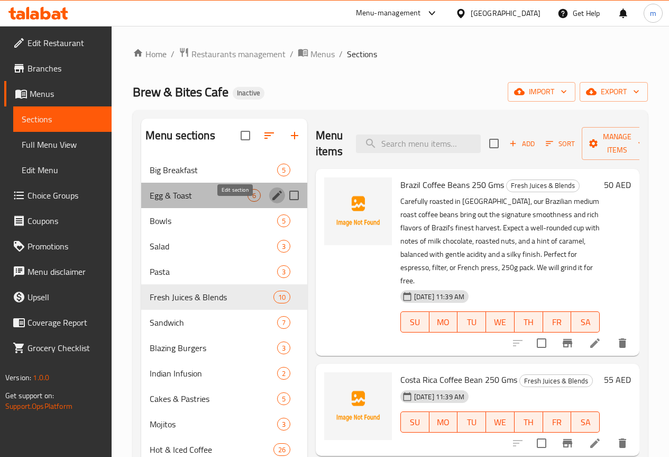
click at [273, 200] on icon "edit" at bounding box center [278, 196] width 10 height 10
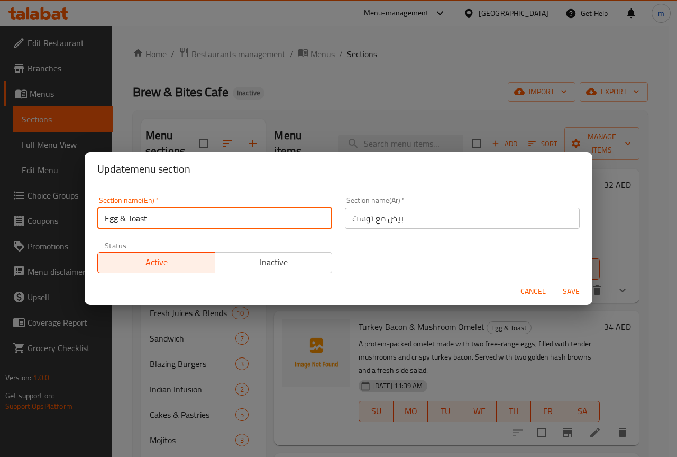
drag, startPoint x: 154, startPoint y: 220, endPoint x: 111, endPoint y: 221, distance: 43.4
click at [108, 220] on input "Egg & Toast" at bounding box center [214, 217] width 235 height 21
click at [105, 218] on input "Egg & Toast" at bounding box center [214, 217] width 235 height 21
click at [120, 219] on input "Egg & Toast" at bounding box center [214, 217] width 235 height 21
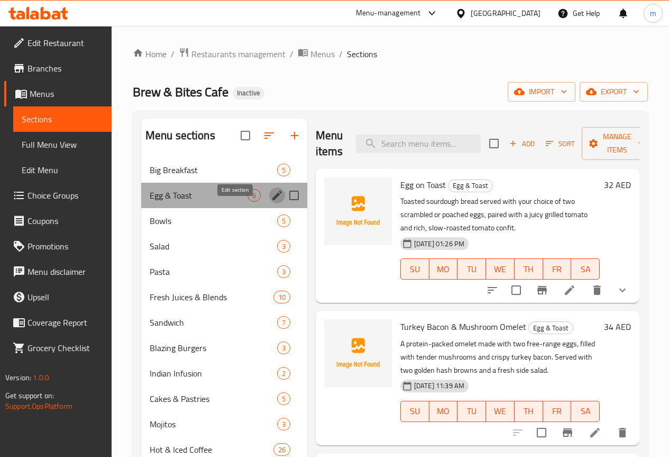
click at [271, 202] on icon "edit" at bounding box center [277, 195] width 13 height 13
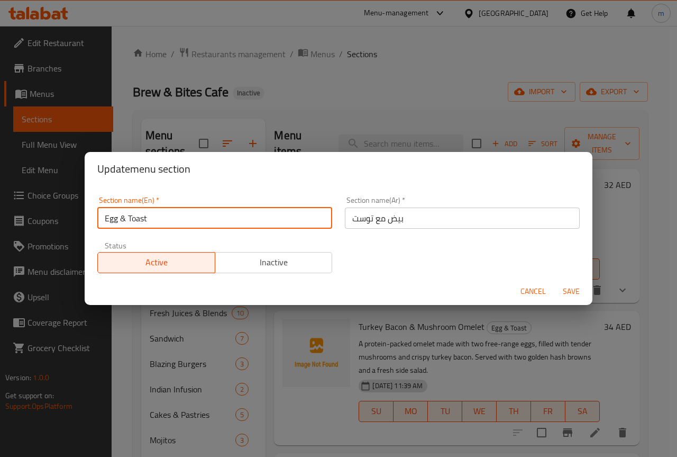
drag, startPoint x: 119, startPoint y: 217, endPoint x: 126, endPoint y: 217, distance: 7.4
click at [126, 217] on input "Egg & Toast" at bounding box center [214, 217] width 235 height 21
click at [159, 218] on input "Egg & Toast" at bounding box center [214, 217] width 235 height 21
drag, startPoint x: 129, startPoint y: 216, endPoint x: 175, endPoint y: 218, distance: 46.1
click at [175, 218] on input "Egg & Toast" at bounding box center [214, 217] width 235 height 21
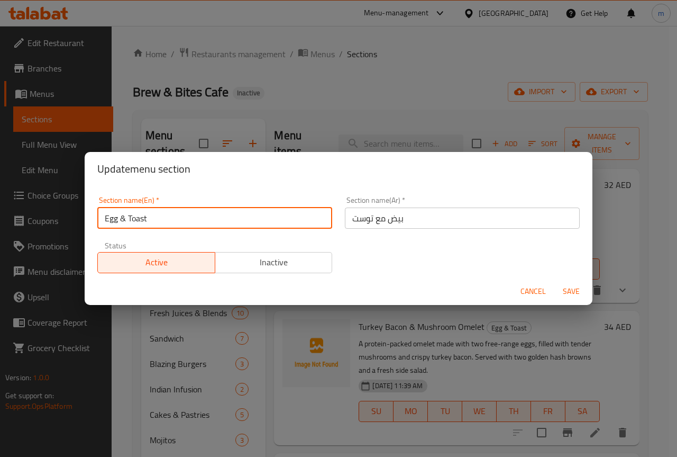
click at [174, 212] on input "Egg & Toast" at bounding box center [214, 217] width 235 height 21
drag, startPoint x: 127, startPoint y: 221, endPoint x: 175, endPoint y: 216, distance: 47.8
click at [174, 216] on input "Egg & Toast" at bounding box center [214, 217] width 235 height 21
type input "Egg & Toast"
click at [216, 214] on input "Egg & Toast" at bounding box center [214, 217] width 235 height 21
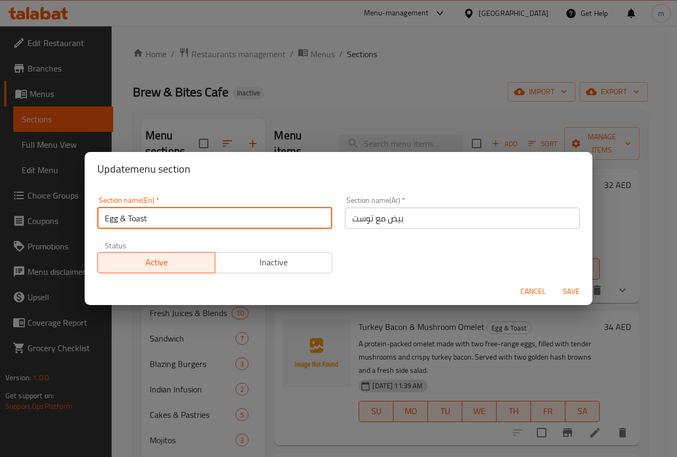
drag, startPoint x: 116, startPoint y: 218, endPoint x: 129, endPoint y: 219, distance: 12.7
click at [129, 219] on input "Egg & Toast" at bounding box center [214, 217] width 235 height 21
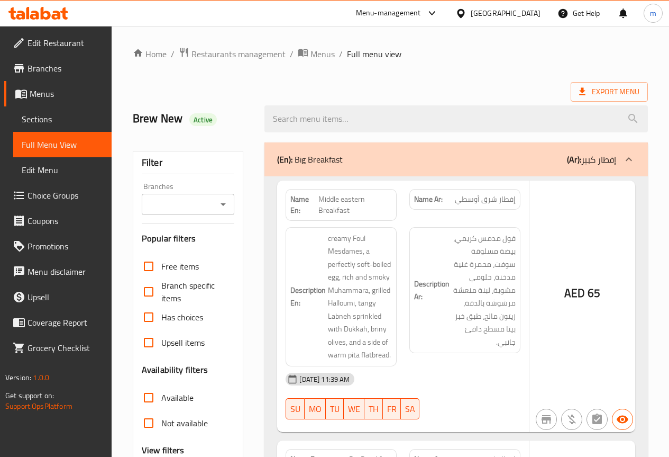
click at [145, 292] on div at bounding box center [334, 228] width 669 height 457
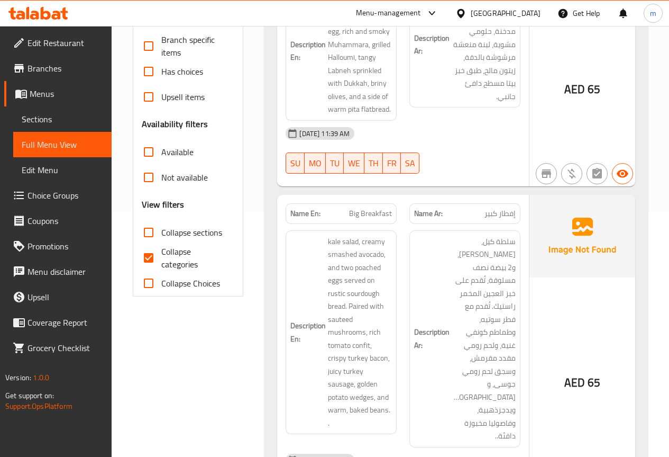
scroll to position [265, 0]
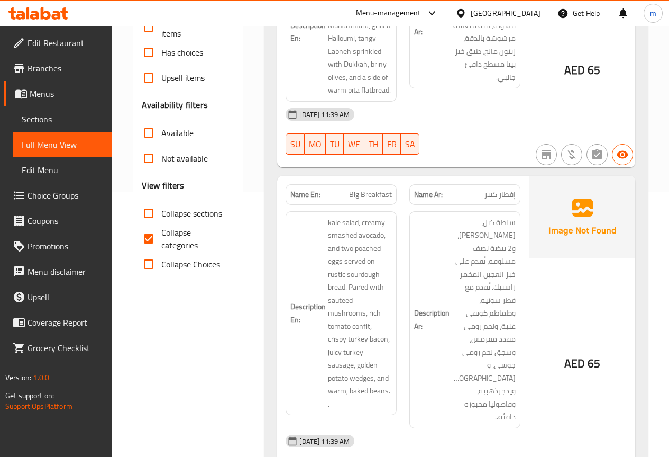
drag, startPoint x: 148, startPoint y: 238, endPoint x: 274, endPoint y: 205, distance: 129.7
click at [148, 238] on input "Collapse categories" at bounding box center [148, 238] width 25 height 25
checkbox input "false"
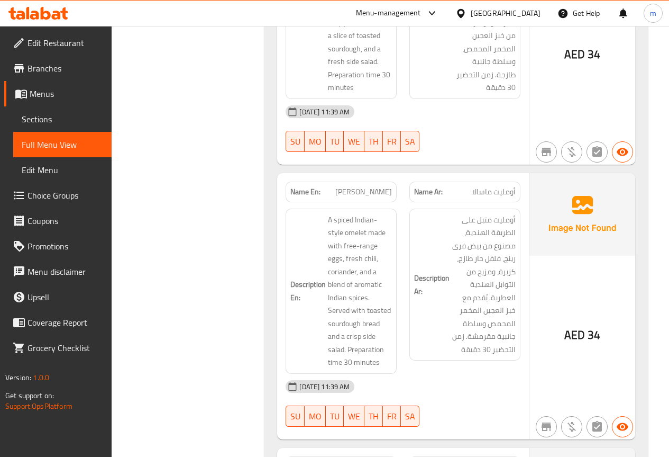
scroll to position [2699, 0]
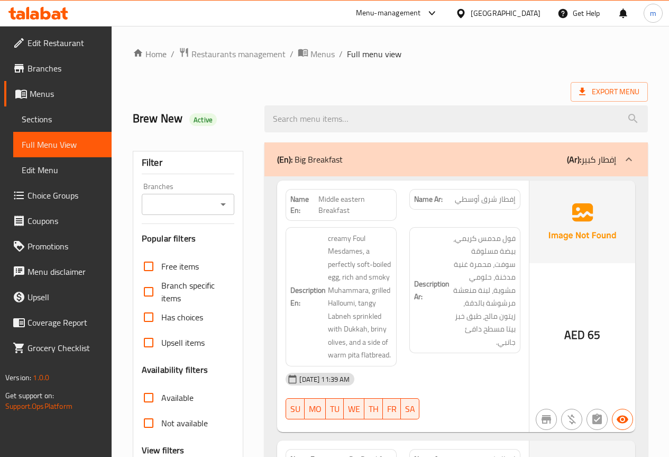
click at [149, 344] on div at bounding box center [334, 228] width 669 height 457
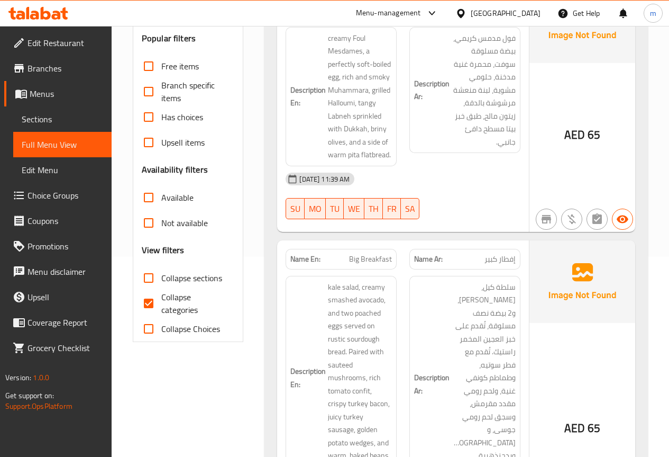
scroll to position [212, 0]
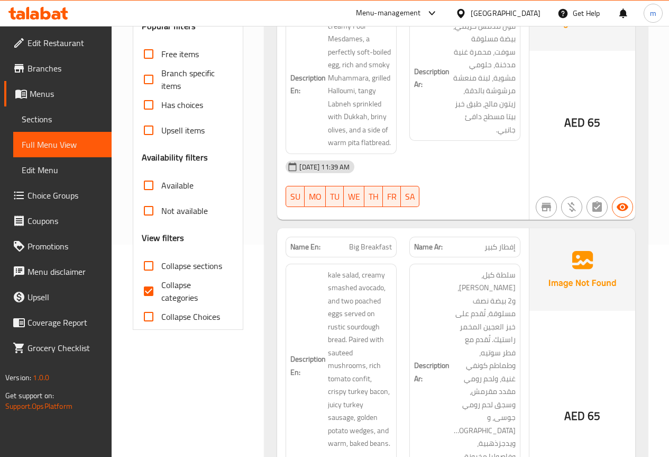
click at [153, 288] on input "Collapse categories" at bounding box center [148, 290] width 25 height 25
checkbox input "false"
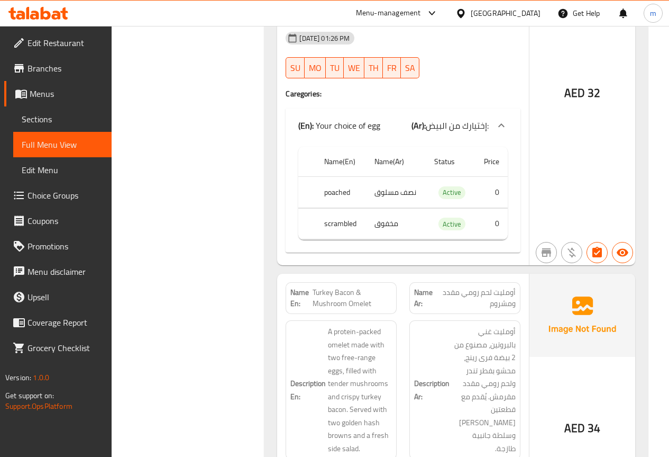
scroll to position [1377, 0]
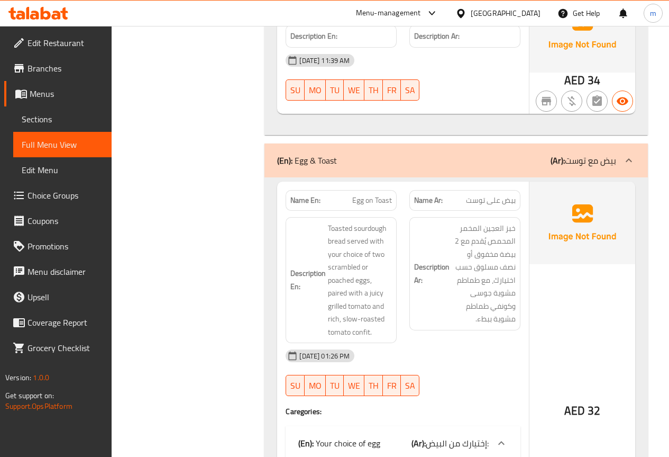
drag, startPoint x: 237, startPoint y: 229, endPoint x: 221, endPoint y: 190, distance: 42.1
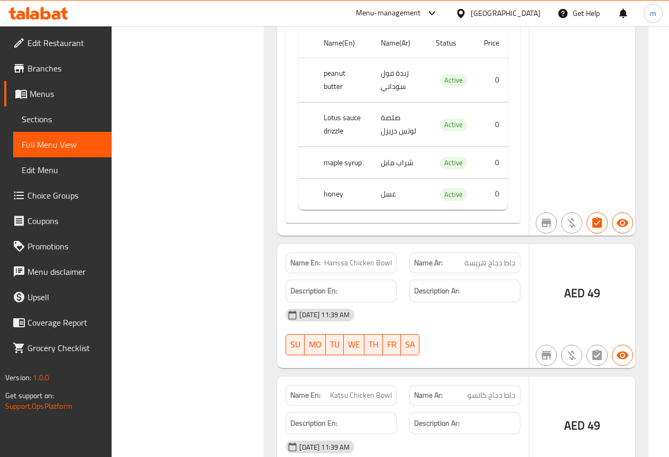
scroll to position [4476, 0]
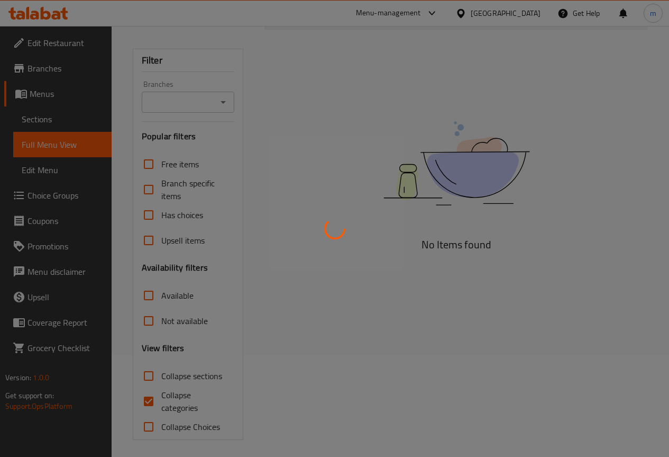
scroll to position [106, 0]
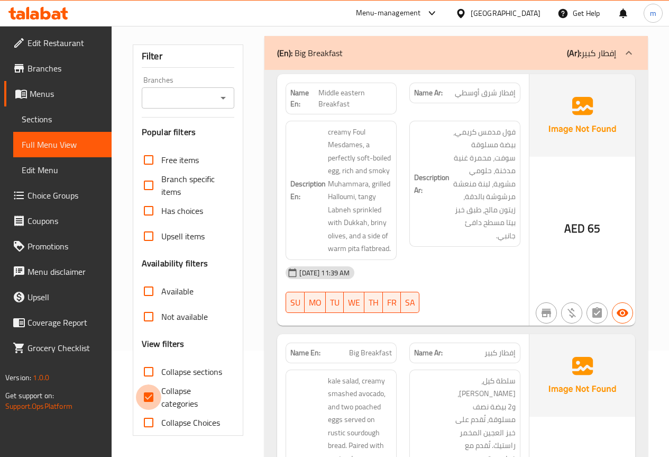
click at [153, 393] on input "Collapse categories" at bounding box center [148, 396] width 25 height 25
checkbox input "false"
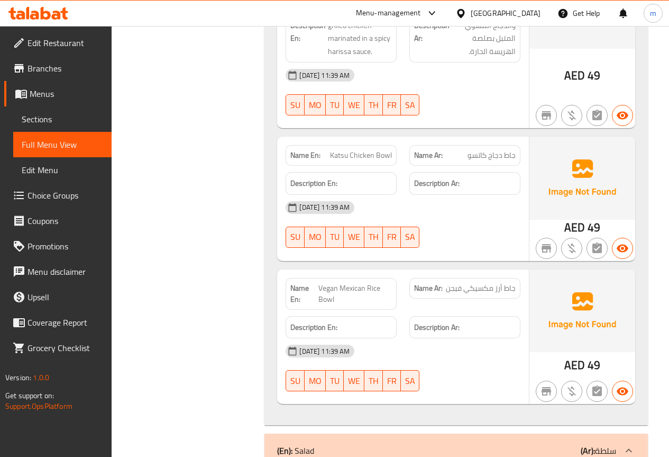
scroll to position [4605, 0]
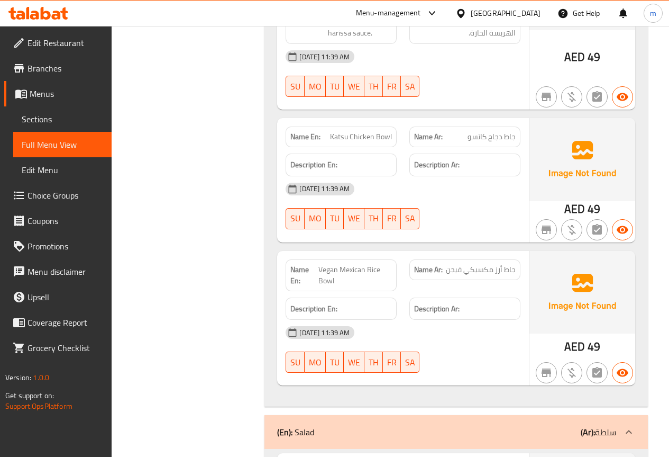
click at [365, 302] on h6 "Description En:" at bounding box center [342, 308] width 102 height 13
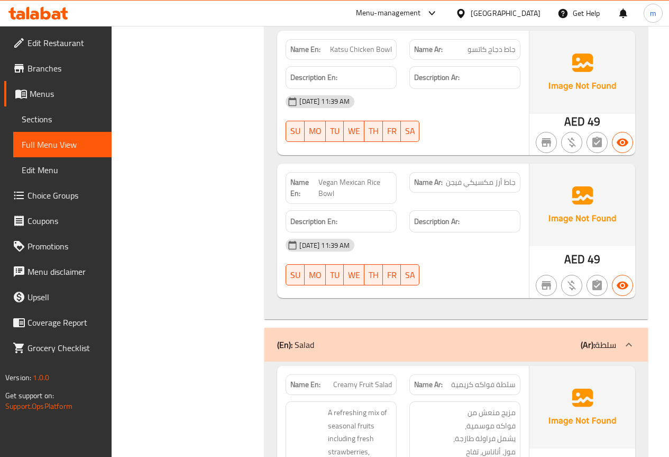
scroll to position [4711, 0]
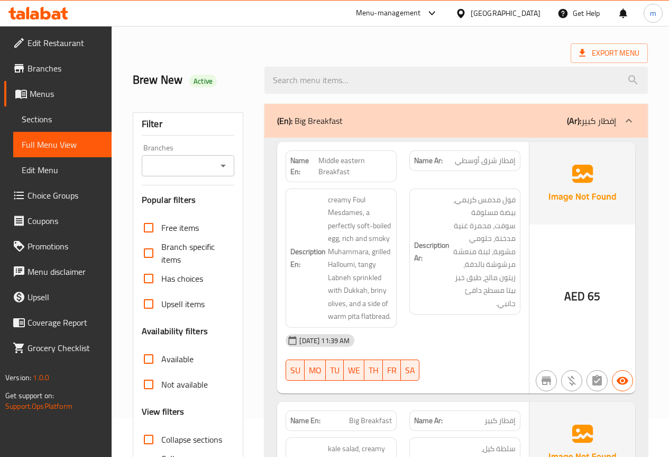
scroll to position [212, 0]
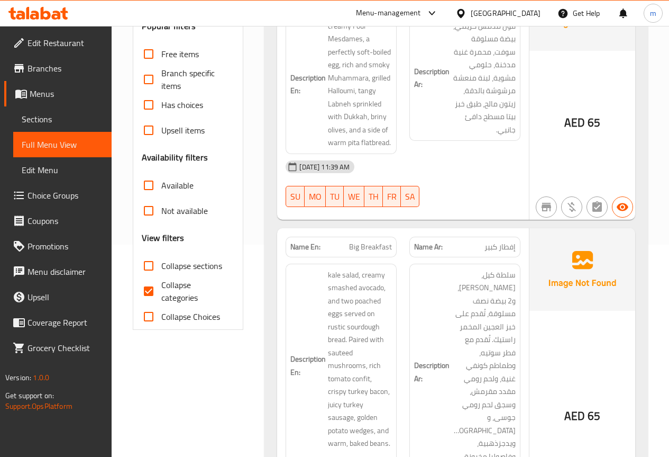
click at [147, 294] on input "Collapse categories" at bounding box center [148, 290] width 25 height 25
checkbox input "false"
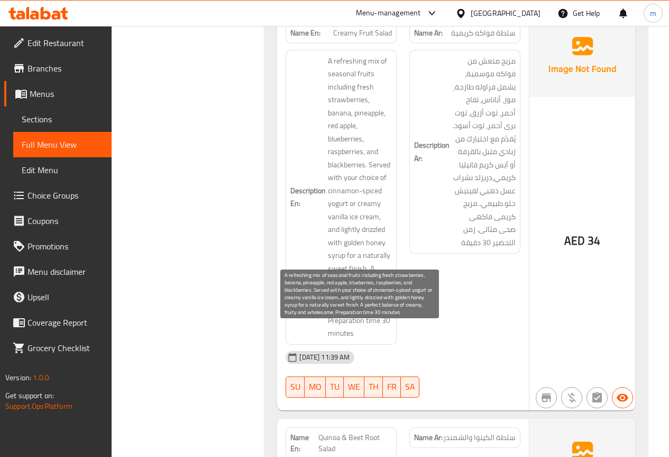
scroll to position [5134, 0]
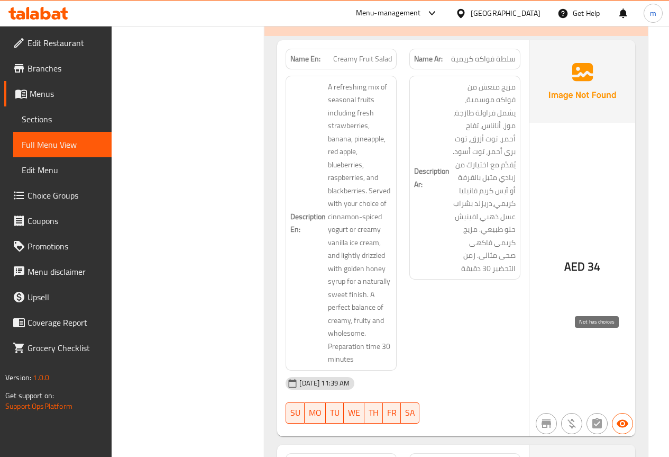
click at [596, 417] on icon "button" at bounding box center [597, 423] width 13 height 13
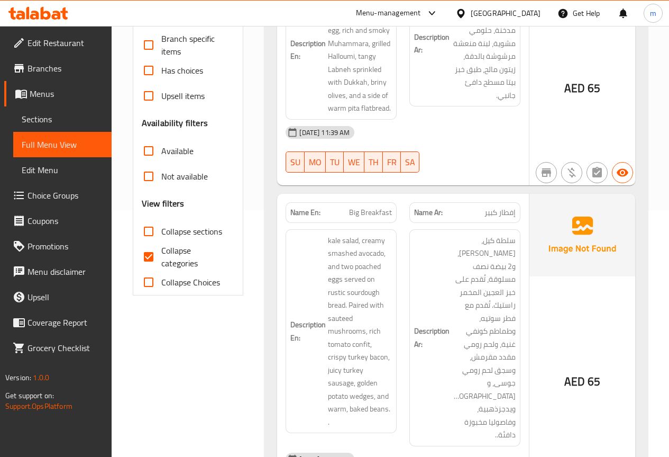
scroll to position [265, 0]
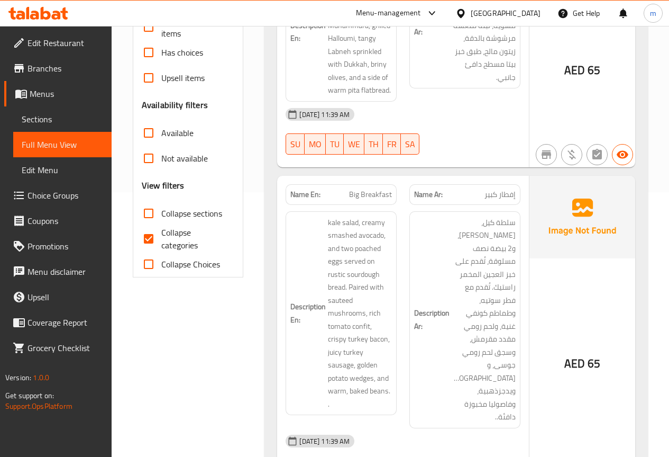
click at [147, 237] on input "Collapse categories" at bounding box center [148, 238] width 25 height 25
checkbox input "false"
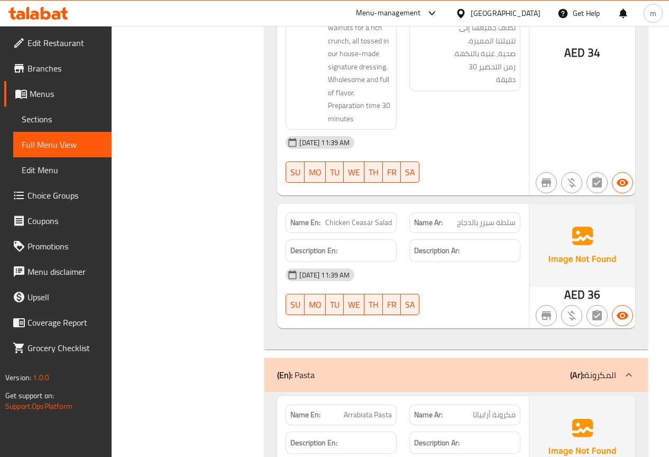
scroll to position [5923, 0]
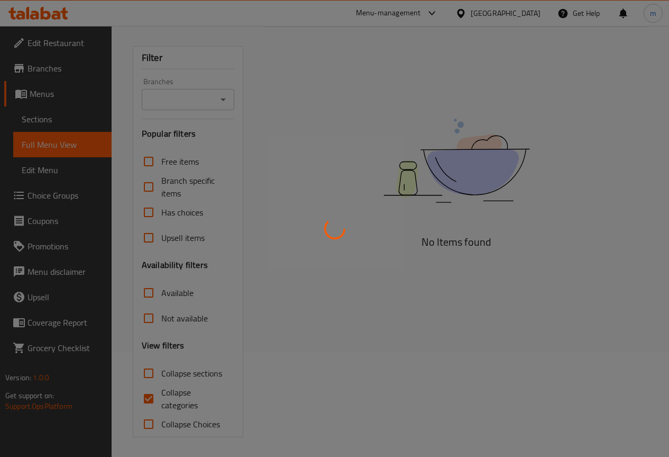
scroll to position [106, 0]
click at [144, 395] on div at bounding box center [334, 228] width 669 height 457
click at [148, 393] on div at bounding box center [334, 228] width 669 height 457
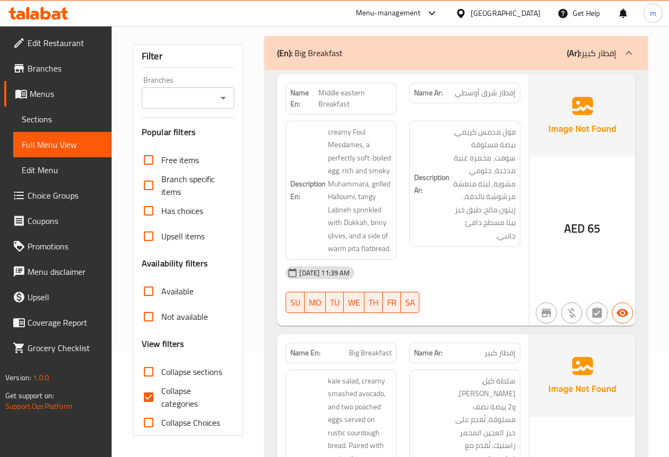
click at [150, 400] on input "Collapse categories" at bounding box center [148, 396] width 25 height 25
checkbox input "false"
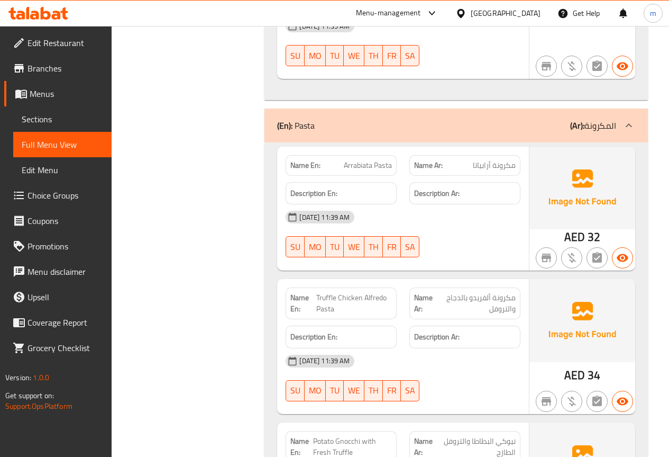
scroll to position [6246, 0]
